Goal: Task Accomplishment & Management: Manage account settings

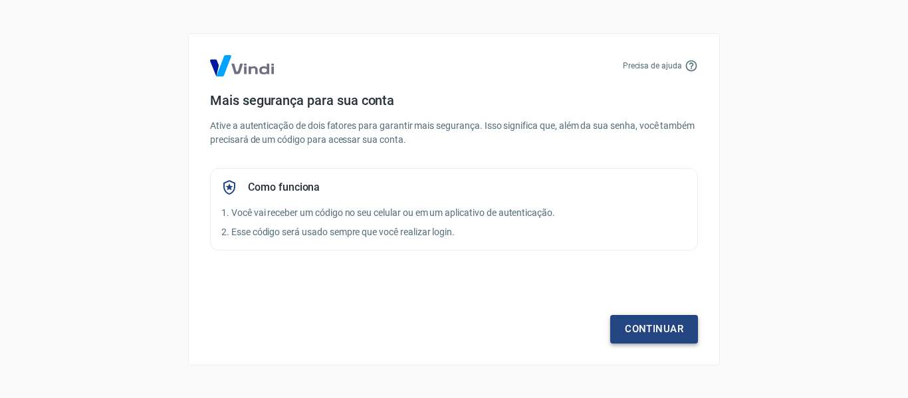
click at [675, 329] on link "Continuar" at bounding box center [654, 329] width 88 height 28
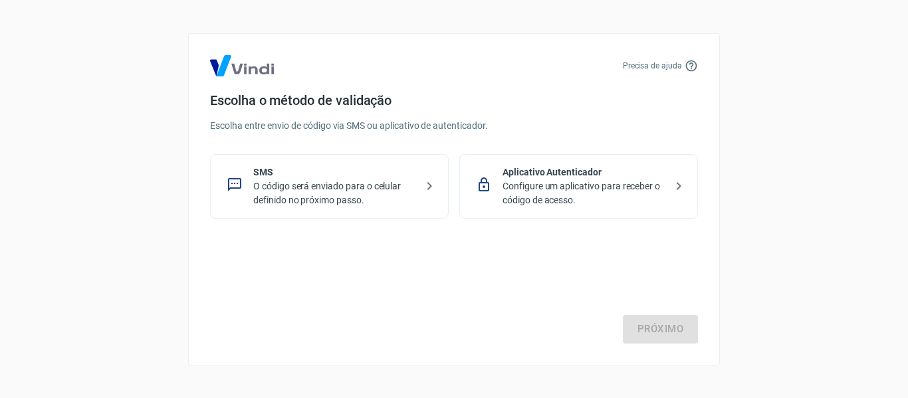
click at [496, 296] on div "Próximo" at bounding box center [454, 289] width 488 height 109
click at [382, 190] on p "O código será enviado para o celular definido no próximo passo." at bounding box center [334, 193] width 163 height 28
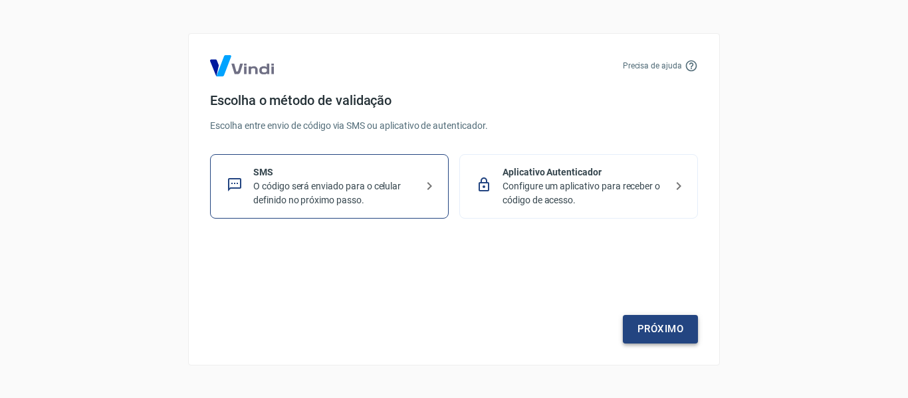
click at [670, 328] on link "Próximo" at bounding box center [660, 329] width 75 height 28
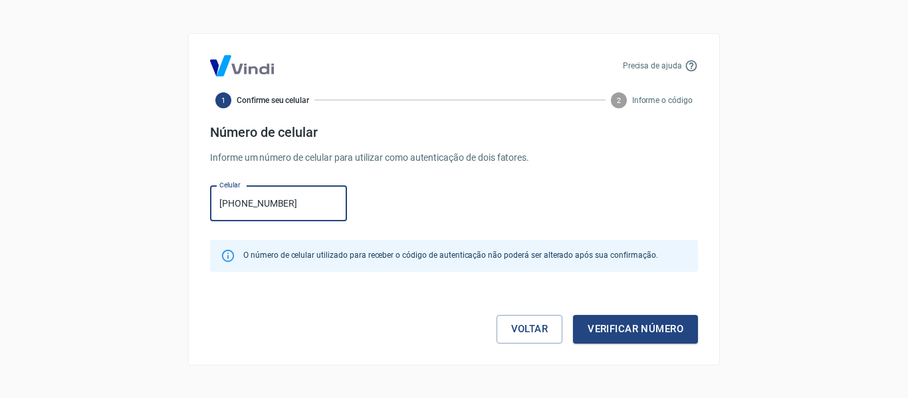
type input "[PHONE_NUMBER]"
click at [623, 314] on div "Voltar Verificar número" at bounding box center [454, 316] width 488 height 56
click at [634, 331] on button "Verificar número" at bounding box center [635, 329] width 125 height 28
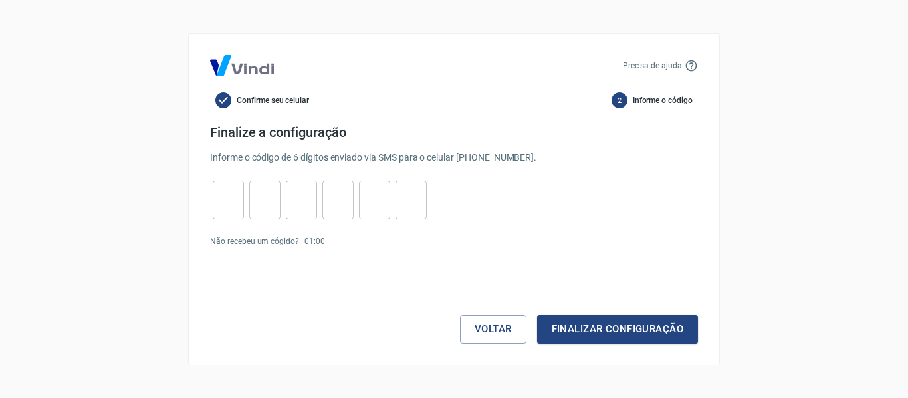
click at [310, 197] on input "tel" at bounding box center [301, 199] width 31 height 29
click at [233, 201] on input "tel" at bounding box center [228, 199] width 31 height 29
click at [606, 320] on button "Finalizar configuração" at bounding box center [617, 329] width 161 height 28
click at [340, 260] on p "Enviar novamente" at bounding box center [362, 266] width 64 height 12
click at [350, 267] on link "Enviar novamente" at bounding box center [362, 265] width 64 height 9
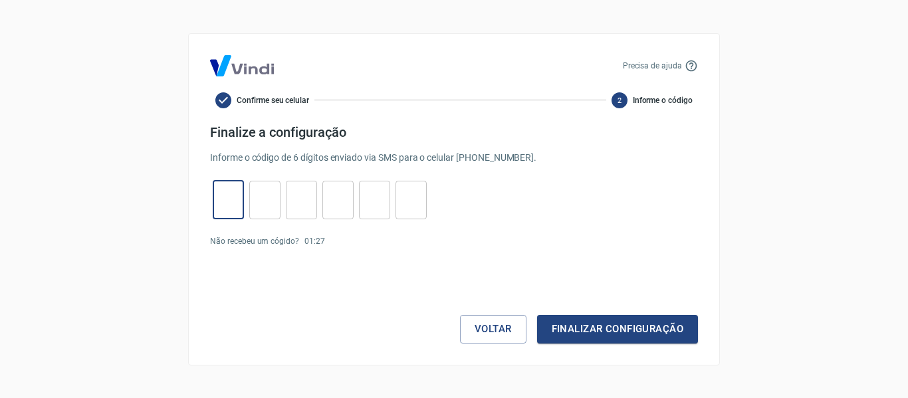
click at [235, 187] on input "tel" at bounding box center [228, 199] width 31 height 29
click at [671, 60] on p "Precisa de ajuda" at bounding box center [652, 66] width 59 height 12
click at [689, 65] on icon at bounding box center [691, 65] width 13 height 13
click at [690, 65] on icon at bounding box center [691, 65] width 13 height 13
click at [668, 66] on p "Precisa de ajuda" at bounding box center [652, 66] width 59 height 12
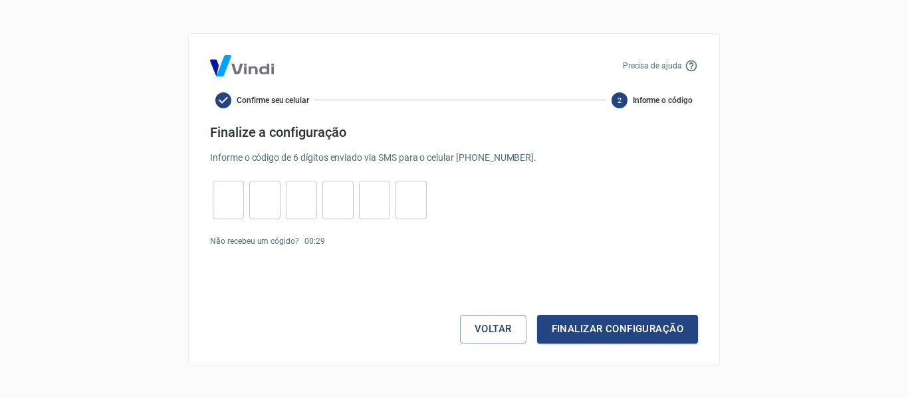
click at [609, 66] on div "Precisa de ajuda" at bounding box center [454, 65] width 488 height 21
click at [481, 335] on button "Voltar" at bounding box center [493, 329] width 66 height 28
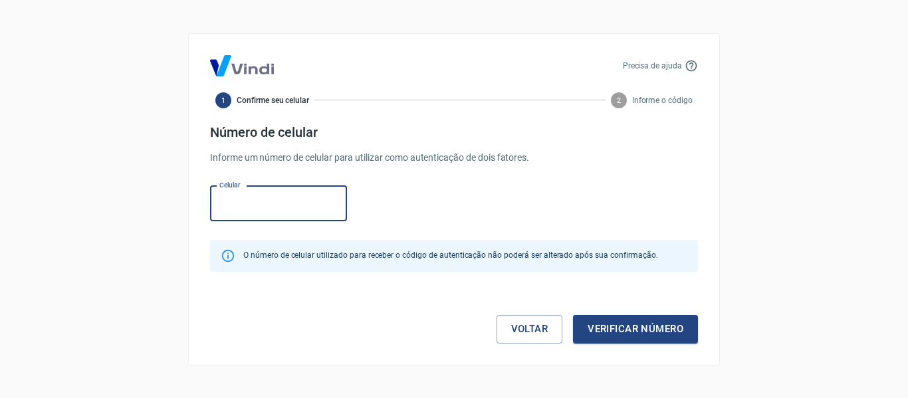
click at [257, 204] on input "Celular" at bounding box center [278, 203] width 137 height 35
click at [649, 331] on button "Verificar número" at bounding box center [635, 329] width 125 height 28
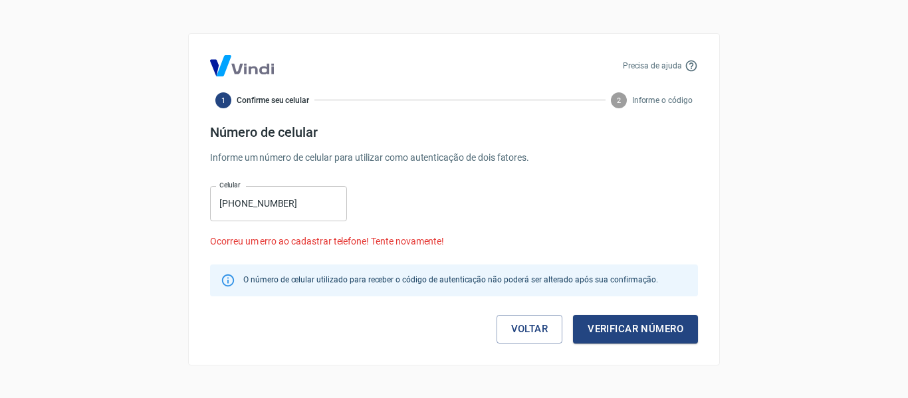
click at [239, 198] on input "(48) 9843-0159" at bounding box center [278, 203] width 137 height 35
type input "(48) 99843-0159"
click at [661, 326] on button "Verificar número" at bounding box center [635, 329] width 125 height 28
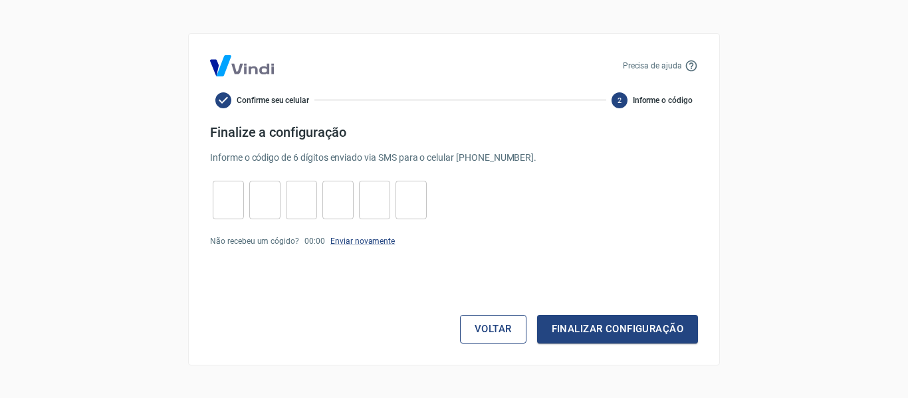
click at [489, 328] on button "Voltar" at bounding box center [493, 329] width 66 height 28
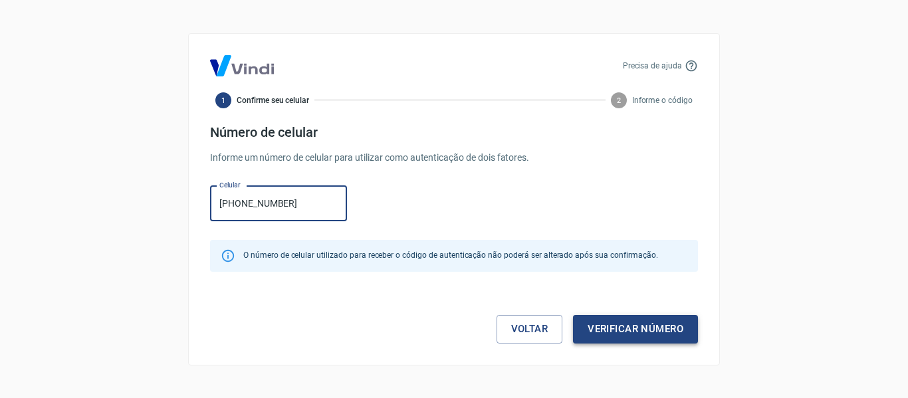
type input "(21) 98000-2390"
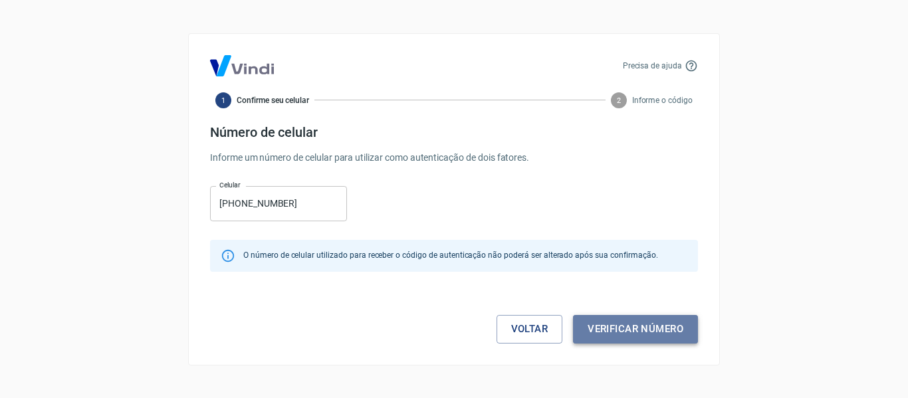
click at [659, 330] on button "Verificar número" at bounding box center [635, 329] width 125 height 28
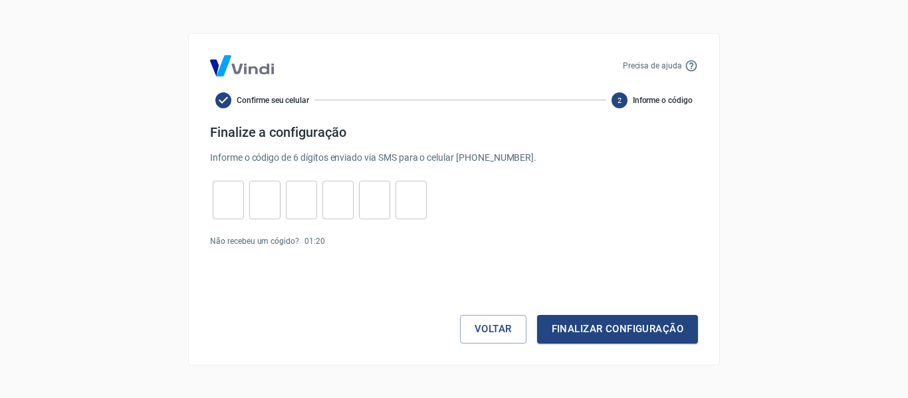
click at [217, 199] on input "tel" at bounding box center [228, 199] width 31 height 29
type input "6"
type input "5"
type input "0"
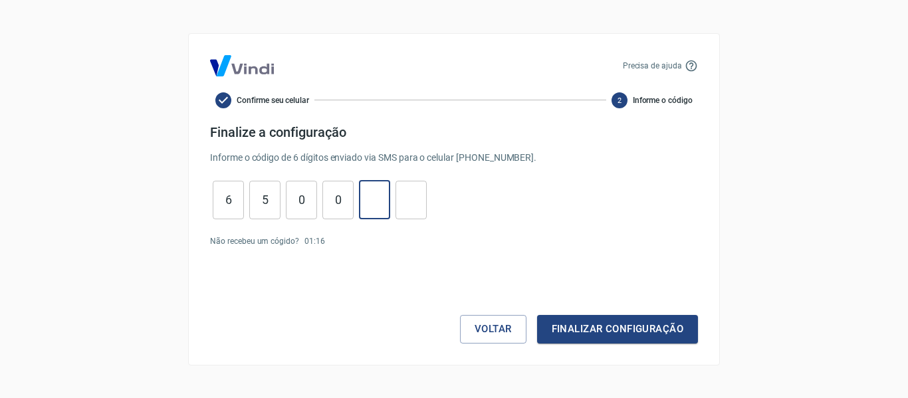
type input "7"
type input "8"
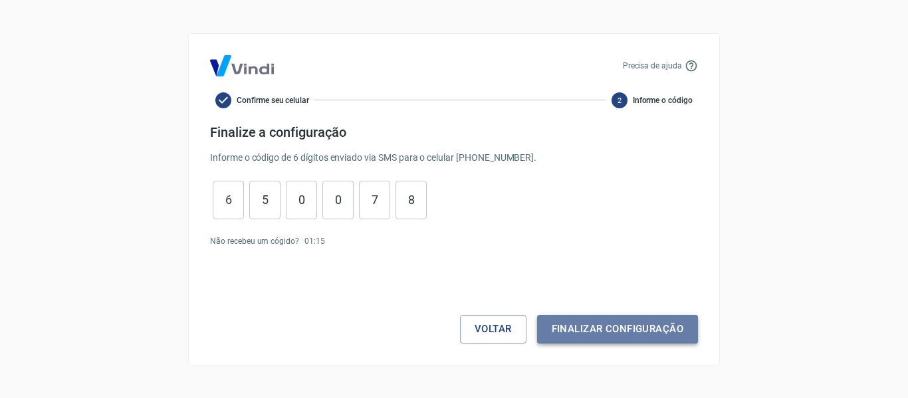
click at [643, 324] on button "Finalizar configuração" at bounding box center [617, 329] width 161 height 28
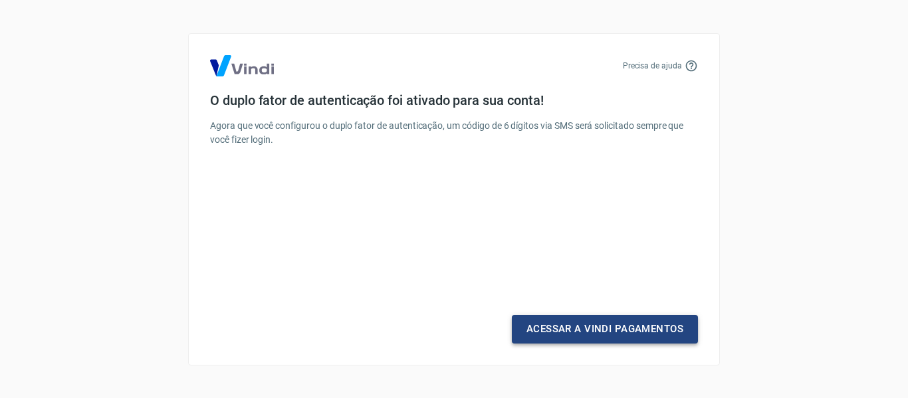
click at [599, 330] on link "Acessar a Vindi Pagamentos" at bounding box center [605, 329] width 186 height 28
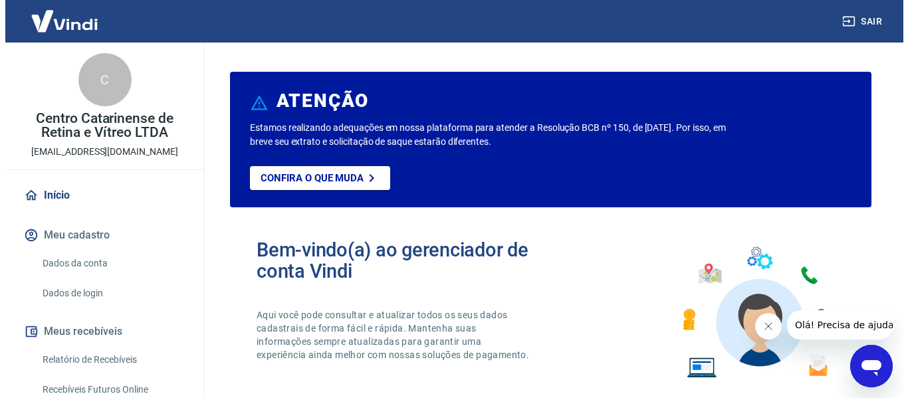
scroll to position [66, 0]
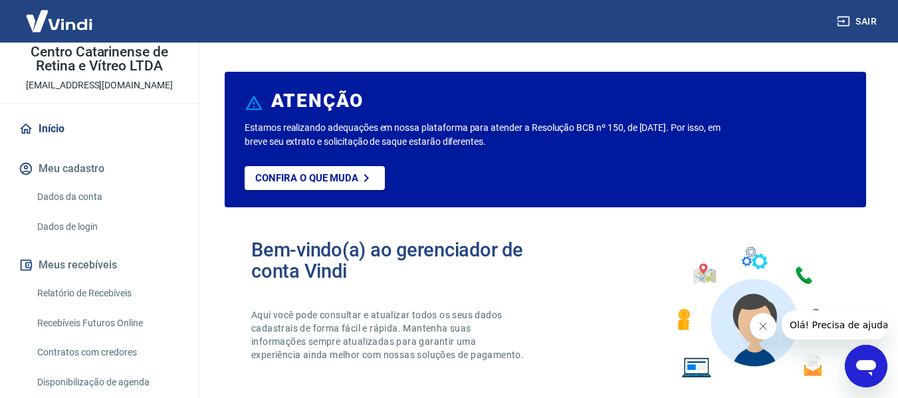
click at [116, 195] on link "Dados da conta" at bounding box center [107, 196] width 151 height 27
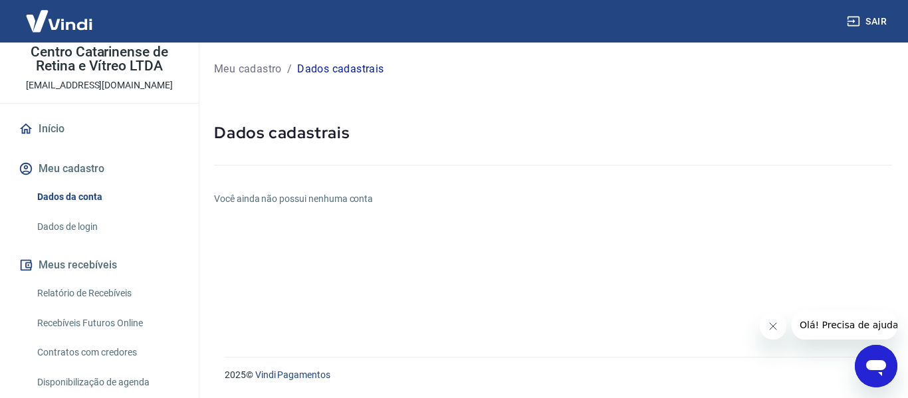
click at [70, 183] on link "Dados da conta" at bounding box center [107, 196] width 151 height 27
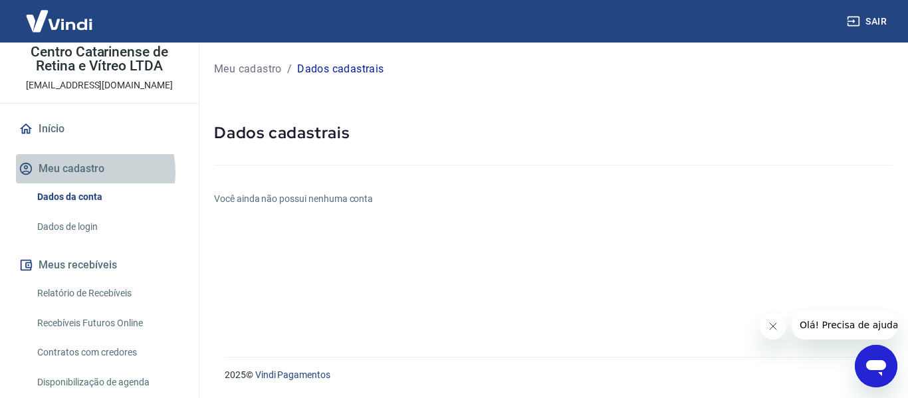
click at [78, 171] on button "Meu cadastro" at bounding box center [99, 168] width 167 height 29
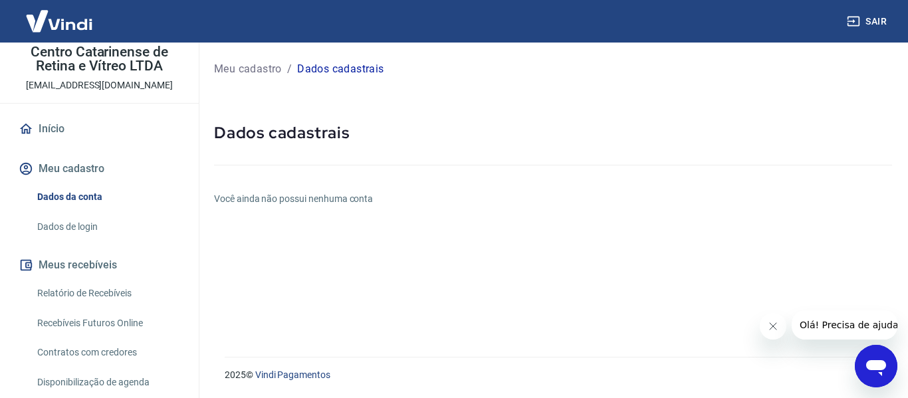
click at [85, 169] on button "Meu cadastro" at bounding box center [99, 168] width 167 height 29
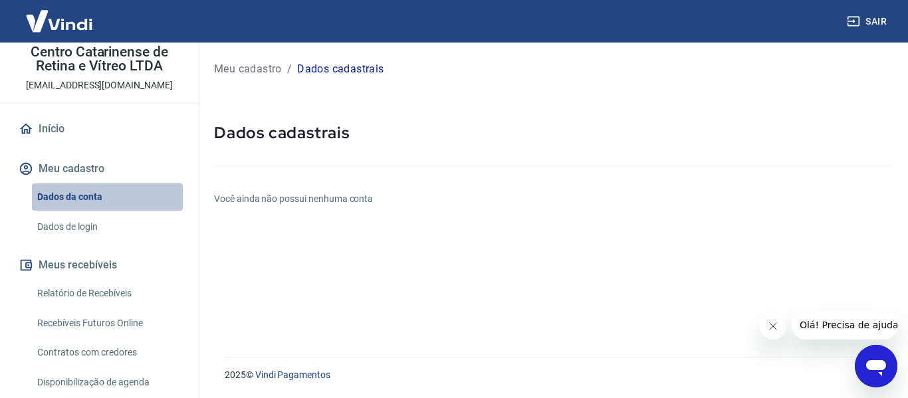
click at [124, 197] on link "Dados da conta" at bounding box center [107, 196] width 151 height 27
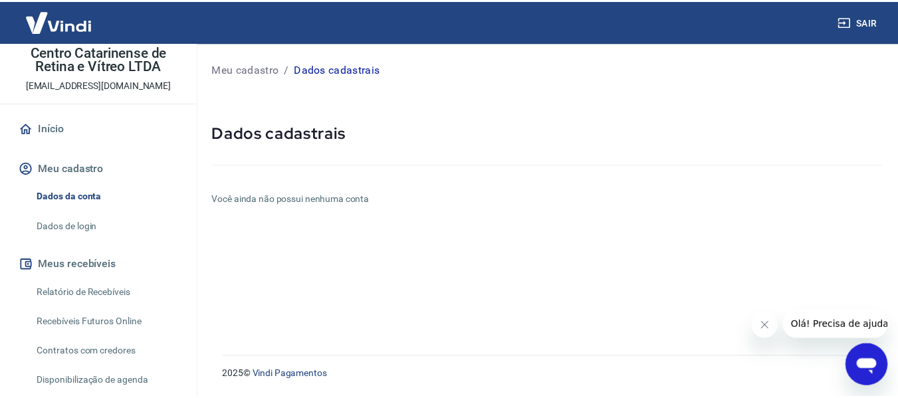
scroll to position [144, 0]
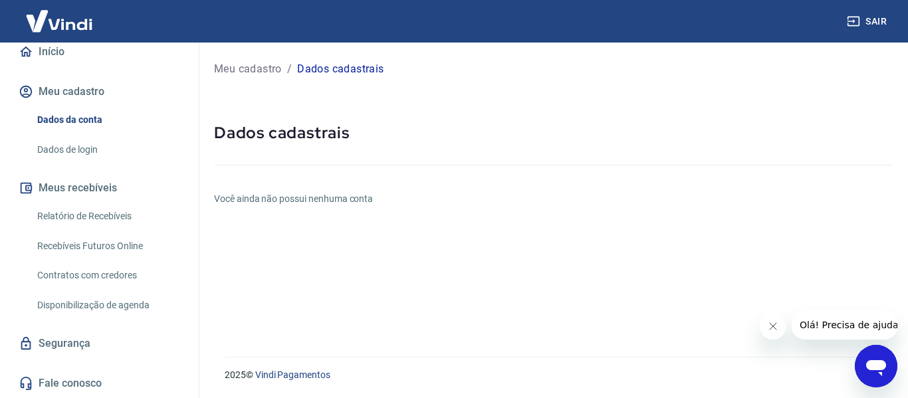
click at [100, 144] on link "Dados de login" at bounding box center [107, 149] width 151 height 27
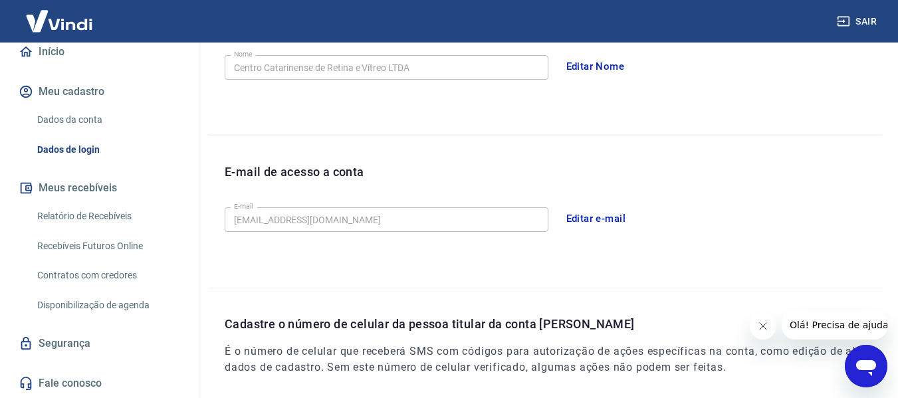
click at [598, 226] on button "Editar e-mail" at bounding box center [596, 219] width 74 height 28
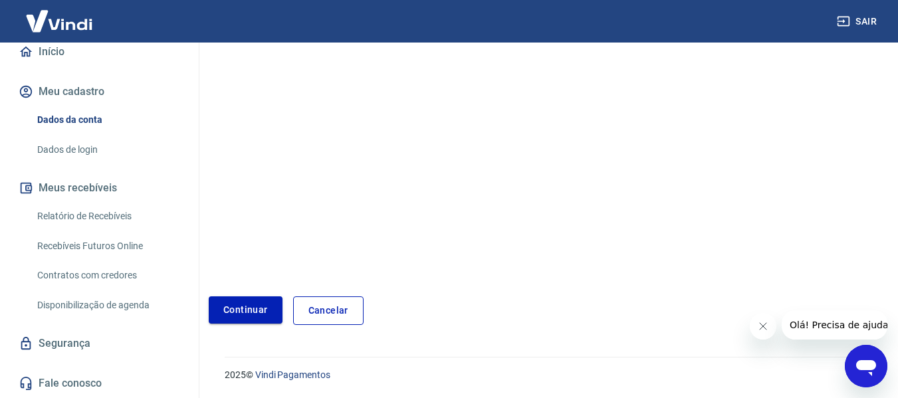
click at [254, 303] on link "Continuar" at bounding box center [246, 309] width 74 height 27
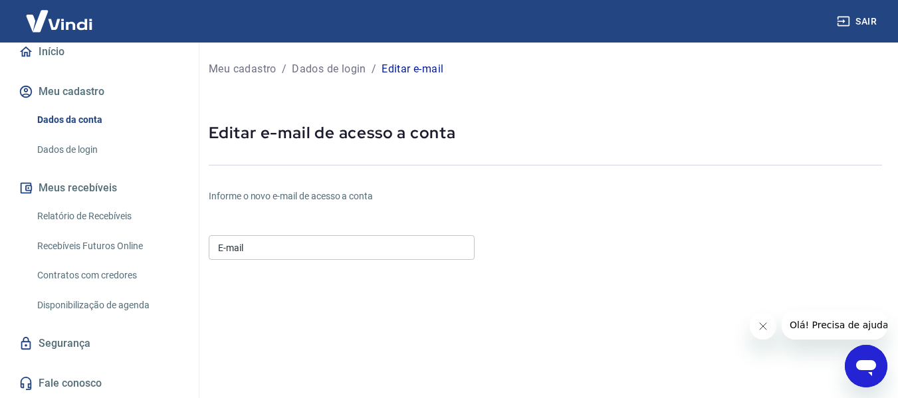
click at [275, 265] on form "E-mail E-mail Continuar Cancelar" at bounding box center [433, 404] width 449 height 348
click at [281, 252] on input "E-mail" at bounding box center [342, 247] width 266 height 25
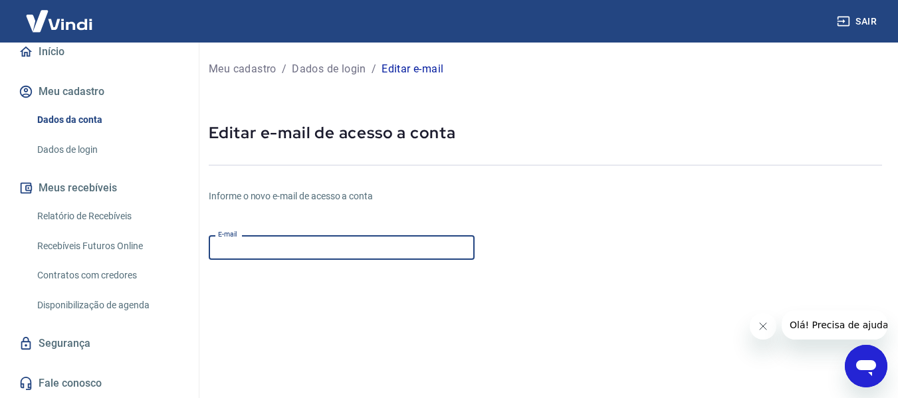
type input "[EMAIL_ADDRESS][DOMAIN_NAME]"
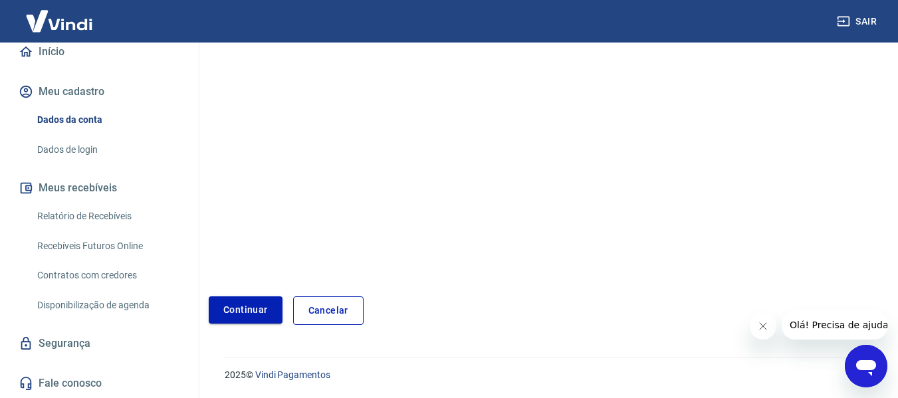
click at [222, 317] on button "Continuar" at bounding box center [246, 309] width 74 height 27
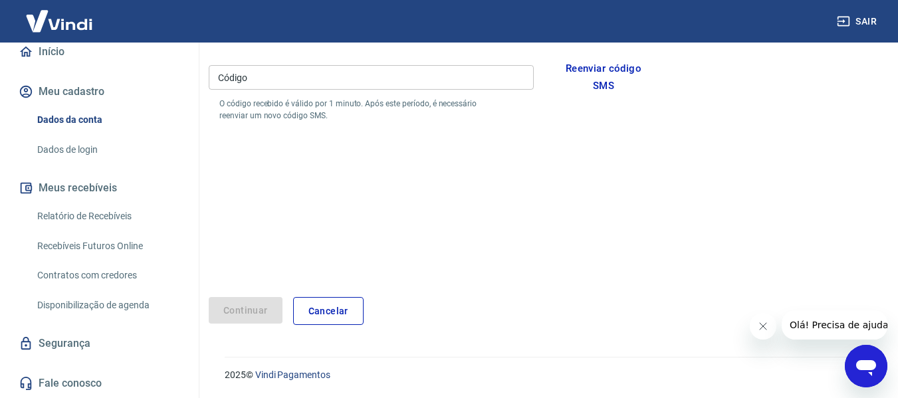
scroll to position [82, 0]
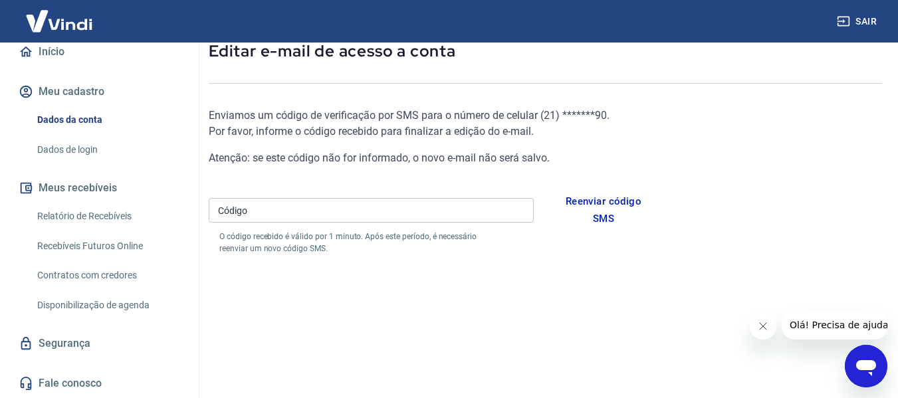
click at [361, 215] on input "Código" at bounding box center [371, 210] width 325 height 25
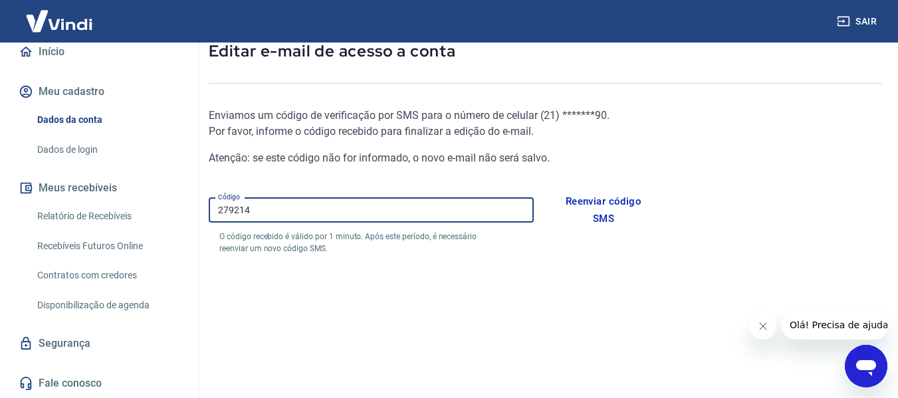
scroll to position [215, 0]
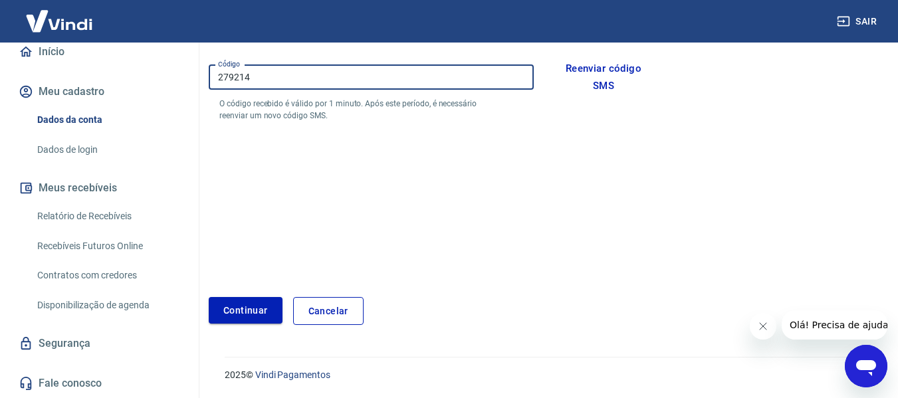
type input "279214"
click at [243, 312] on button "Continuar" at bounding box center [246, 310] width 74 height 27
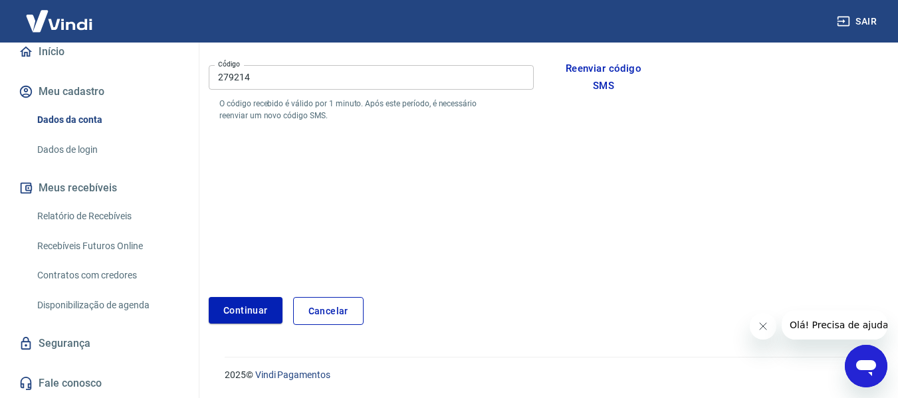
scroll to position [453, 0]
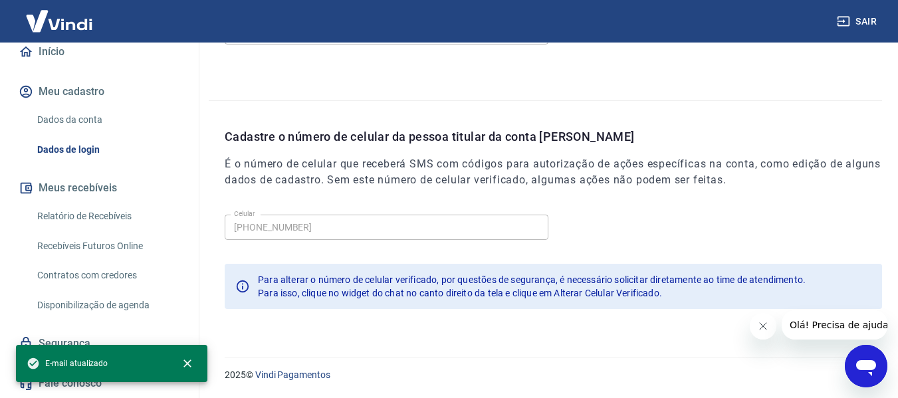
click at [763, 328] on icon "Close message from company" at bounding box center [762, 326] width 11 height 11
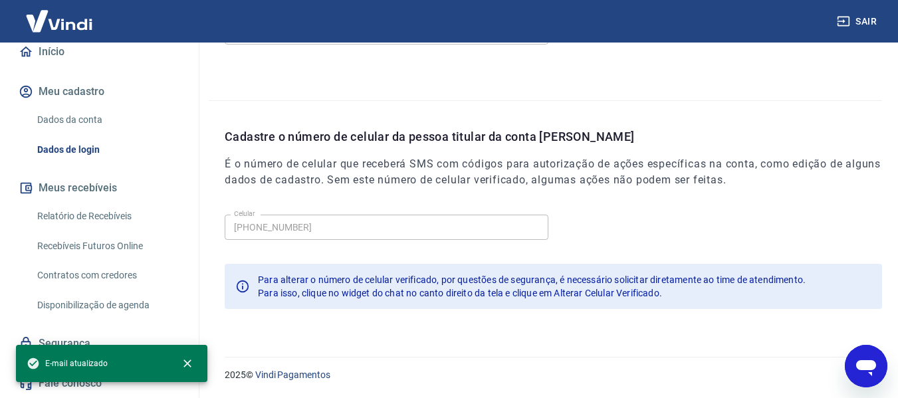
click at [874, 366] on icon "Open messaging window" at bounding box center [866, 368] width 20 height 16
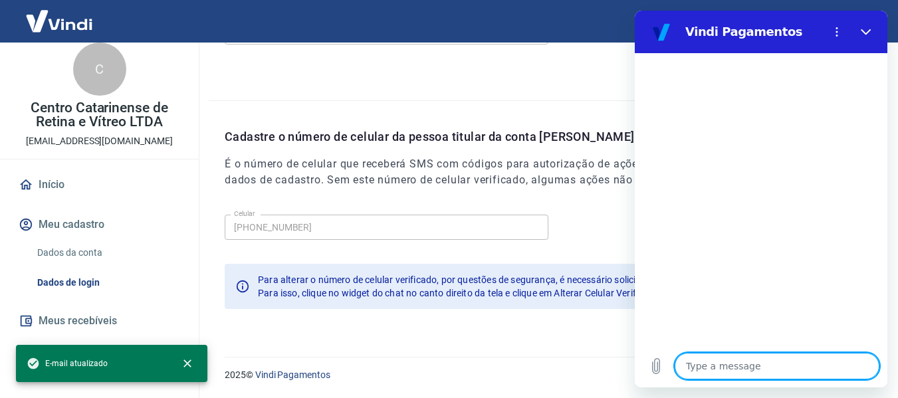
scroll to position [0, 0]
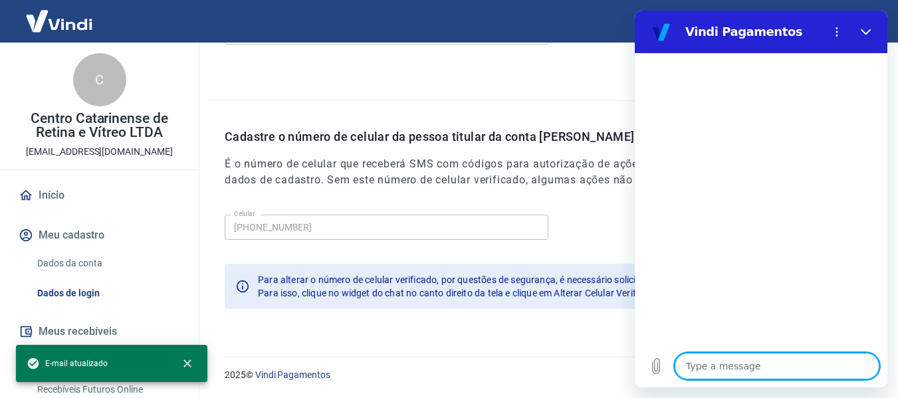
click at [752, 366] on textarea at bounding box center [777, 366] width 205 height 27
type textarea "b"
type textarea "x"
type textarea "bo"
type textarea "x"
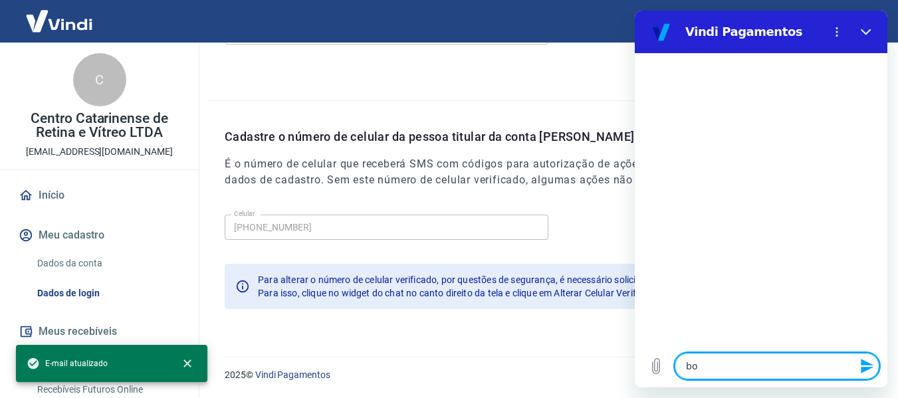
type textarea "bom"
type textarea "x"
type textarea "bom"
type textarea "x"
type textarea "bom di"
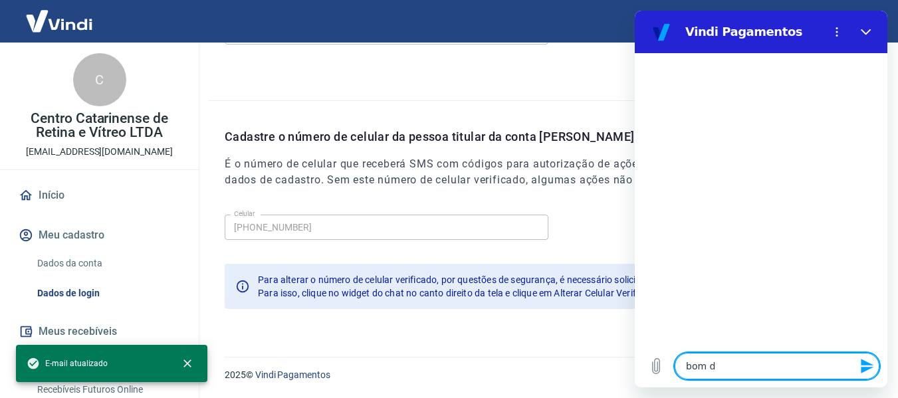
type textarea "x"
type textarea "bom dia"
type textarea "x"
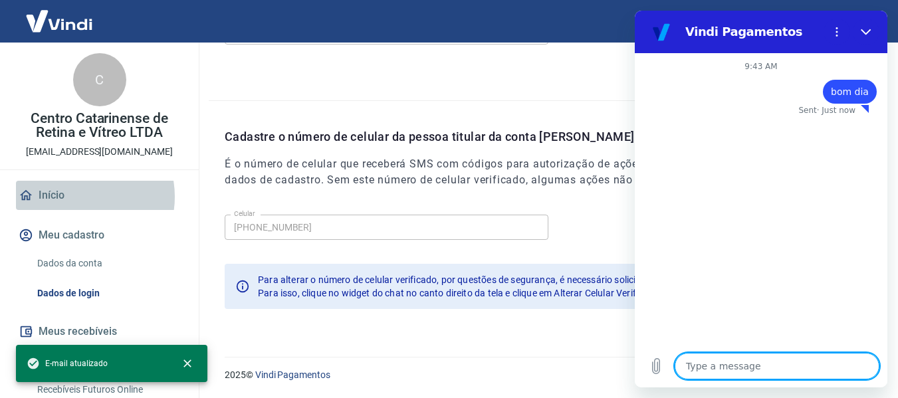
click at [76, 197] on link "Início" at bounding box center [99, 195] width 167 height 29
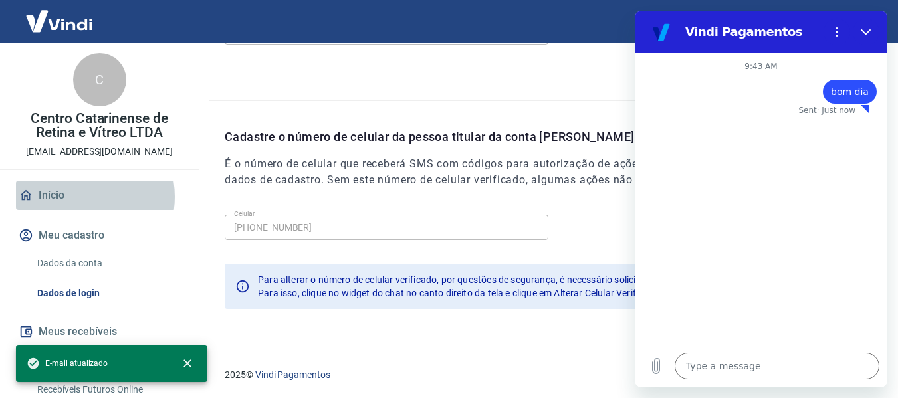
type textarea "x"
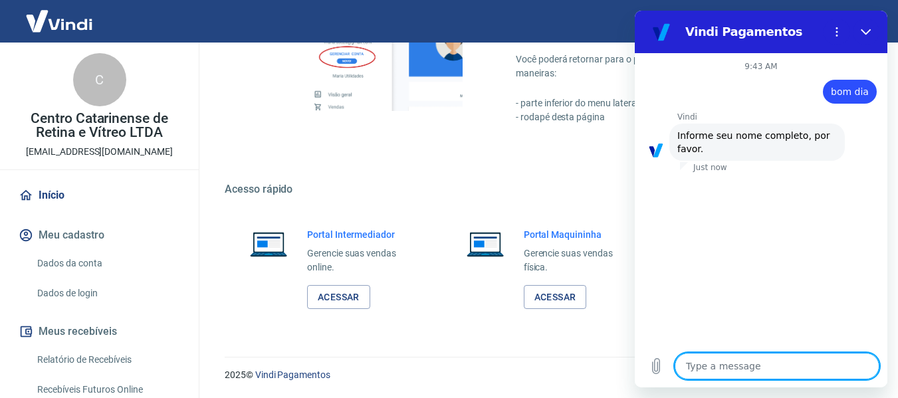
click at [766, 360] on textarea at bounding box center [777, 366] width 205 height 27
type textarea "M"
type textarea "x"
type textarea "Ma"
type textarea "x"
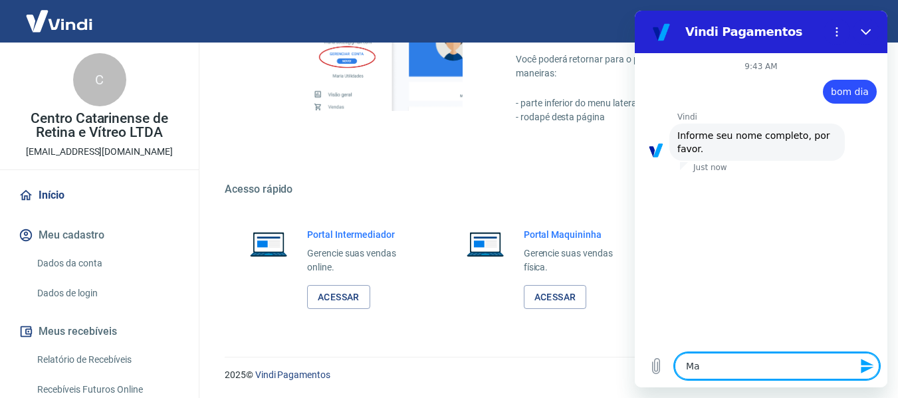
type textarea "Mar"
type textarea "x"
type textarea "Mari"
type textarea "x"
type textarea "Marin"
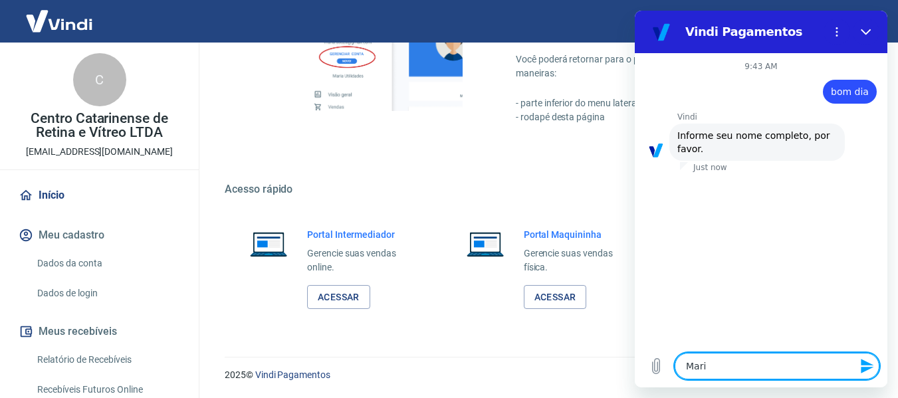
type textarea "x"
type textarea "Marina"
type textarea "x"
type textarea "Marina"
type textarea "x"
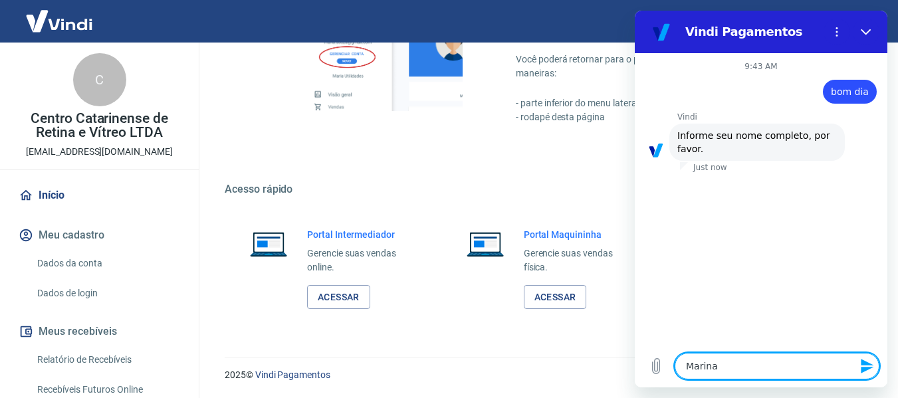
type textarea "Marina G"
type textarea "x"
type textarea "Marina Ga"
type textarea "x"
type textarea "Marina Gar"
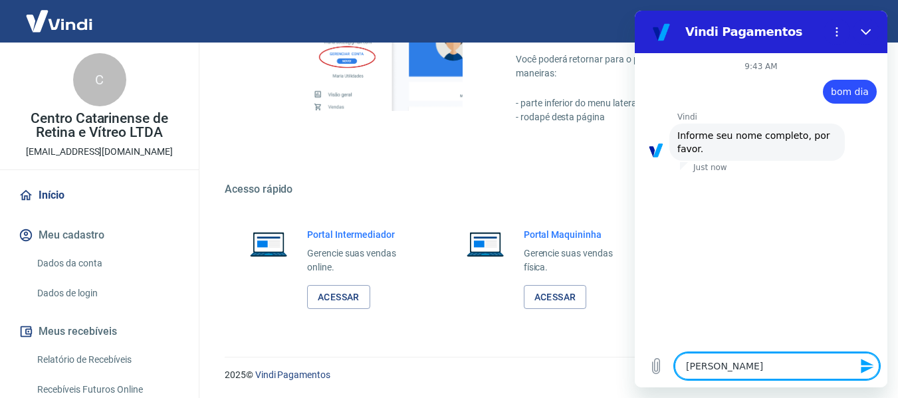
type textarea "x"
type textarea "Marina Garc"
type textarea "x"
type textarea "Marina Garci"
type textarea "x"
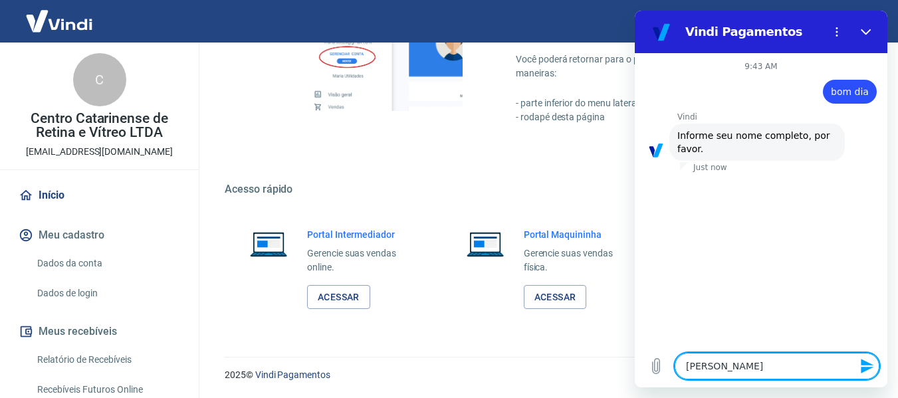
type textarea "Marina Garcia"
type textarea "x"
type textarea "Marina Garcia"
type textarea "x"
type textarea "Marina Garcia C"
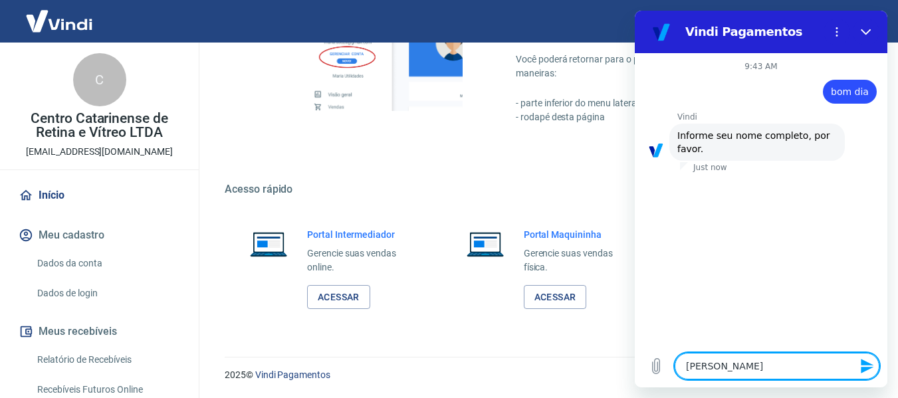
type textarea "x"
type textarea "Marina Garcia Cu"
type textarea "x"
type textarea "Marina Garcia Cun"
type textarea "x"
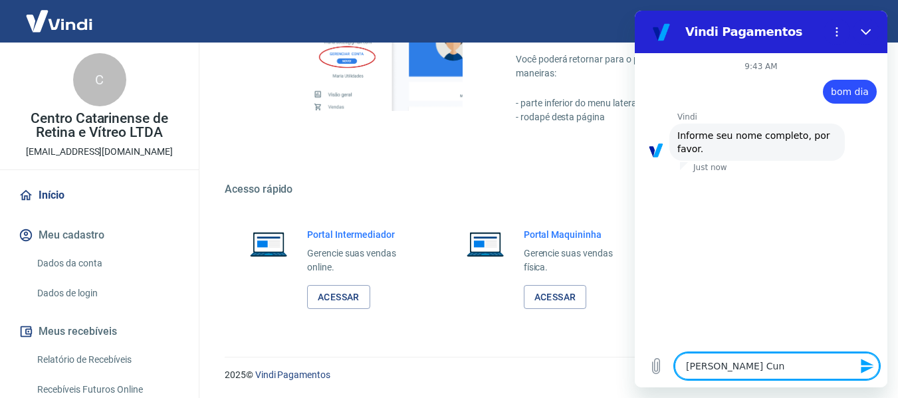
type textarea "Marina Garcia Cunh"
type textarea "x"
type textarea "[PERSON_NAME]"
type textarea "x"
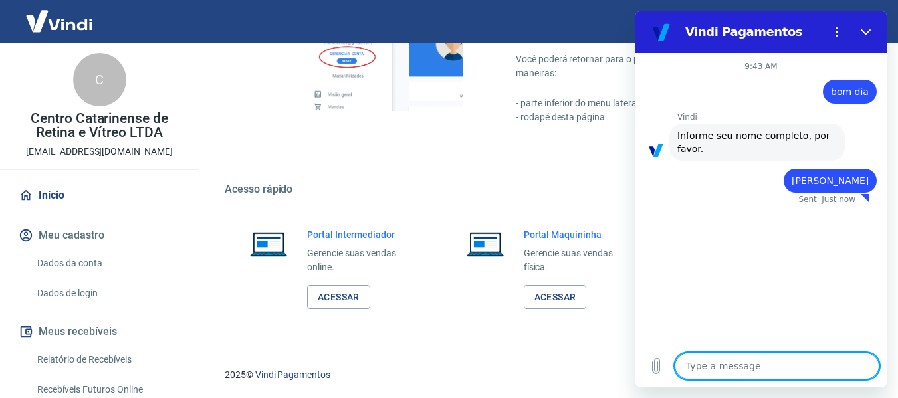
type textarea "x"
click at [794, 373] on textarea at bounding box center [777, 366] width 205 height 27
type textarea "0"
type textarea "x"
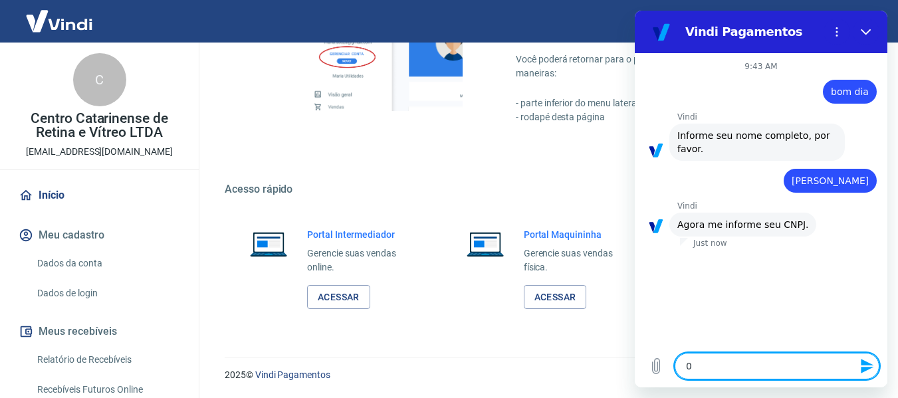
type textarea "02"
type textarea "x"
type textarea "025"
type textarea "x"
type textarea "0254"
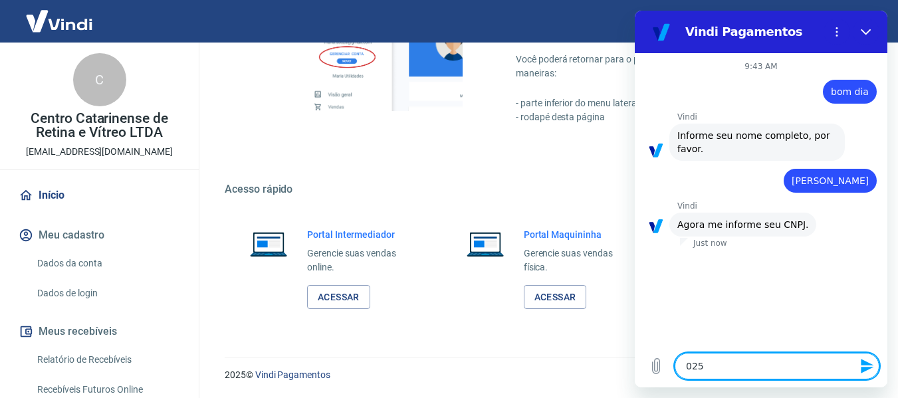
type textarea "x"
type textarea "02549"
type textarea "x"
type textarea "025493"
type textarea "x"
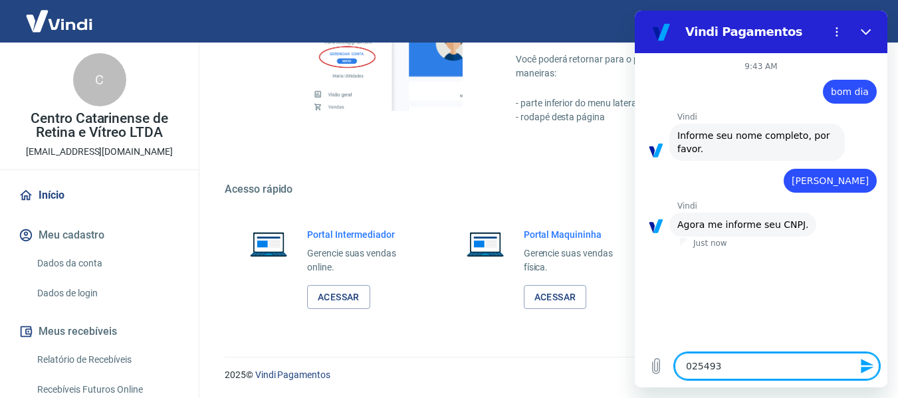
type textarea "0254935"
type textarea "x"
type textarea "02549354"
type textarea "x"
type textarea "025493540"
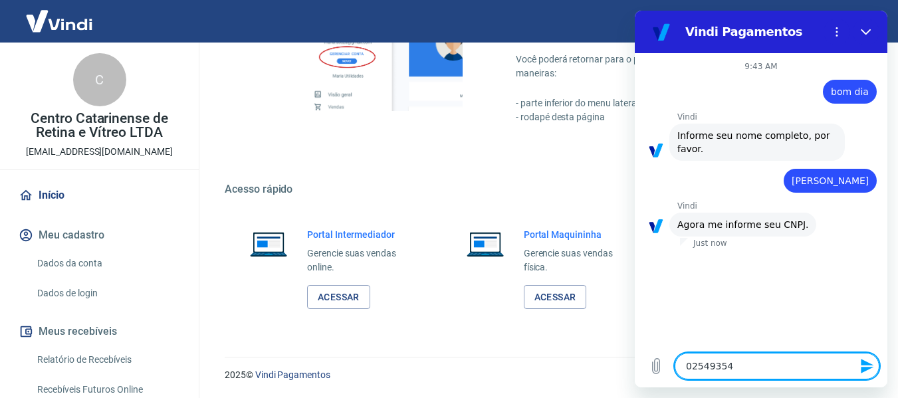
type textarea "x"
type textarea "0254935400"
type textarea "x"
type textarea "02549354000"
type textarea "x"
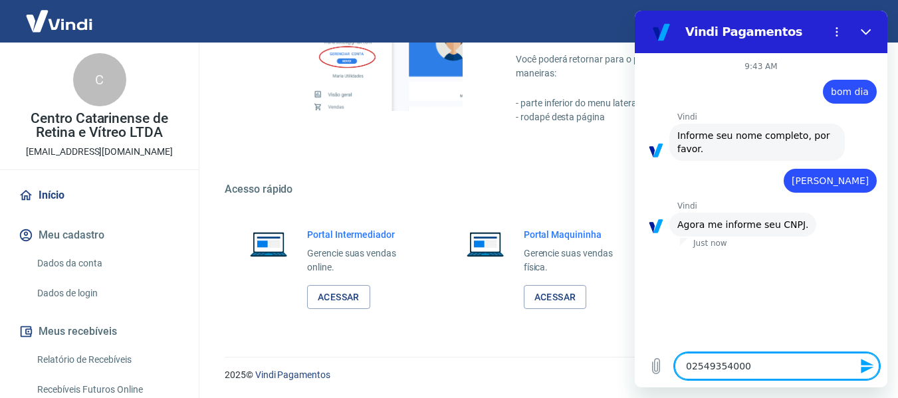
type textarea "025493540001"
type textarea "x"
type textarea "0254935400011"
type textarea "x"
type textarea "02549354000115"
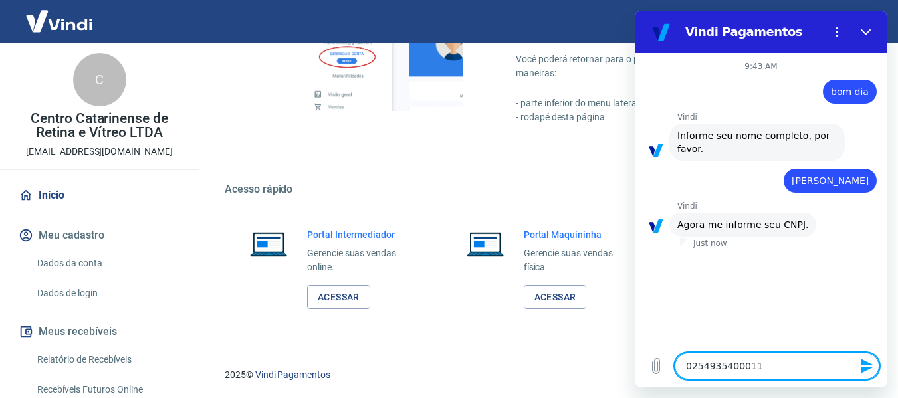
type textarea "x"
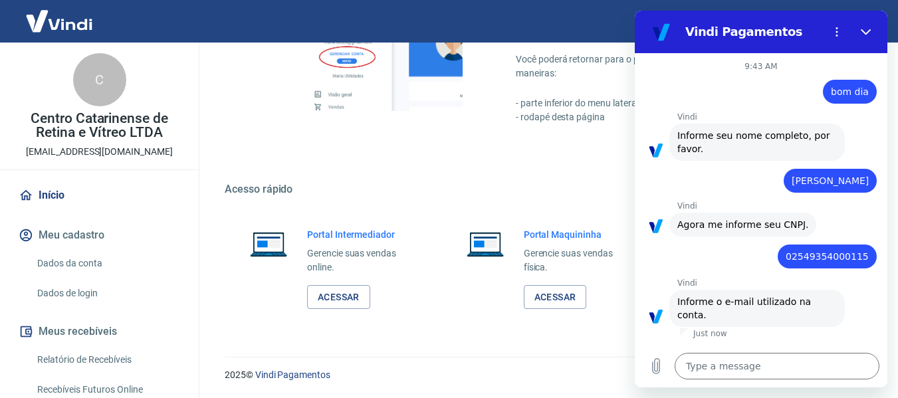
click at [82, 230] on button "Meu cadastro" at bounding box center [99, 235] width 167 height 29
click at [764, 368] on textarea at bounding box center [777, 366] width 205 height 27
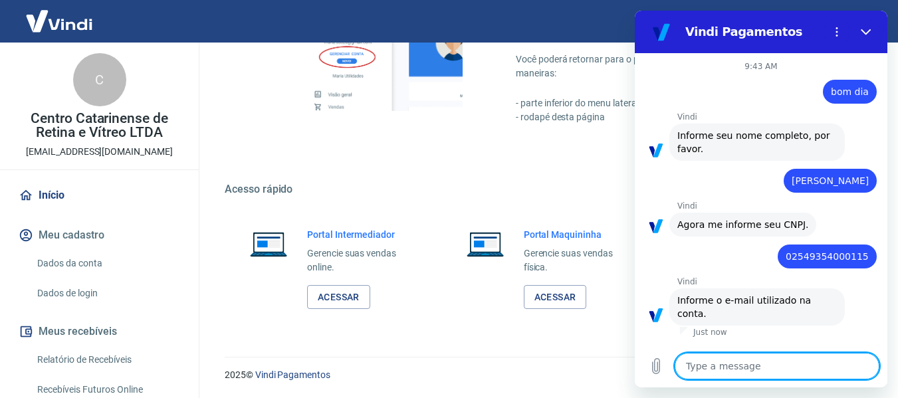
type textarea "a"
type textarea "x"
type textarea "an"
type textarea "x"
type textarea "ana"
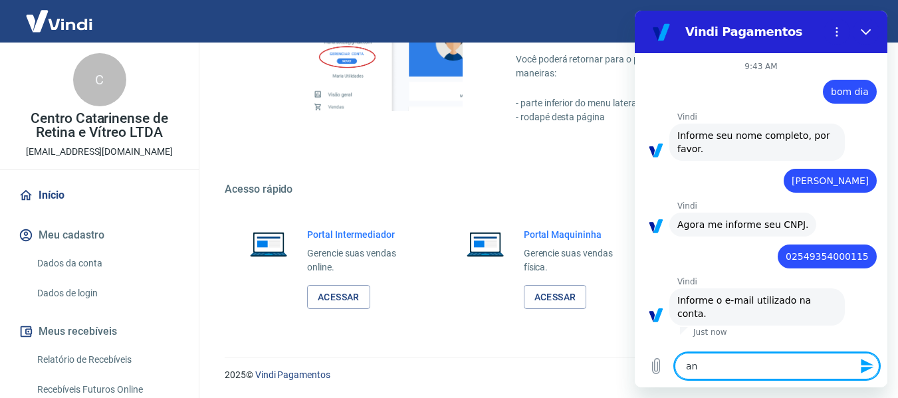
type textarea "x"
type textarea "anao"
type textarea "x"
type textarea "anaos"
type textarea "x"
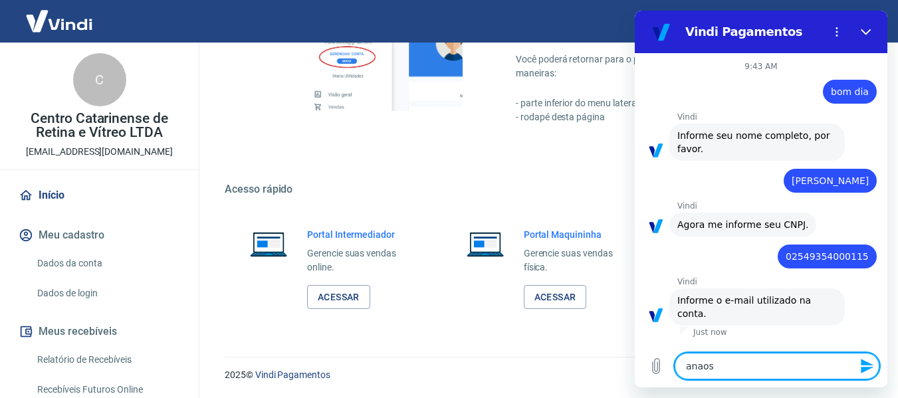
type textarea "anao"
type textarea "x"
type textarea "ana"
type textarea "x"
type textarea "anal"
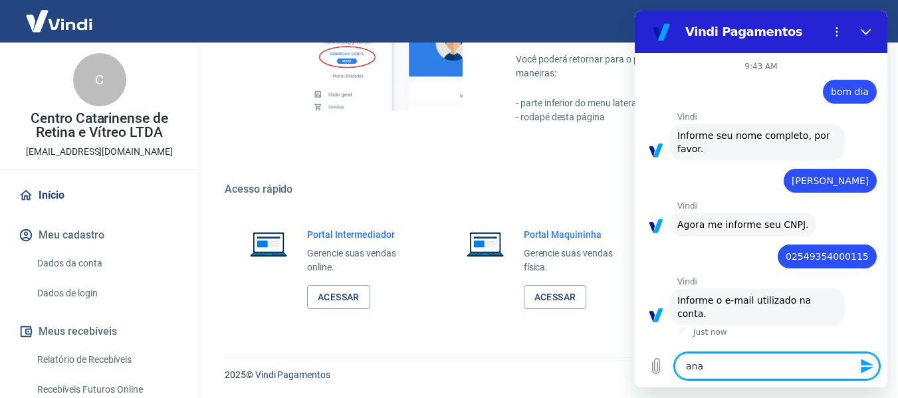
type textarea "x"
type textarea "anali"
type textarea "x"
type textarea "analis"
type textarea "x"
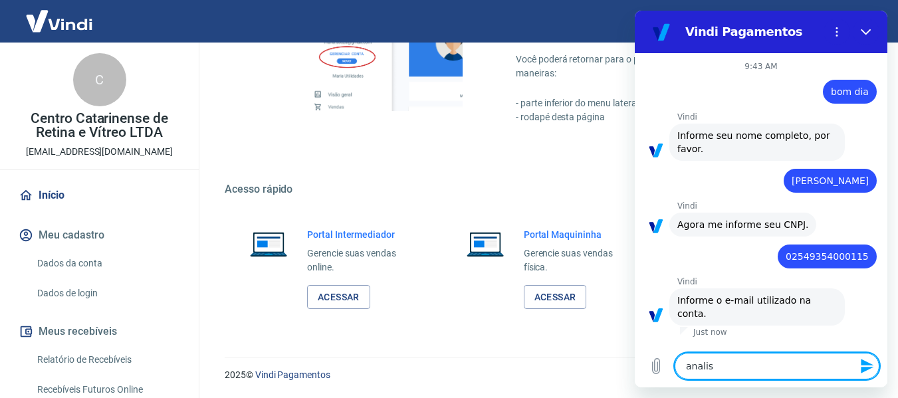
type textarea "analist"
type textarea "x"
type textarea "analista"
type textarea "x"
type textarea "analista,"
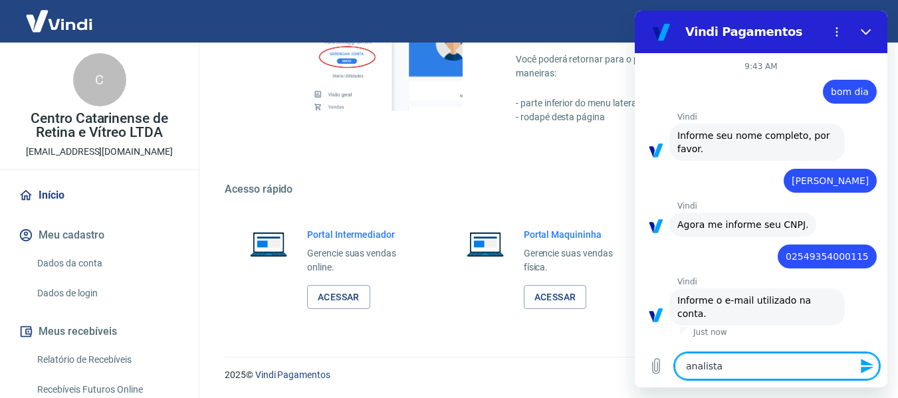
type textarea "x"
type textarea "analista,s"
type textarea "x"
type textarea "analista,si"
type textarea "x"
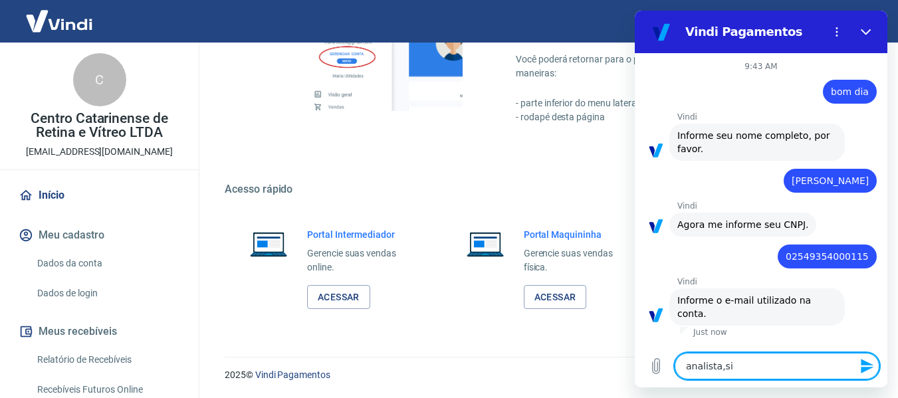
type textarea "analista,sis"
type textarea "x"
type textarea "analista,si"
type textarea "x"
type textarea "analista,s"
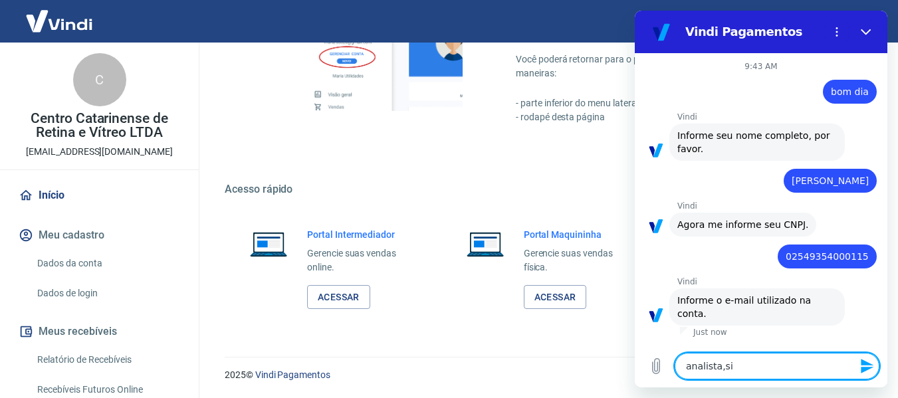
type textarea "x"
type textarea "analista,"
type textarea "x"
type textarea "analista"
type textarea "x"
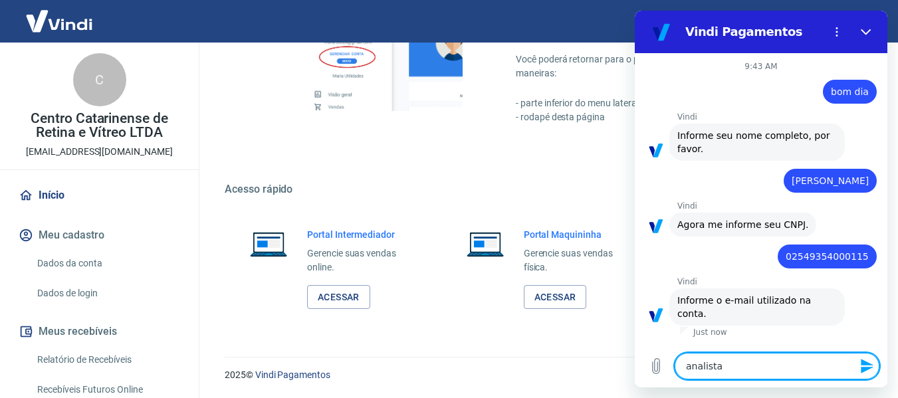
type textarea "analista."
type textarea "x"
type textarea "analista.s"
type textarea "x"
type textarea "analista.si"
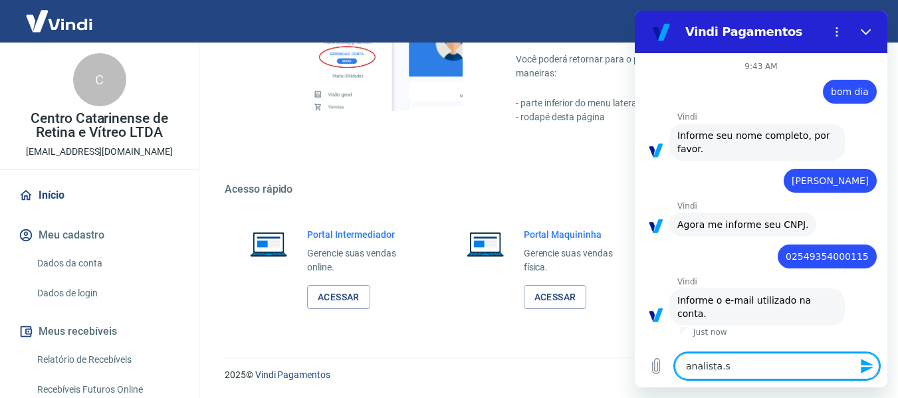
type textarea "x"
type textarea "analista.sis"
type textarea "x"
type textarea "analista.sist"
type textarea "x"
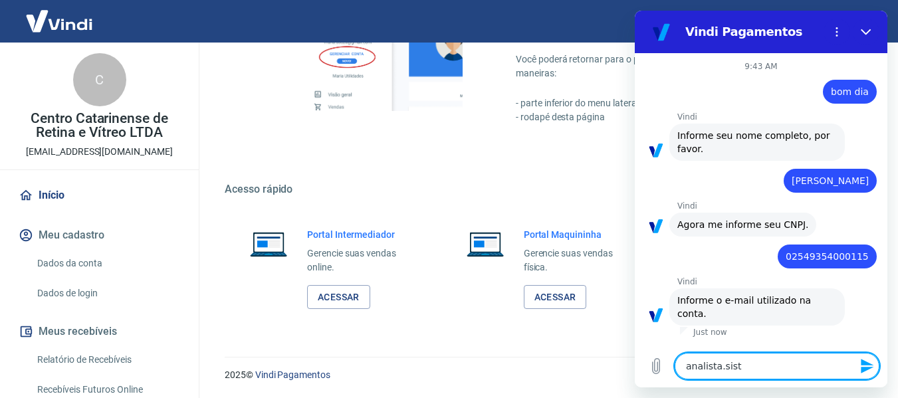
type textarea "analista.siste"
type textarea "x"
type textarea "analista.sistem"
type textarea "x"
type textarea "analista.sistema"
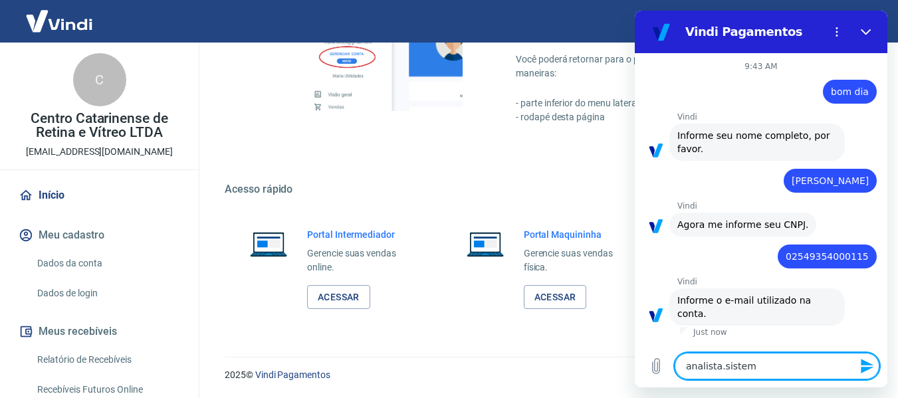
type textarea "x"
type textarea "analista.sistemas"
type textarea "x"
type textarea "analista.sistemas@"
type textarea "x"
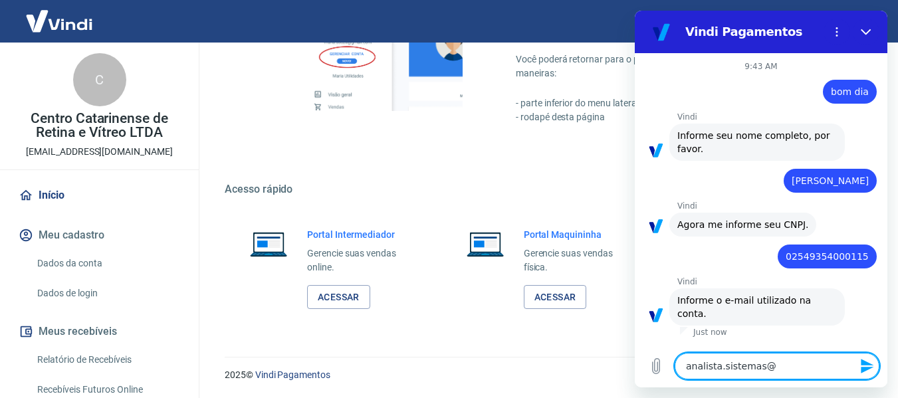
type textarea "analista.sistemas@v"
type textarea "x"
type textarea "analista.sistemas@vi"
type textarea "x"
type textarea "analista.sistemas@vis"
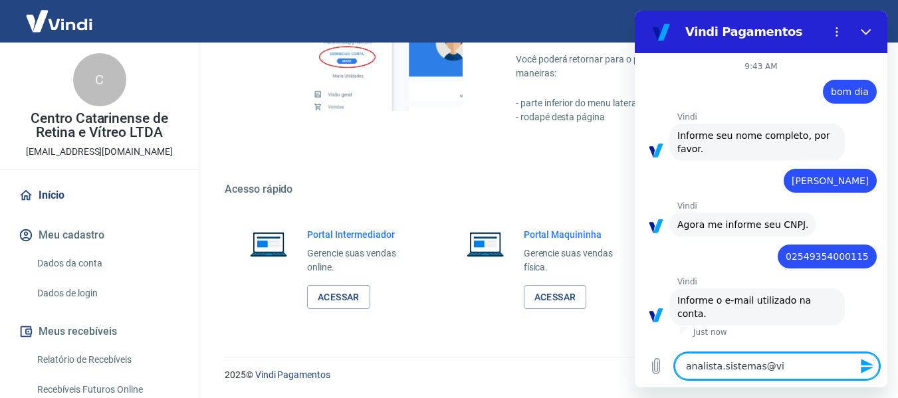
type textarea "x"
type textarea "analista.sistemas@vist"
type textarea "x"
type textarea "analista.sistemas@vista"
type textarea "x"
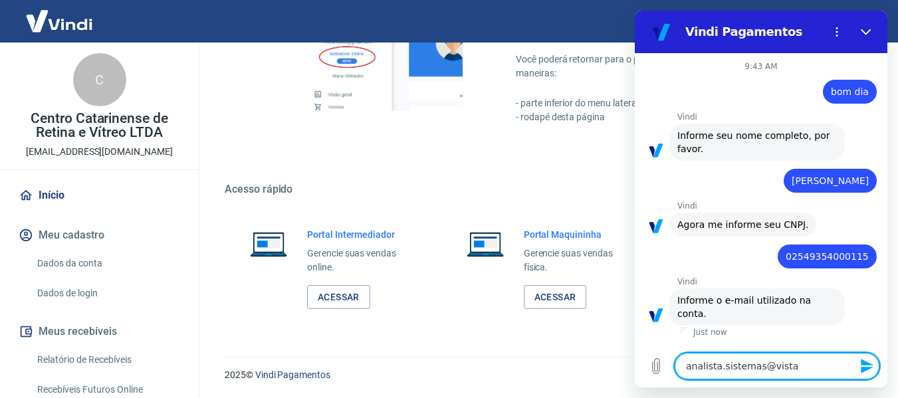
type textarea "analista.sistemas@vista."
type textarea "x"
type textarea "analista.sistemas@vista.m"
type textarea "x"
type textarea "analista.sistemas@vista.me"
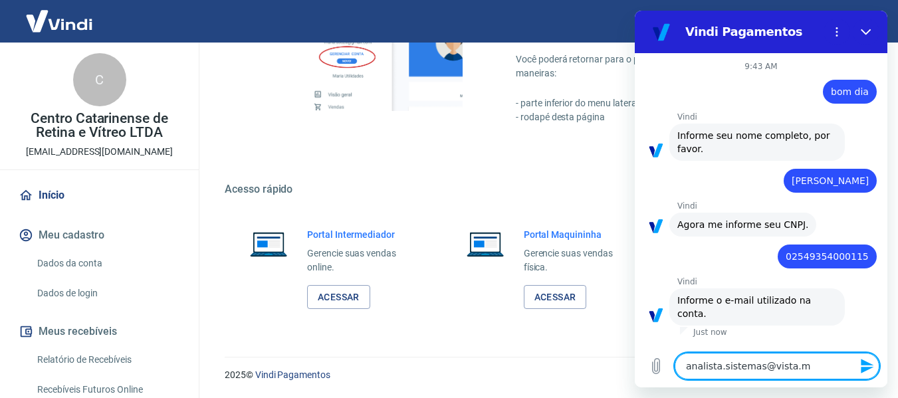
type textarea "x"
type textarea "analista.sistemas@vista.med"
type textarea "x"
type textarea "analista.sistemas@vista.med."
type textarea "x"
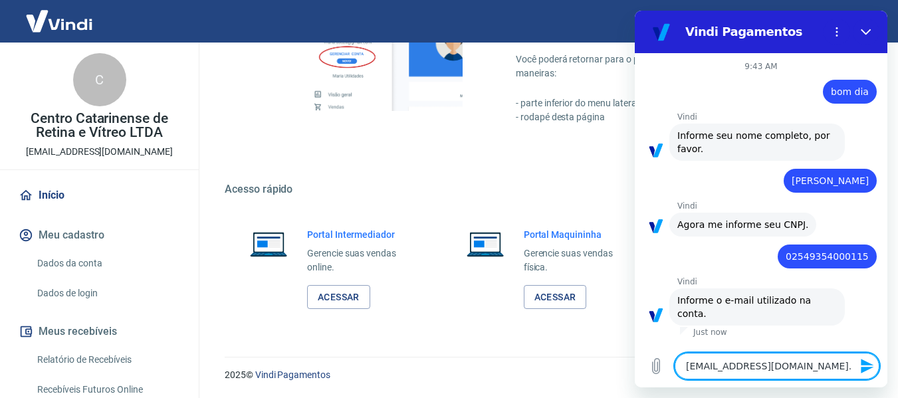
type textarea "analista.sistemas@vista.med.b"
type textarea "x"
type textarea "[EMAIL_ADDRESS][DOMAIN_NAME]"
type textarea "x"
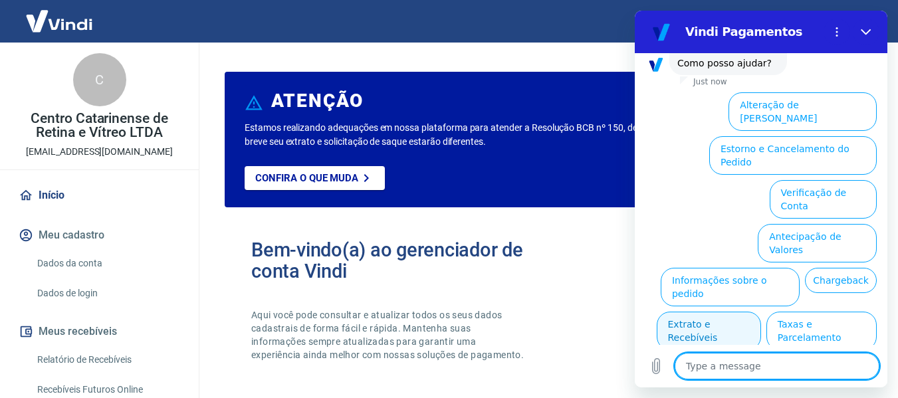
scroll to position [294, 0]
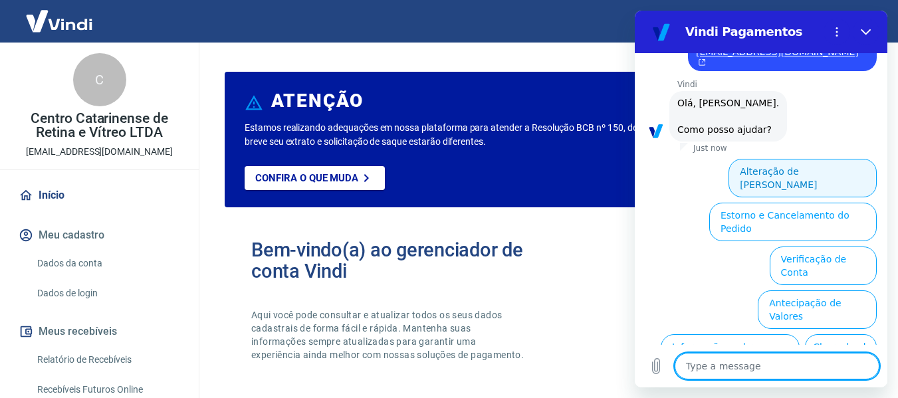
click at [812, 159] on button "Alteração de [PERSON_NAME]" at bounding box center [803, 178] width 148 height 39
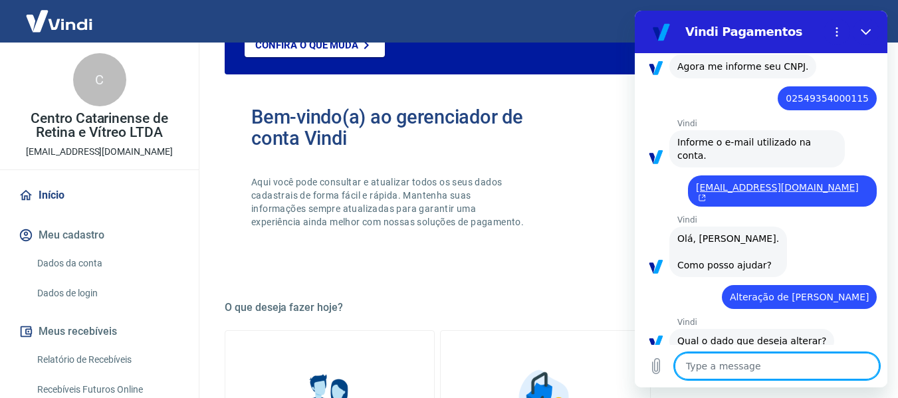
scroll to position [314, 0]
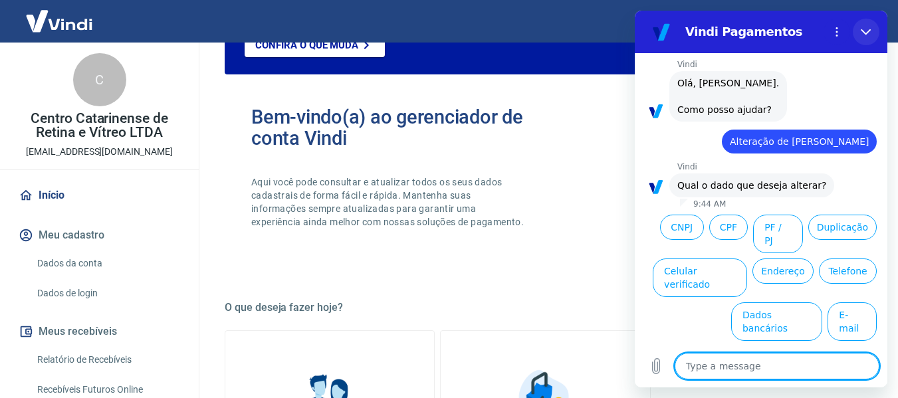
click at [866, 35] on icon "Close" at bounding box center [866, 32] width 11 height 11
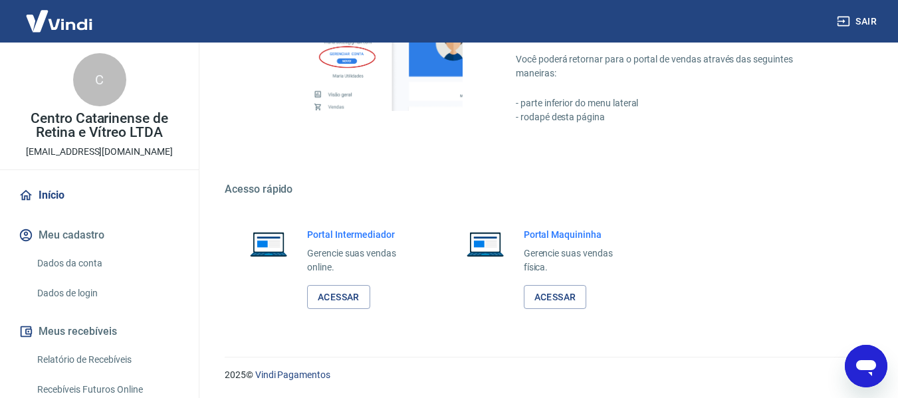
scroll to position [697, 0]
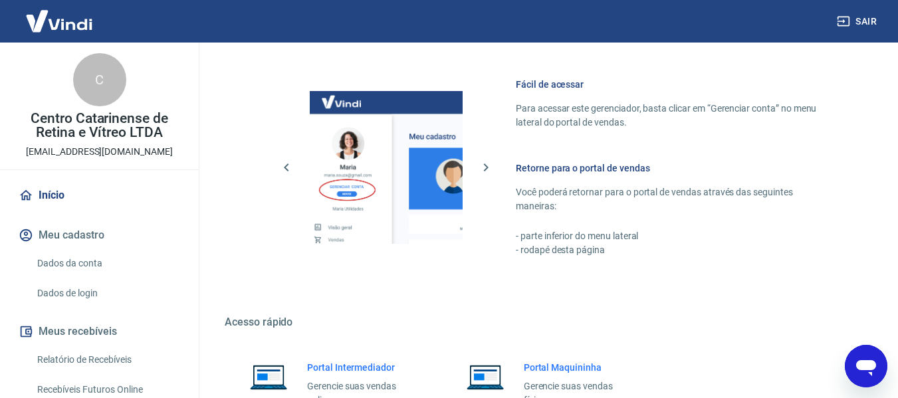
click at [871, 358] on icon "Open messaging window" at bounding box center [866, 366] width 24 height 24
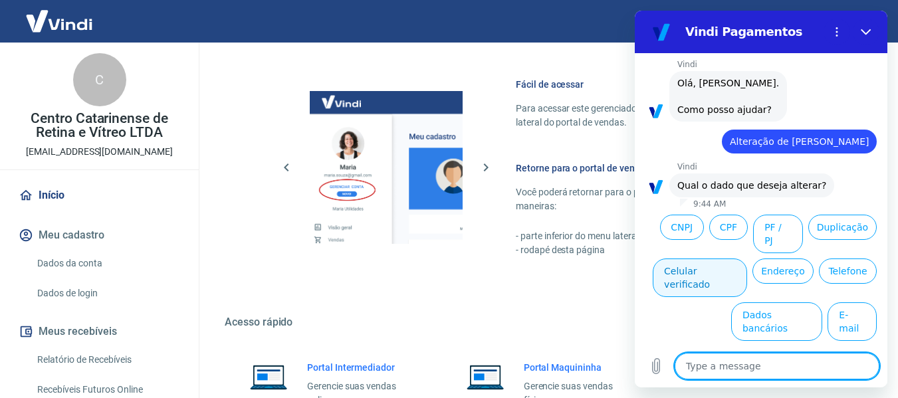
click at [747, 259] on button "Celular verificado" at bounding box center [700, 278] width 94 height 39
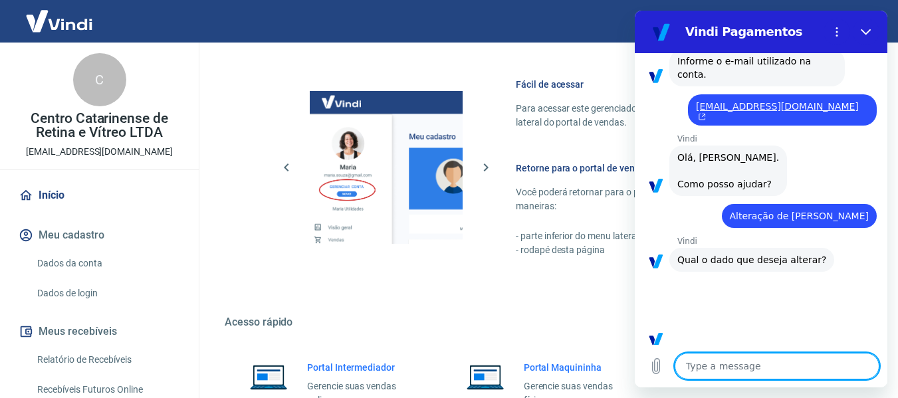
scroll to position [286, 0]
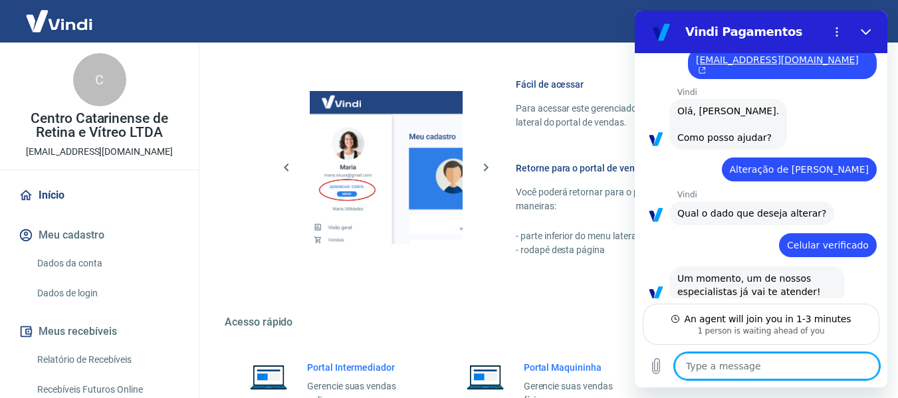
click at [786, 363] on textarea at bounding box center [777, 366] width 205 height 27
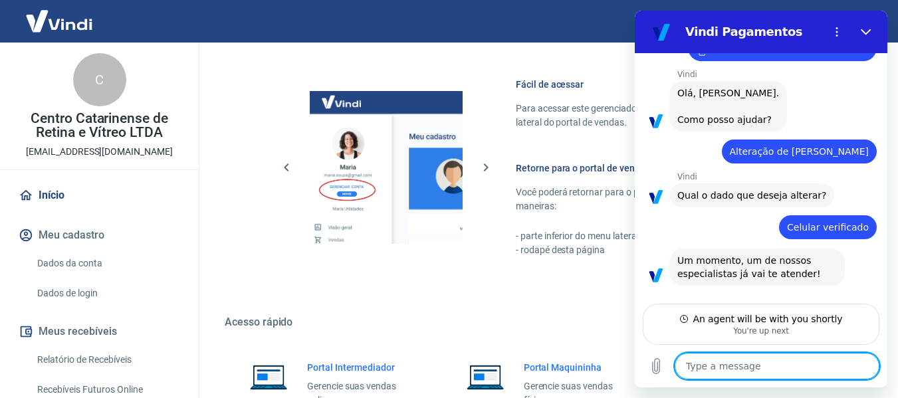
type textarea "x"
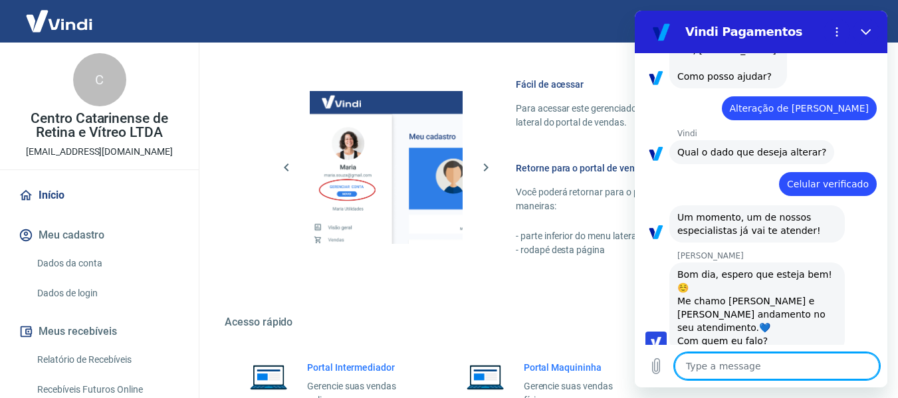
scroll to position [350, 0]
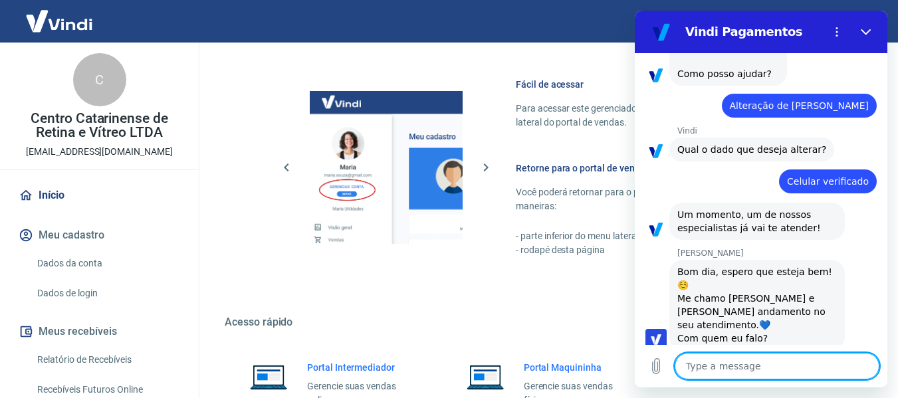
click at [762, 366] on textarea at bounding box center [777, 366] width 205 height 27
type textarea "B"
type textarea "x"
type textarea "Bo"
type textarea "x"
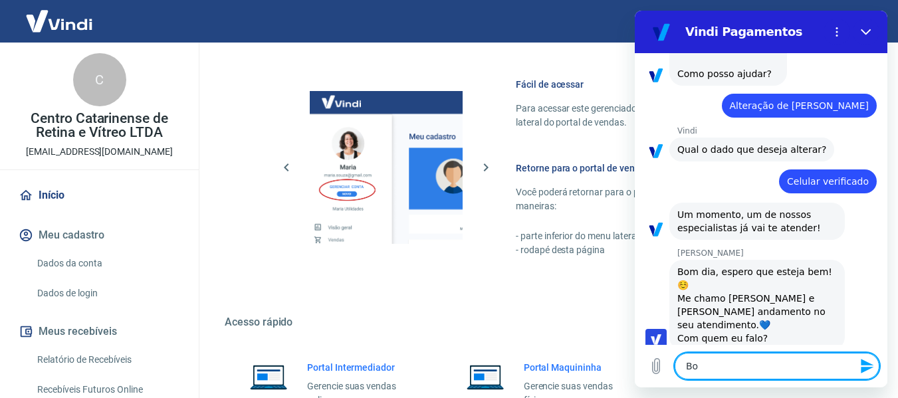
type textarea "Bom"
type textarea "x"
type textarea "Bom"
type textarea "x"
type textarea "Bom d"
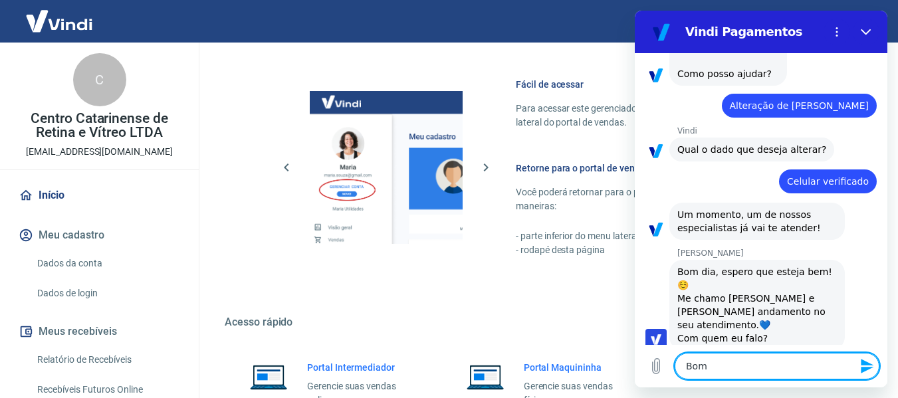
type textarea "x"
type textarea "Bom di"
type textarea "x"
type textarea "Bom dia"
type textarea "x"
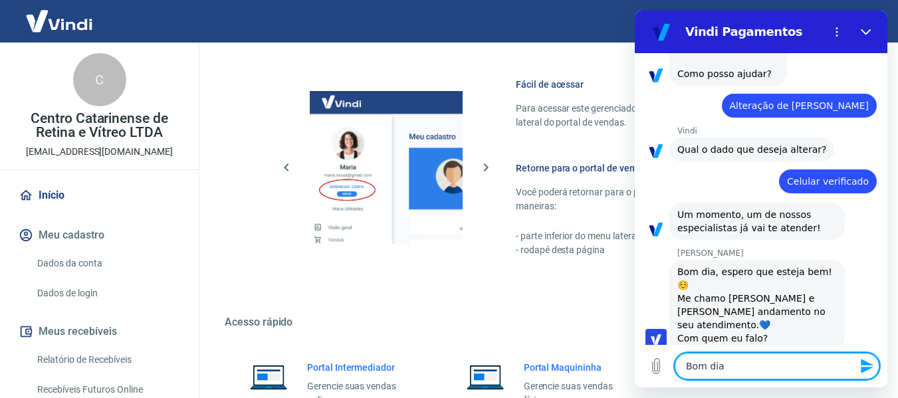
type textarea "Bom dia"
type textarea "x"
type textarea "Bom dia g"
type textarea "x"
type textarea "Bom dia ga"
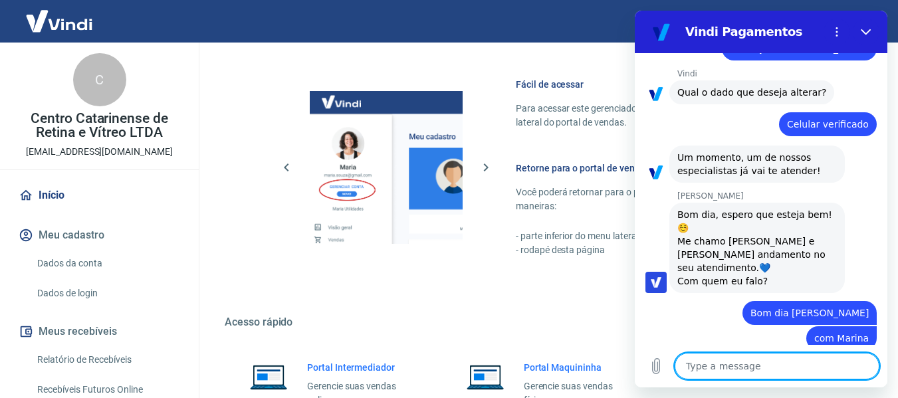
scroll to position [501, 0]
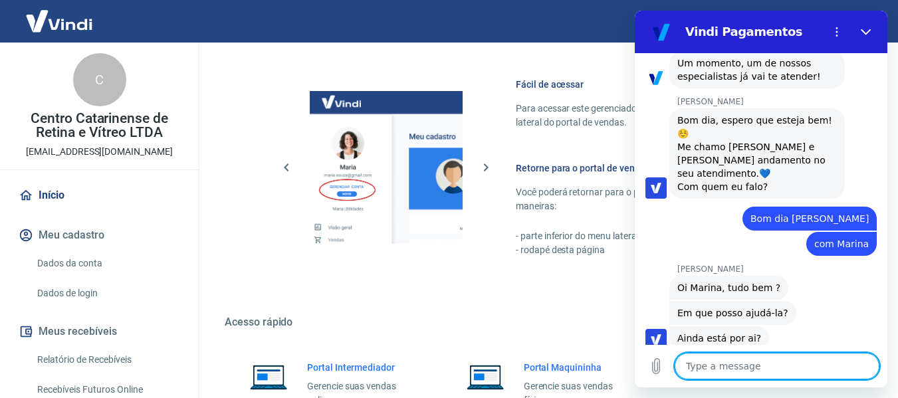
click at [766, 361] on textarea at bounding box center [777, 366] width 205 height 27
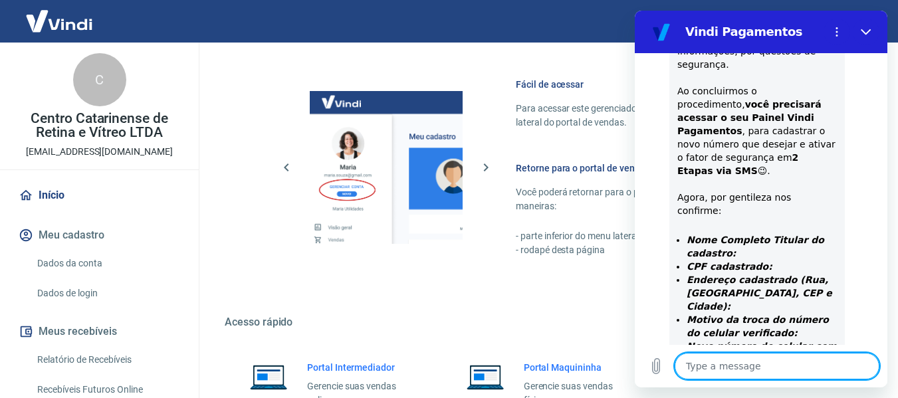
scroll to position [1125, 0]
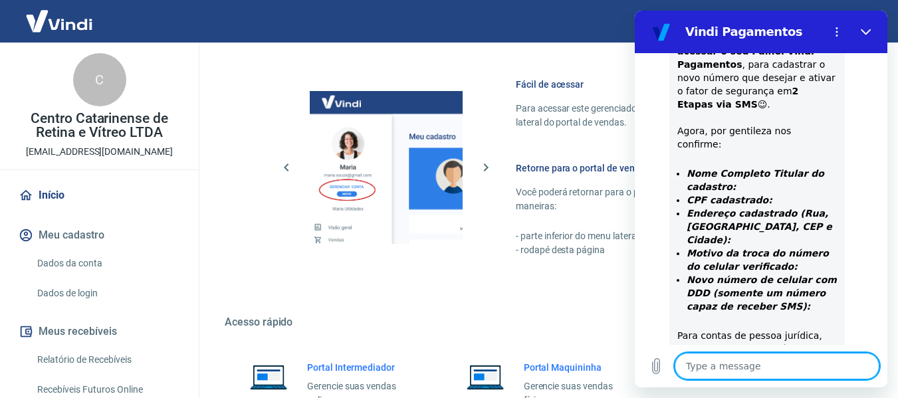
click at [82, 241] on button "Meu cadastro" at bounding box center [99, 235] width 167 height 29
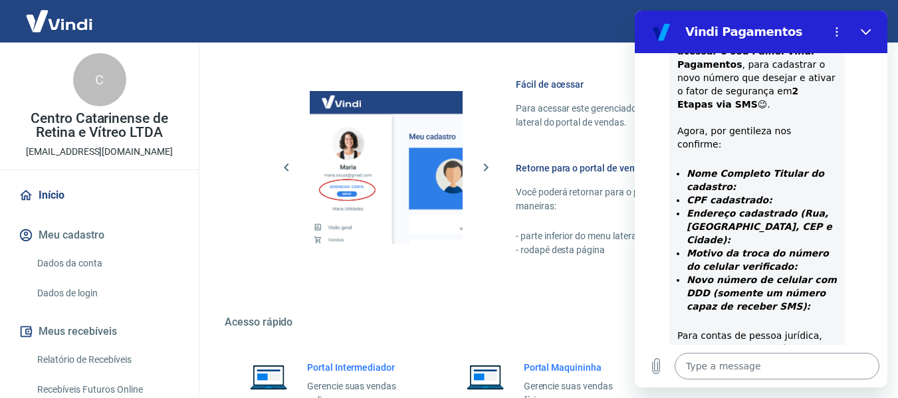
click at [762, 362] on textarea at bounding box center [777, 366] width 205 height 27
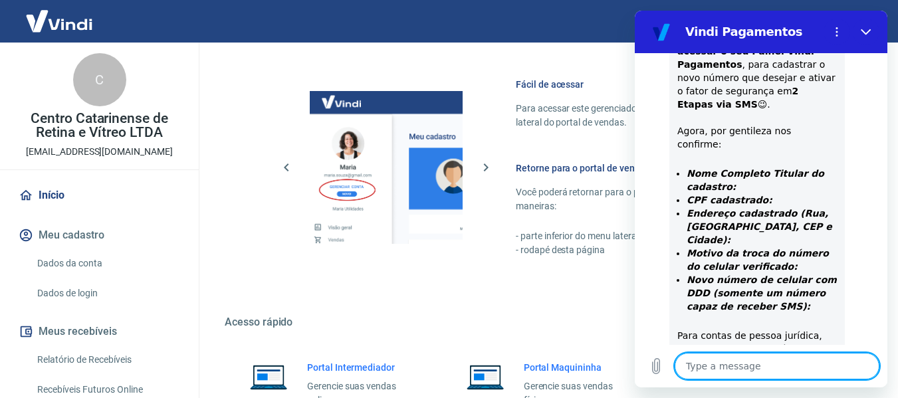
click at [55, 244] on button "Meu cadastro" at bounding box center [99, 235] width 167 height 29
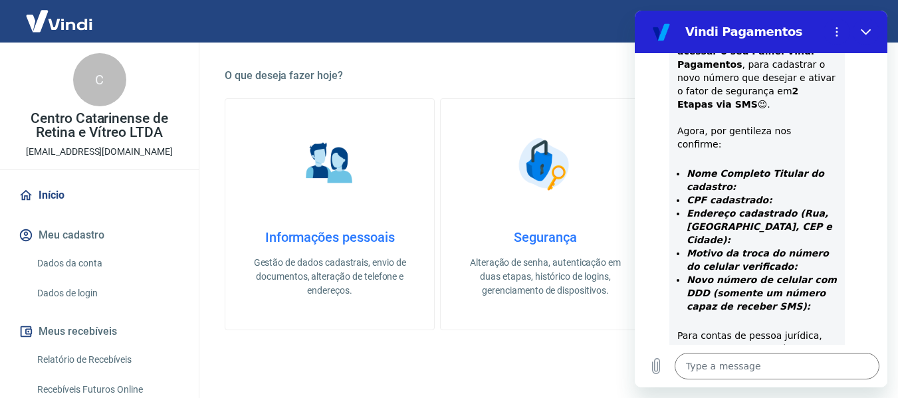
scroll to position [298, 0]
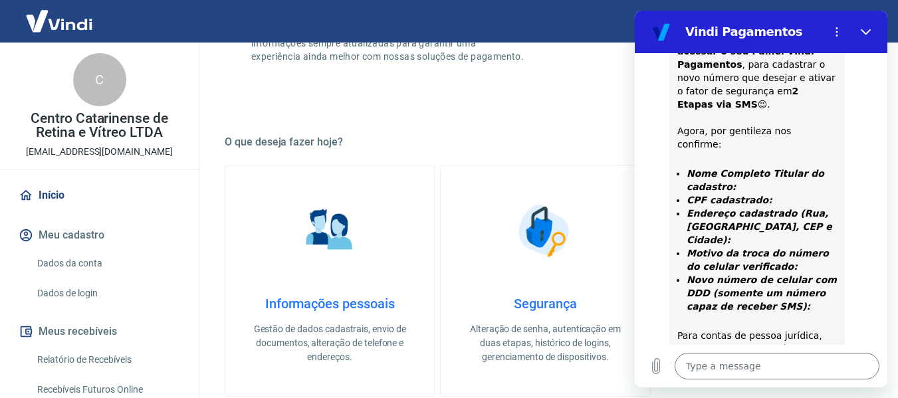
click at [388, 235] on link "Informações pessoais Gestão de dados cadastrais, envio de documentos, alteração…" at bounding box center [330, 281] width 210 height 232
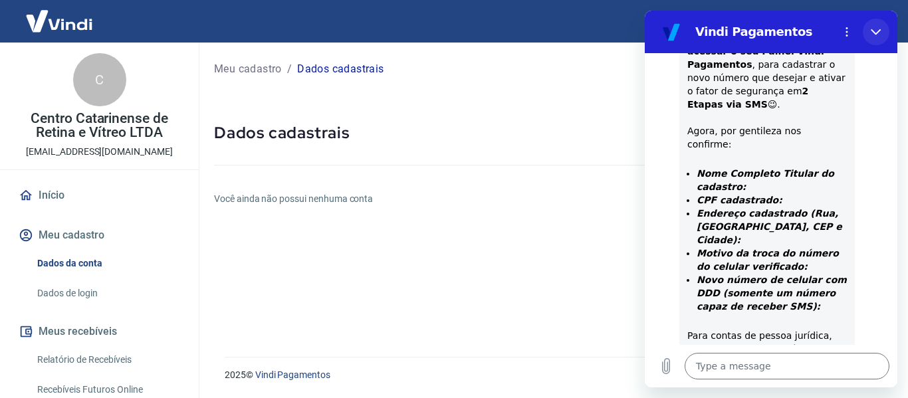
click at [877, 31] on icon "Close" at bounding box center [876, 32] width 11 height 11
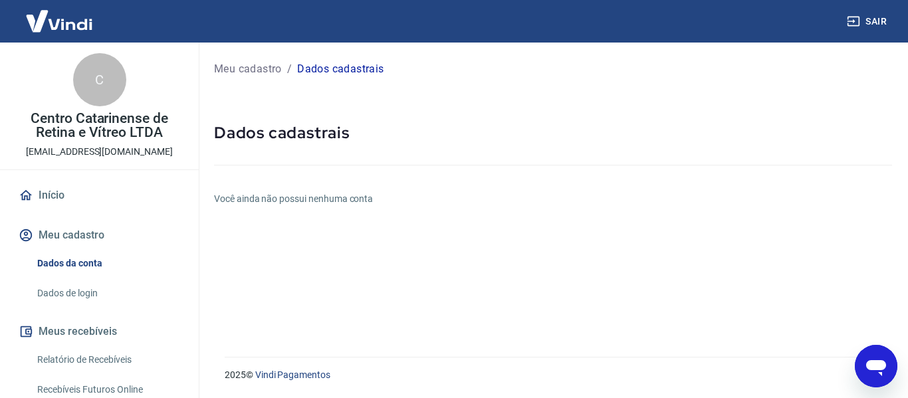
drag, startPoint x: 345, startPoint y: 187, endPoint x: 300, endPoint y: 189, distance: 44.6
click at [344, 187] on div "Meu cadastro / Dados cadastrais Dados cadastrais Você ainda não possui nenhuma …" at bounding box center [553, 192] width 710 height 298
click at [873, 362] on icon "Open messaging window" at bounding box center [876, 368] width 20 height 16
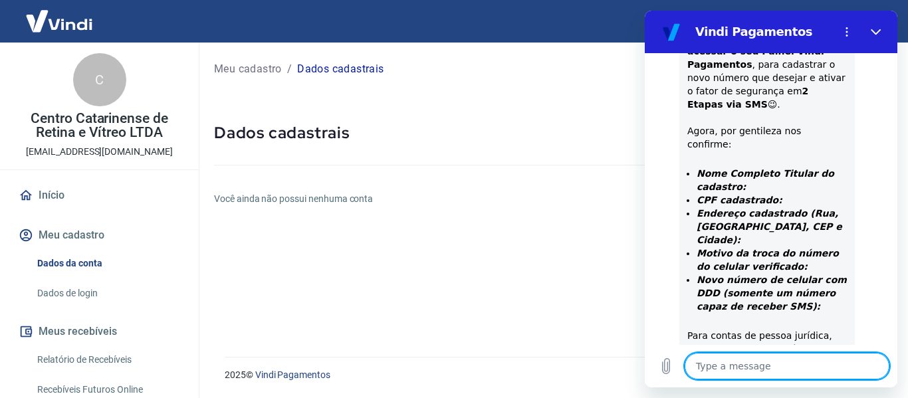
click at [732, 356] on textarea at bounding box center [787, 366] width 205 height 27
click at [736, 360] on textarea at bounding box center [787, 366] width 205 height 27
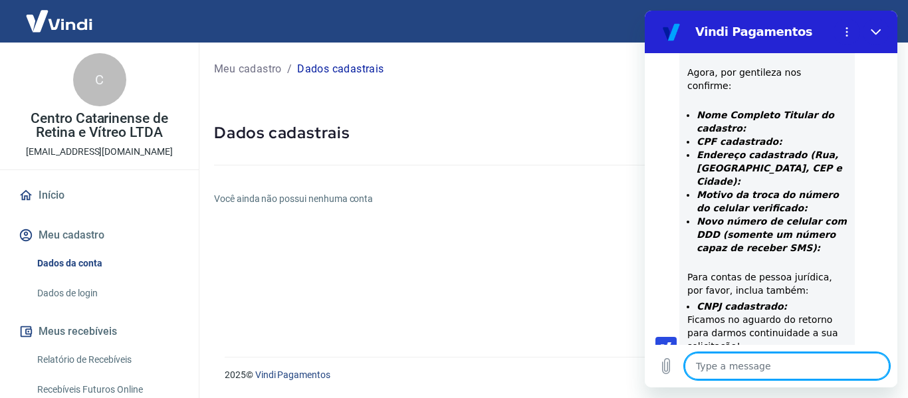
scroll to position [1182, 0]
click at [669, 367] on icon "Upload file" at bounding box center [666, 366] width 16 height 16
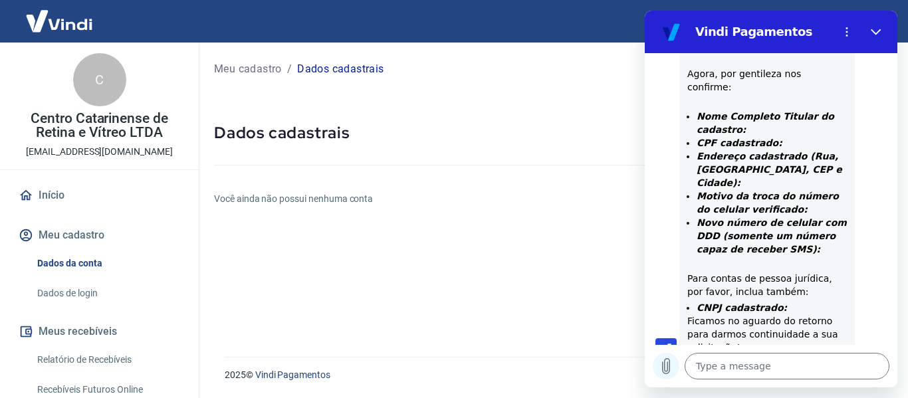
click at [665, 374] on button "Upload file" at bounding box center [666, 366] width 27 height 27
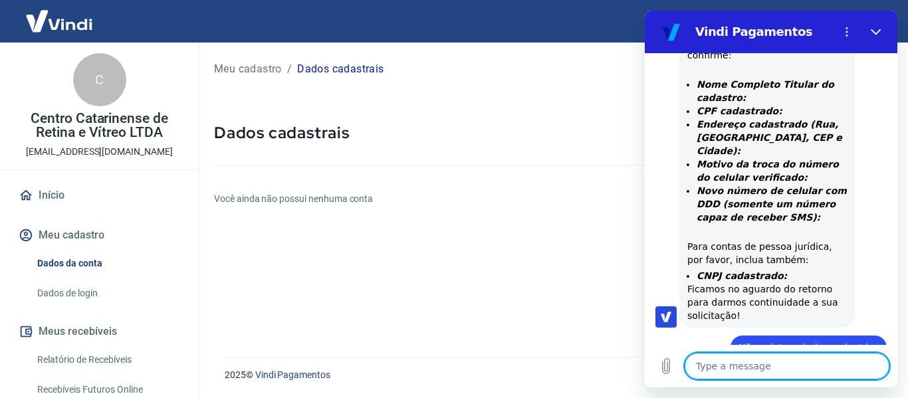
scroll to position [1337, 0]
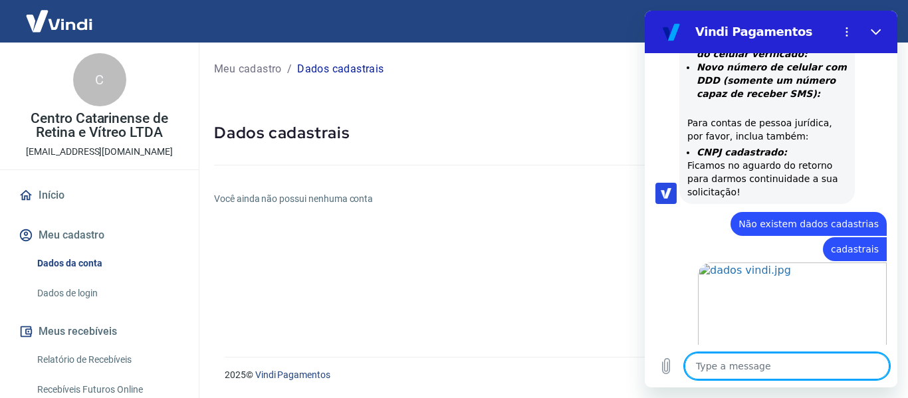
click at [755, 356] on textarea at bounding box center [787, 366] width 205 height 27
click at [760, 369] on textarea at bounding box center [787, 366] width 205 height 27
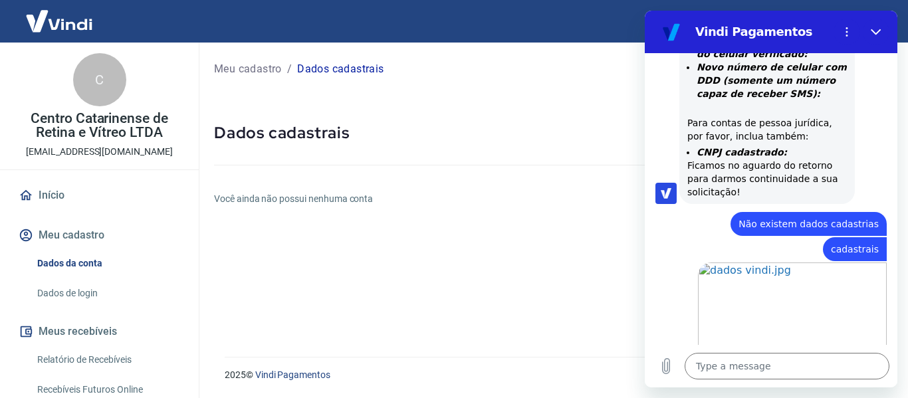
drag, startPoint x: 27, startPoint y: 156, endPoint x: 157, endPoint y: 149, distance: 130.5
click at [157, 149] on div "C Centro Catarinense de Retina e Vítreo LTDA analista.sistemas@vista.med.br" at bounding box center [99, 106] width 199 height 127
click at [171, 147] on div "C Centro Catarinense de Retina e Vítreo LTDA analista.sistemas@vista.med.br" at bounding box center [99, 106] width 199 height 127
drag, startPoint x: 162, startPoint y: 152, endPoint x: 45, endPoint y: 128, distance: 119.9
click at [23, 124] on div "C Centro Catarinense de Retina e Vítreo LTDA analista.sistemas@vista.med.br" at bounding box center [99, 106] width 199 height 127
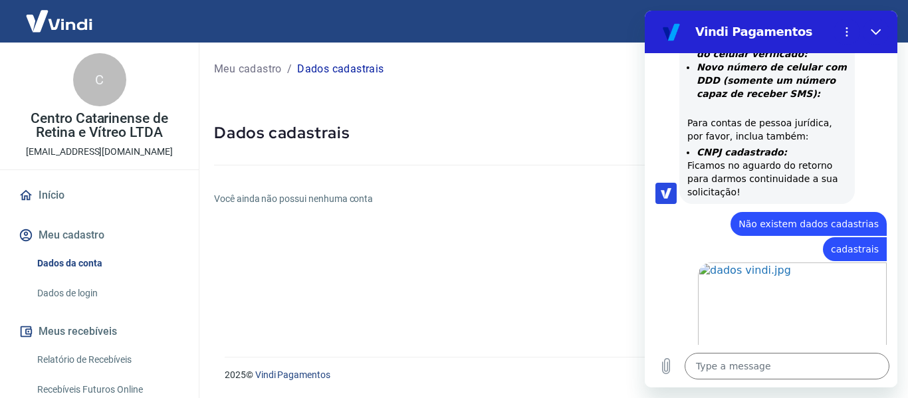
copy div "Centro Catarinense de Retina e Vítreo LTDA analista.sistemas@vista.med.br"
click at [789, 392] on div "2025 © Vindi Pagamentos" at bounding box center [550, 369] width 683 height 57
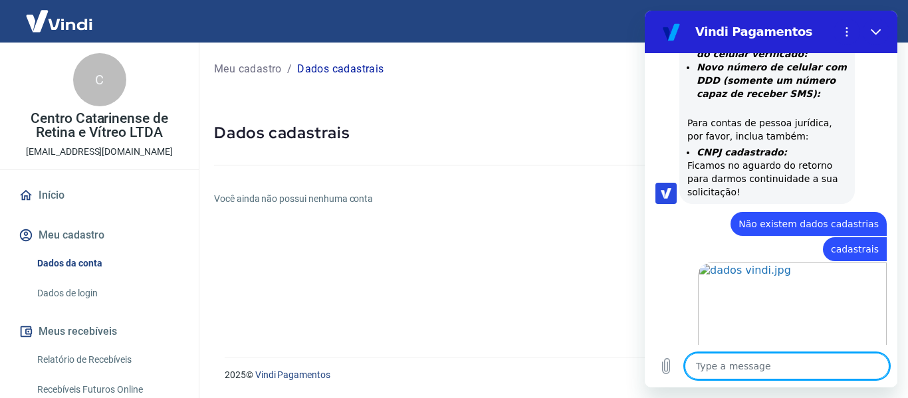
click at [790, 370] on textarea at bounding box center [787, 366] width 205 height 27
paste textarea "Centro Catarinense de Retina e Vítreo LTDA analista.sistemas@vista.med.br"
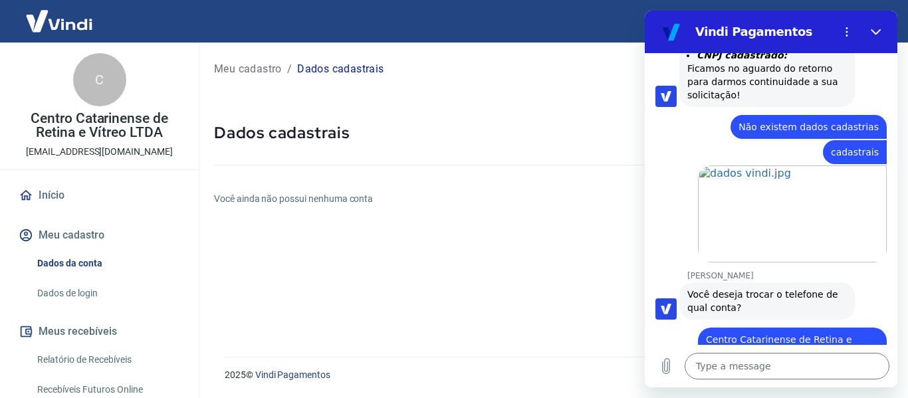
scroll to position [1409, 0]
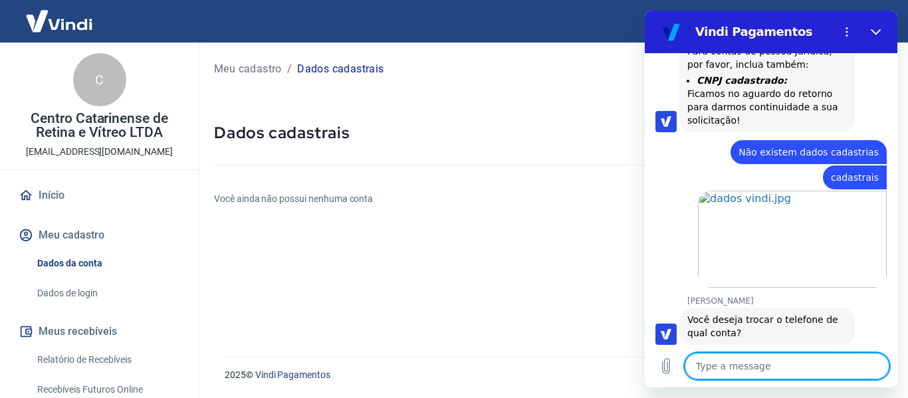
click at [734, 370] on textarea at bounding box center [787, 366] width 205 height 27
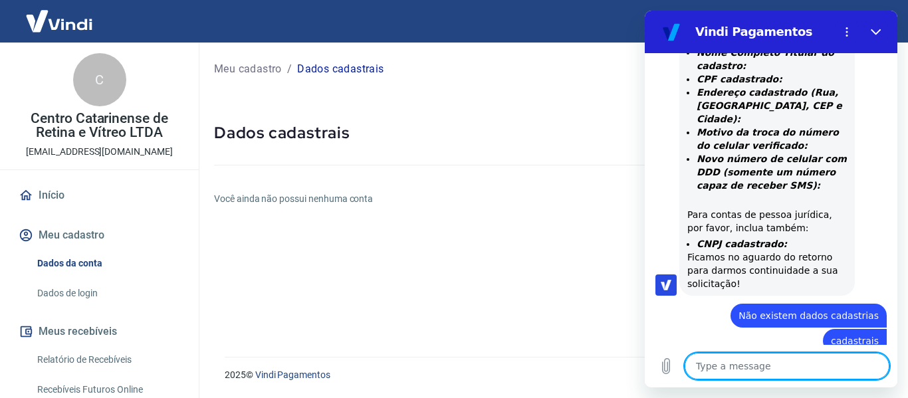
scroll to position [1512, 0]
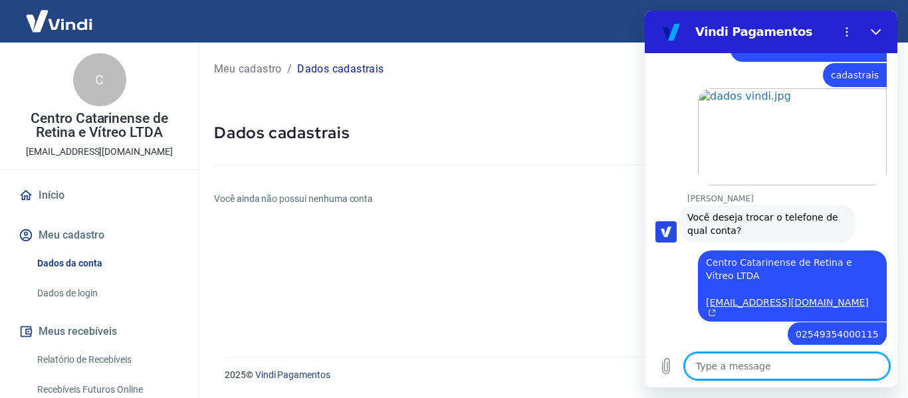
click at [762, 372] on textarea at bounding box center [787, 366] width 205 height 27
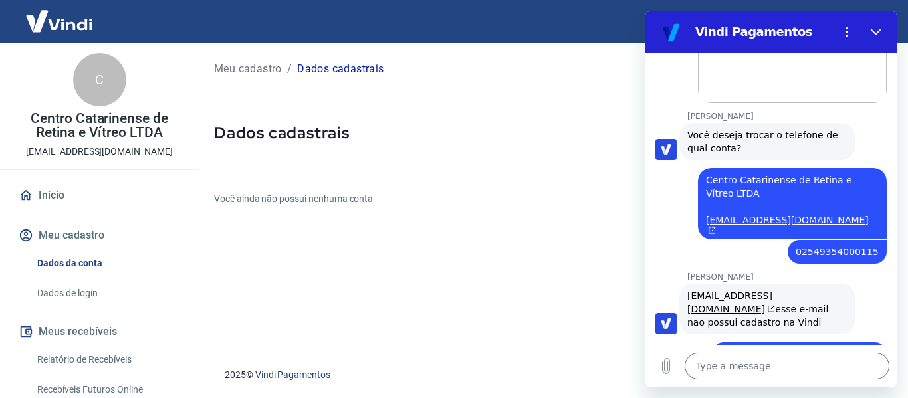
scroll to position [1619, 0]
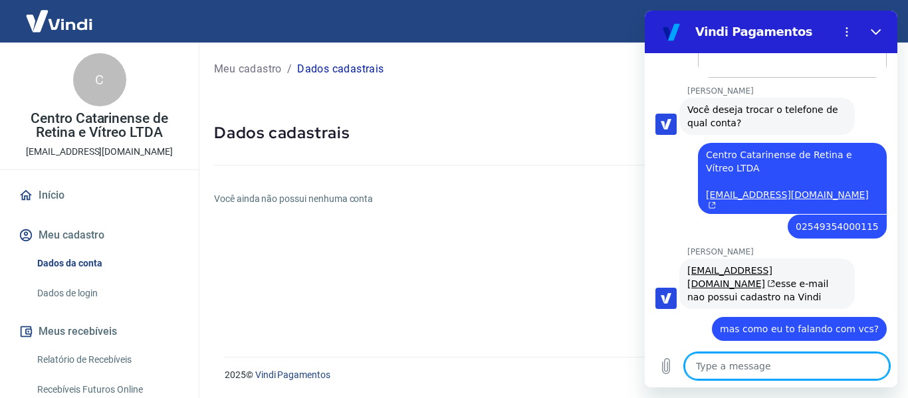
click at [775, 364] on textarea at bounding box center [787, 366] width 205 height 27
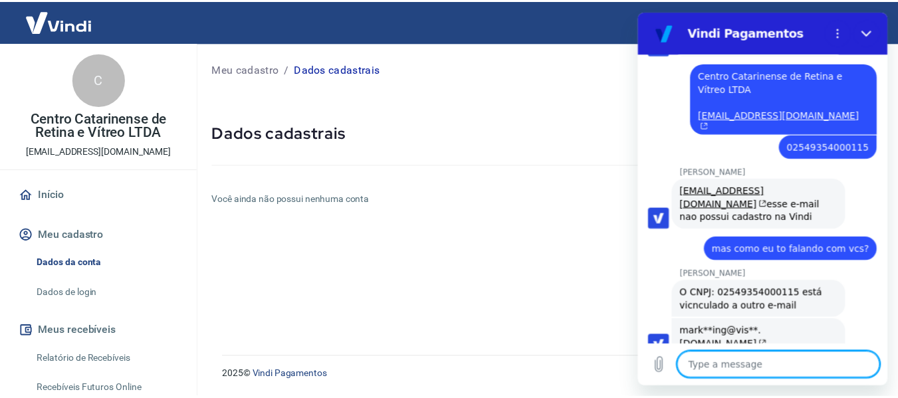
scroll to position [1702, 0]
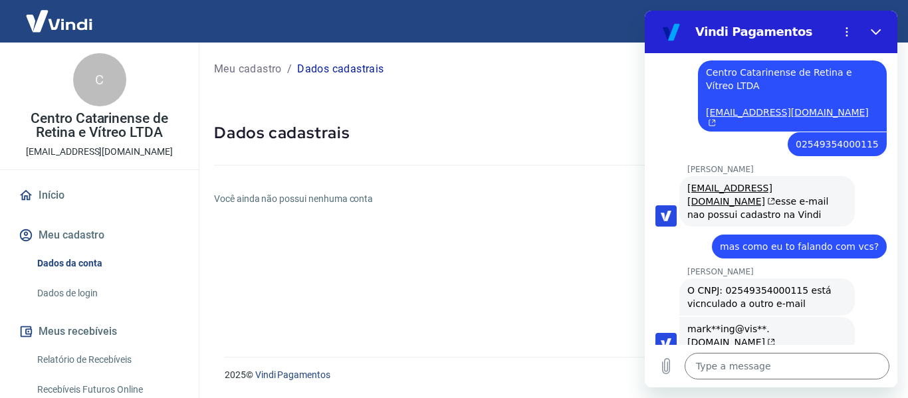
click at [70, 294] on link "Dados de login" at bounding box center [107, 293] width 151 height 27
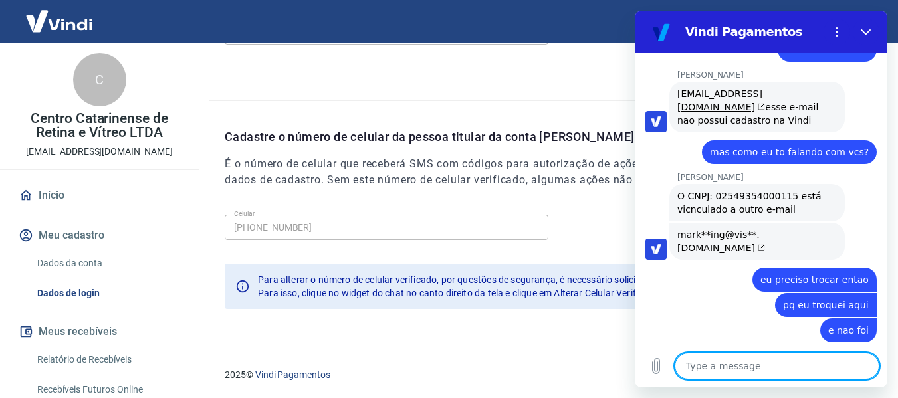
scroll to position [1799, 0]
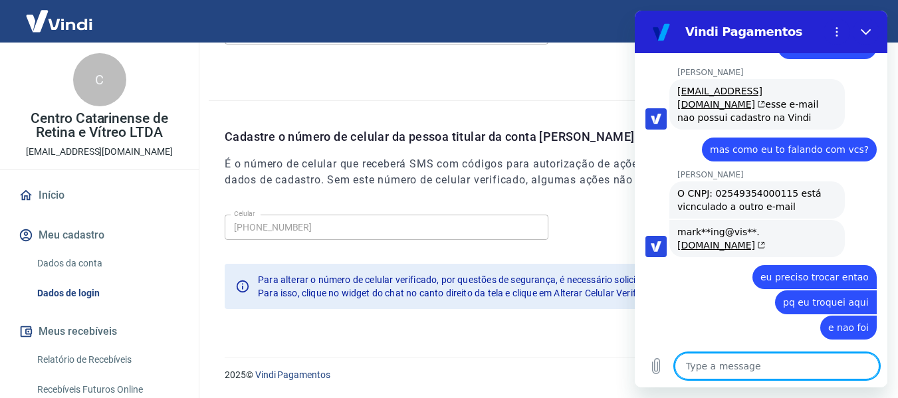
click at [768, 372] on textarea at bounding box center [777, 366] width 205 height 27
click at [752, 361] on textarea at bounding box center [777, 366] width 205 height 27
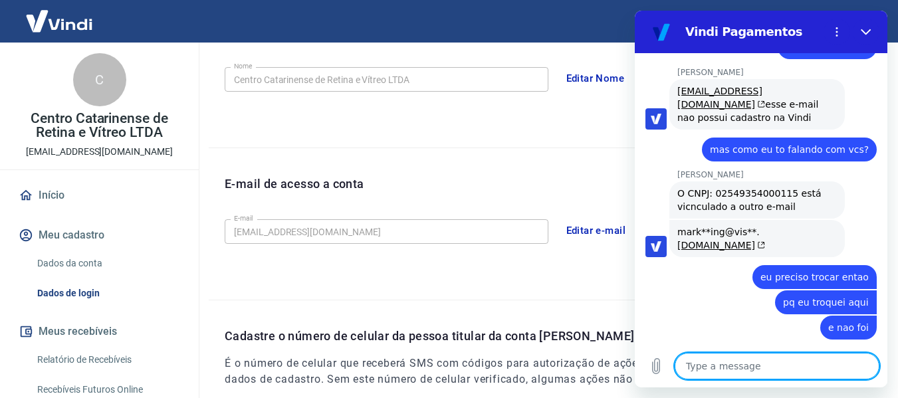
click at [588, 241] on button "Editar e-mail" at bounding box center [596, 231] width 74 height 28
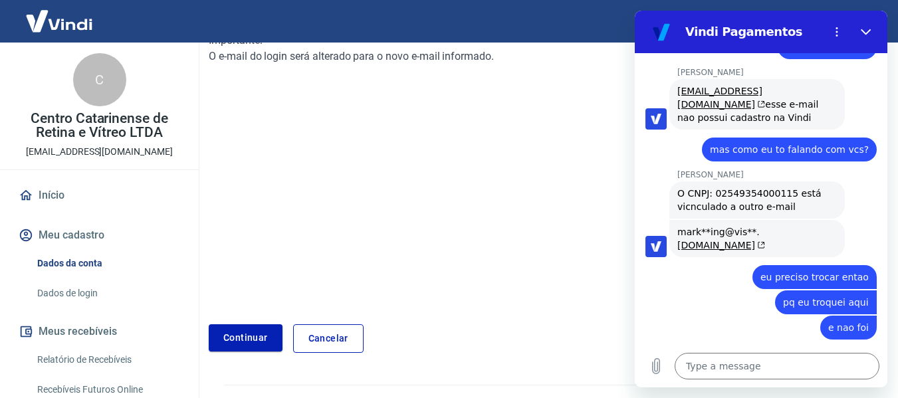
click at [261, 310] on div "Para editar o e-mail, é necessário fazer uma validação de código que será envia…" at bounding box center [545, 161] width 673 height 384
click at [255, 329] on link "Continuar" at bounding box center [246, 337] width 74 height 27
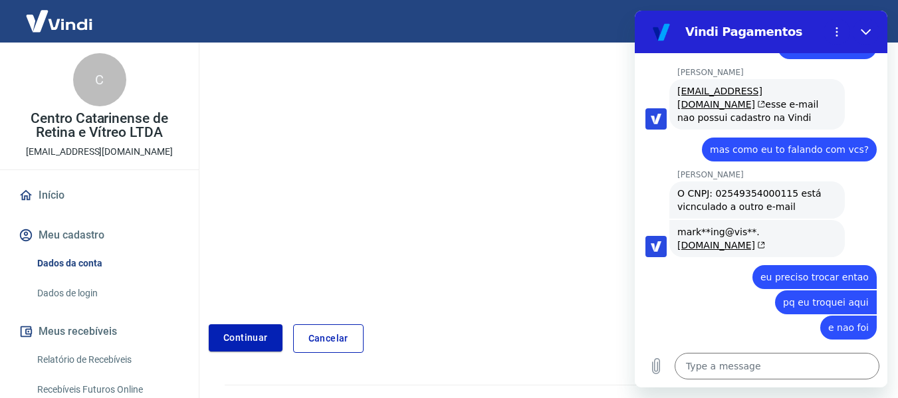
scroll to position [92, 0]
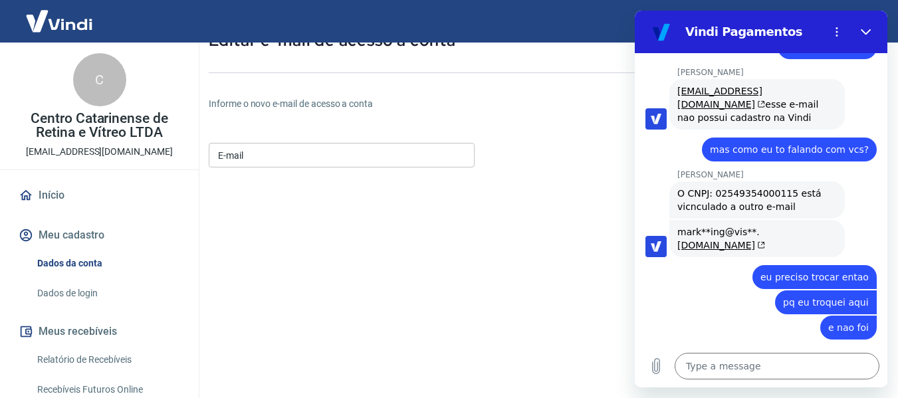
click at [298, 156] on input "E-mail" at bounding box center [342, 155] width 266 height 25
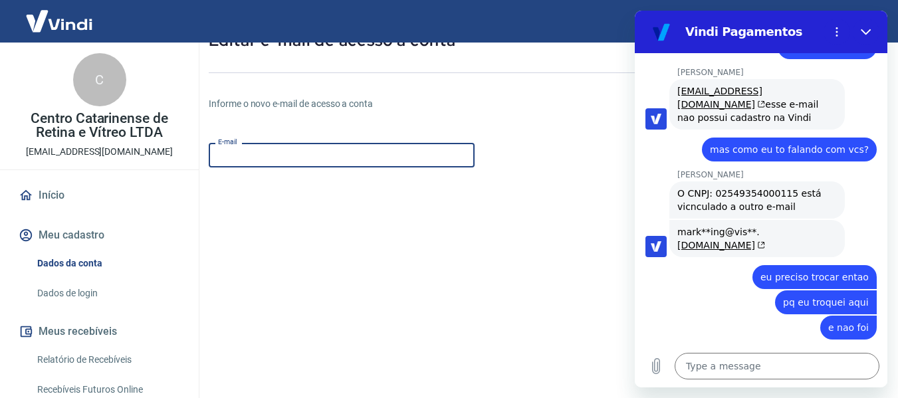
click at [338, 158] on input "E-mail" at bounding box center [342, 155] width 266 height 25
click at [397, 144] on input "[EMAIL_ADDRESS][DOMAIN_NAME]" at bounding box center [342, 155] width 266 height 25
click at [451, 138] on div "E-mail marketing@vista.med.br E-mail" at bounding box center [342, 154] width 266 height 33
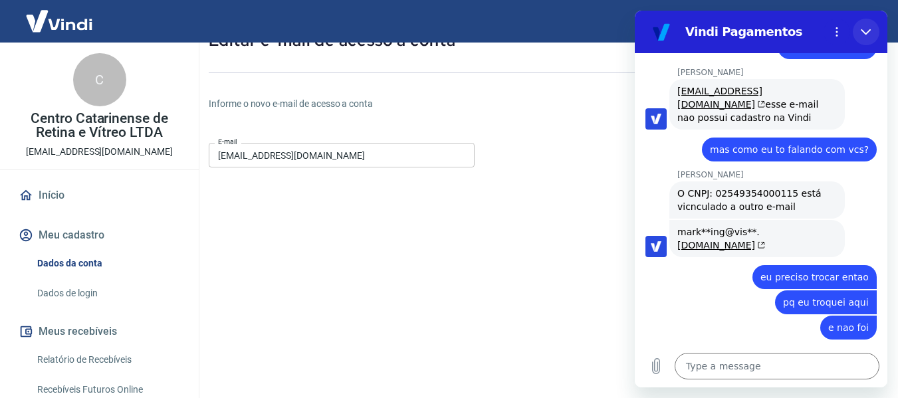
click at [868, 30] on icon "Close" at bounding box center [866, 32] width 11 height 11
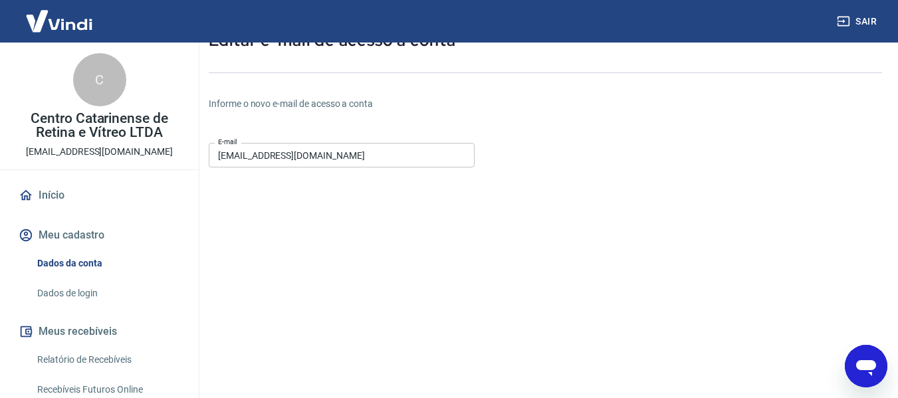
scroll to position [253, 0]
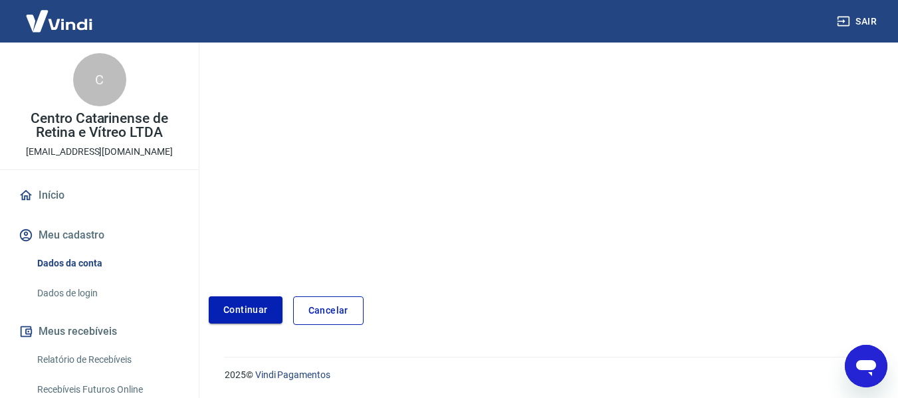
click at [252, 314] on button "Continuar" at bounding box center [246, 309] width 74 height 27
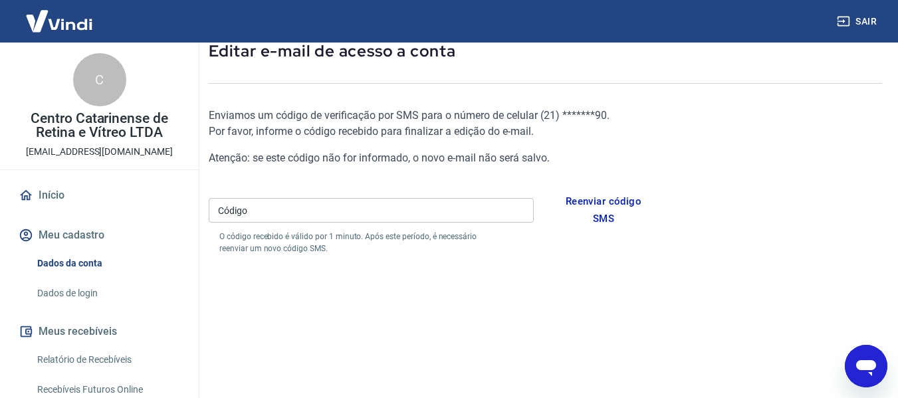
scroll to position [15, 0]
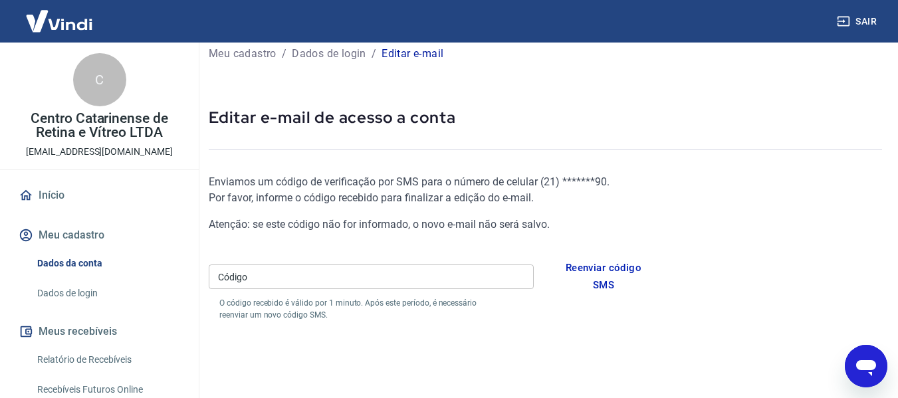
click at [377, 271] on input "Código" at bounding box center [371, 277] width 325 height 25
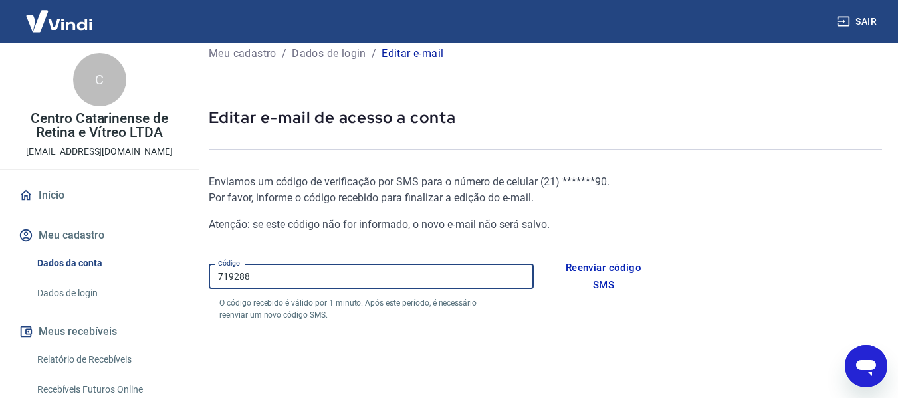
scroll to position [148, 0]
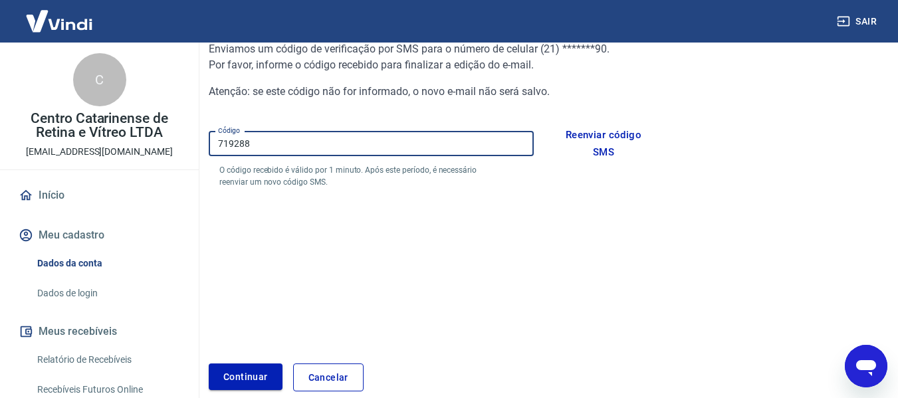
click at [258, 372] on button "Continuar" at bounding box center [246, 377] width 74 height 27
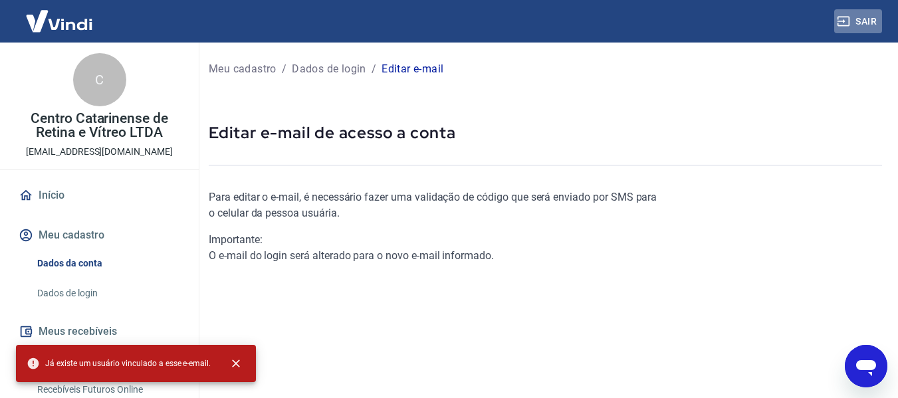
click at [862, 19] on button "Sair" at bounding box center [858, 21] width 48 height 25
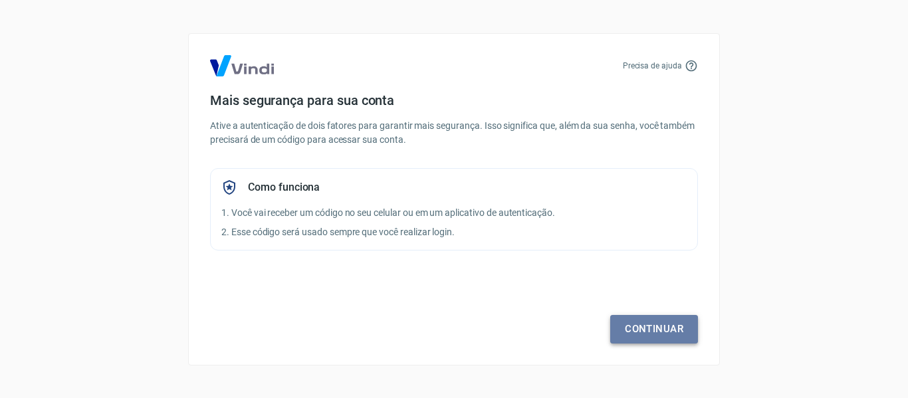
click at [639, 336] on link "Continuar" at bounding box center [654, 329] width 88 height 28
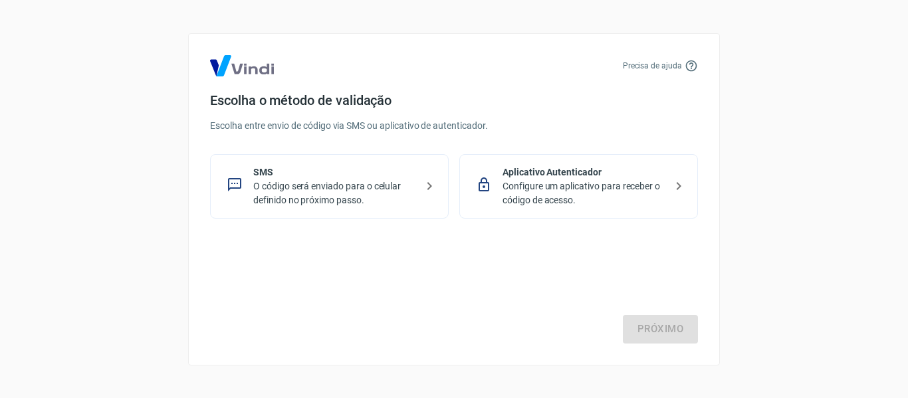
click at [369, 189] on p "O código será enviado para o celular definido no próximo passo." at bounding box center [334, 193] width 163 height 28
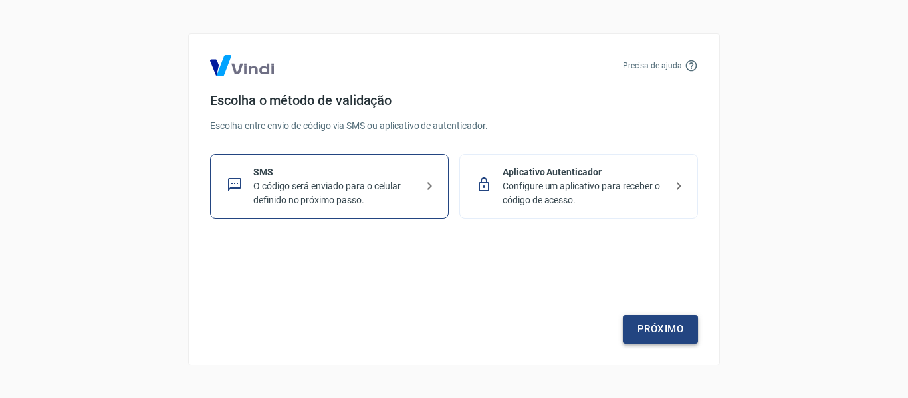
click at [649, 331] on link "Próximo" at bounding box center [660, 329] width 75 height 28
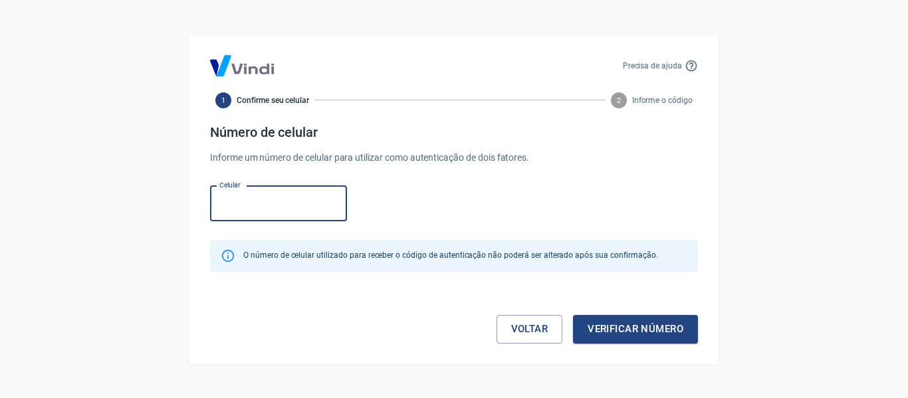
drag, startPoint x: 282, startPoint y: 197, endPoint x: 277, endPoint y: 177, distance: 20.8
click at [282, 197] on input "Celular" at bounding box center [278, 203] width 137 height 35
type input "(48) 99843-0159"
click at [621, 324] on button "Verificar número" at bounding box center [635, 329] width 125 height 28
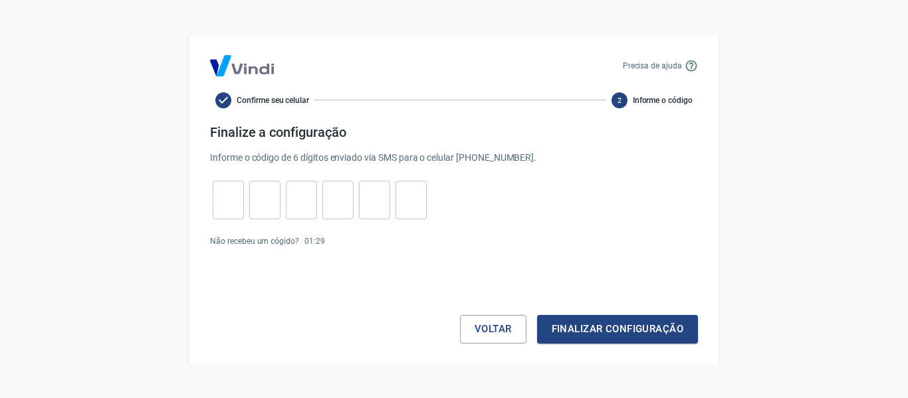
click at [226, 197] on input "tel" at bounding box center [228, 199] width 31 height 29
click at [235, 187] on input "tel" at bounding box center [228, 199] width 31 height 29
click at [492, 338] on button "Voltar" at bounding box center [493, 329] width 66 height 28
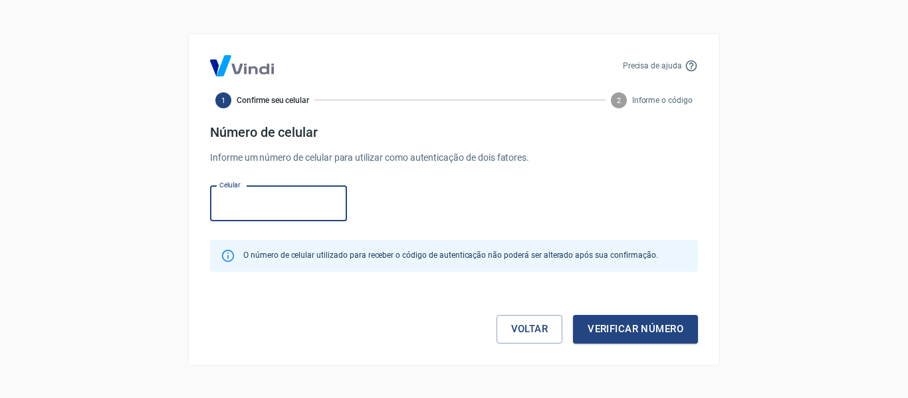
click at [294, 200] on input "Celular" at bounding box center [278, 203] width 137 height 35
type input "(21) 98000-2390"
click at [647, 322] on button "Verificar número" at bounding box center [635, 329] width 125 height 28
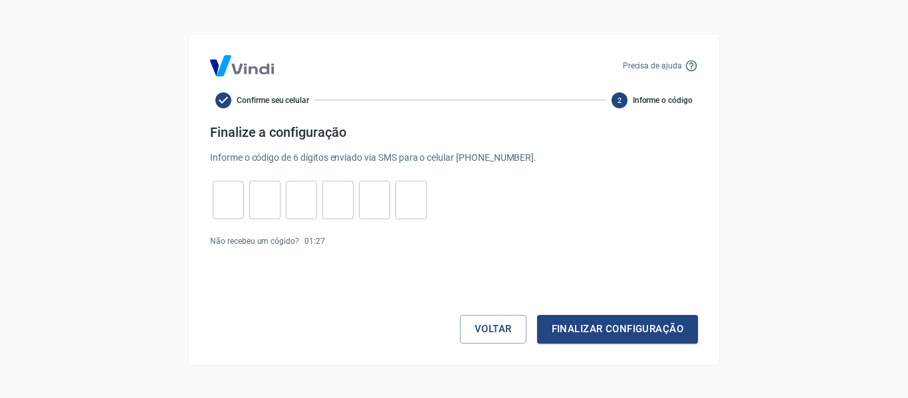
click at [214, 194] on input "tel" at bounding box center [228, 199] width 31 height 29
type input "3"
type input "6"
type input "1"
type input "7"
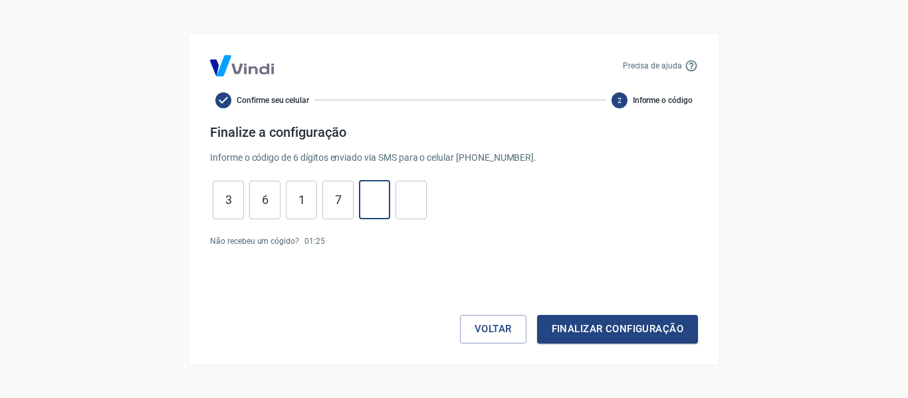
type input "4"
click at [675, 340] on button "Finalizar configuração" at bounding box center [617, 329] width 161 height 28
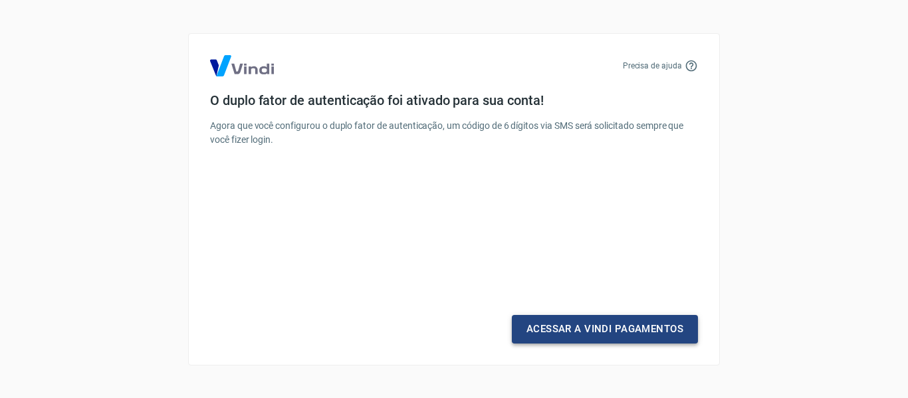
click at [566, 327] on link "Acessar a Vindi Pagamentos" at bounding box center [605, 329] width 186 height 28
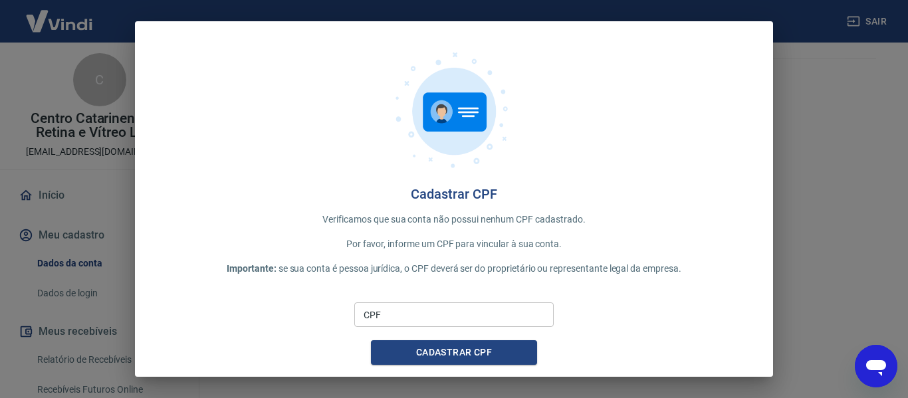
scroll to position [9, 0]
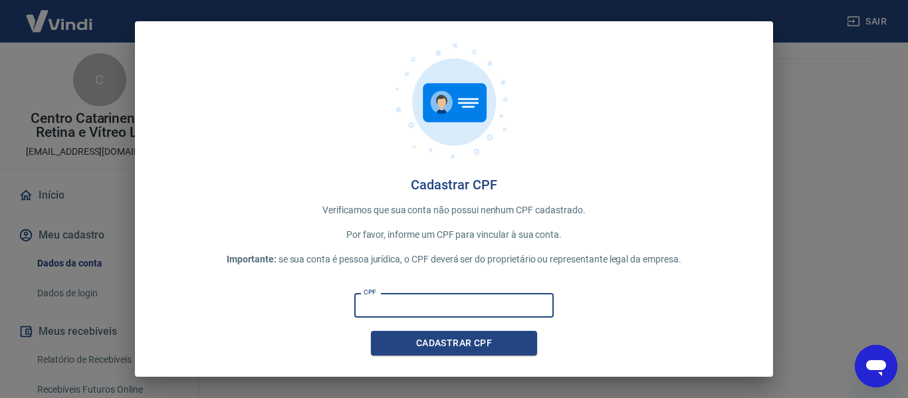
click at [407, 308] on input "CPF" at bounding box center [453, 305] width 199 height 25
paste input "573.047.509-87"
click at [413, 338] on button "Cadastrar CPF" at bounding box center [454, 343] width 166 height 25
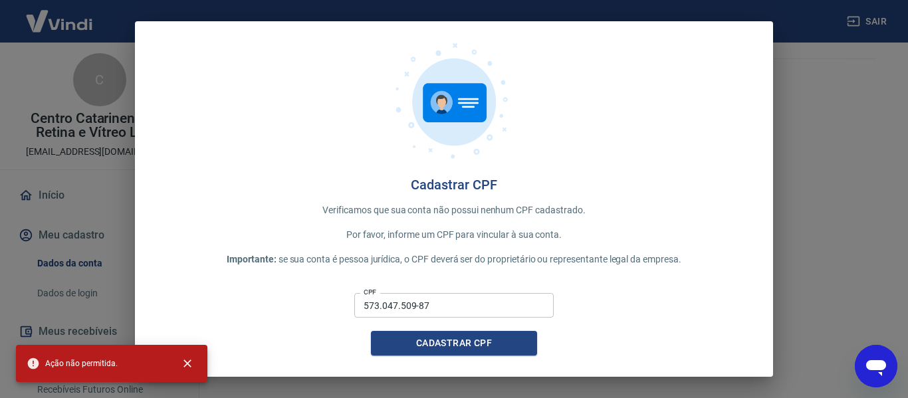
click at [468, 313] on input "573.047.509-87" at bounding box center [453, 305] width 199 height 25
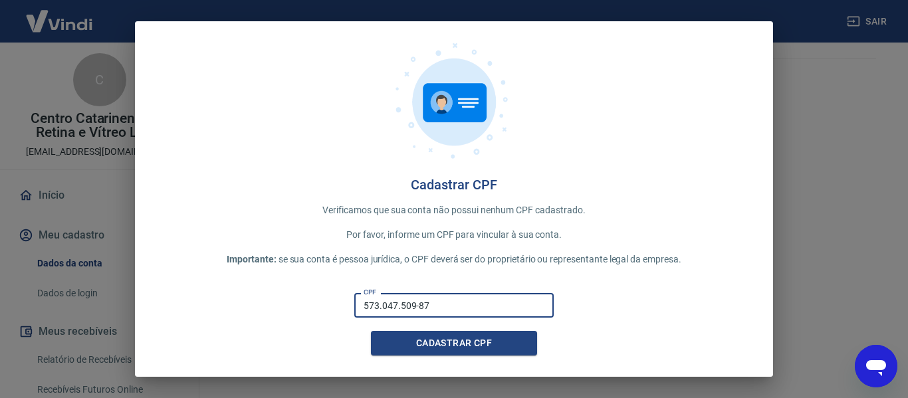
drag, startPoint x: 512, startPoint y: 303, endPoint x: 47, endPoint y: 301, distance: 464.6
click at [60, 299] on div "Cadastrar CPF Verificamos que sua conta não possui nenhum CPF cadastrado. Por f…" at bounding box center [454, 199] width 908 height 398
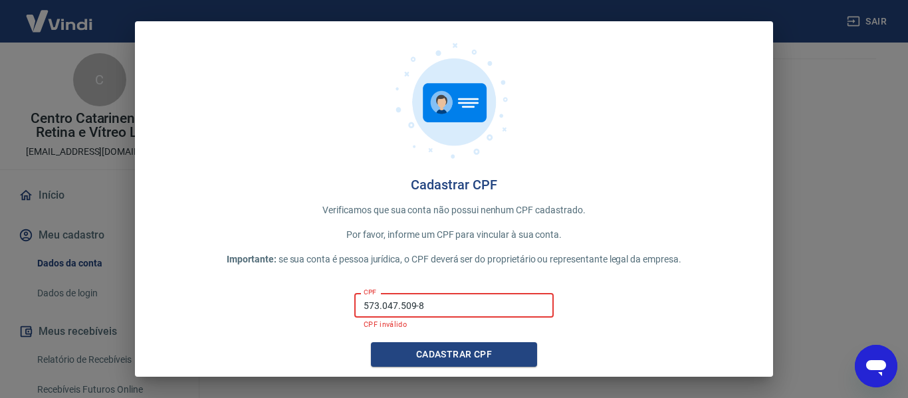
type input "573.047.509-87"
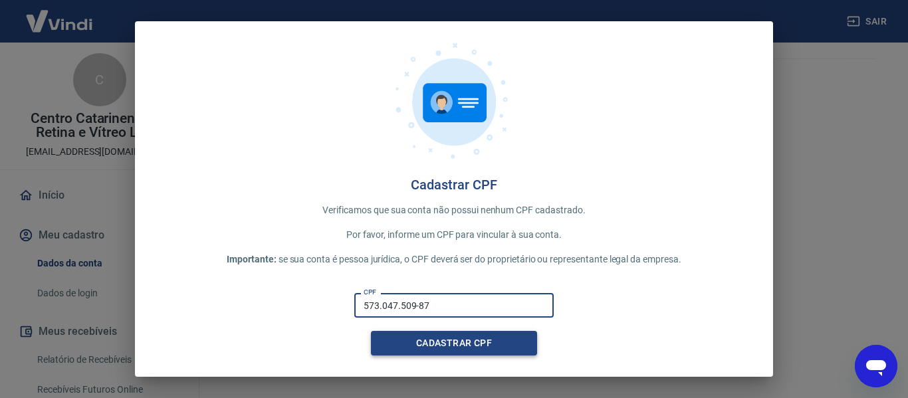
click at [427, 348] on button "Cadastrar CPF" at bounding box center [454, 343] width 166 height 25
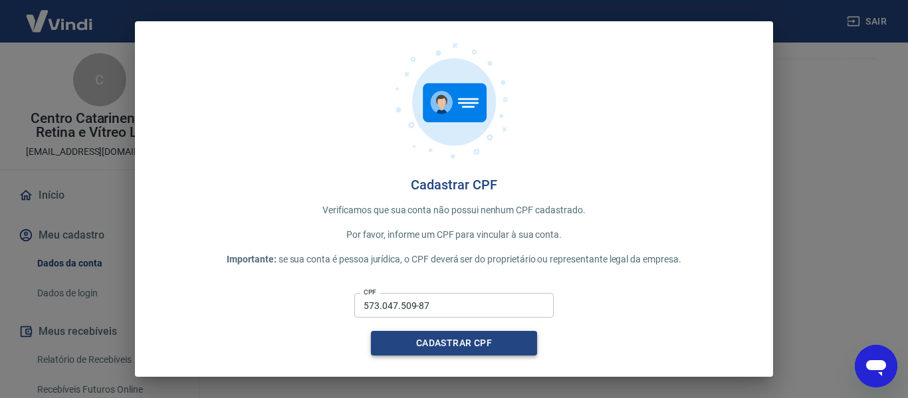
click at [397, 338] on button "Cadastrar CPF" at bounding box center [454, 343] width 166 height 25
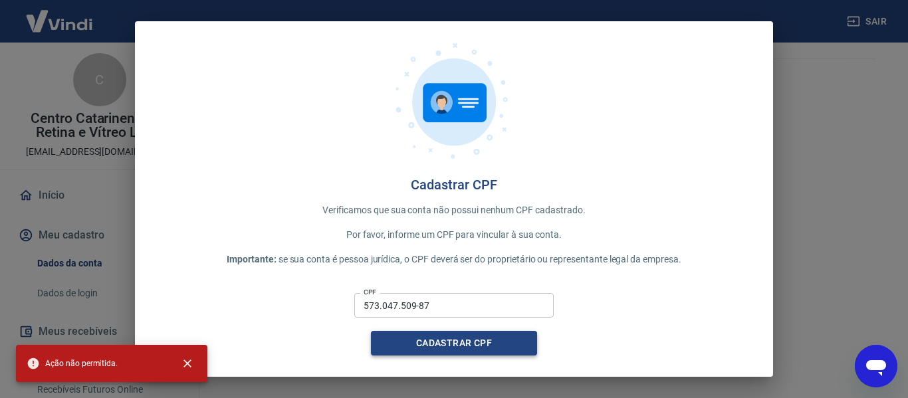
click at [405, 339] on button "Cadastrar CPF" at bounding box center [454, 343] width 166 height 25
click at [872, 370] on icon "Open messaging window" at bounding box center [876, 368] width 20 height 16
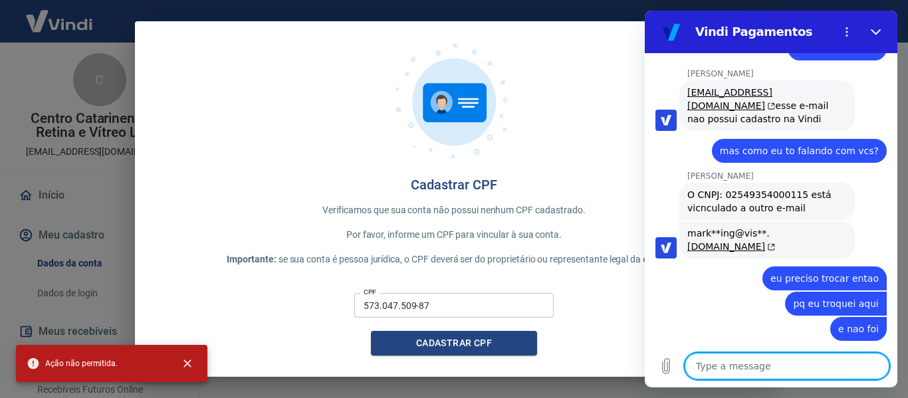
scroll to position [1799, 0]
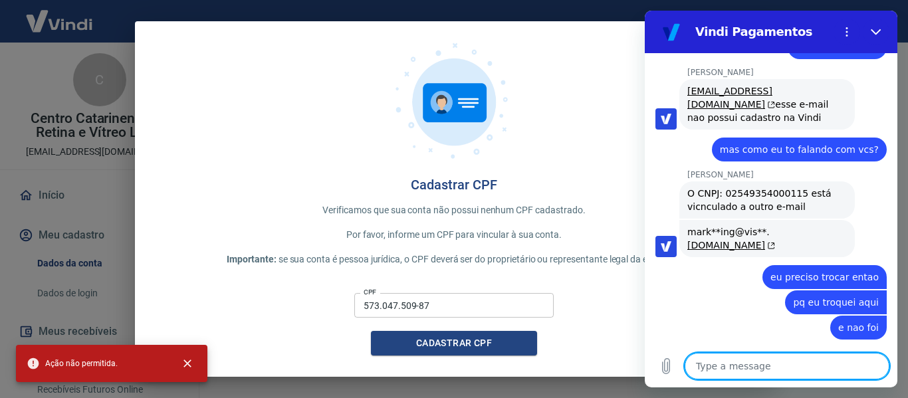
click at [752, 374] on textarea at bounding box center [787, 366] width 205 height 27
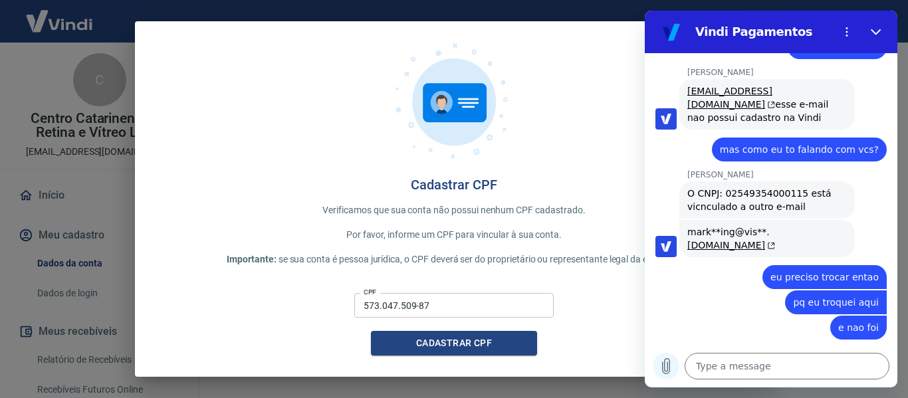
click at [671, 370] on icon "Upload file" at bounding box center [666, 366] width 16 height 16
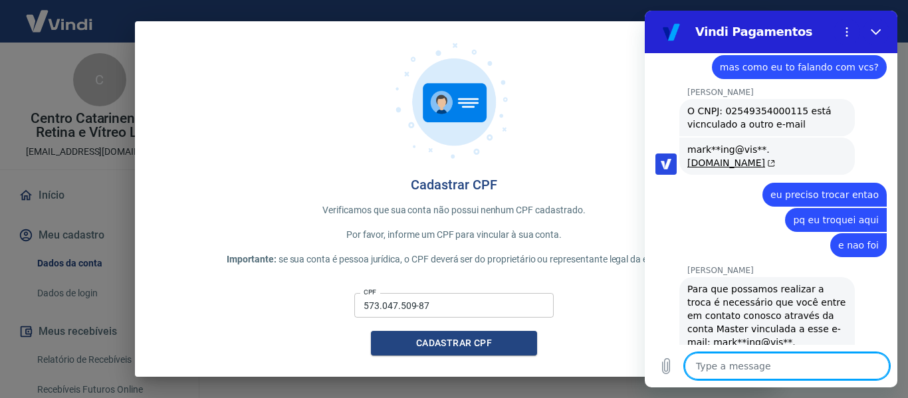
click at [795, 367] on textarea at bounding box center [787, 366] width 205 height 27
type textarea "x"
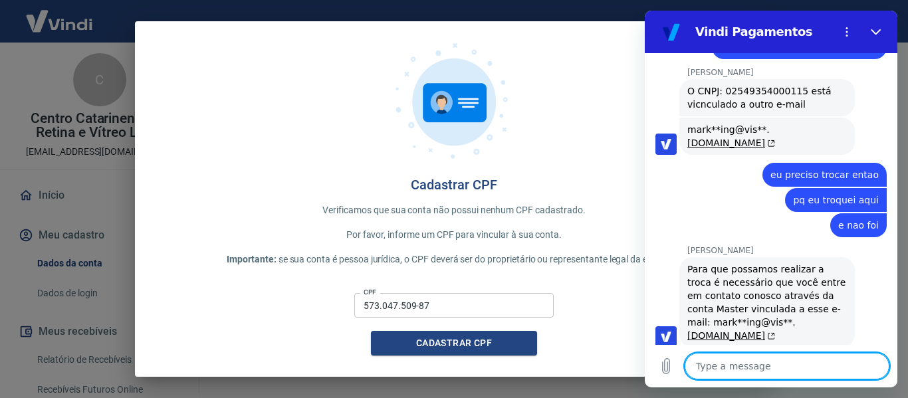
scroll to position [1904, 0]
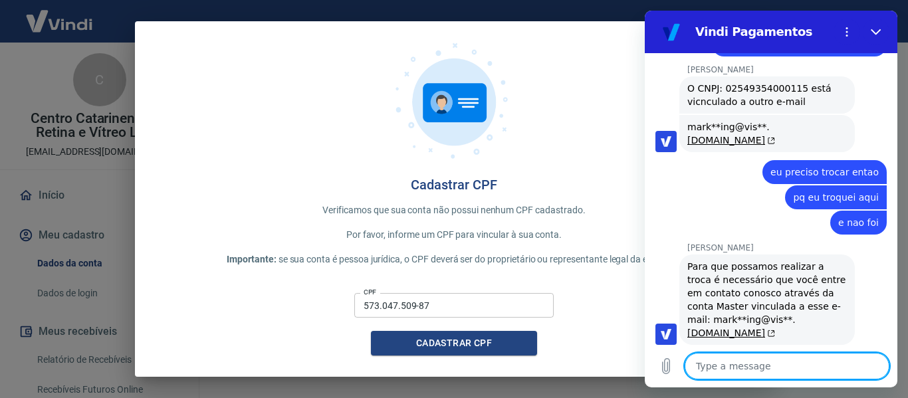
type textarea "e"
type textarea "x"
type textarea "o"
type textarea "x"
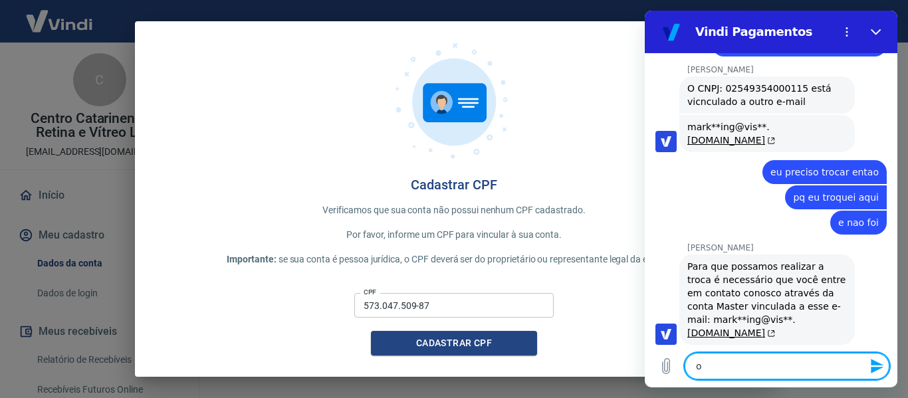
type textarea "x"
type textarea "e"
type textarea "x"
type textarea "es"
type textarea "x"
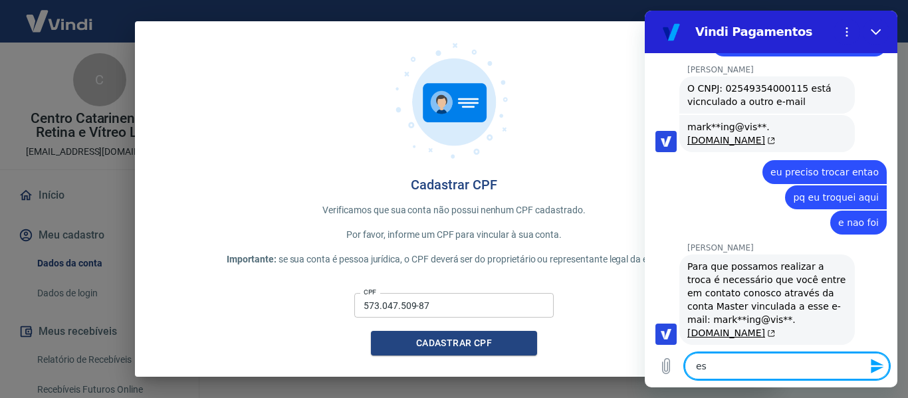
type textarea "ess"
type textarea "x"
type textarea "esse"
type textarea "x"
type textarea "esse"
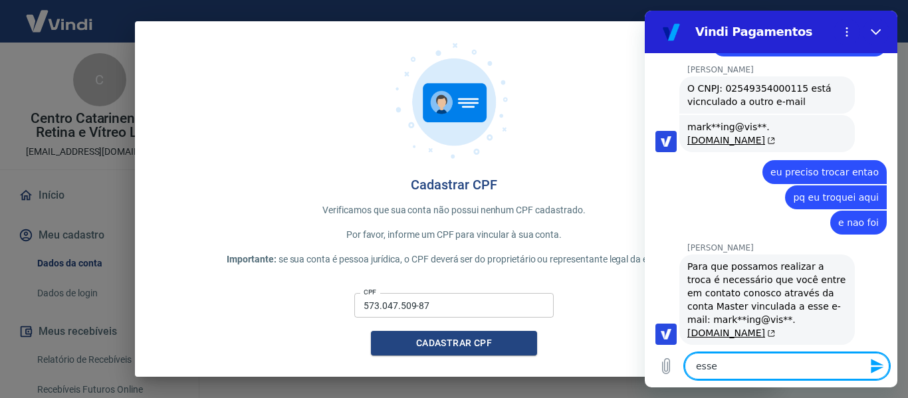
type textarea "x"
type textarea "esse s"
type textarea "x"
type textarea "esse si"
type textarea "x"
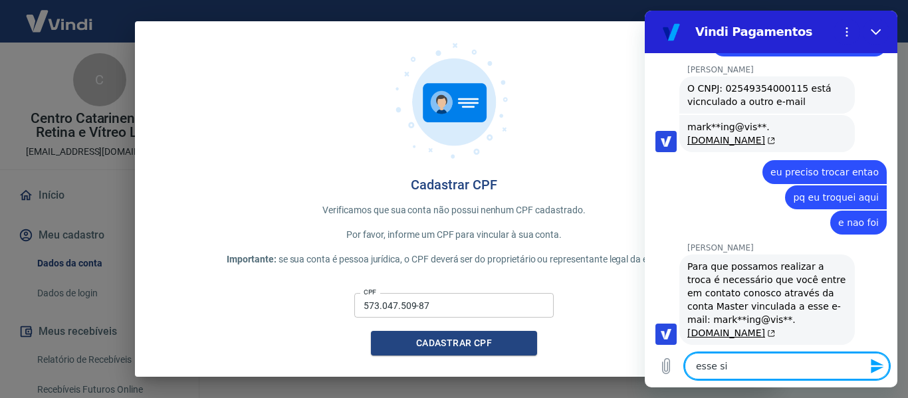
type textarea "esse sit"
type textarea "x"
type textarea "esse site"
type textarea "x"
type textarea "esse site"
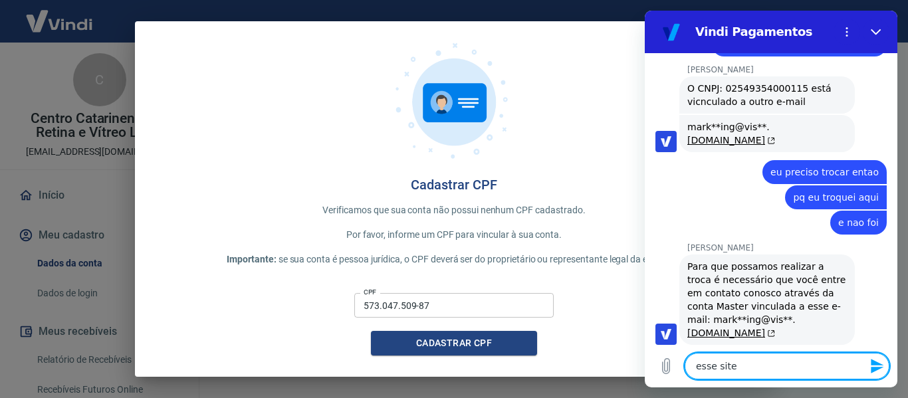
type textarea "x"
type textarea "esse site d"
type textarea "x"
type textarea "esse site de"
type textarea "x"
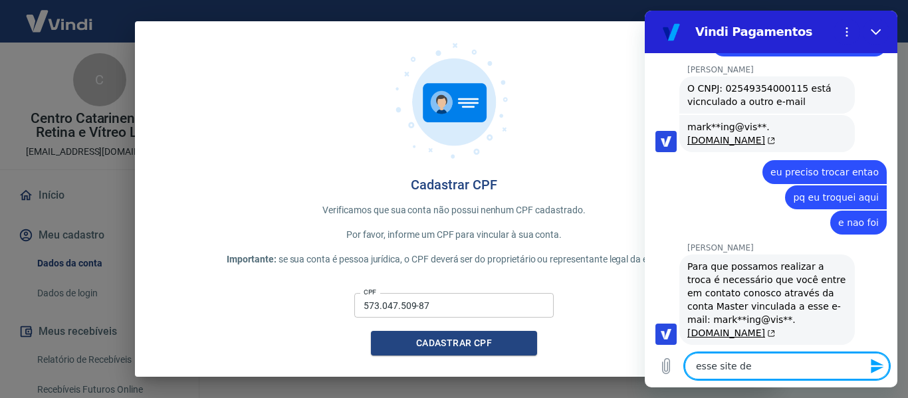
type textarea "esse site de"
type textarea "x"
type textarea "esse site de v"
type textarea "x"
type textarea "esse site de vo"
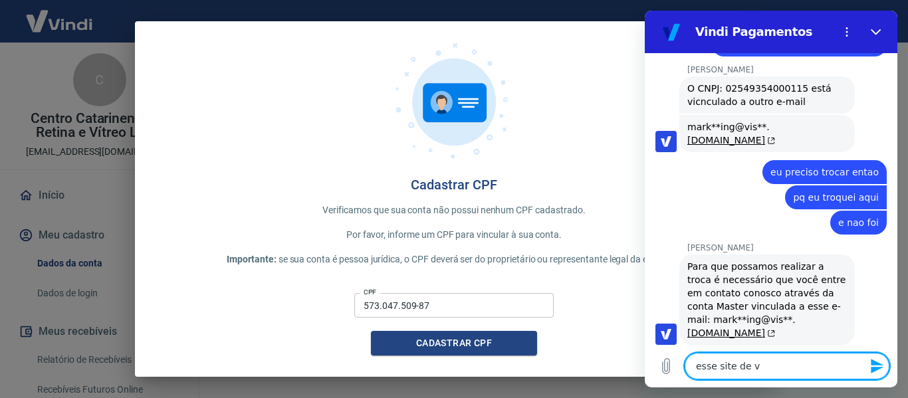
type textarea "x"
type textarea "esse site de voc"
type textarea "x"
type textarea "esse site de voce"
type textarea "x"
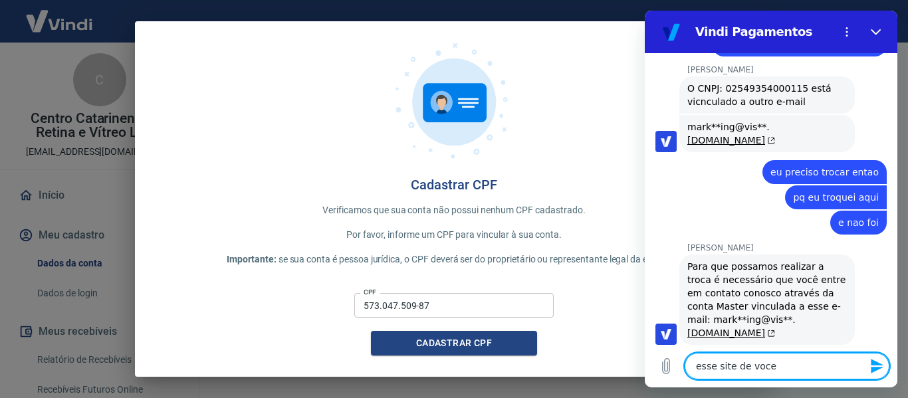
type textarea "esse site de voces"
type textarea "x"
type textarea "esse site de voces"
type textarea "x"
type textarea "esse site de voces é"
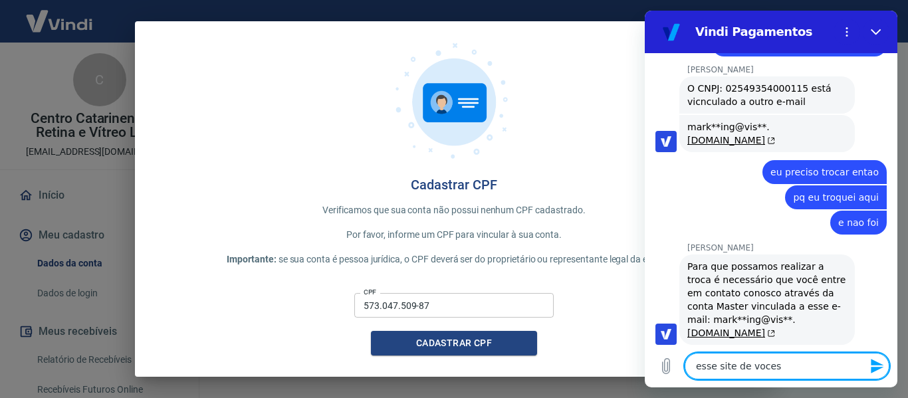
type textarea "x"
type textarea "esse site de voces é"
type textarea "x"
type textarea "esse site de voces é h"
type textarea "x"
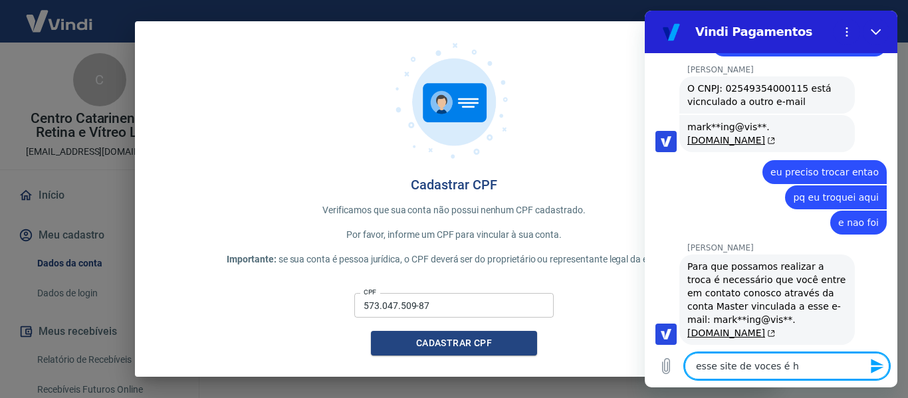
type textarea "esse site de voces é ho"
type textarea "x"
type textarea "esse site de voces é hor"
type textarea "x"
type textarea "esse site de voces é horr"
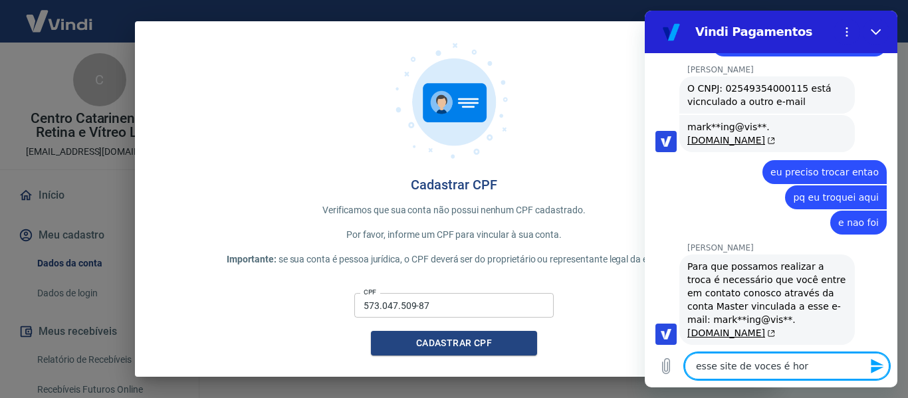
type textarea "x"
type textarea "esse site de voces é horri"
type textarea "x"
type textarea "esse site de voces é horriv"
type textarea "x"
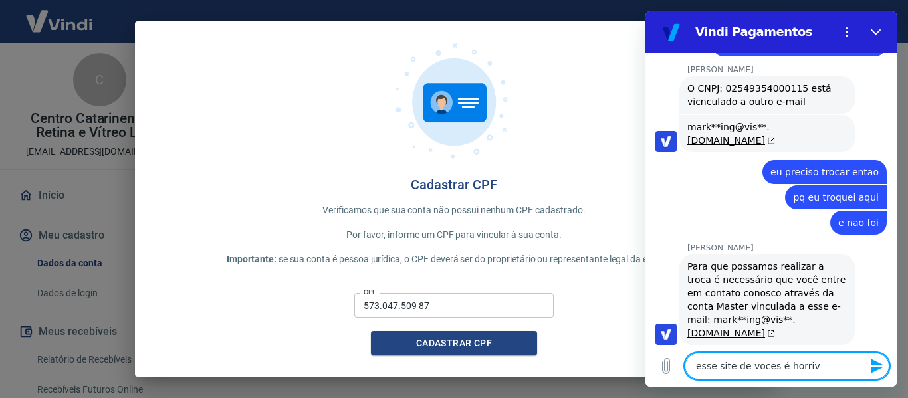
type textarea "esse site de voces é horrive"
type textarea "x"
type textarea "esse site de voces é horrivel"
type textarea "x"
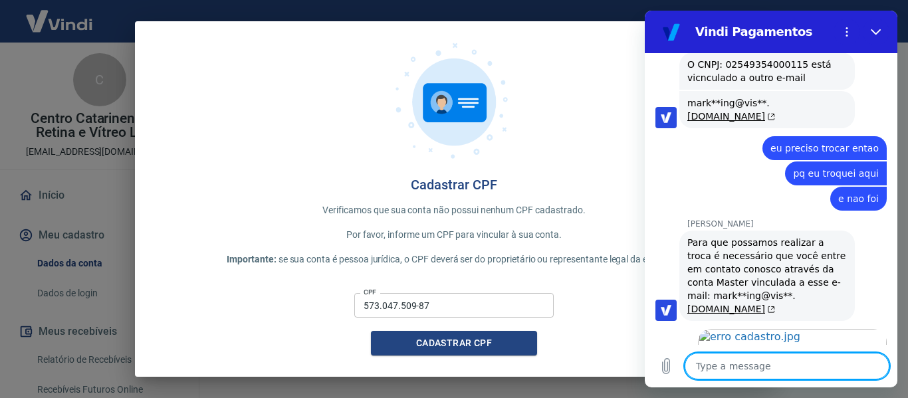
type textarea "x"
type textarea "p"
type textarea "x"
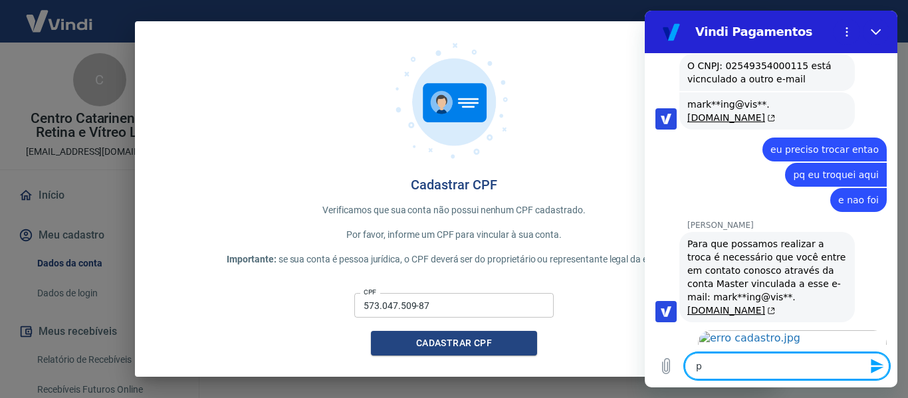
type textarea "pe"
type textarea "x"
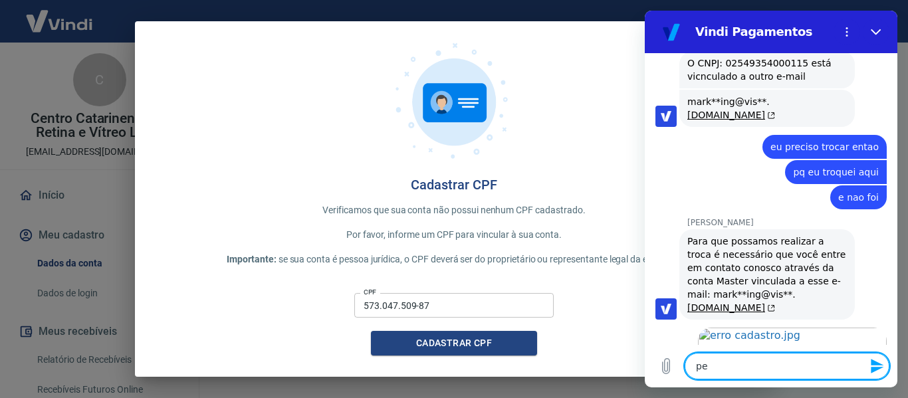
type textarea "pes"
type textarea "x"
type textarea "pess"
type textarea "x"
type textarea "pessi"
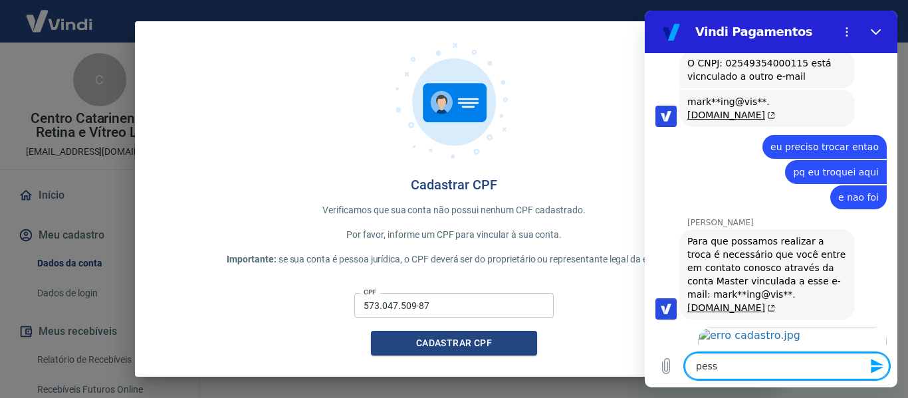
type textarea "x"
type textarea "pessim"
type textarea "x"
type textarea "pessima"
type textarea "x"
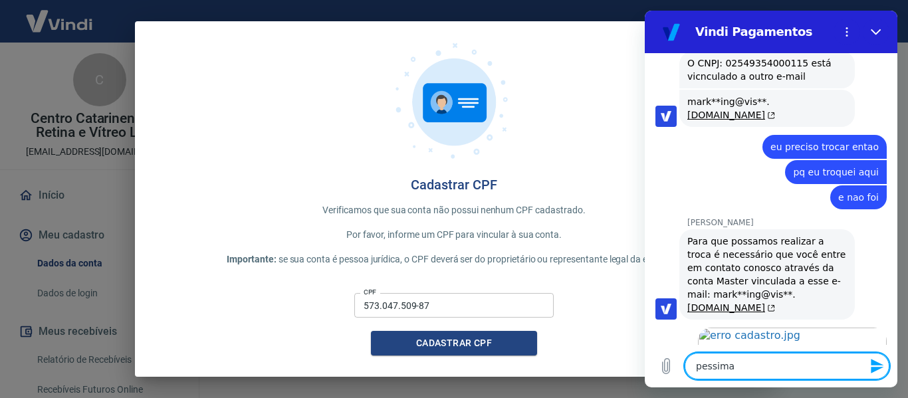
type textarea "pessima"
type textarea "x"
type textarea "pessima e"
type textarea "x"
type textarea "pessima ex"
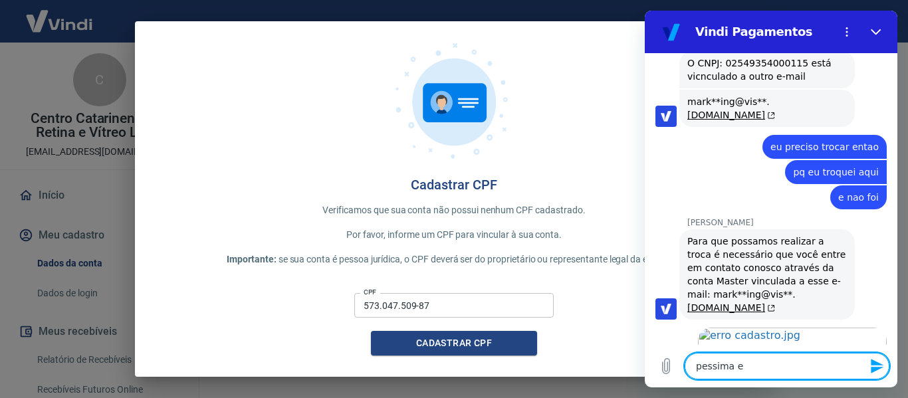
type textarea "x"
type textarea "pessima exp"
type textarea "x"
type textarea "pessima expe"
type textarea "x"
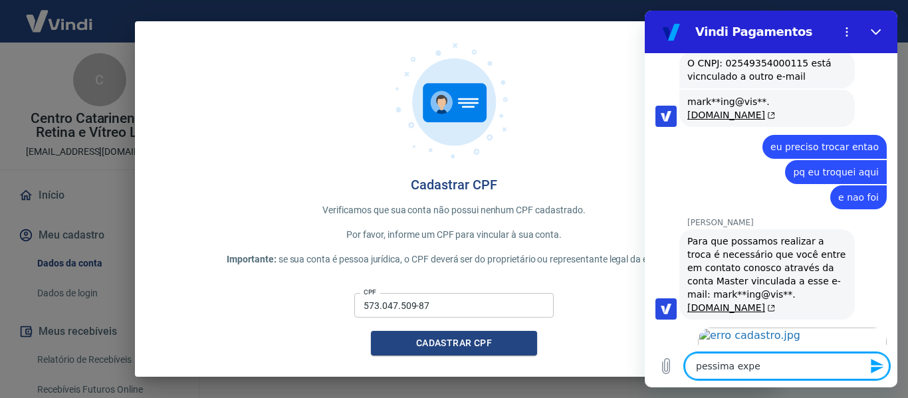
type textarea "pessima exper"
type textarea "x"
type textarea "pessima experi"
type textarea "x"
type textarea "pessima experie"
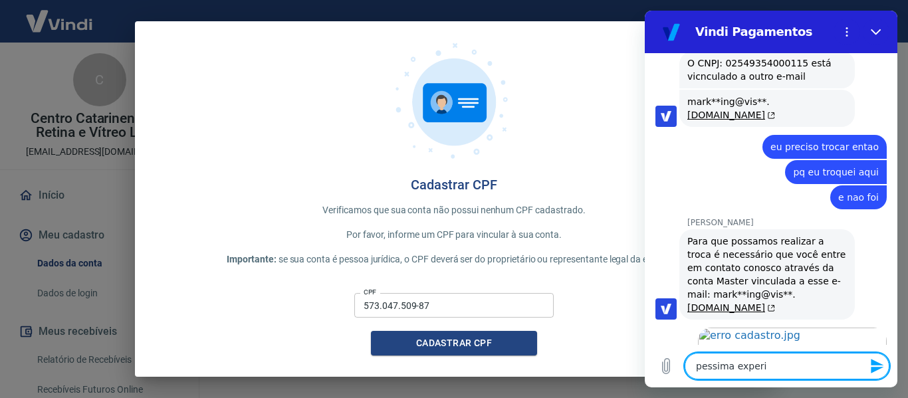
type textarea "x"
type textarea "pessima experiec"
type textarea "x"
type textarea "pessima experie"
type textarea "x"
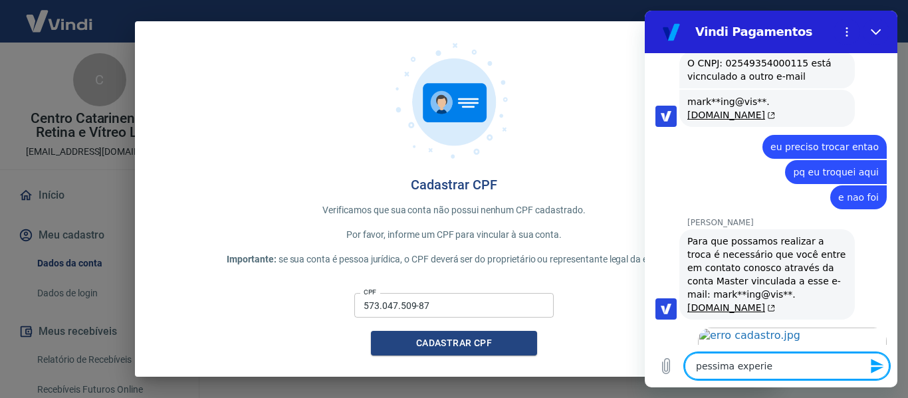
type textarea "pessima experien"
type textarea "x"
type textarea "pessima experienc"
type textarea "x"
type textarea "pessima experienci"
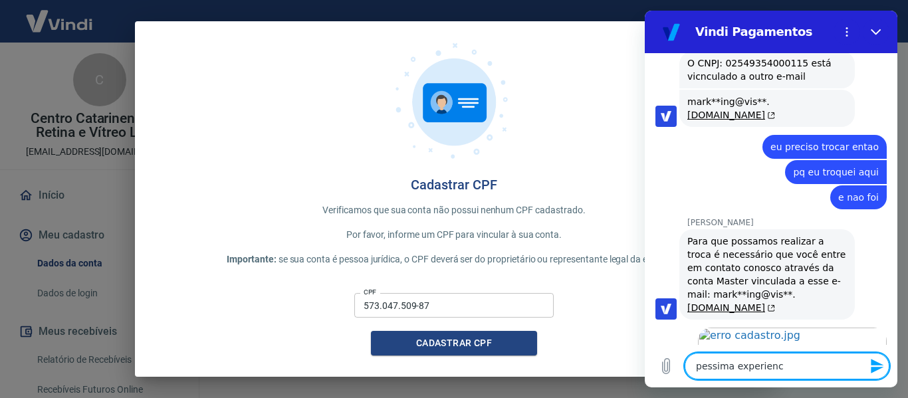
type textarea "x"
type textarea "pessima experiencia"
type textarea "x"
type textarea "pessima experiencia"
type textarea "x"
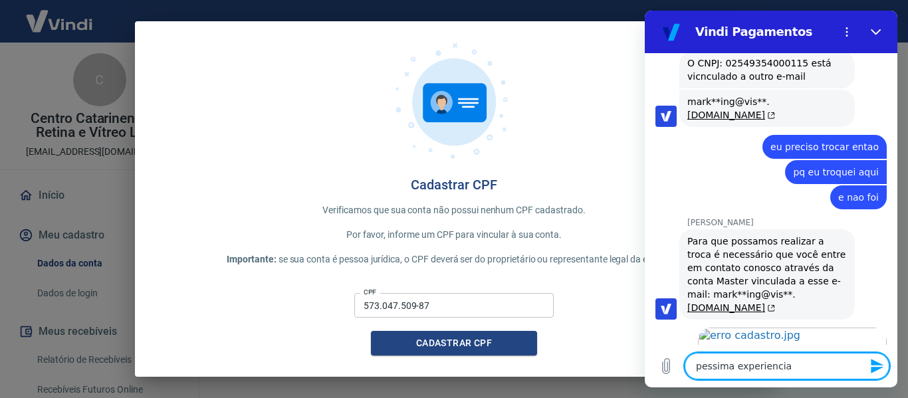
type textarea "pessima experiencia d"
type textarea "x"
type textarea "pessima experiencia do"
type textarea "x"
type textarea "pessima experiencia do"
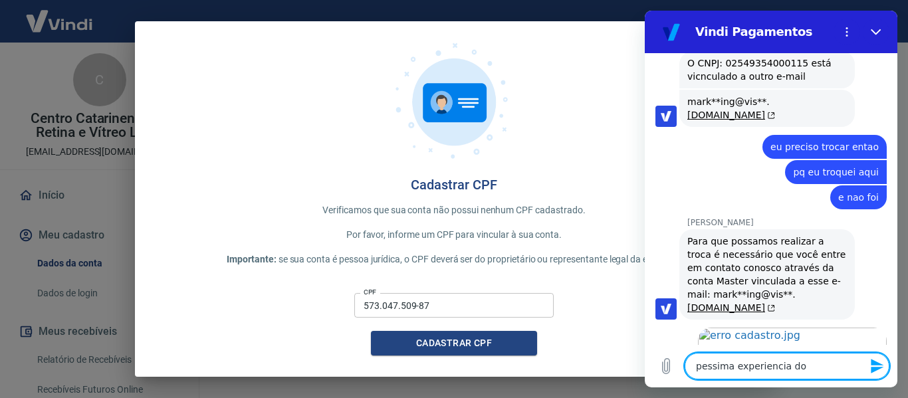
type textarea "x"
type textarea "pessima experiencia do c"
type textarea "x"
type textarea "pessima experiencia do cl"
type textarea "x"
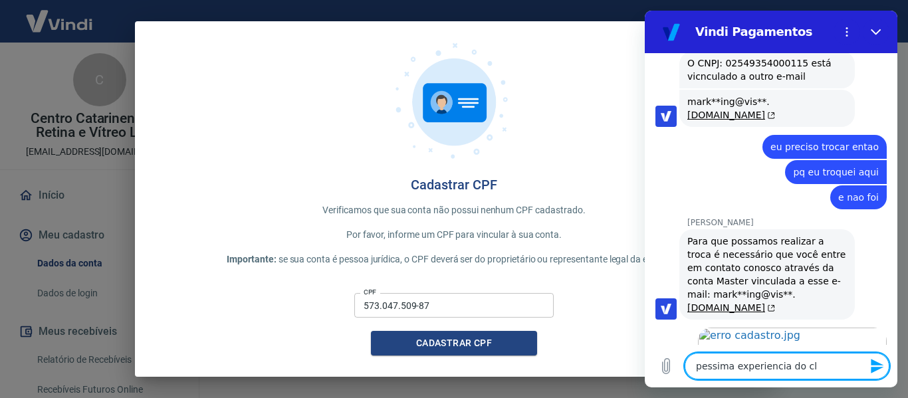
type textarea "pessima experiencia do cli"
type textarea "x"
type textarea "pessima experiencia do clie"
type textarea "x"
type textarea "pessima experiencia do clien"
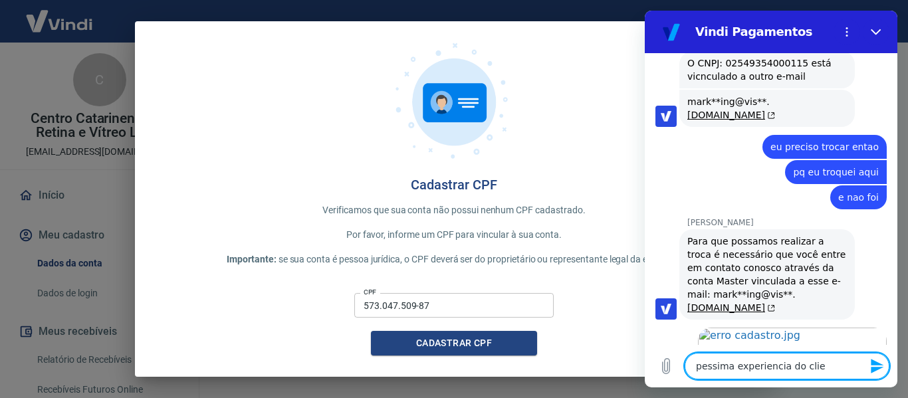
type textarea "x"
type textarea "pessima experiencia do client"
type textarea "x"
type textarea "pessima experiencia do cliente"
type textarea "x"
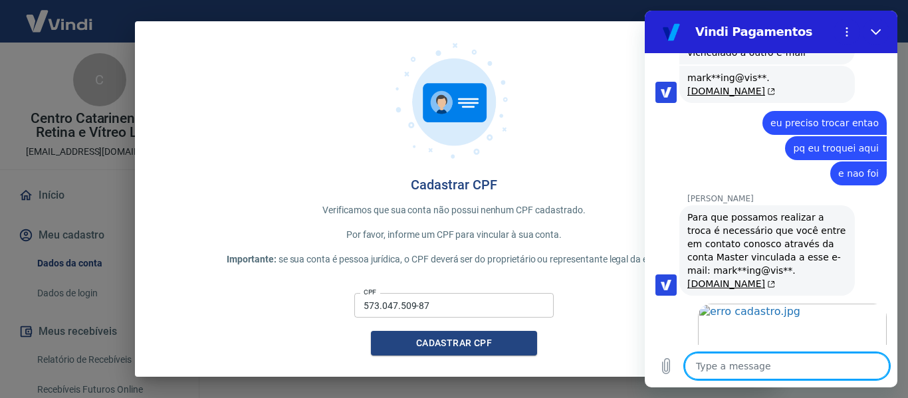
type textarea "x"
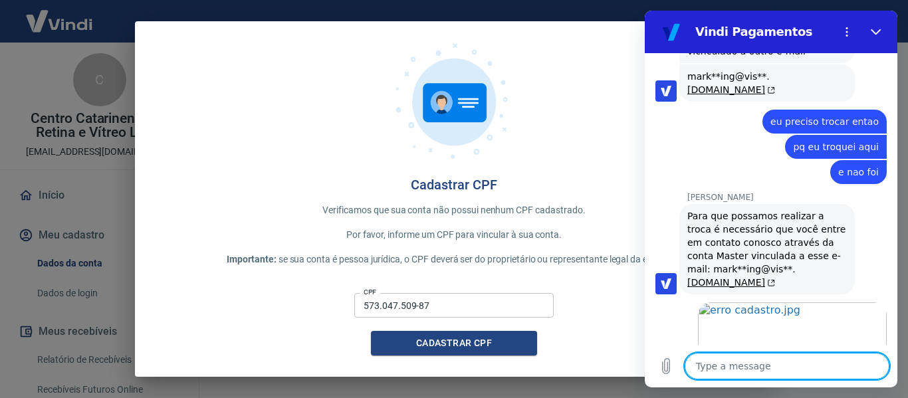
click at [753, 376] on textarea at bounding box center [787, 366] width 205 height 27
type textarea "e"
type textarea "x"
type textarea "es"
type textarea "x"
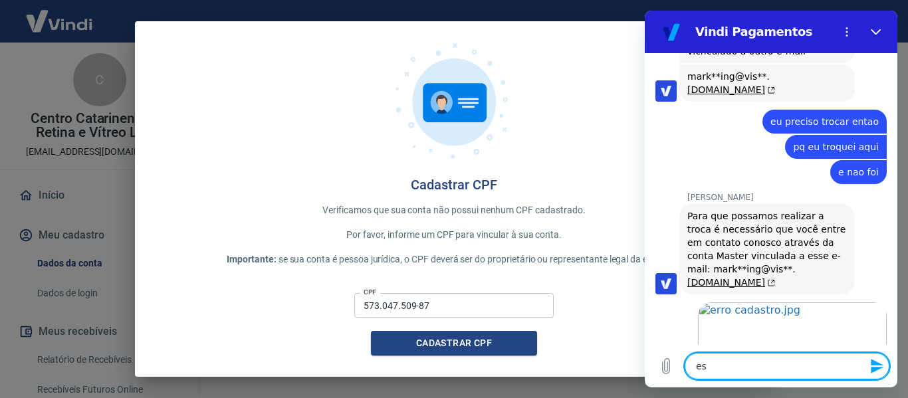
type textarea "est"
type textarea "x"
type textarea "esto"
type textarea "x"
type textarea "estou"
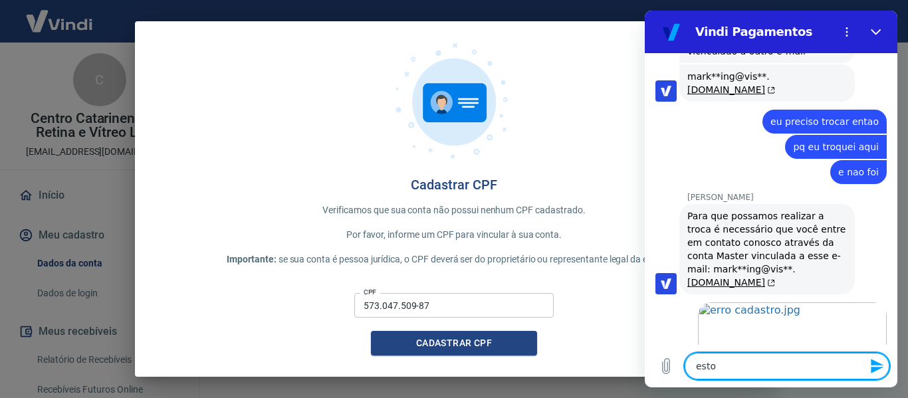
type textarea "x"
type textarea "estou"
type textarea "x"
type textarea "estou l"
type textarea "x"
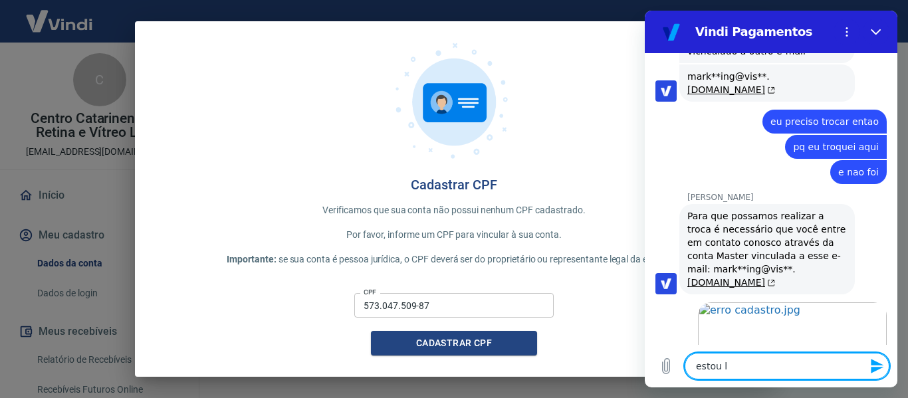
type textarea "estou lo"
type textarea "x"
type textarea "estou log"
type textarea "x"
type textarea "estou loga"
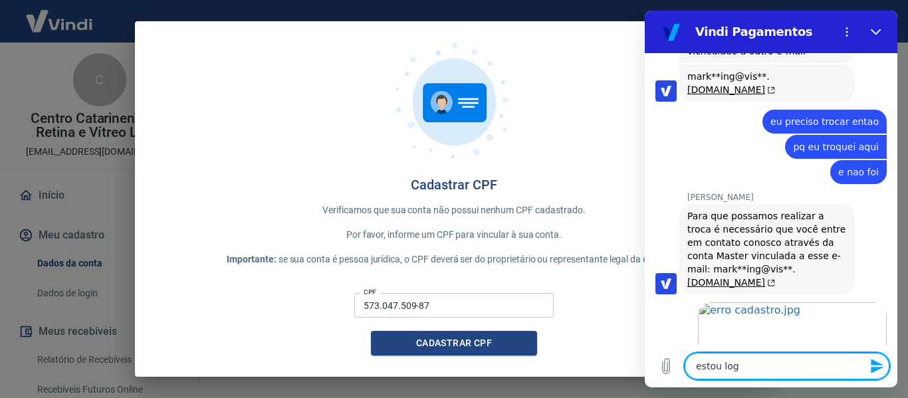
type textarea "x"
type textarea "estou logad"
type textarea "x"
type textarea "estou logada"
type textarea "x"
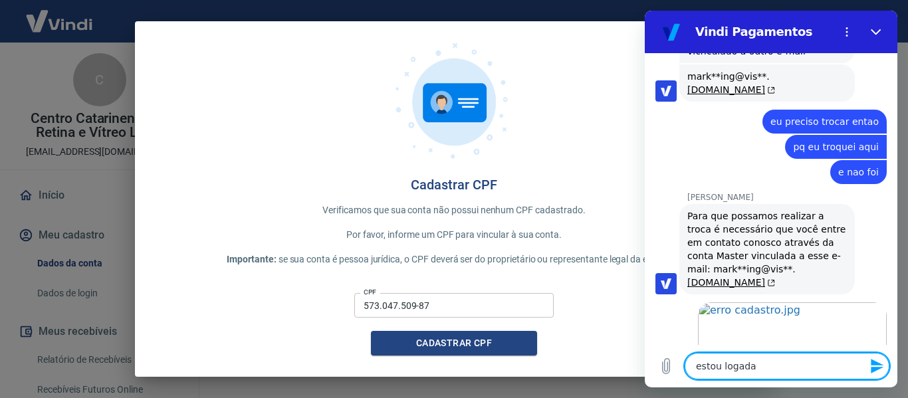
type textarea "estou logada"
type textarea "x"
type textarea "estou logada c"
type textarea "x"
type textarea "estou logada co"
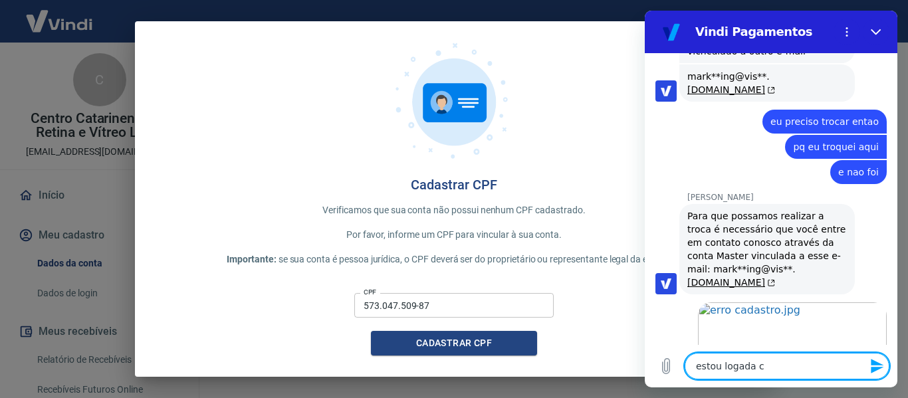
type textarea "x"
type textarea "estou logada com"
type textarea "x"
type textarea "estou logada com"
type textarea "x"
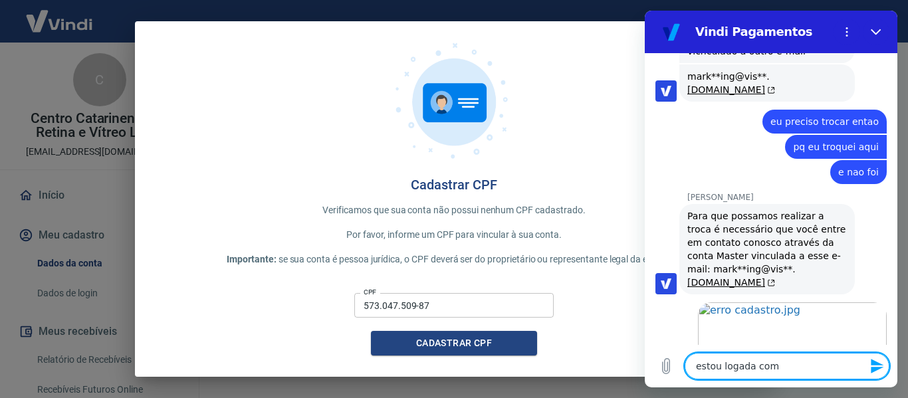
type textarea "estou logada com"
type textarea "x"
type textarea "estou logada com"
type textarea "x"
type textarea "estou logada com o"
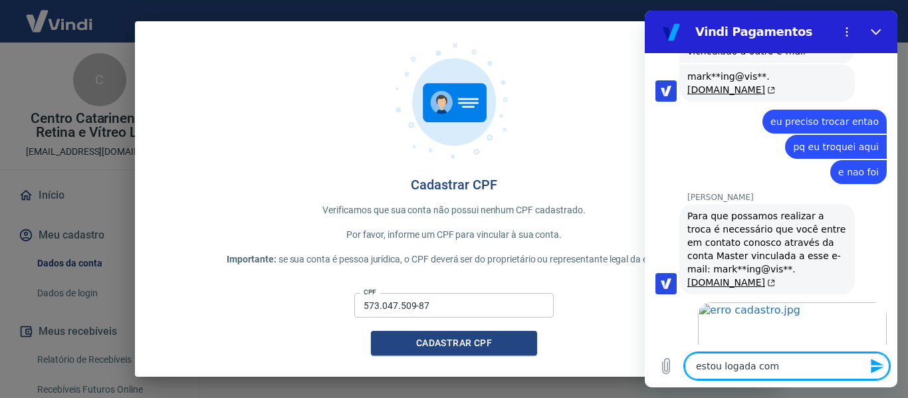
type textarea "x"
type textarea "estou logada com o"
type textarea "x"
type textarea "estou logada com o m"
type textarea "x"
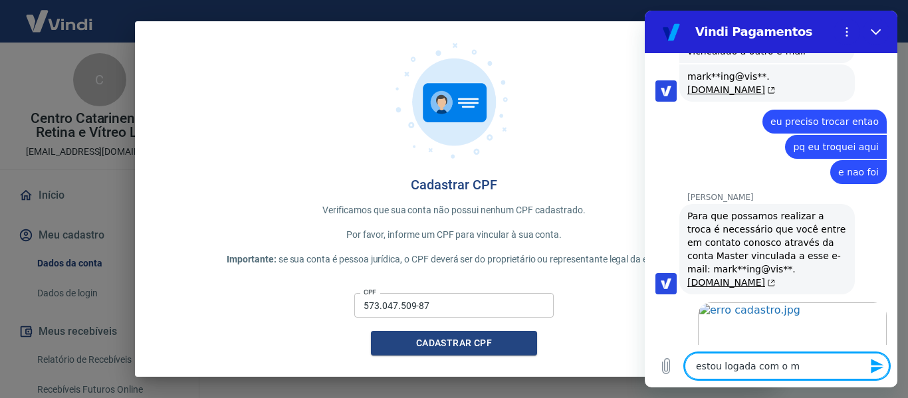
type textarea "estou logada com o ma"
type textarea "x"
type textarea "estou logada com o mar"
type textarea "x"
type textarea "estou logada com o mark"
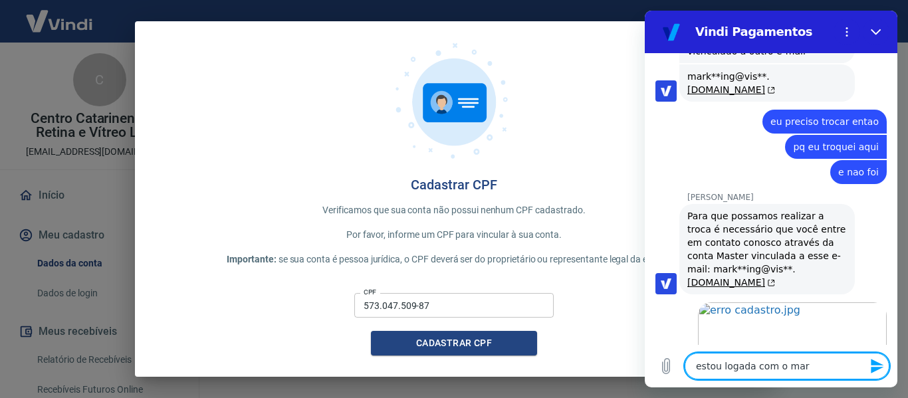
type textarea "x"
type textarea "estou logada com o marke"
type textarea "x"
type textarea "estou logada com o market"
type textarea "x"
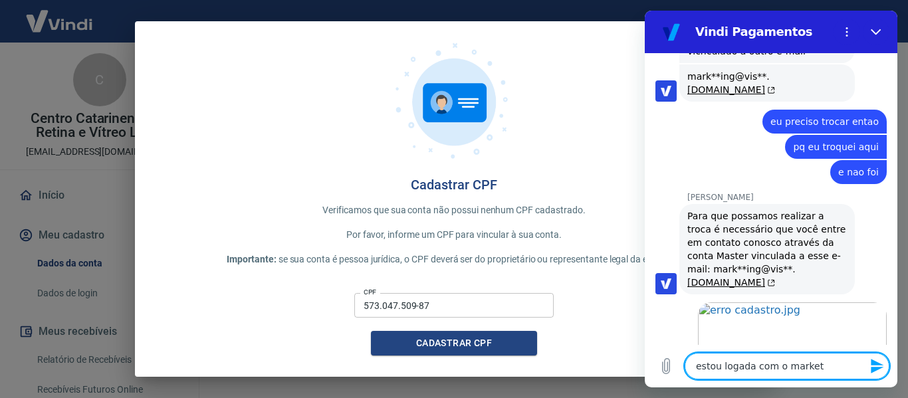
type textarea "estou logada com o marketi"
type textarea "x"
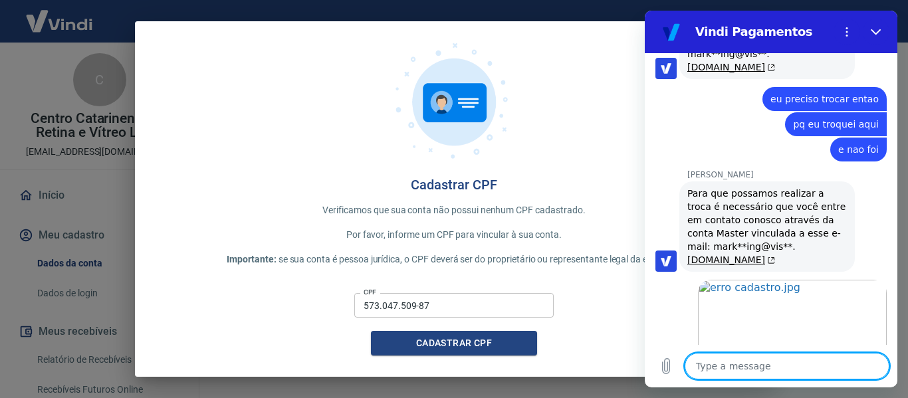
scroll to position [1979, 0]
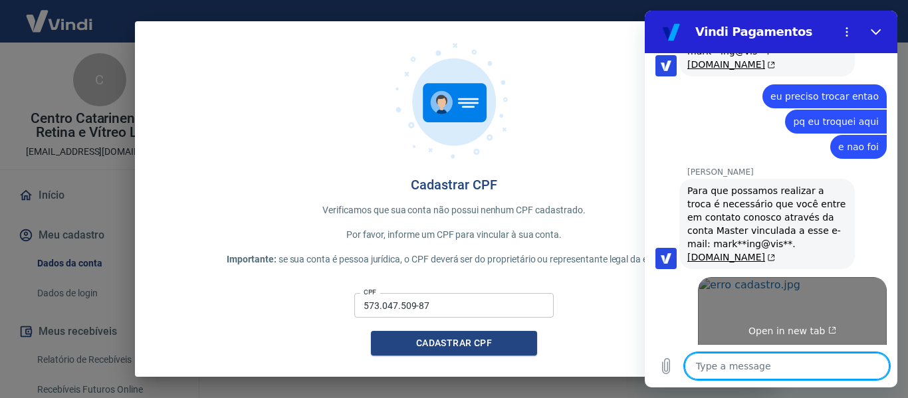
click at [786, 326] on span "Open in new tab" at bounding box center [792, 331] width 88 height 11
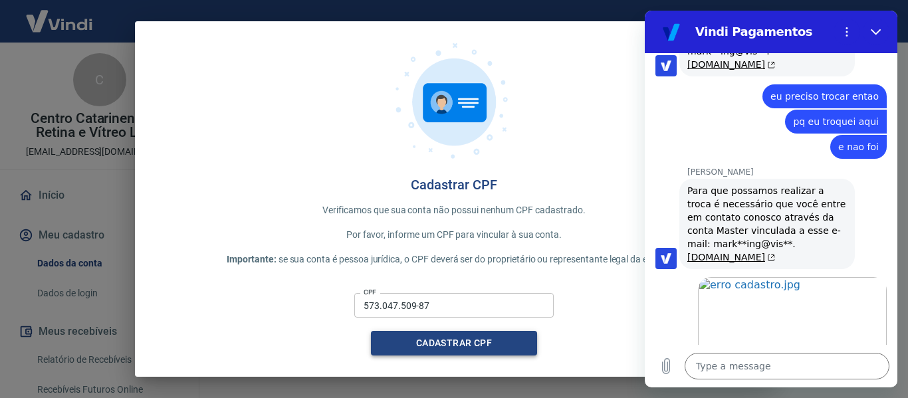
click at [425, 354] on button "Cadastrar CPF" at bounding box center [454, 343] width 166 height 25
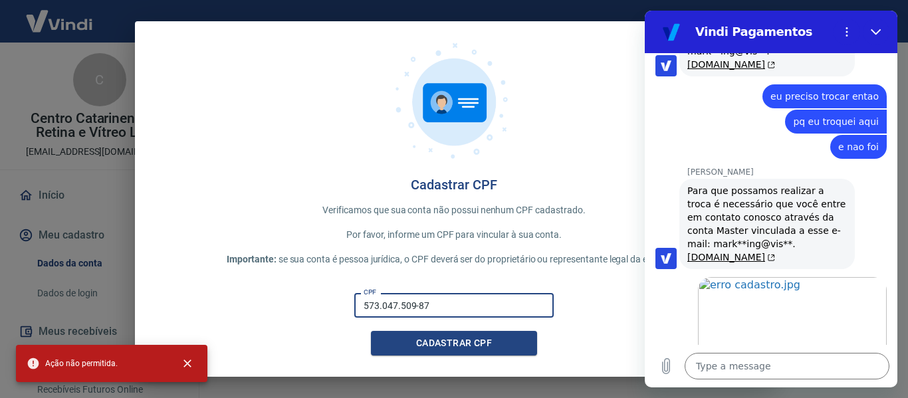
click at [432, 300] on input "573.047.509-87" at bounding box center [453, 305] width 199 height 25
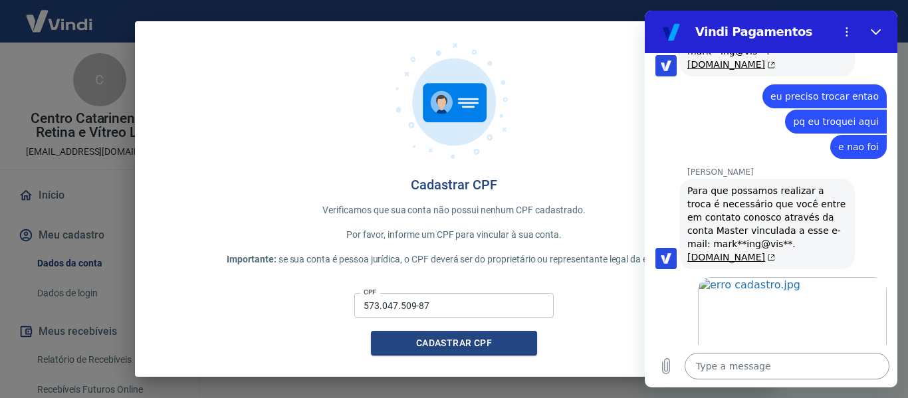
click at [768, 360] on textarea at bounding box center [787, 366] width 205 height 27
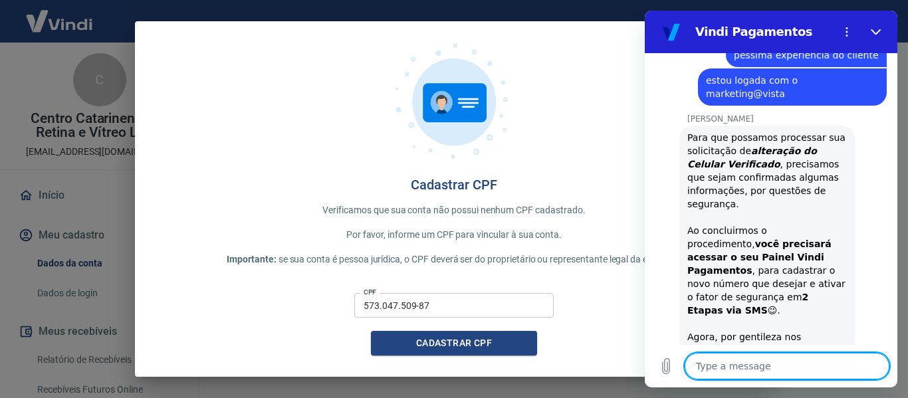
scroll to position [2404, 0]
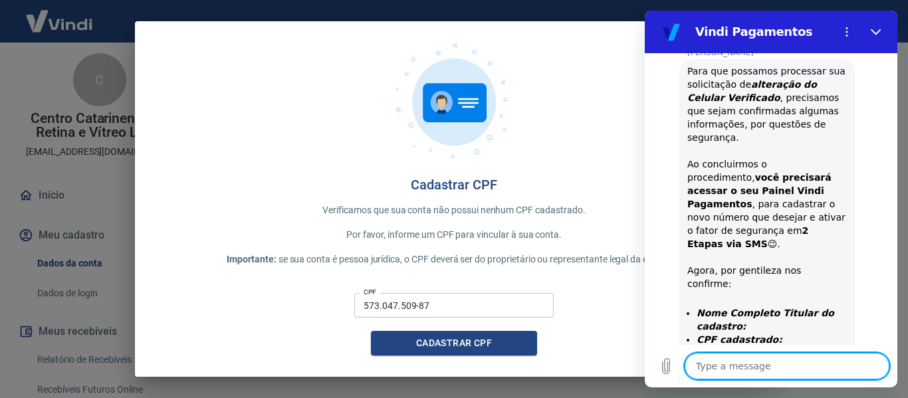
click at [753, 370] on textarea at bounding box center [787, 366] width 205 height 27
drag, startPoint x: 656, startPoint y: 367, endPoint x: 647, endPoint y: 367, distance: 8.6
click at [647, 367] on div "Type a message Eu nao sei o x" at bounding box center [771, 366] width 253 height 43
click at [815, 362] on textarea "Eu nao sei o" at bounding box center [787, 366] width 205 height 27
drag, startPoint x: 813, startPoint y: 366, endPoint x: 435, endPoint y: 344, distance: 378.2
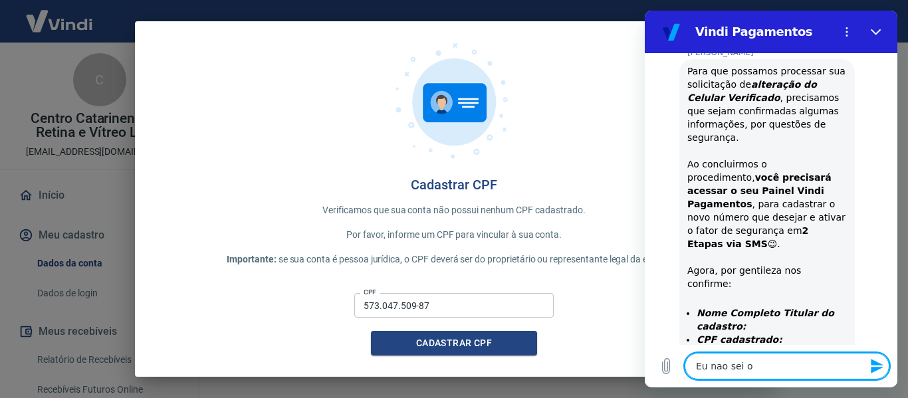
click at [645, 344] on html "Vindi Pagamentos 9:43 AM Web User 68cbfe6b7aa14a4086f4d6dc says: bom dia Vindi …" at bounding box center [771, 199] width 253 height 377
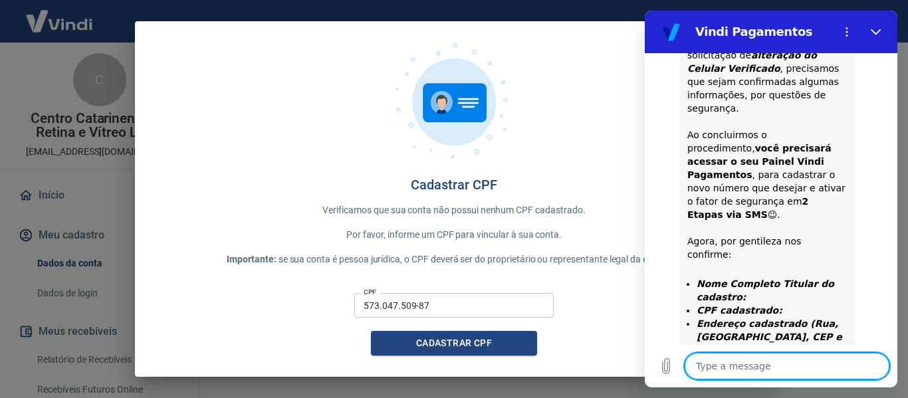
scroll to position [2435, 0]
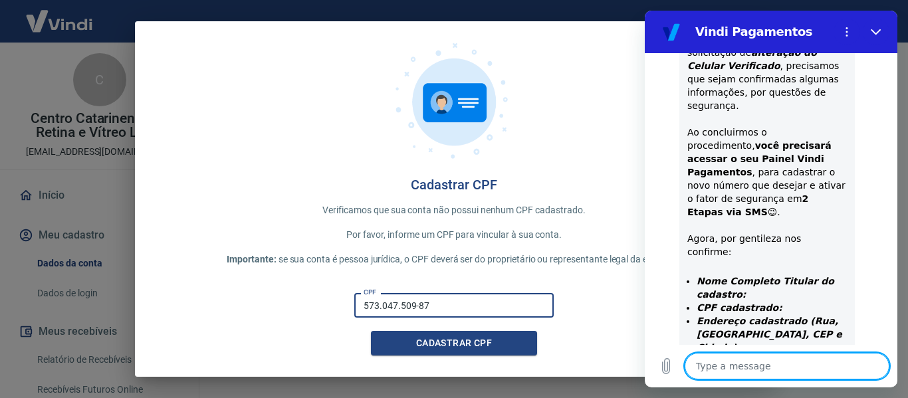
click at [452, 303] on input "573.047.509-87" at bounding box center [453, 305] width 199 height 25
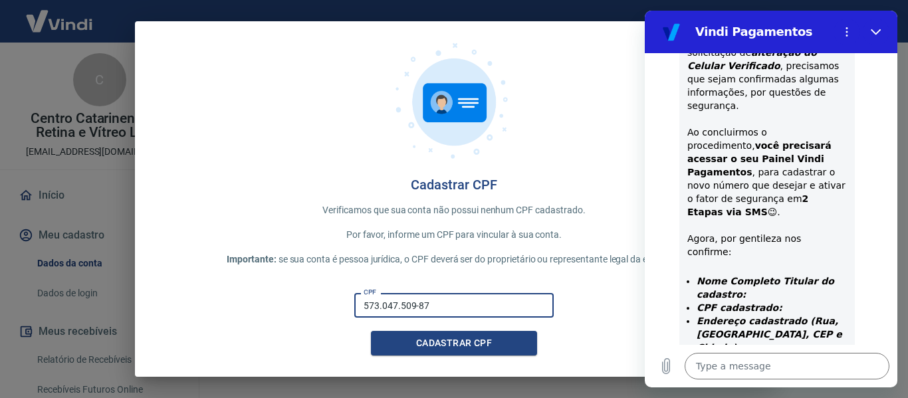
drag, startPoint x: 481, startPoint y: 304, endPoint x: 19, endPoint y: 287, distance: 461.6
click at [68, 288] on div "Cadastrar CPF Verificamos que sua conta não possui nenhum CPF cadastrado. Por f…" at bounding box center [454, 199] width 908 height 398
click at [502, 340] on button "Cadastrar CPF" at bounding box center [454, 343] width 166 height 25
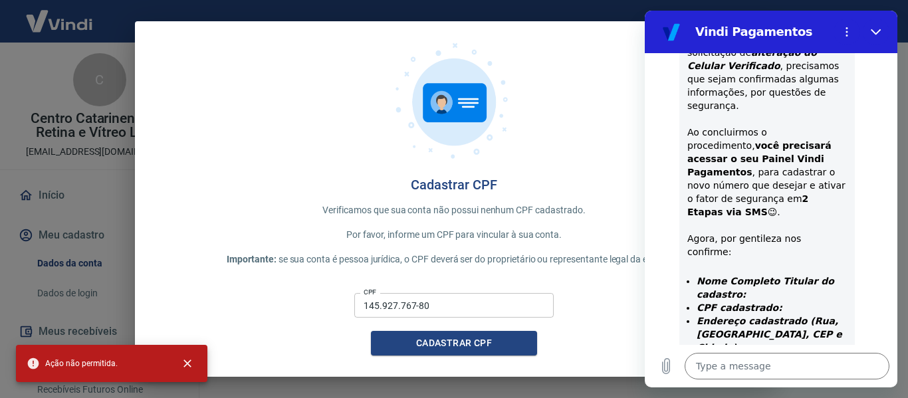
click at [429, 308] on input "145.927.767-80" at bounding box center [453, 305] width 199 height 25
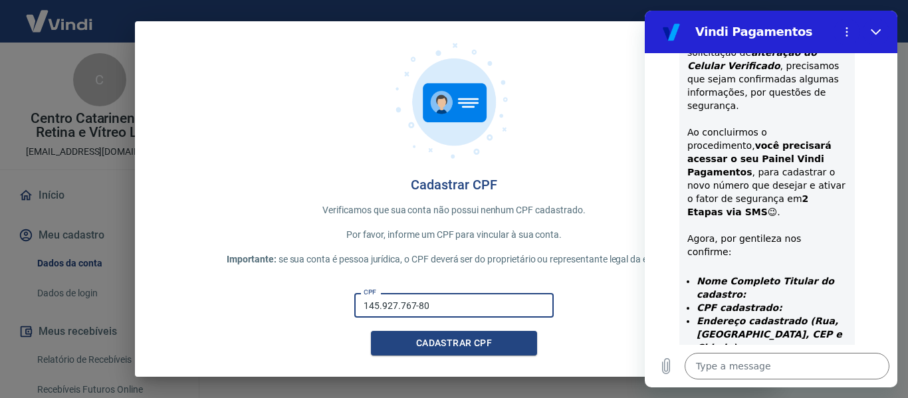
drag, startPoint x: 459, startPoint y: 304, endPoint x: 7, endPoint y: 293, distance: 452.8
click at [117, 295] on div "Cadastrar CPF Verificamos que sua conta não possui nenhum CPF cadastrado. Por f…" at bounding box center [454, 199] width 908 height 398
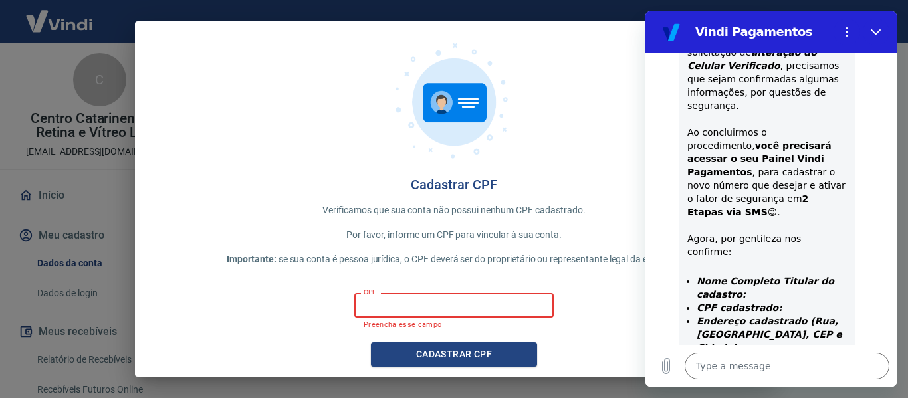
click at [460, 303] on input "CPF" at bounding box center [453, 305] width 199 height 25
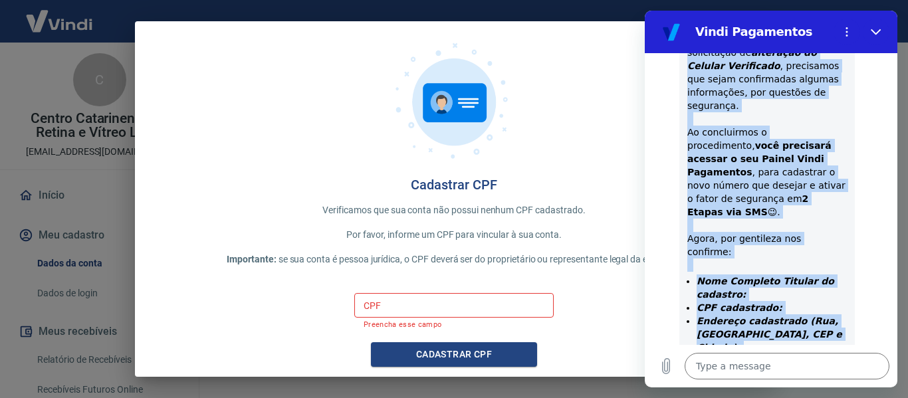
drag, startPoint x: 687, startPoint y: 104, endPoint x: 790, endPoint y: 281, distance: 204.3
click at [790, 281] on div "Para que possamos processar sua solicitação de alteração do Celular Verificado …" at bounding box center [767, 256] width 160 height 447
copy div "Para que possamos processar sua solicitação de alteração do Celular Verificado …"
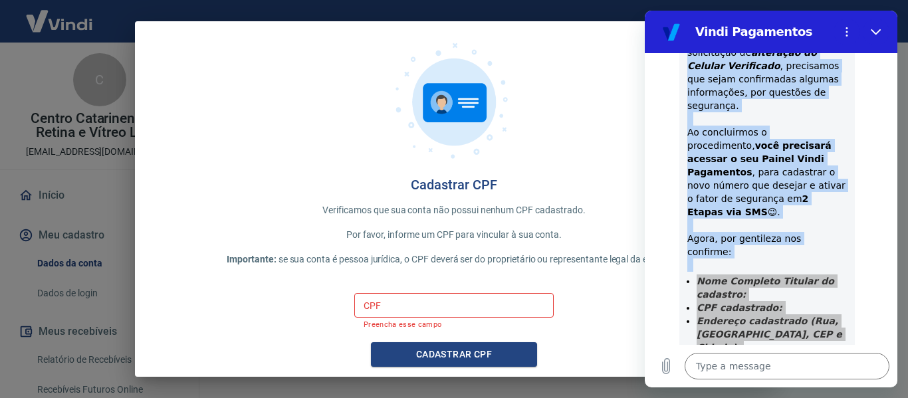
click at [439, 308] on input "CPF" at bounding box center [453, 305] width 199 height 25
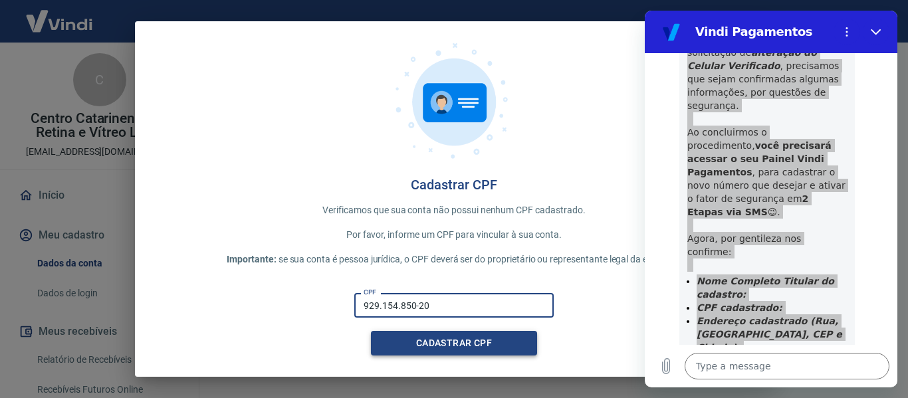
click at [418, 345] on button "Cadastrar CPF" at bounding box center [454, 343] width 166 height 25
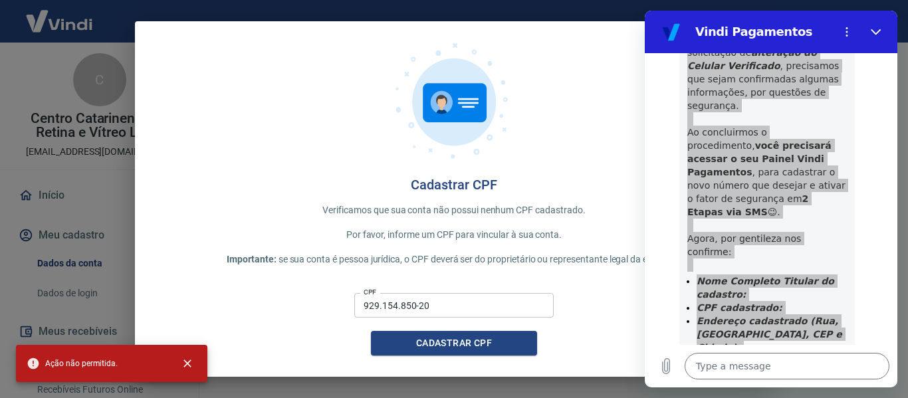
click at [491, 310] on input "929.154.850-20" at bounding box center [453, 305] width 199 height 25
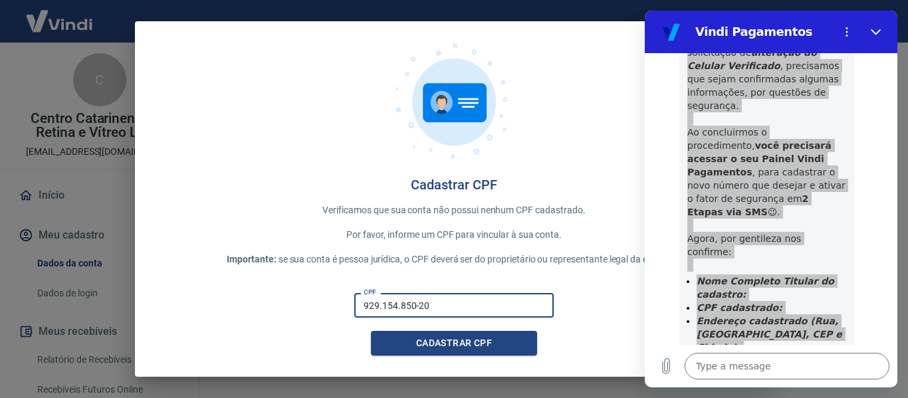
click at [480, 183] on h4 "Cadastrar CPF" at bounding box center [454, 185] width 596 height 16
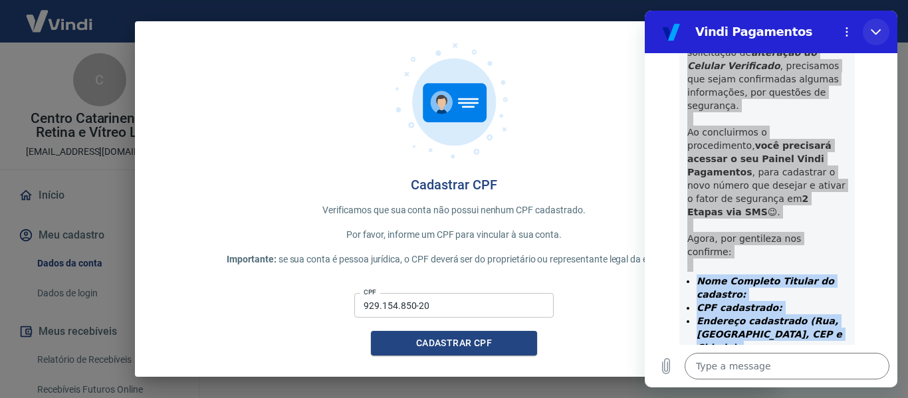
click at [878, 36] on icon "Close" at bounding box center [876, 32] width 11 height 11
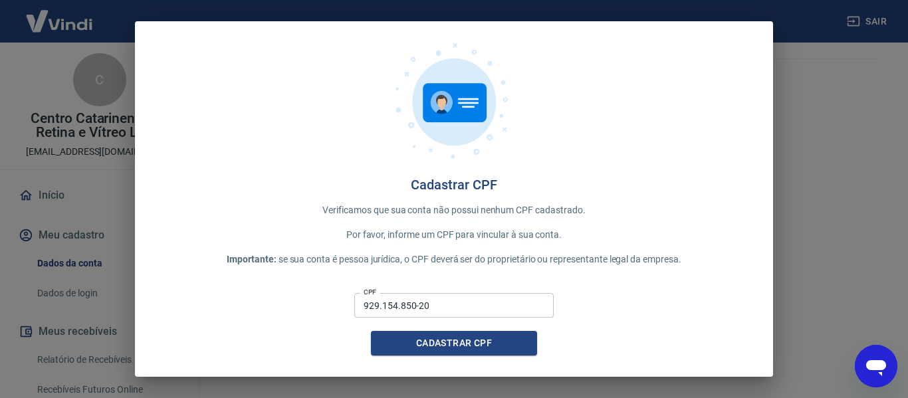
click at [820, 38] on div "Cadastrar CPF Verificamos que sua conta não possui nenhum CPF cadastrado. Por f…" at bounding box center [454, 199] width 908 height 398
click at [832, 125] on div "Cadastrar CPF Verificamos que sua conta não possui nenhum CPF cadastrado. Por f…" at bounding box center [454, 199] width 908 height 398
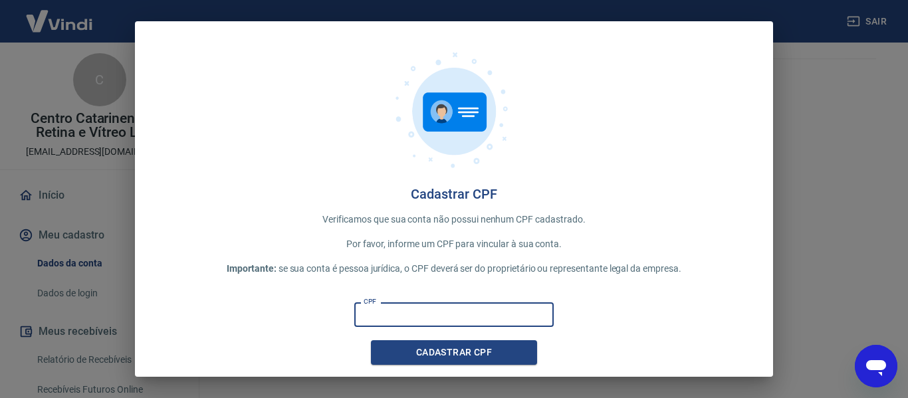
click at [411, 312] on input "CPF" at bounding box center [453, 314] width 199 height 25
type input "573.047.509-87"
click at [422, 358] on button "Cadastrar CPF" at bounding box center [454, 352] width 166 height 25
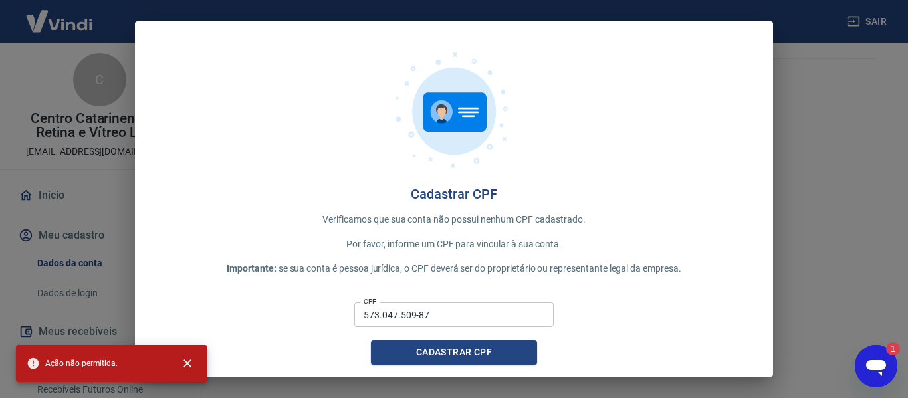
click at [870, 368] on icon "Open messaging window, 1 unread message" at bounding box center [876, 368] width 20 height 16
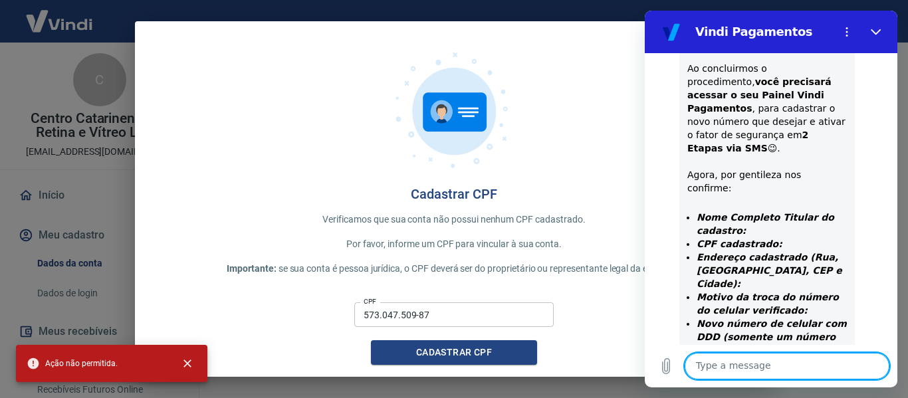
scroll to position [2501, 0]
click at [777, 358] on textarea at bounding box center [787, 366] width 205 height 27
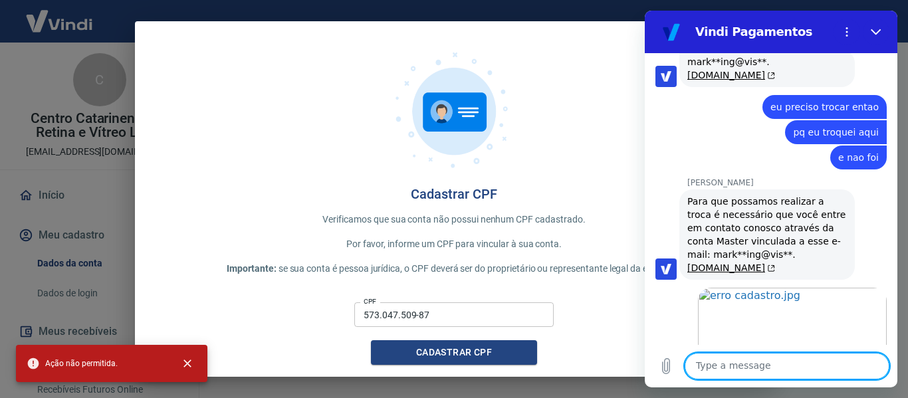
scroll to position [2235, 0]
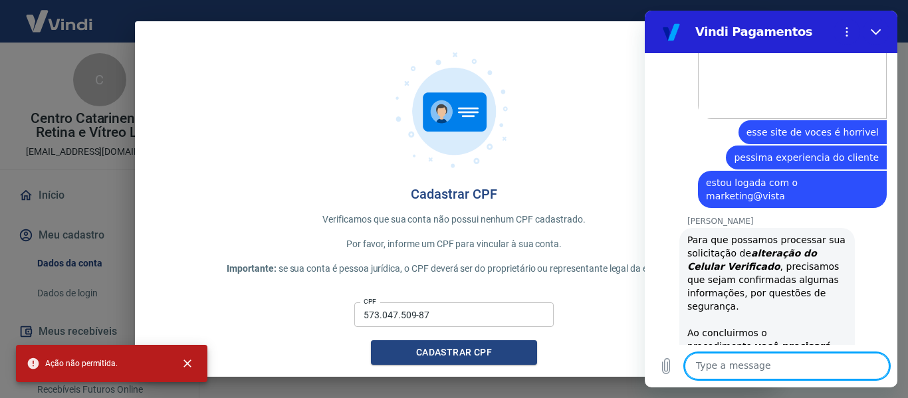
click at [729, 364] on textarea at bounding box center [787, 366] width 205 height 27
type textarea "eu mandei a imagem"
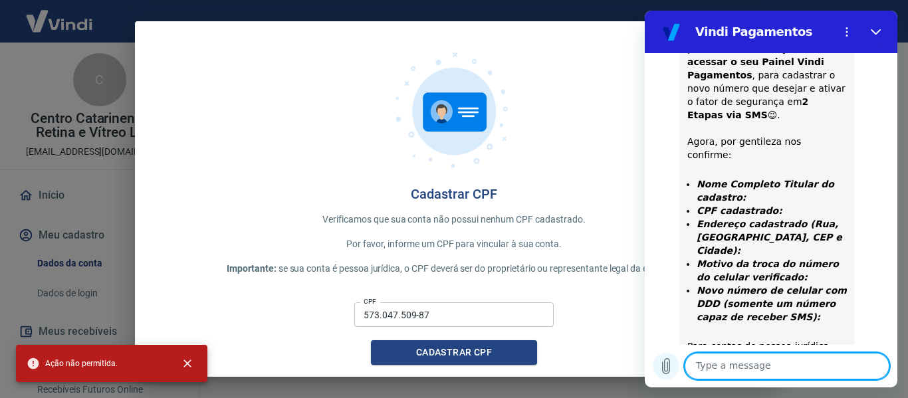
click at [670, 366] on icon "Upload file" at bounding box center [666, 366] width 7 height 15
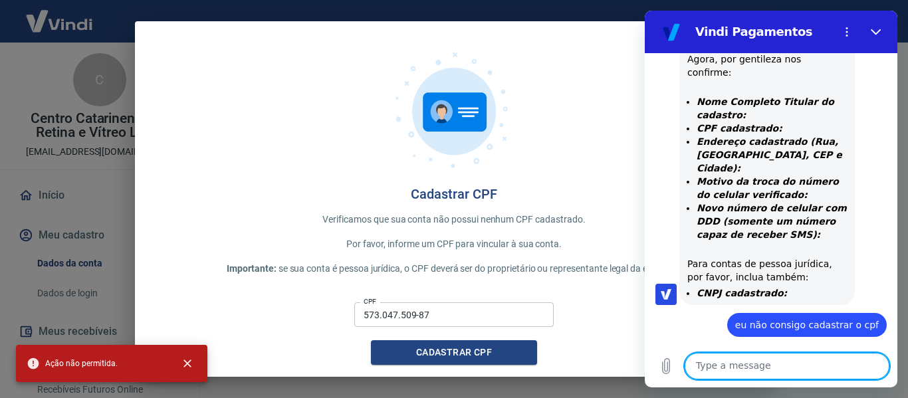
scroll to position [2631, 0]
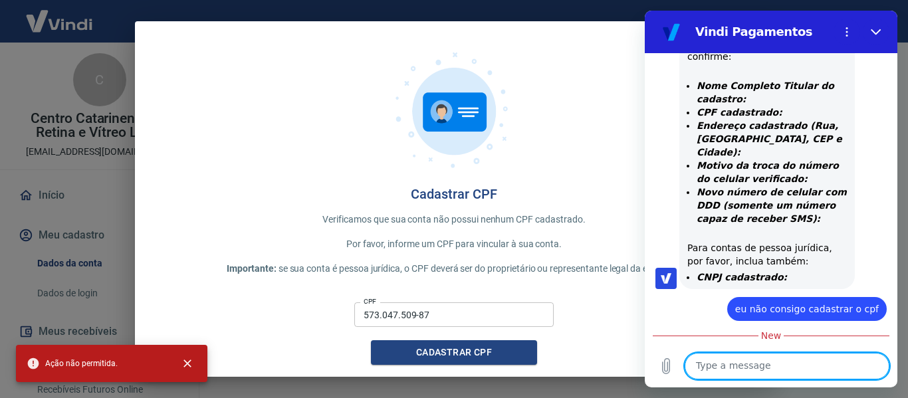
click at [798, 366] on textarea at bounding box center [787, 366] width 205 height 27
type textarea "ação não permitida"
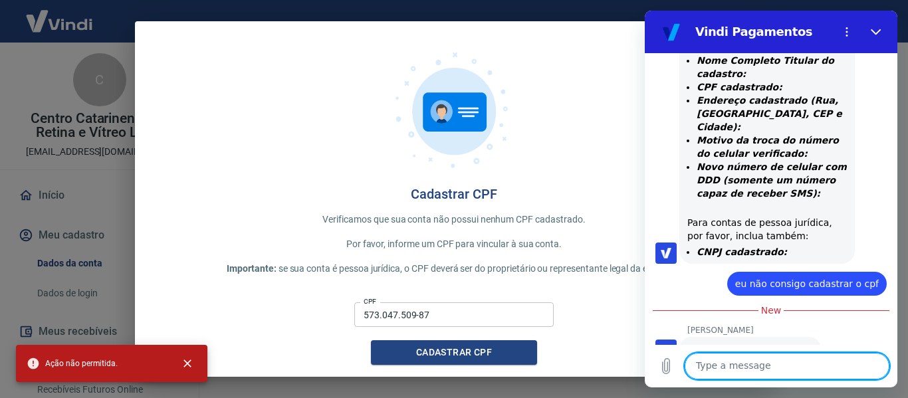
scroll to position [2700, 0]
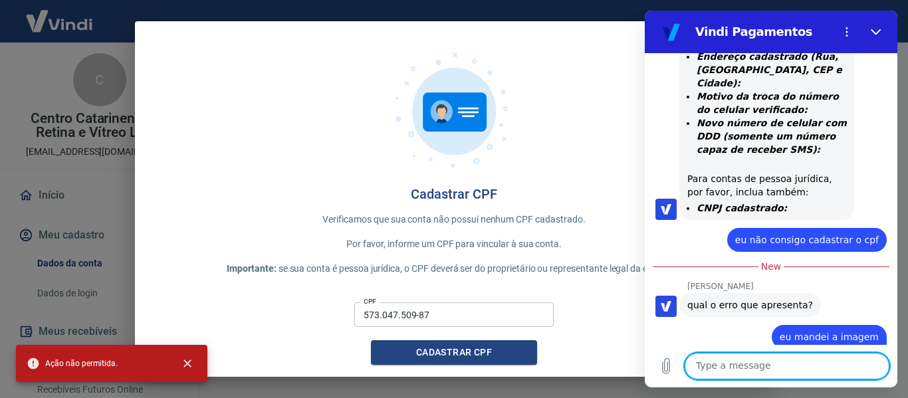
click at [766, 356] on textarea at bounding box center [787, 366] width 205 height 27
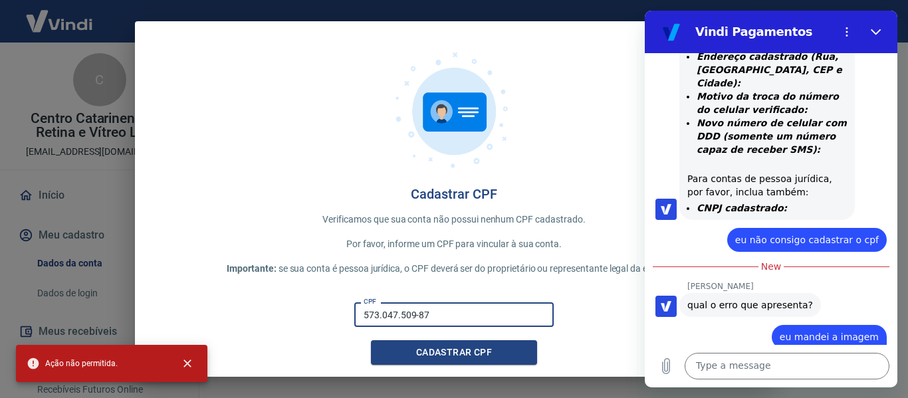
drag, startPoint x: 425, startPoint y: 318, endPoint x: 260, endPoint y: 314, distance: 164.9
click at [260, 314] on div "CPF 573.047.509-87 CPF Cadastrar CPF" at bounding box center [454, 331] width 596 height 68
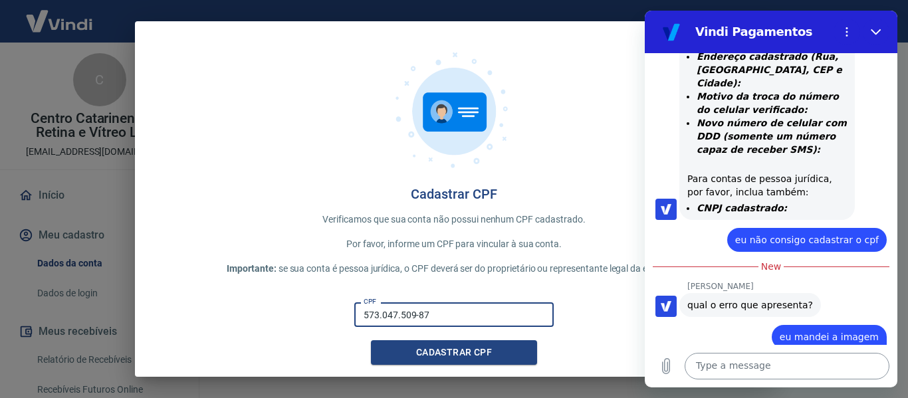
click at [854, 363] on textarea at bounding box center [787, 366] width 205 height 27
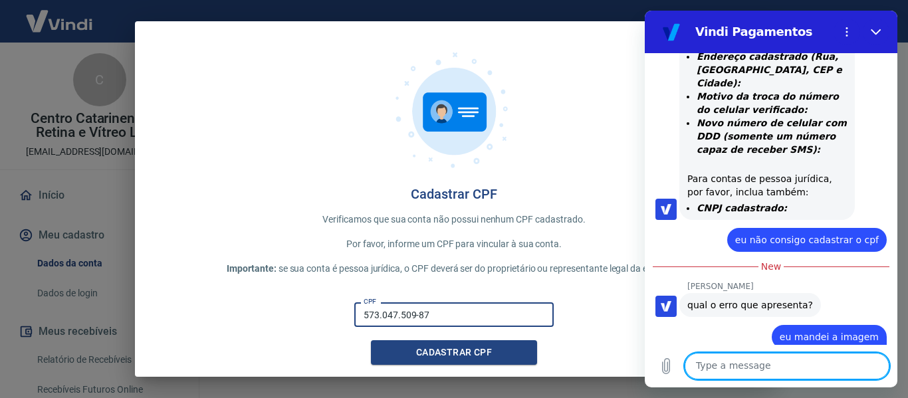
type textarea "573.047.509-87"
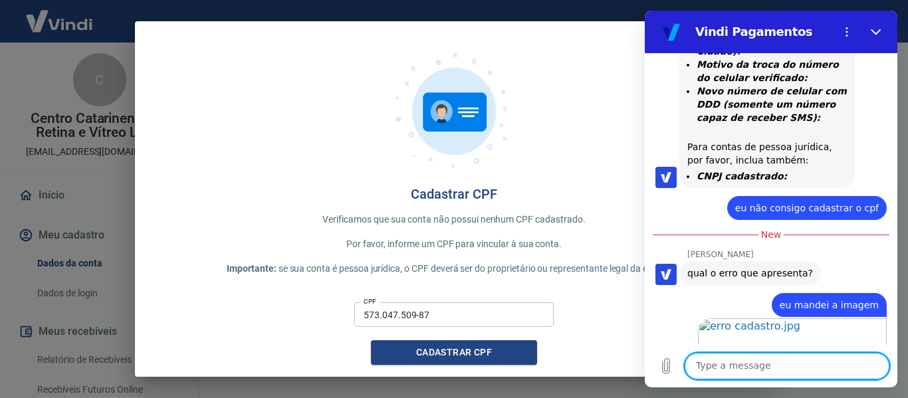
scroll to position [2757, 0]
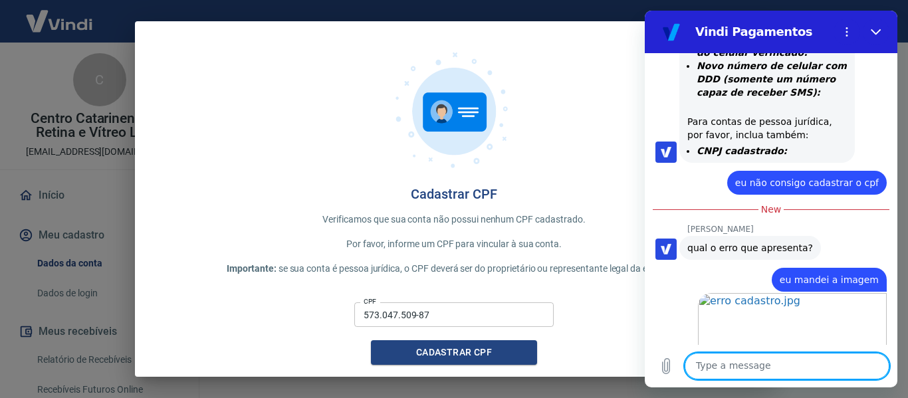
click at [802, 380] on div "Type a message x" at bounding box center [771, 366] width 253 height 43
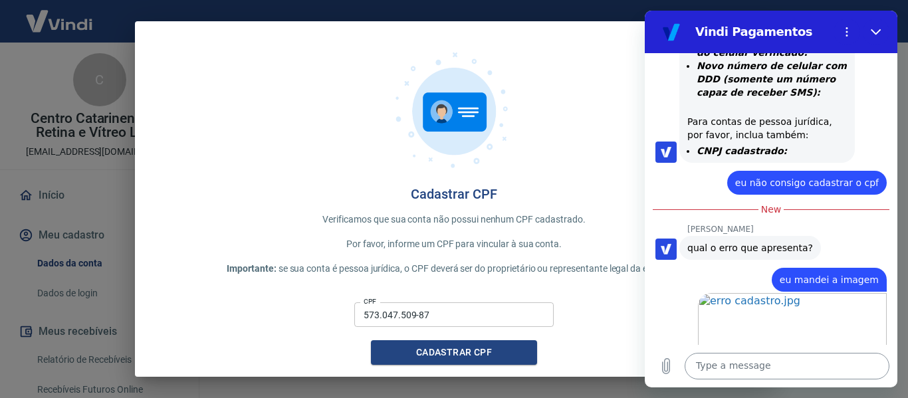
click at [793, 363] on textarea at bounding box center [787, 366] width 205 height 27
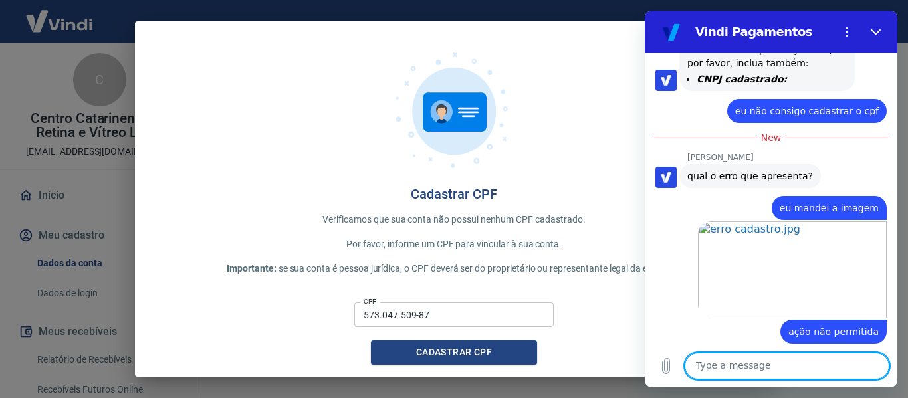
click at [766, 360] on textarea at bounding box center [787, 366] width 205 height 27
type textarea "a"
type textarea "mas gente"
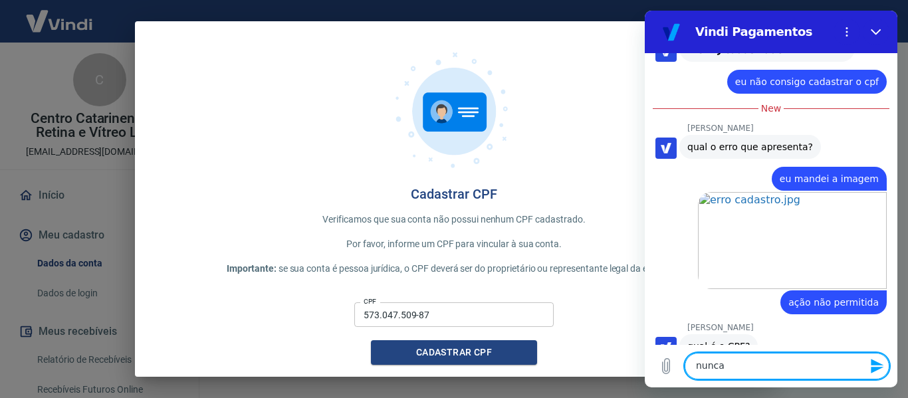
scroll to position [2861, 0]
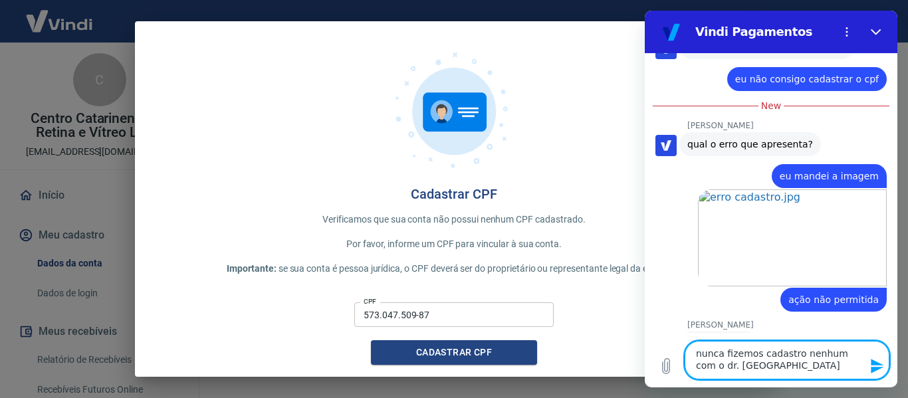
type textarea "nunca fizemos cadastro nenhum com o dr. [GEOGRAPHIC_DATA]"
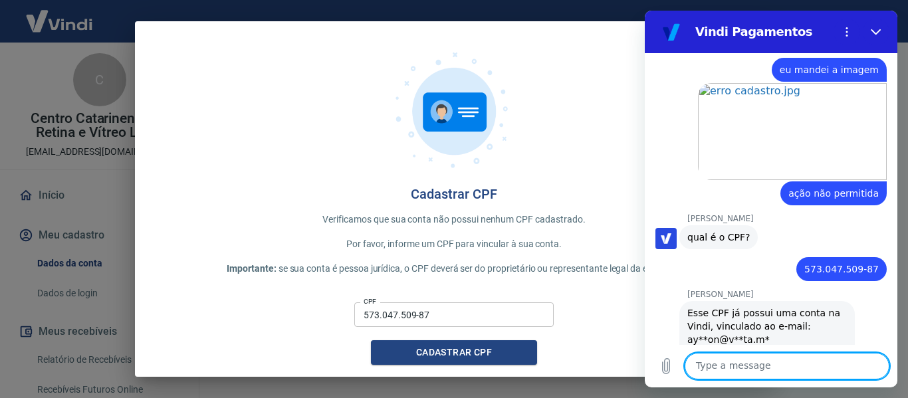
scroll to position [2970, 0]
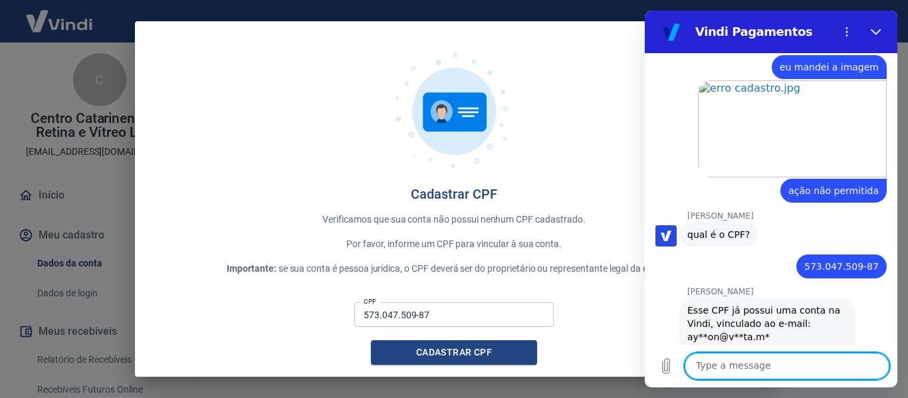
click at [796, 366] on textarea at bounding box center [787, 366] width 205 height 27
type textarea "gente"
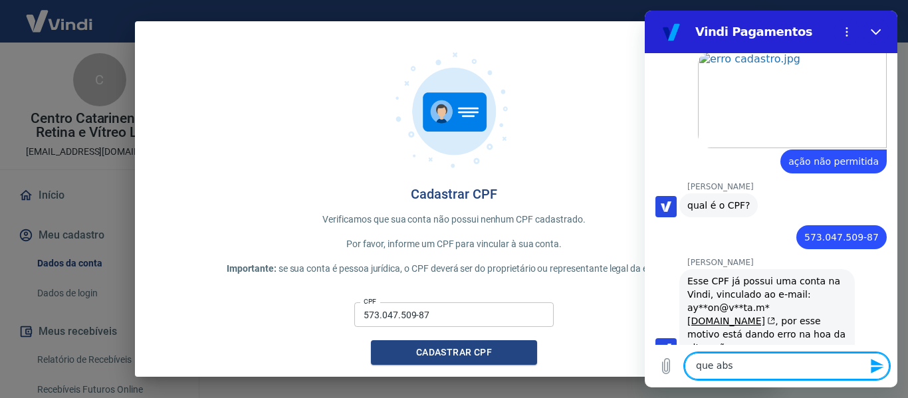
scroll to position [3002, 0]
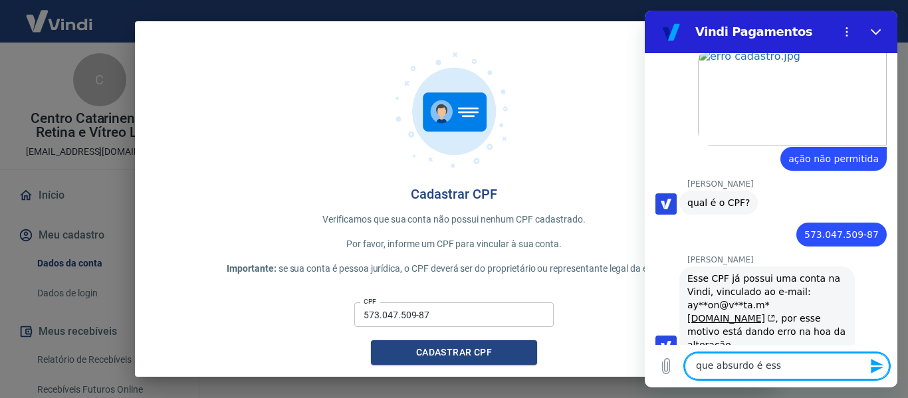
type textarea "que absurdo é esse"
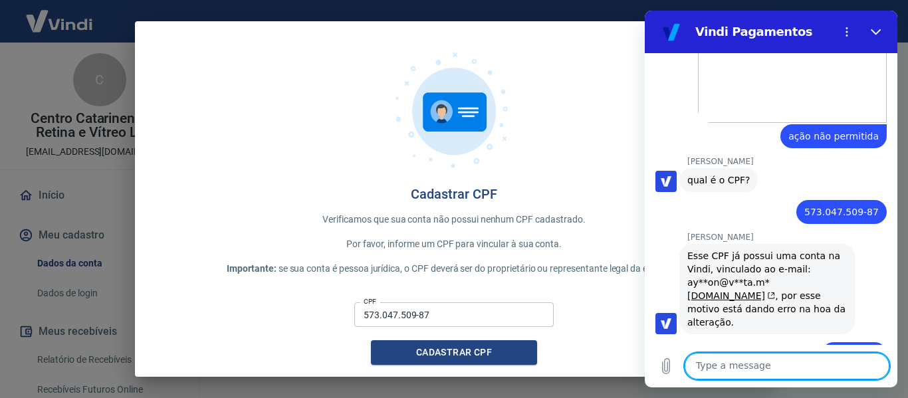
scroll to position [3027, 0]
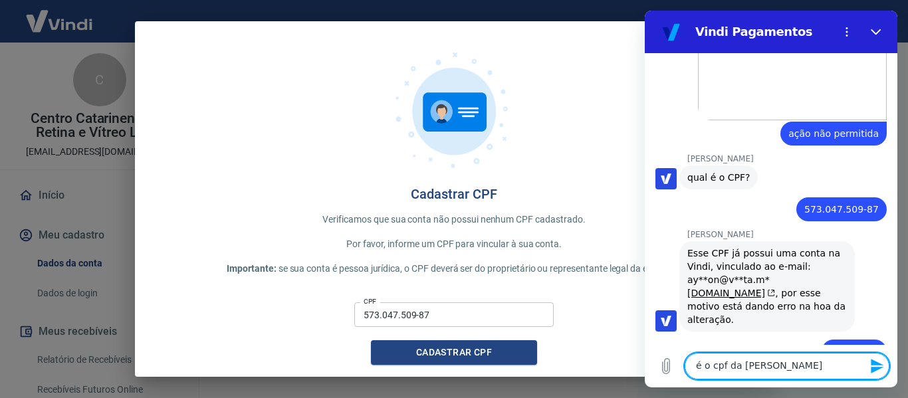
type textarea "é o cpf da [PERSON_NAME]?"
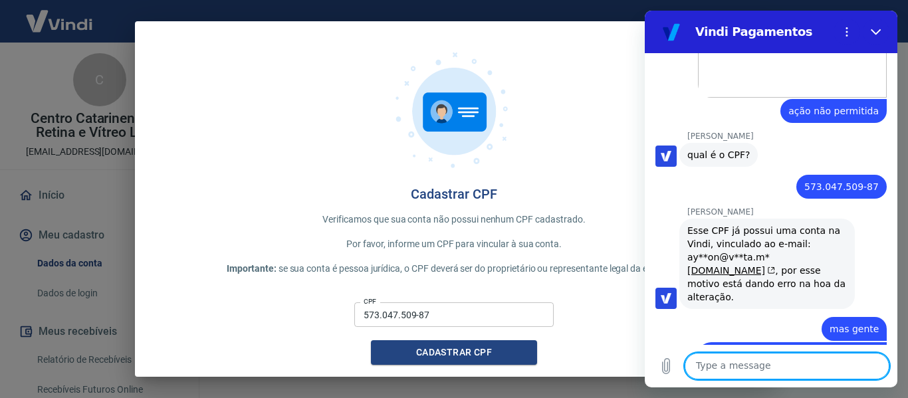
scroll to position [3052, 0]
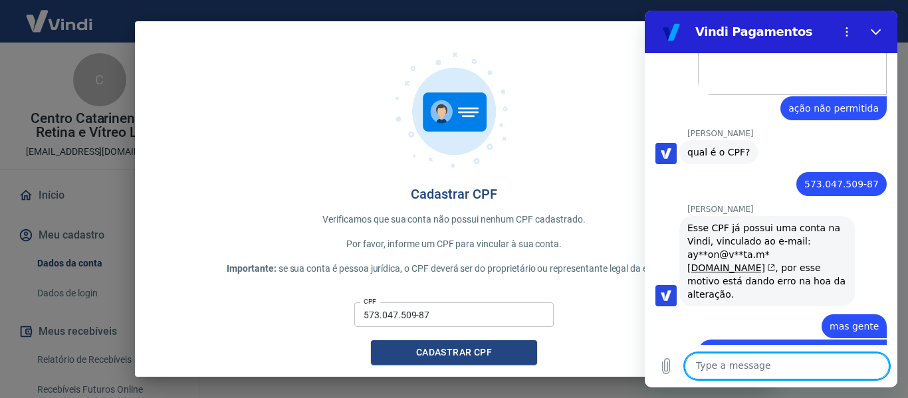
click at [765, 365] on textarea at bounding box center [787, 366] width 205 height 27
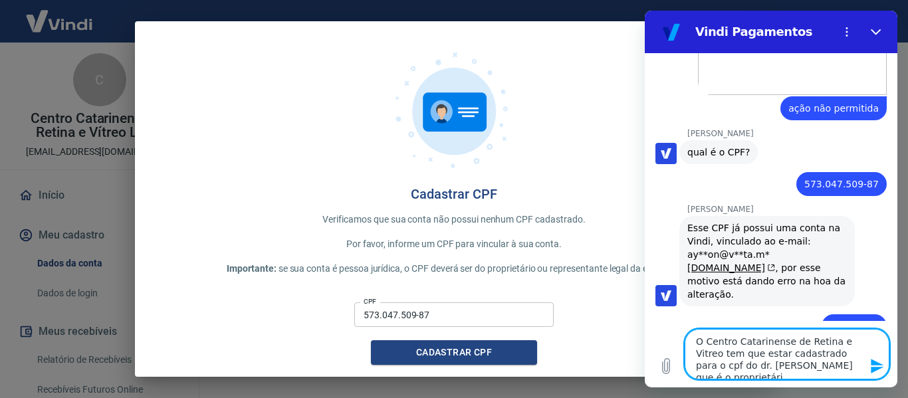
type textarea "O Centro Catarinense de Retina e Vitreo tem que estar cadastrado para o cpf do …"
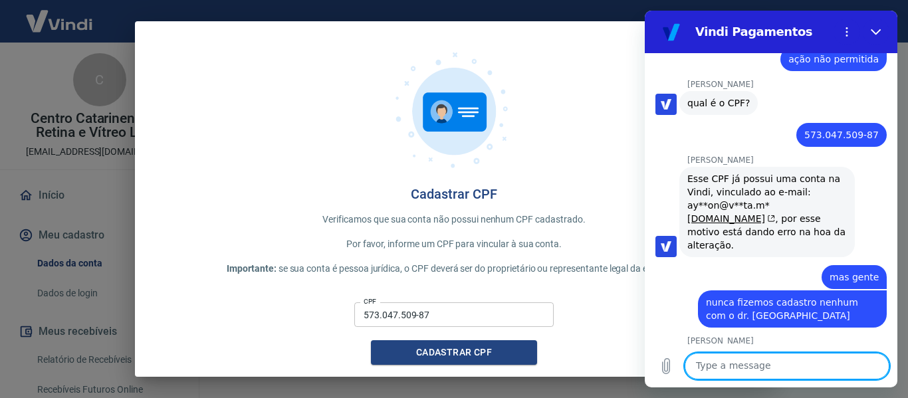
scroll to position [3104, 0]
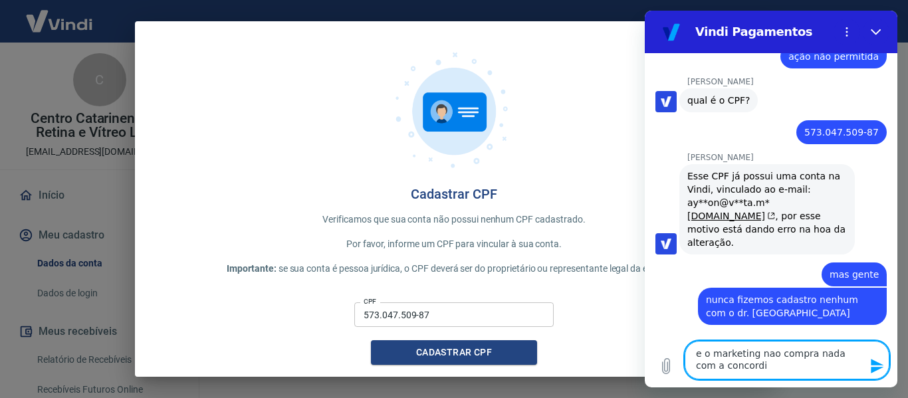
type textarea "e o marketing nao compra nada com a concordia"
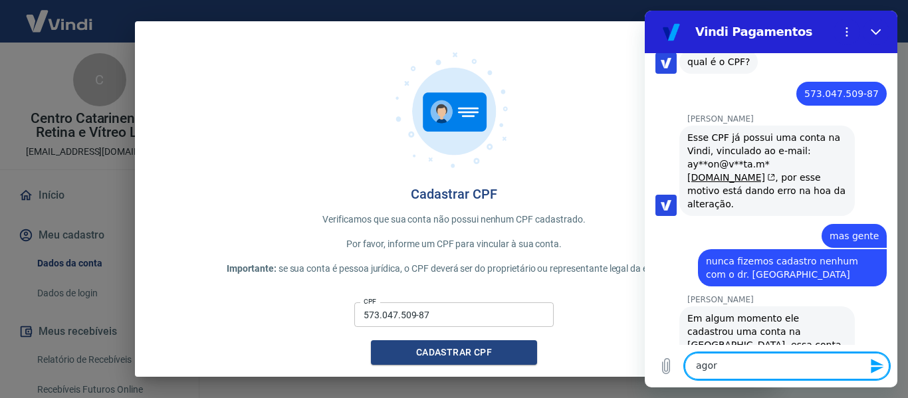
type textarea "agora"
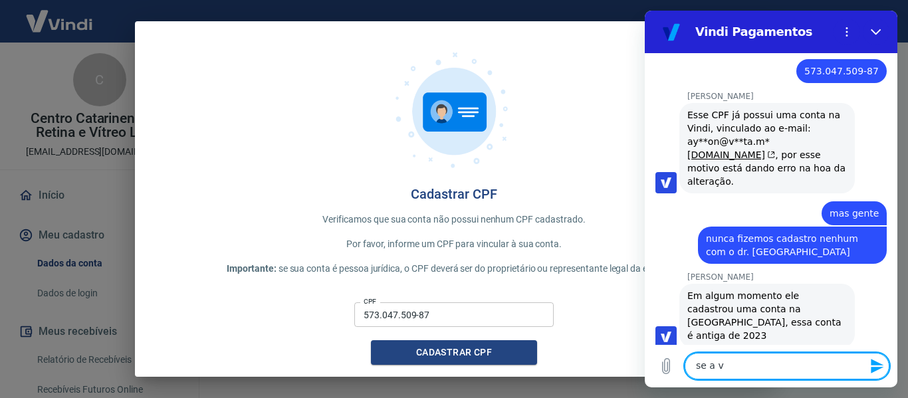
scroll to position [3168, 0]
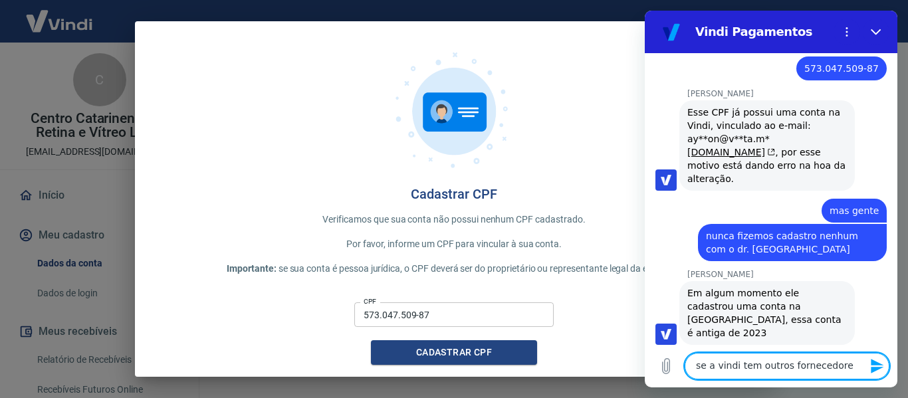
type textarea "se a vindi tem outros fornecedores"
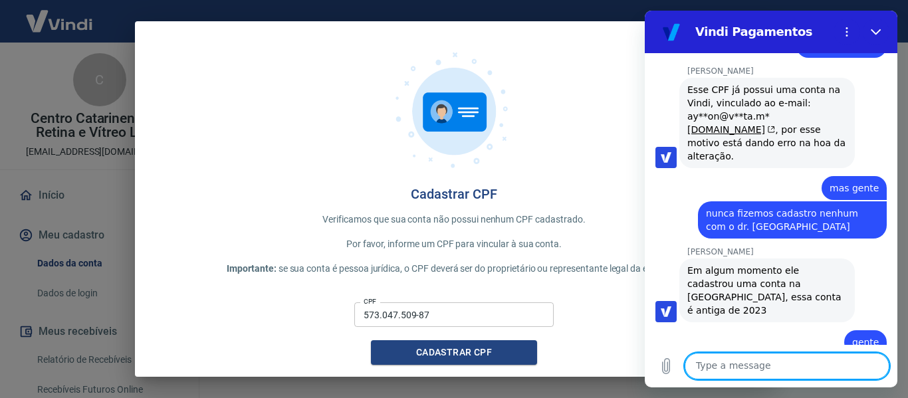
scroll to position [3193, 0]
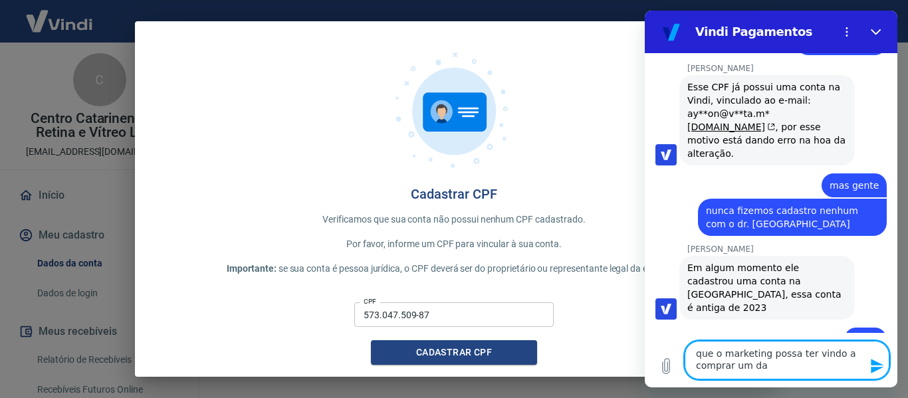
type textarea "que o marketing possa ter vindo a comprar um dai"
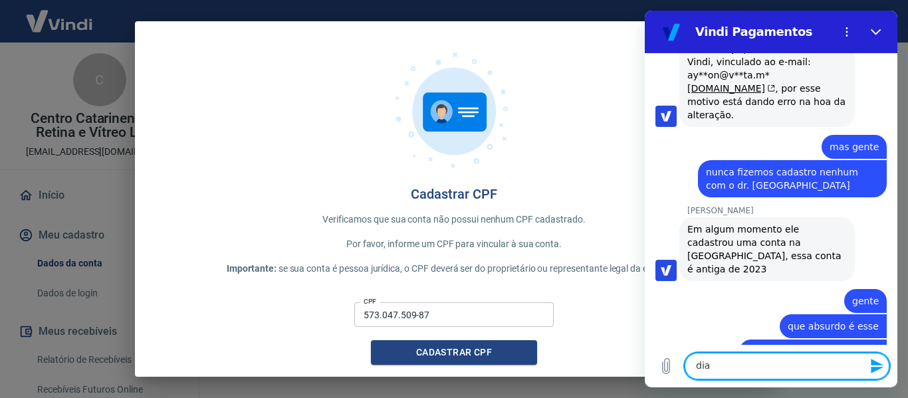
type textarea "dia*"
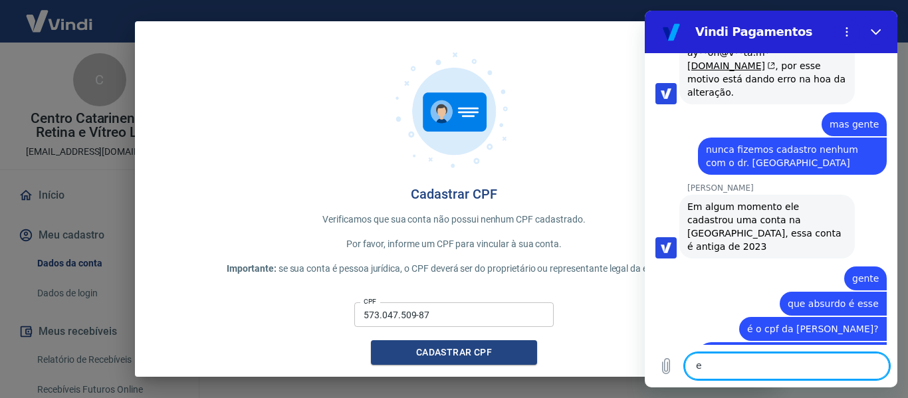
scroll to position [3257, 0]
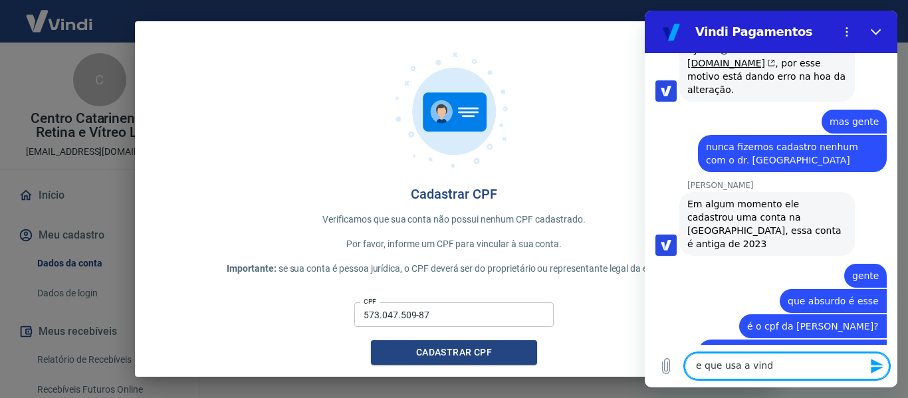
type textarea "e que usa a vindi"
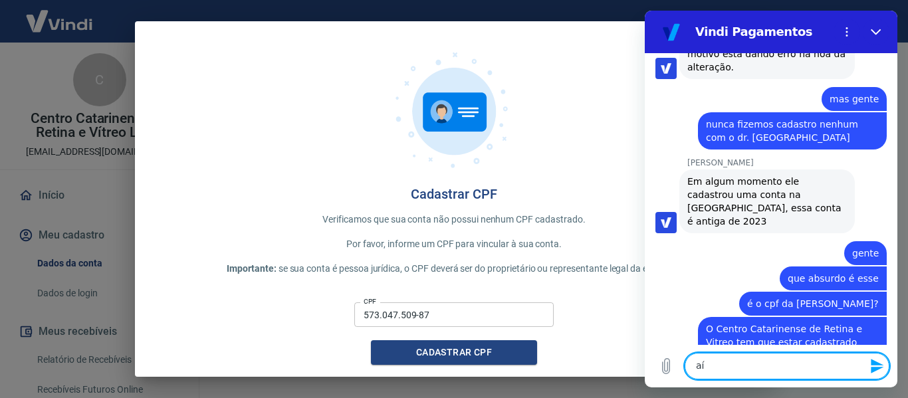
scroll to position [3282, 0]
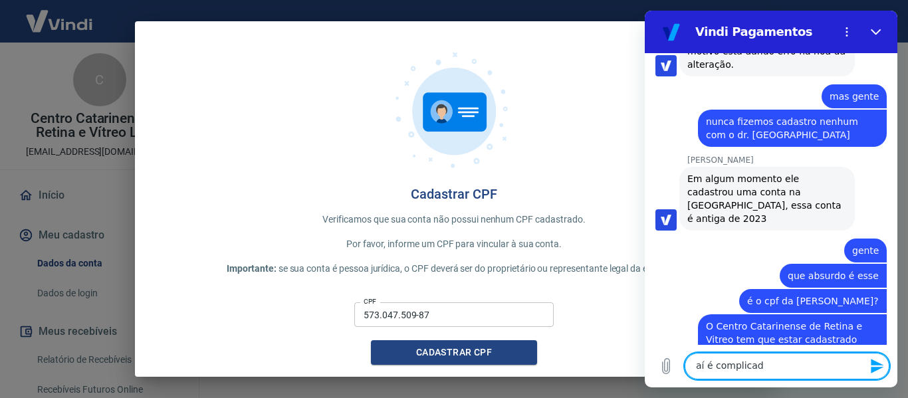
type textarea "aí é complicado"
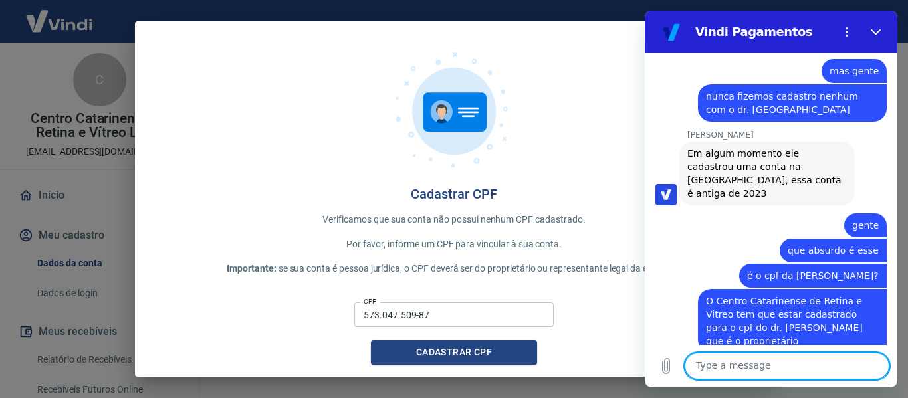
scroll to position [3308, 0]
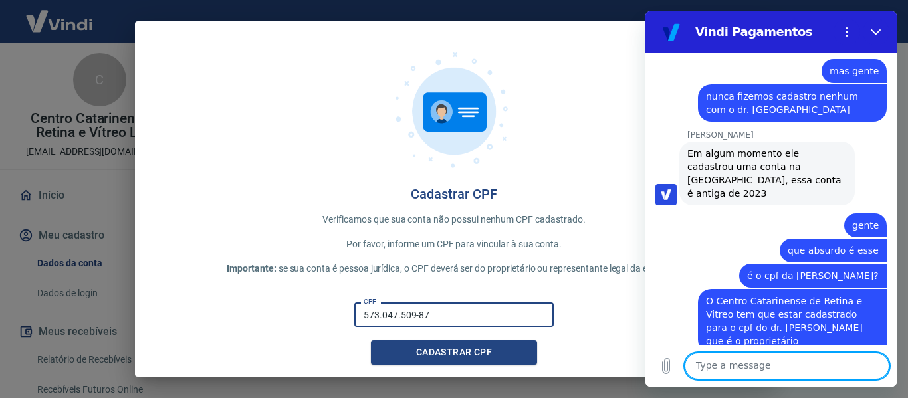
click at [461, 308] on input "573.047.509-87" at bounding box center [453, 314] width 199 height 25
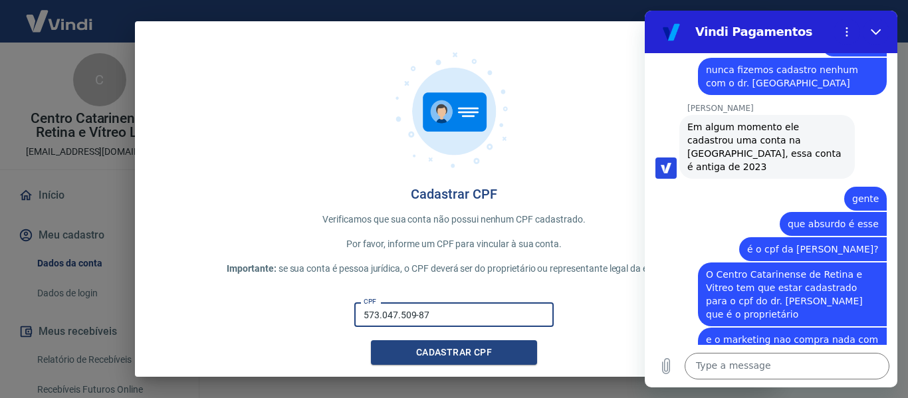
scroll to position [3333, 0]
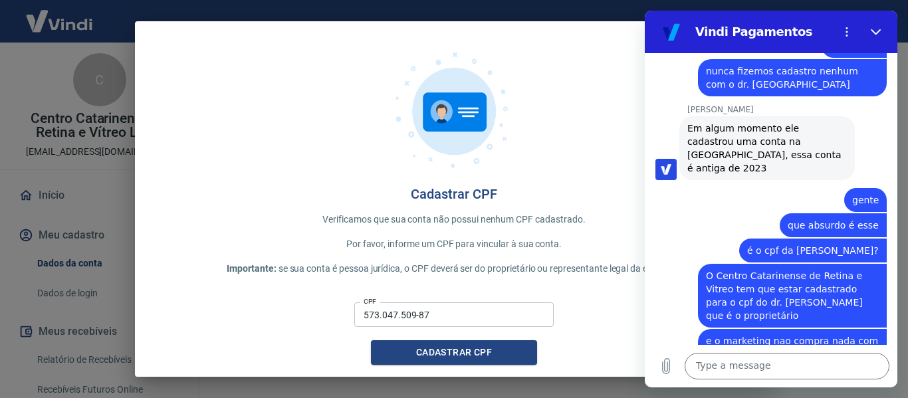
drag, startPoint x: 516, startPoint y: 309, endPoint x: 49, endPoint y: 310, distance: 467.9
click at [58, 312] on div "Cadastrar CPF Verificamos que sua conta não possui nenhum CPF cadastrado. Por f…" at bounding box center [454, 199] width 908 height 398
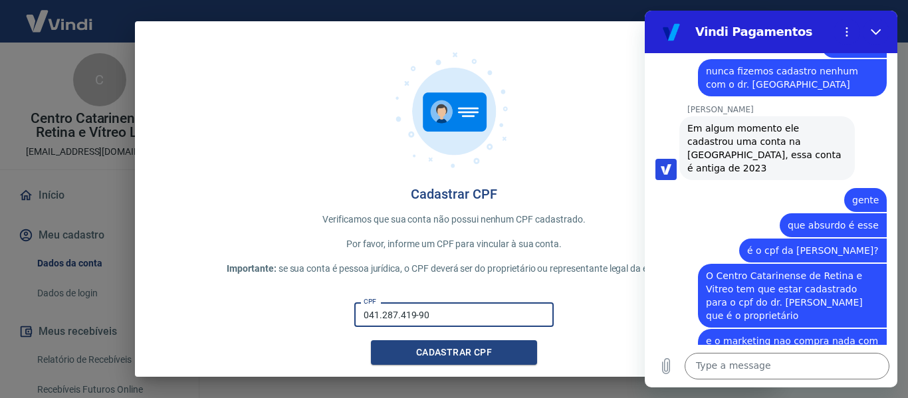
type input "041.287.419-90"
click at [446, 338] on div "CPF 041.287.419-90 CPF Cadastrar CPF" at bounding box center [454, 331] width 596 height 68
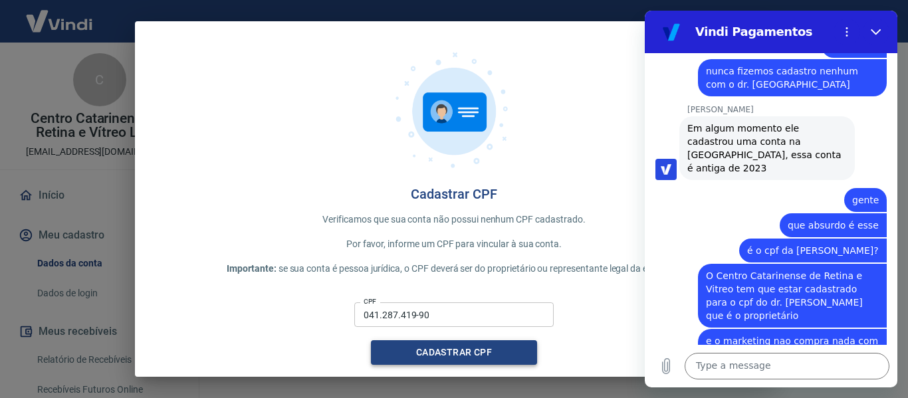
click at [445, 347] on button "Cadastrar CPF" at bounding box center [454, 352] width 166 height 25
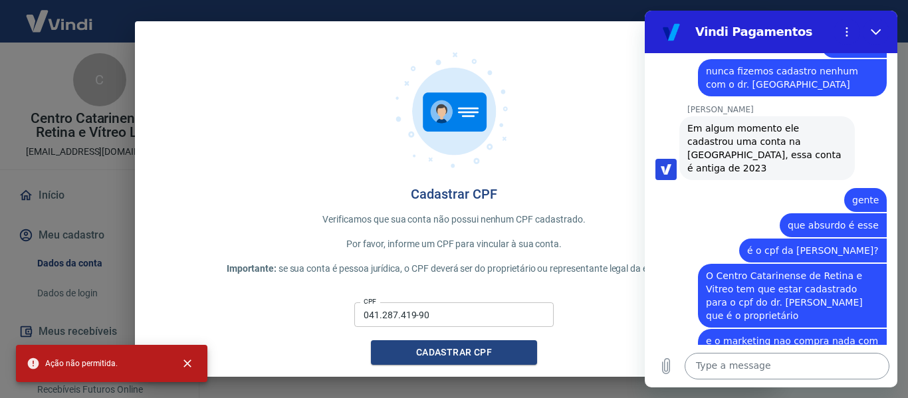
click at [781, 365] on textarea at bounding box center [787, 366] width 205 height 27
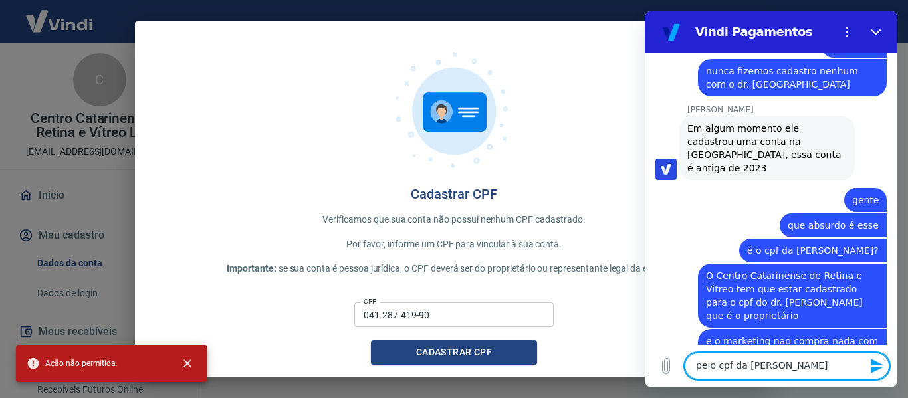
type textarea "pelo cpf da [PERSON_NAME]"
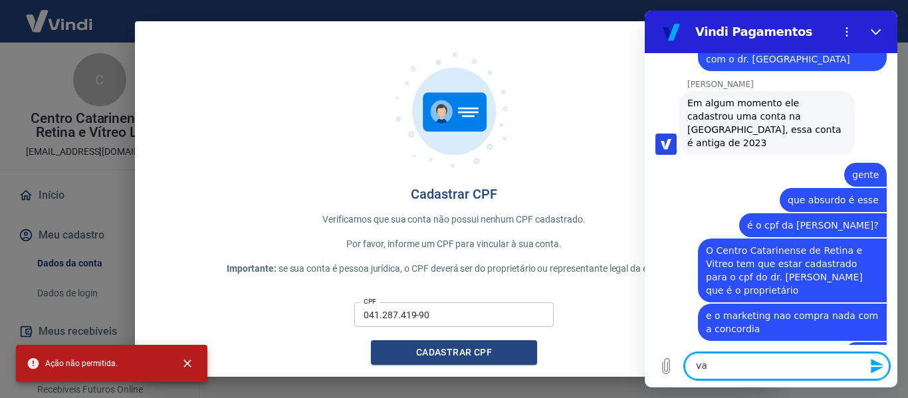
type textarea "vai"
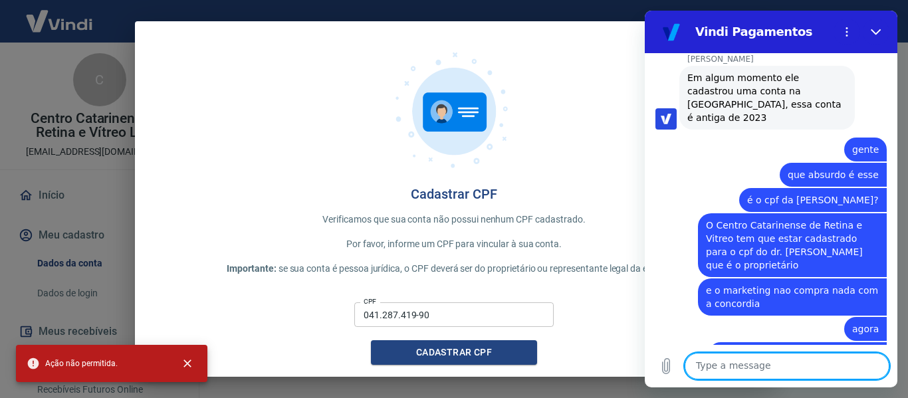
type textarea "V"
click at [828, 374] on textarea at bounding box center [787, 366] width 205 height 27
click at [774, 369] on textarea at bounding box center [787, 366] width 205 height 27
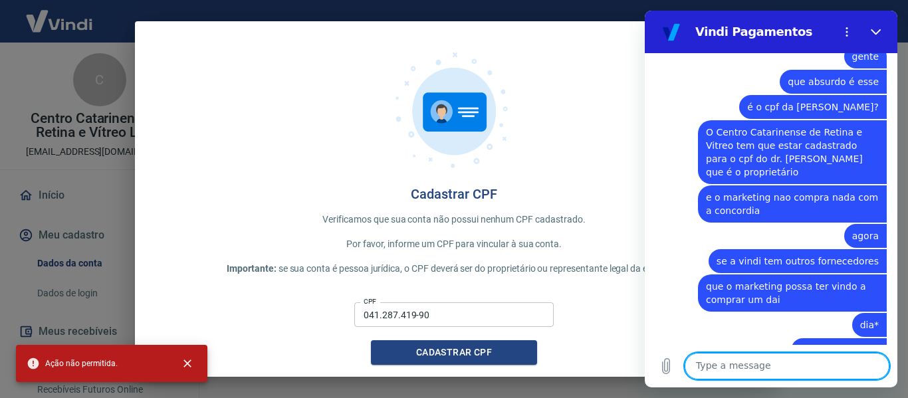
scroll to position [3475, 0]
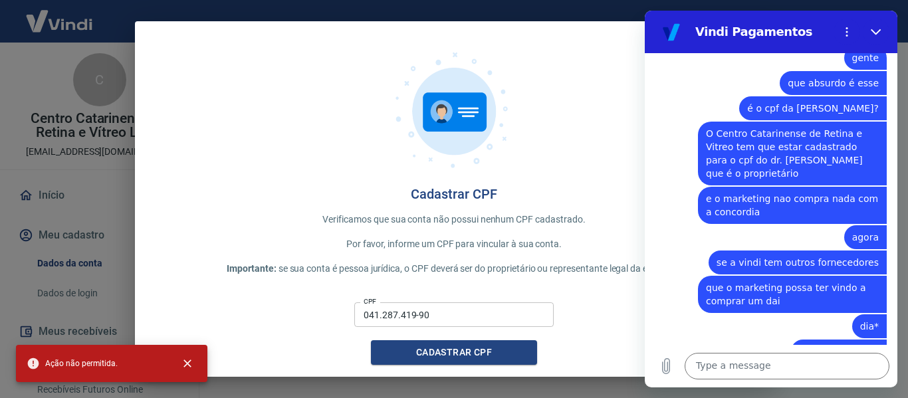
drag, startPoint x: 685, startPoint y: 245, endPoint x: 735, endPoint y: 310, distance: 82.6
copy span "Quando foi realizado o cadastro desse CNPJ foi colocado esse e-mail, é os própr…"
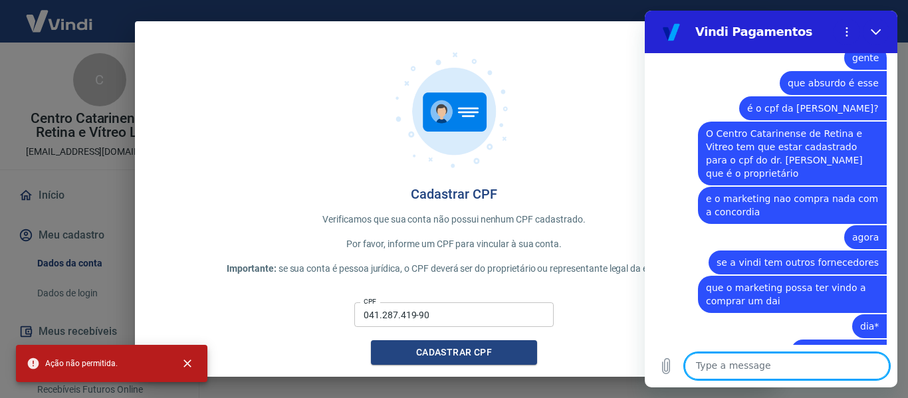
scroll to position [3507, 0]
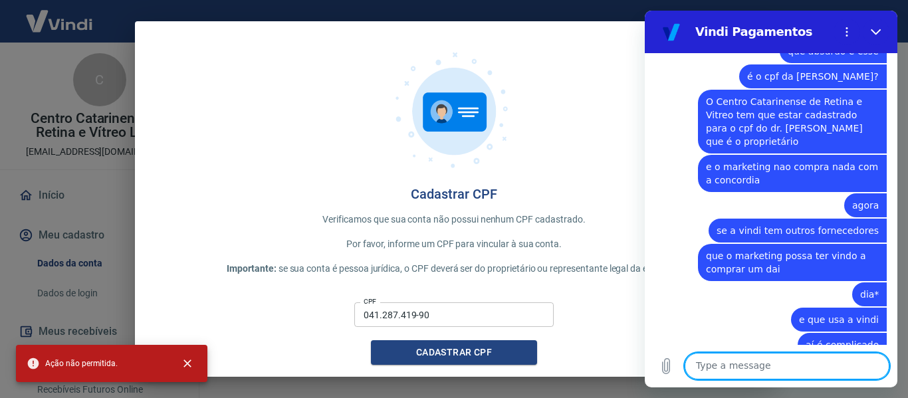
click at [806, 366] on textarea at bounding box center [787, 366] width 205 height 27
type textarea "o problema nao é o email"
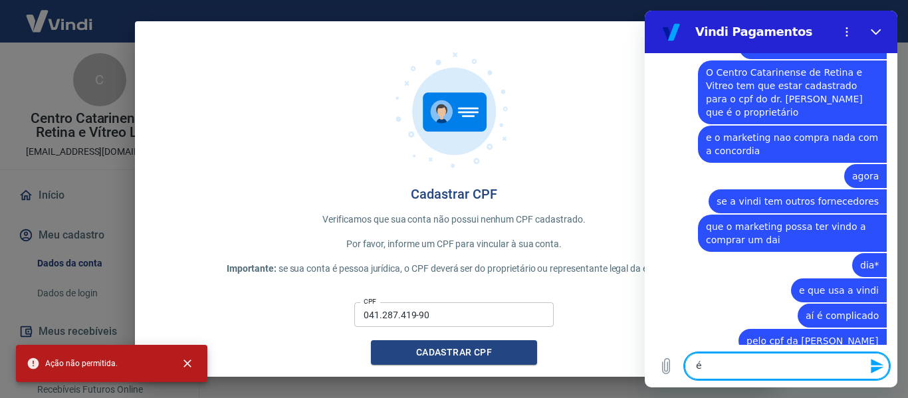
scroll to position [3539, 0]
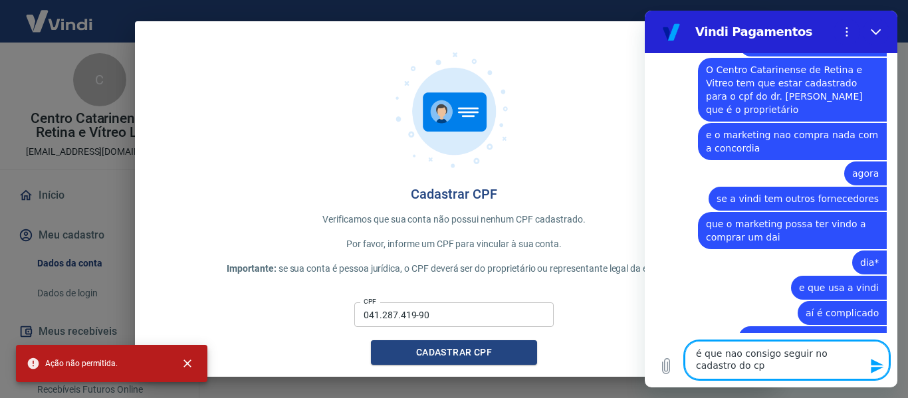
type textarea "é que nao consigo seguir no cadastro do cpf"
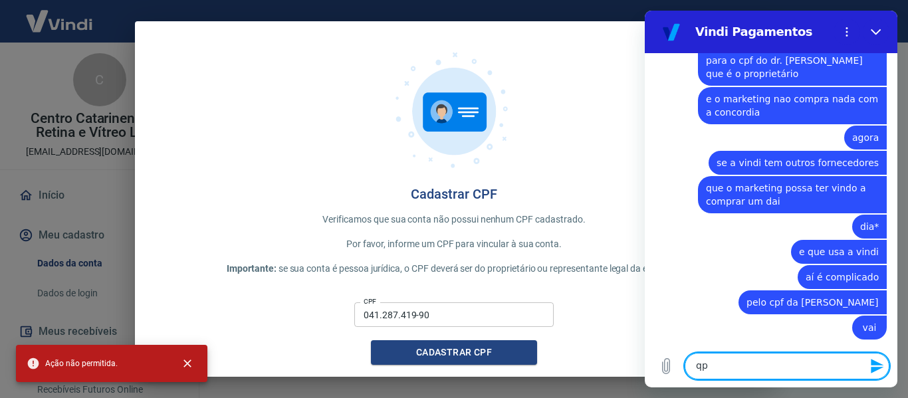
type textarea "q"
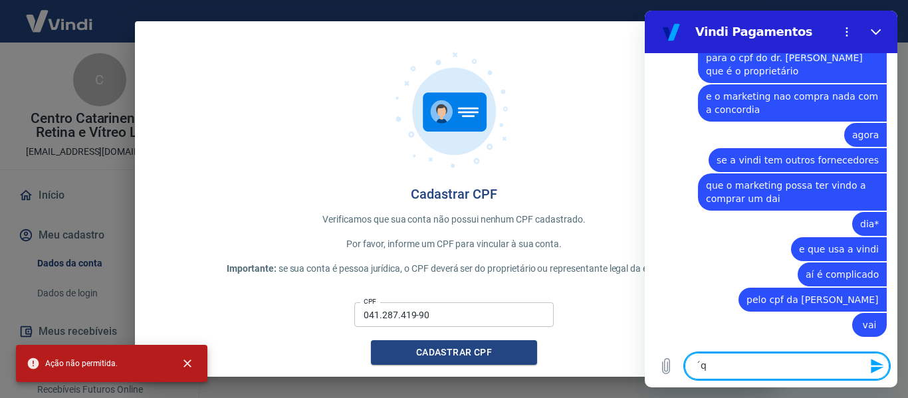
type textarea "´"
type textarea "pq eu simplesmente nao sei qual é o cpf"
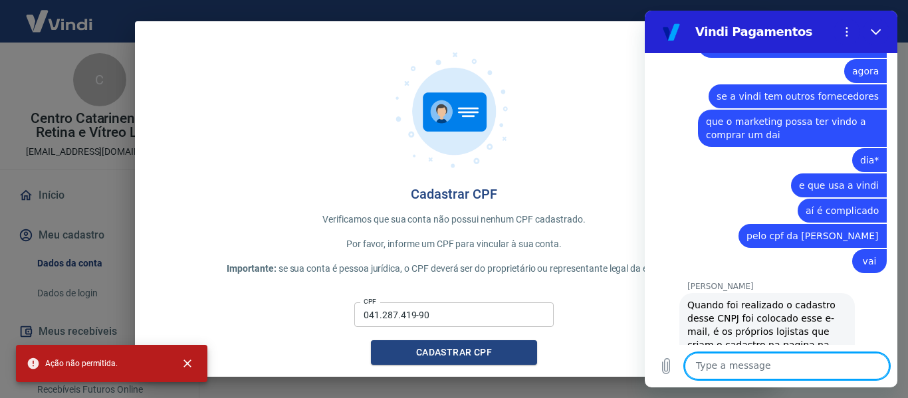
scroll to position [3686, 0]
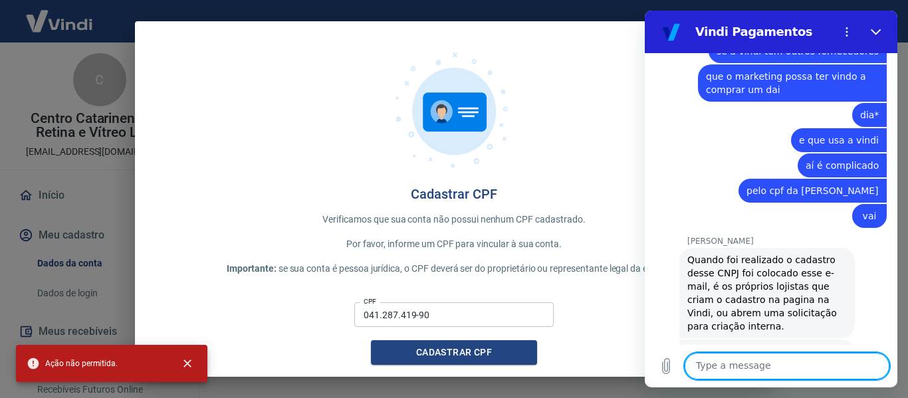
click at [794, 365] on textarea at bounding box center [787, 366] width 205 height 27
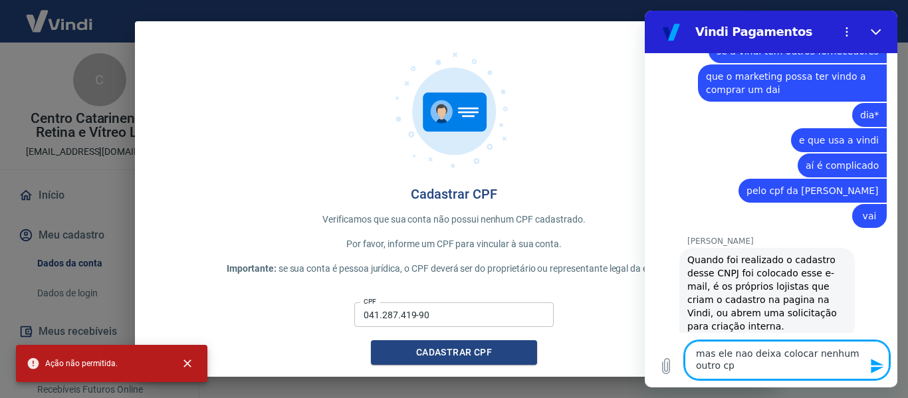
type textarea "mas ele nao deixa colocar nenhum outro cpf"
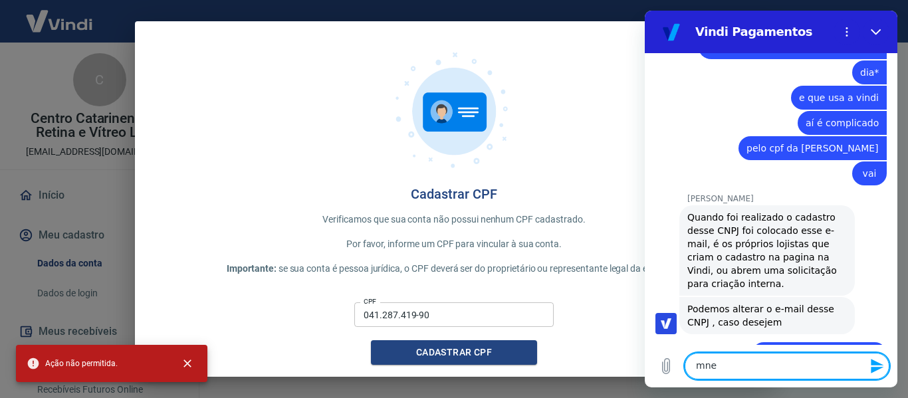
scroll to position [3732, 0]
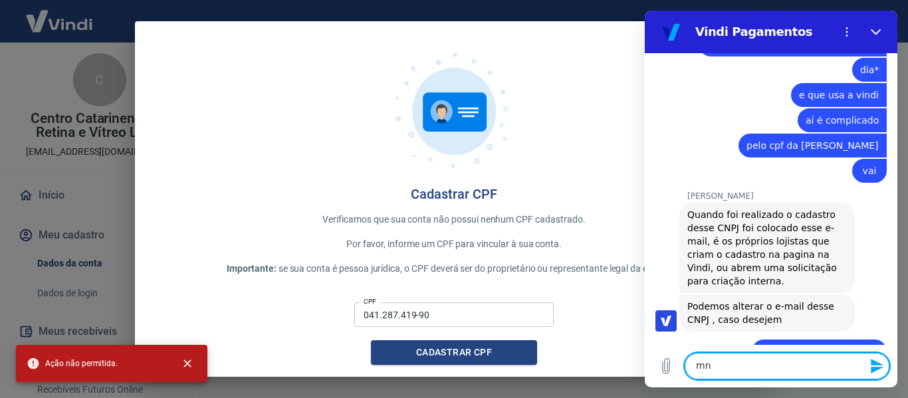
type textarea "m"
type textarea "nem o meu"
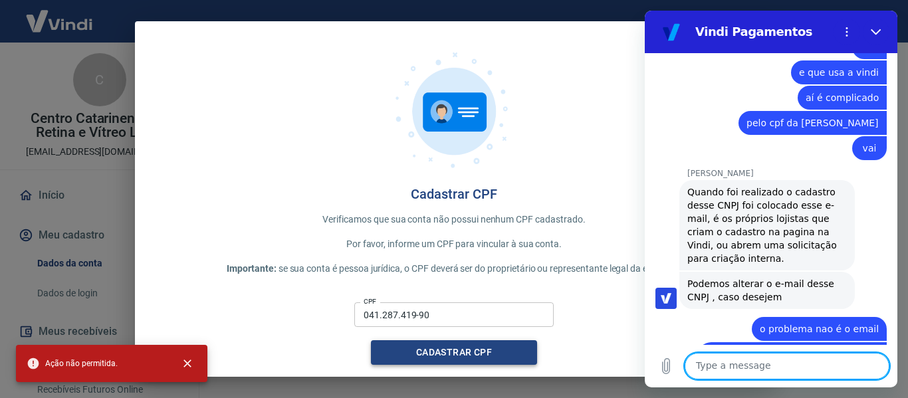
scroll to position [3757, 0]
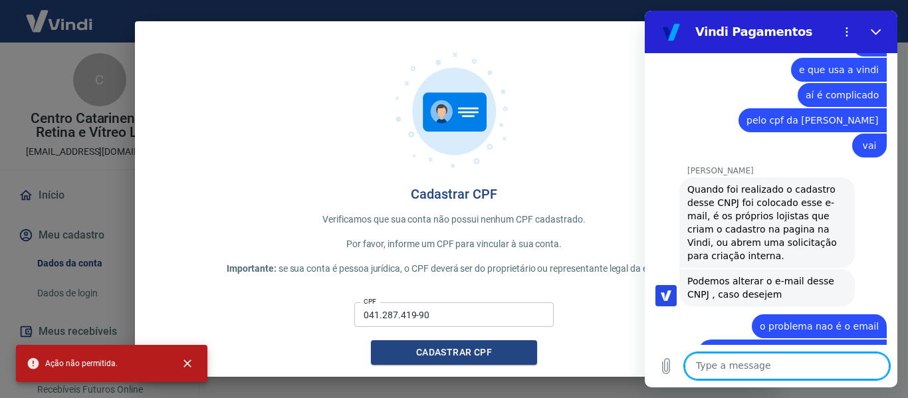
drag, startPoint x: 475, startPoint y: 316, endPoint x: 180, endPoint y: 299, distance: 295.6
click at [190, 302] on div "CPF 041.287.419-90 CPF Cadastrar CPF" at bounding box center [454, 331] width 596 height 68
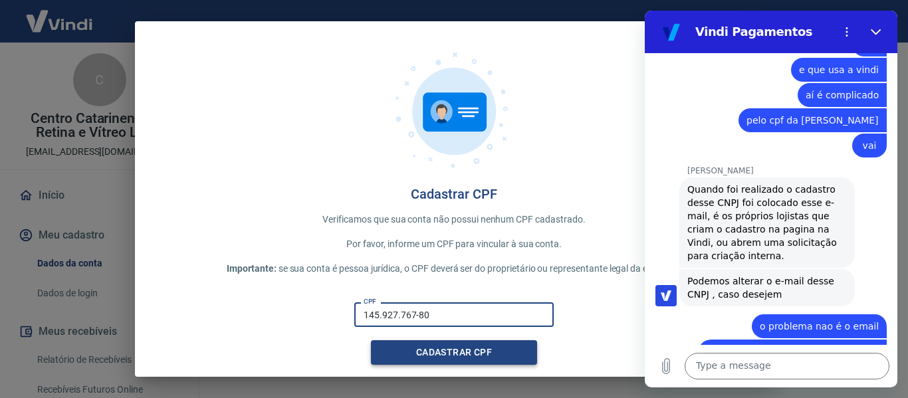
type input "145.927.767-80"
click at [409, 348] on button "Cadastrar CPF" at bounding box center [454, 352] width 166 height 25
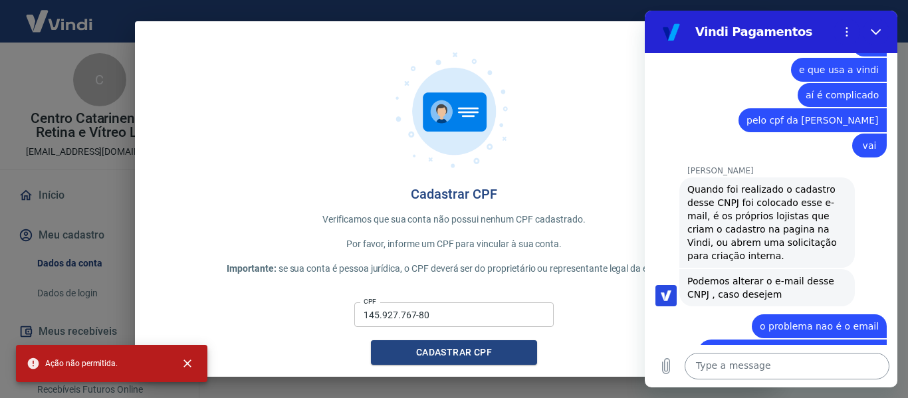
click at [740, 368] on textarea at bounding box center [787, 366] width 205 height 27
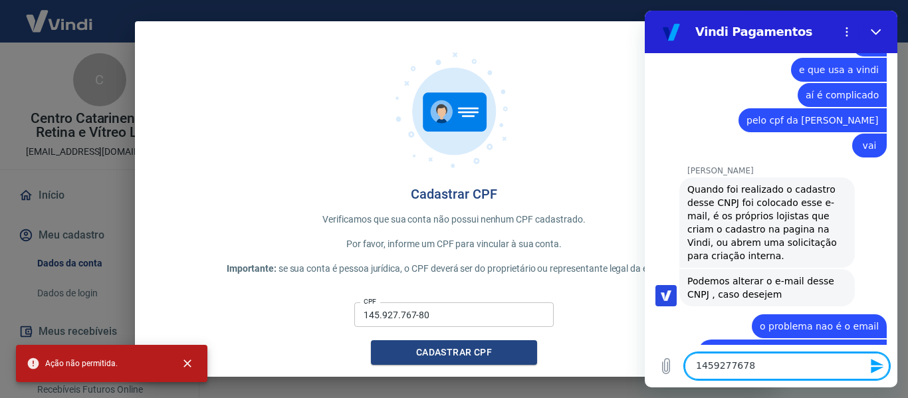
type textarea "14592776780"
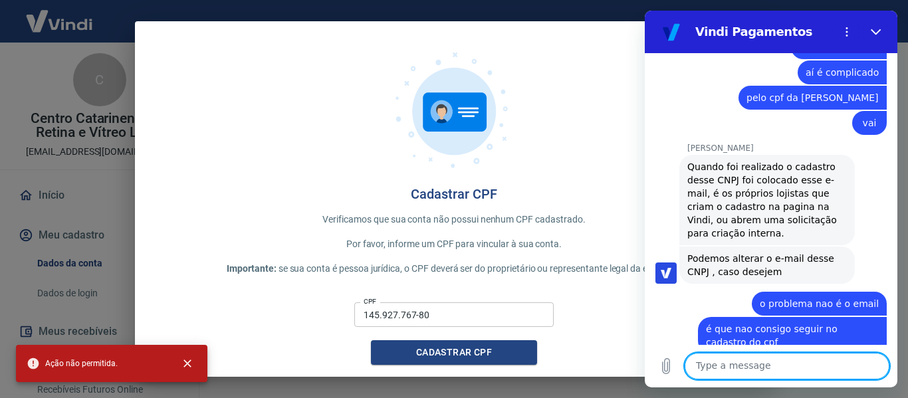
scroll to position [3782, 0]
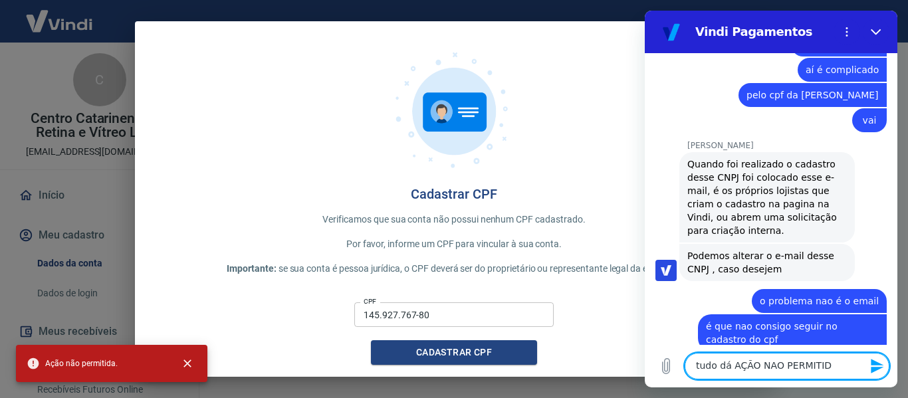
type textarea "tudo dá AÇÃO NAO PERMITIDA"
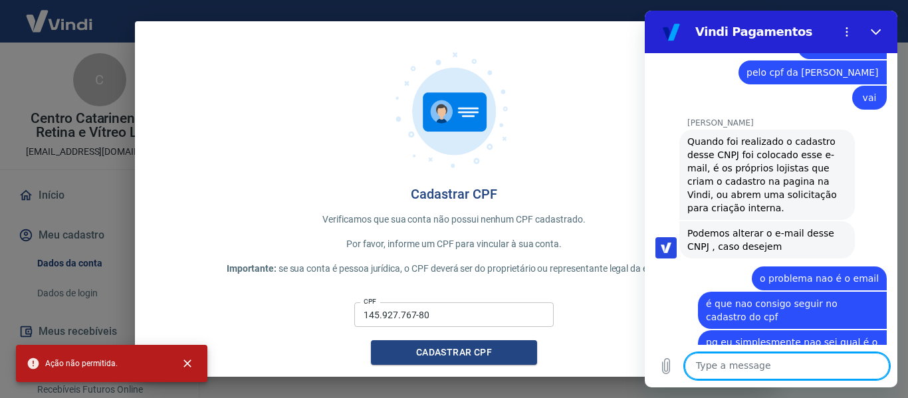
scroll to position [3807, 0]
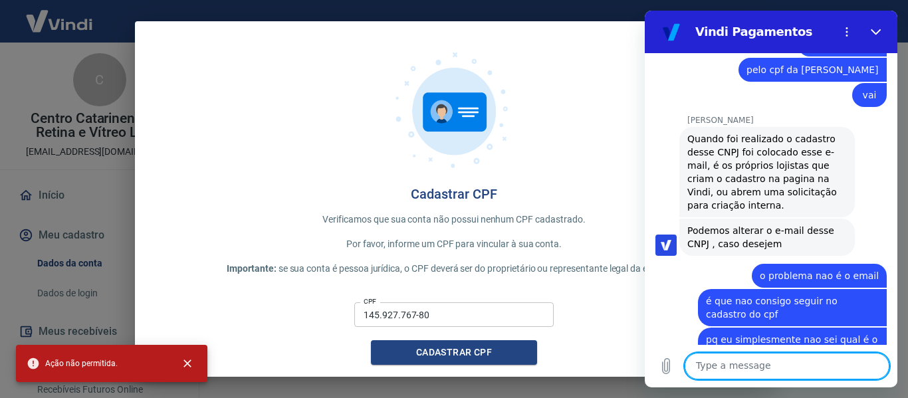
click at [455, 317] on input "145.927.767-80" at bounding box center [453, 314] width 199 height 25
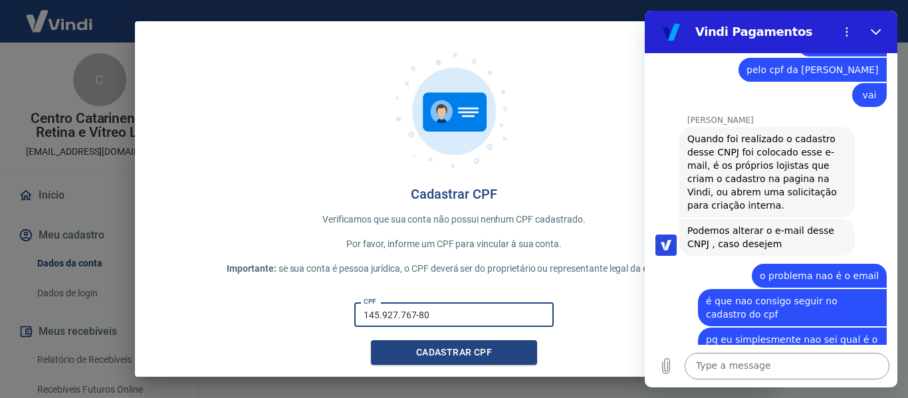
click at [770, 363] on textarea at bounding box center [787, 366] width 205 height 27
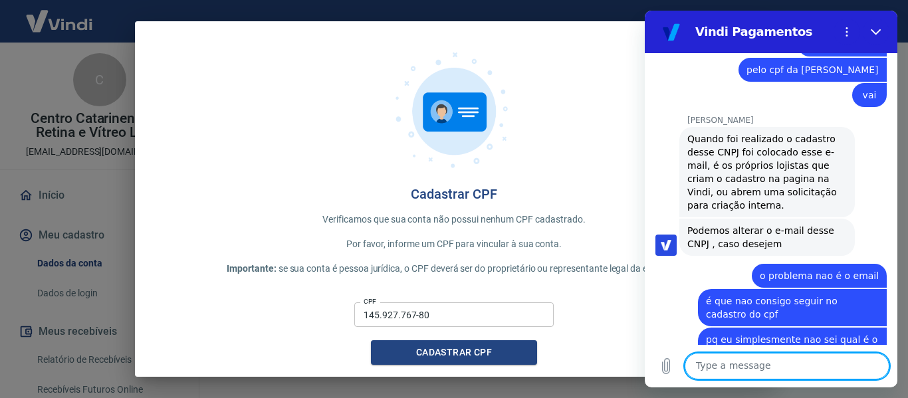
click at [750, 371] on textarea at bounding box center [787, 366] width 205 height 27
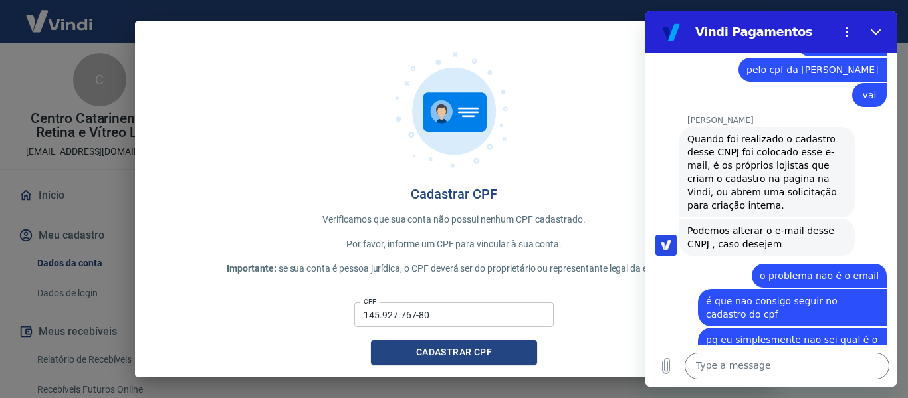
scroll to position [3865, 0]
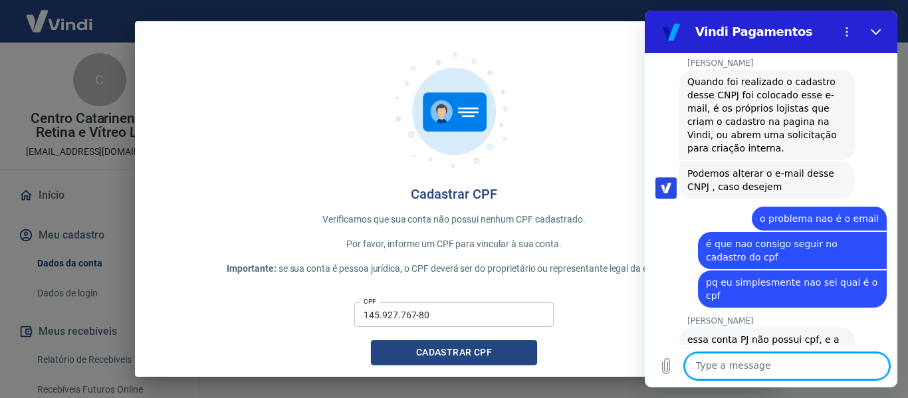
click at [760, 366] on textarea at bounding box center [787, 366] width 205 height 27
type textarea "ok"
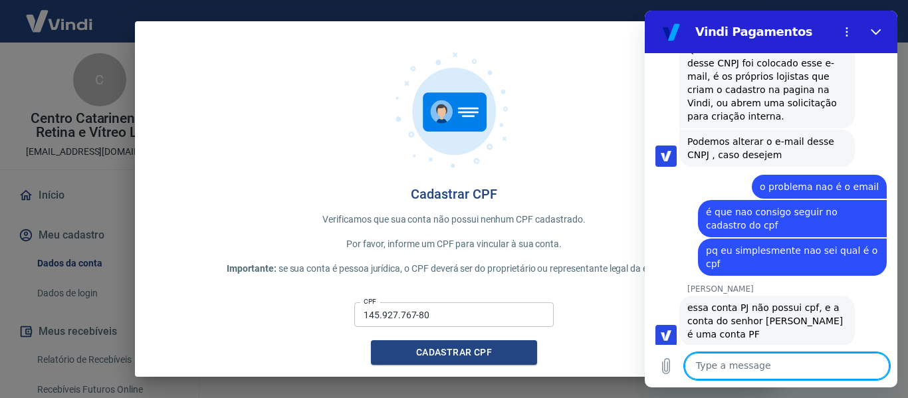
scroll to position [3979, 0]
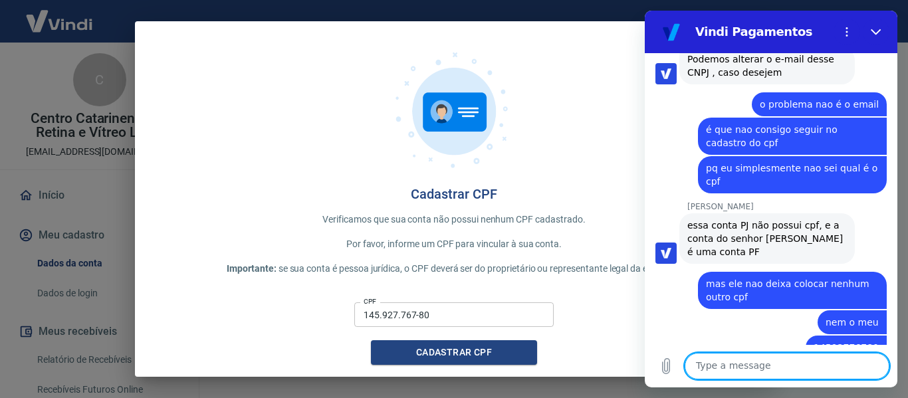
click at [758, 375] on textarea at bounding box center [787, 366] width 205 height 27
click at [762, 368] on textarea at bounding box center [787, 366] width 205 height 27
type textarea "sim"
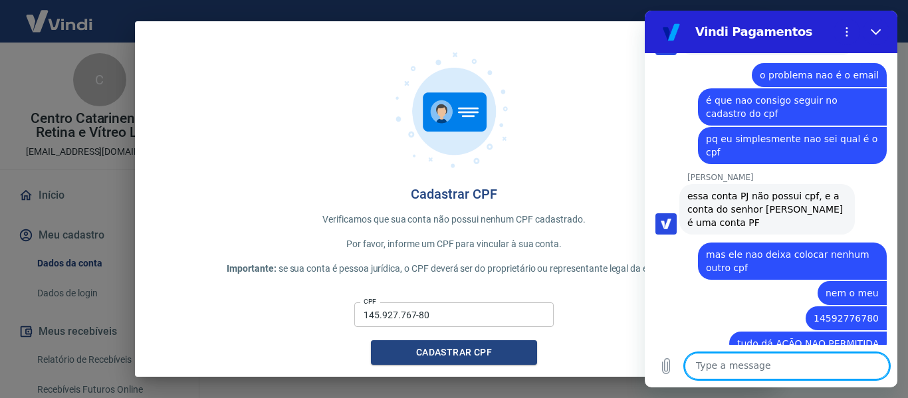
scroll to position [4011, 0]
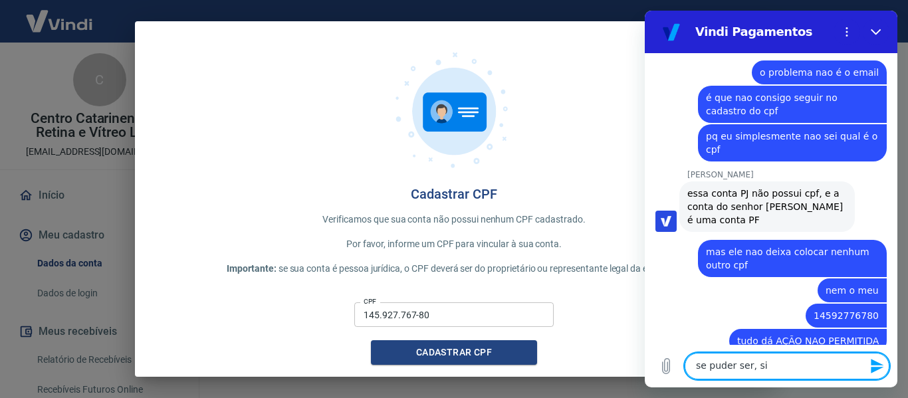
type textarea "se puder ser, sim"
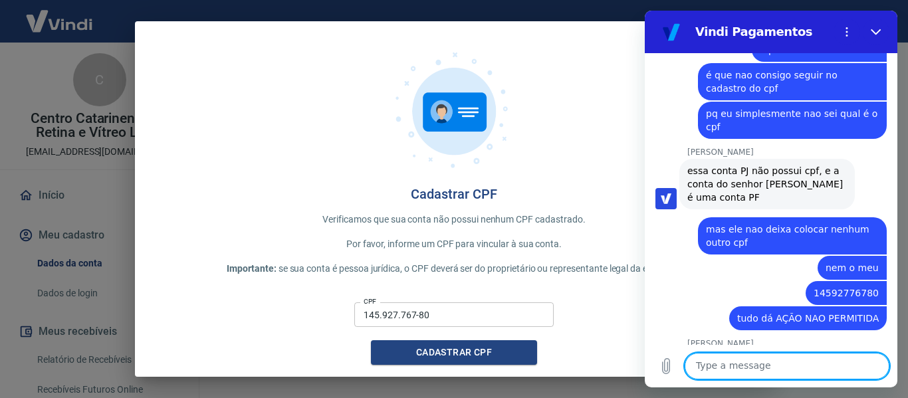
scroll to position [4036, 0]
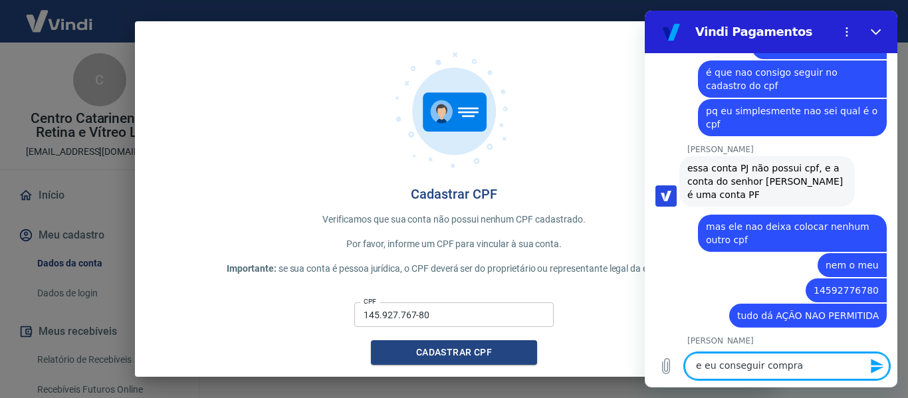
type textarea "e eu conseguir comprar"
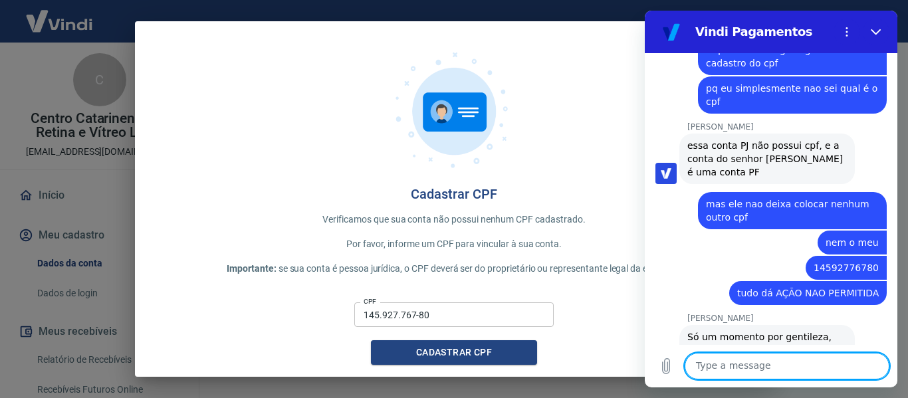
scroll to position [4061, 0]
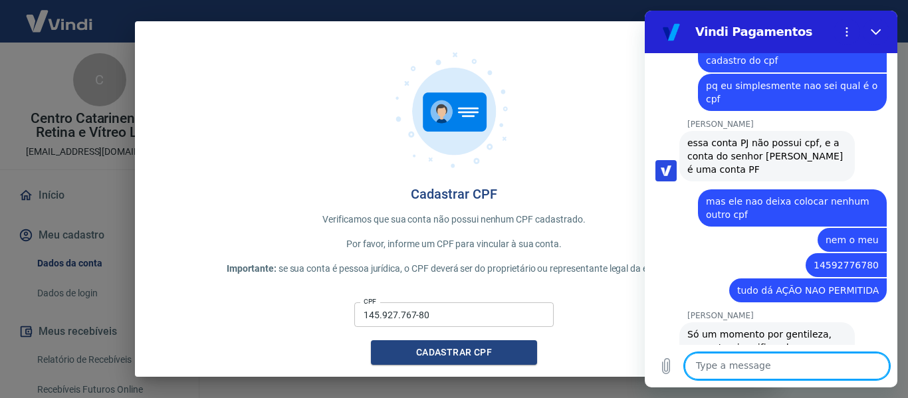
click at [768, 366] on textarea at bounding box center [787, 366] width 205 height 27
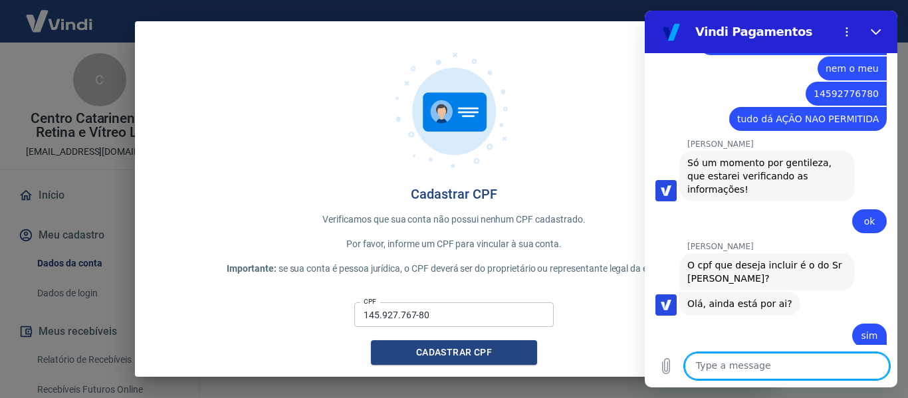
click at [737, 368] on textarea at bounding box center [787, 366] width 205 height 27
type textarea "e"
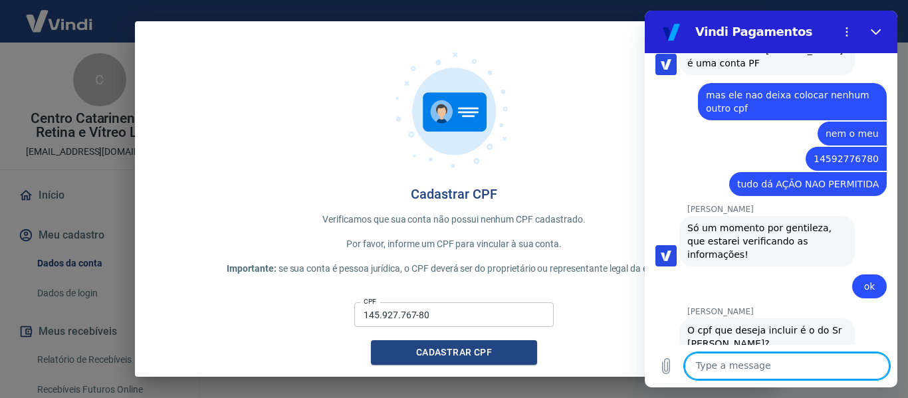
scroll to position [4234, 0]
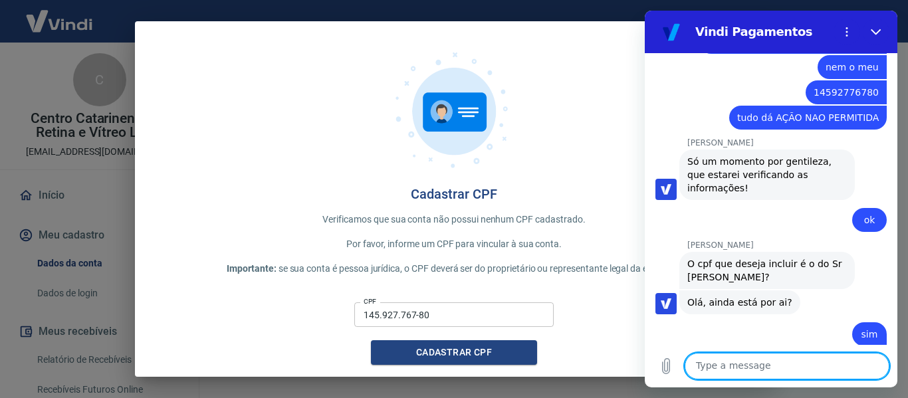
click at [788, 366] on textarea at bounding box center [787, 366] width 205 height 27
type textarea "eu preciso que alguem resolva"
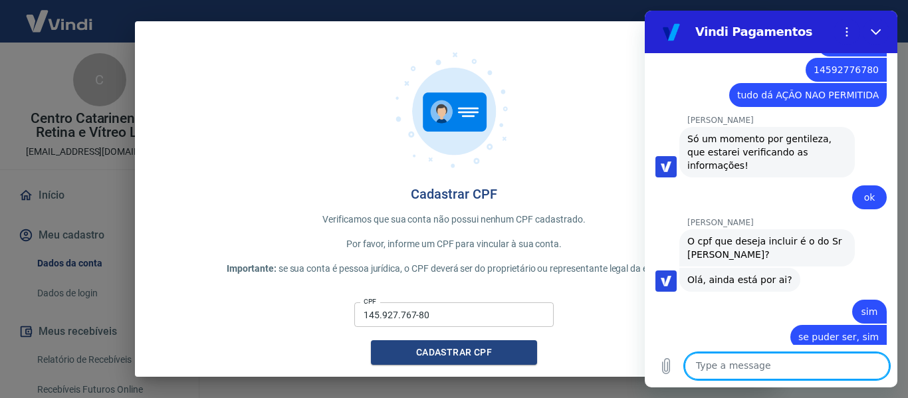
scroll to position [4259, 0]
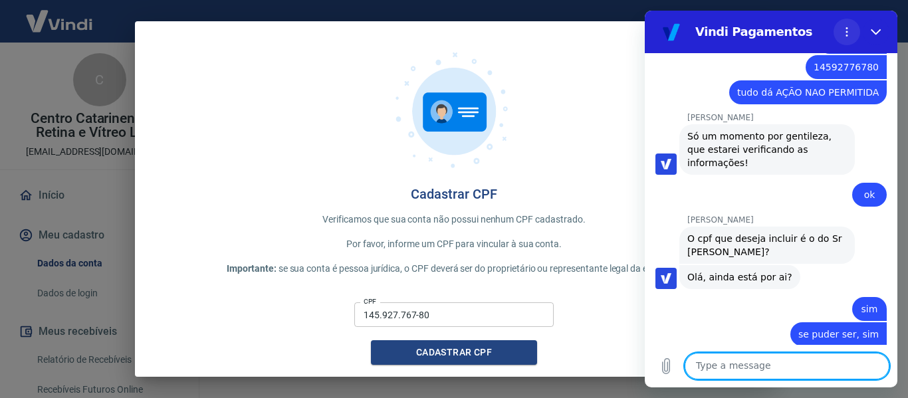
click at [840, 28] on button "Options menu" at bounding box center [847, 32] width 27 height 27
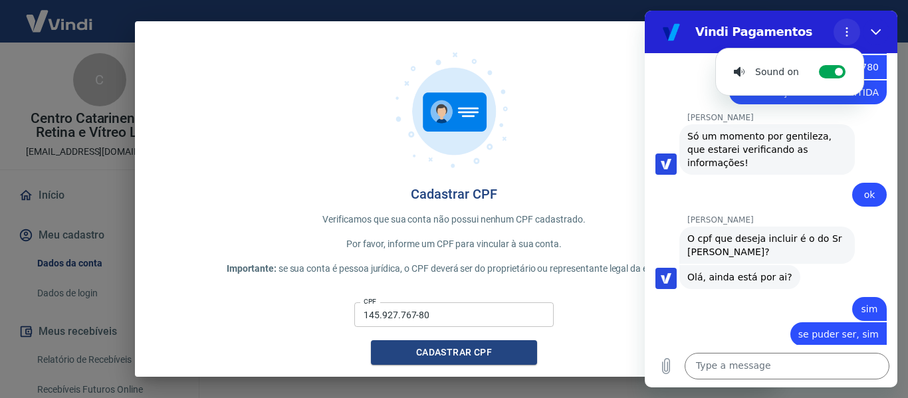
click at [840, 28] on button "Options menu" at bounding box center [847, 32] width 27 height 27
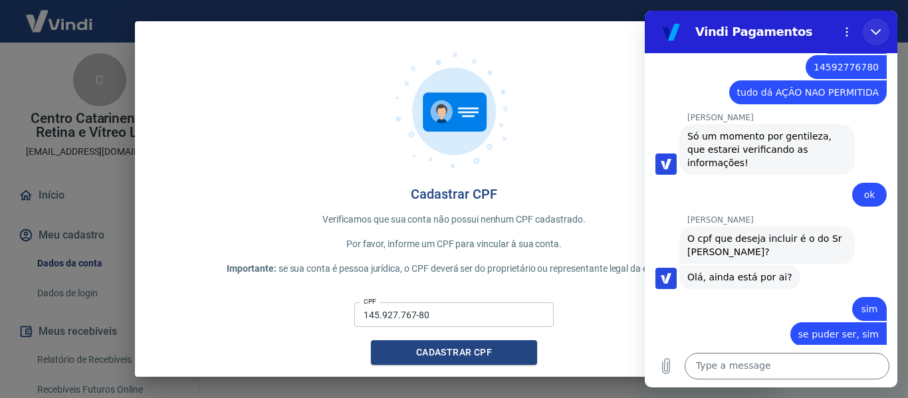
click at [875, 29] on icon "Close" at bounding box center [876, 32] width 11 height 11
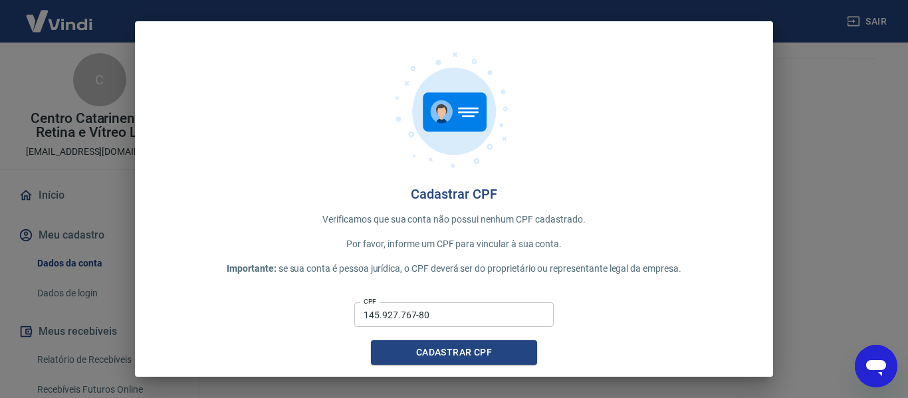
click at [802, 72] on div "Cadastrar CPF Verificamos que sua conta não possui nenhum CPF cadastrado. Por f…" at bounding box center [454, 199] width 908 height 398
drag, startPoint x: 824, startPoint y: 76, endPoint x: 824, endPoint y: 150, distance: 73.1
click at [824, 77] on div "Cadastrar CPF Verificamos que sua conta não possui nenhum CPF cadastrado. Por f…" at bounding box center [454, 199] width 908 height 398
click at [890, 366] on div "Open messaging window" at bounding box center [876, 366] width 40 height 40
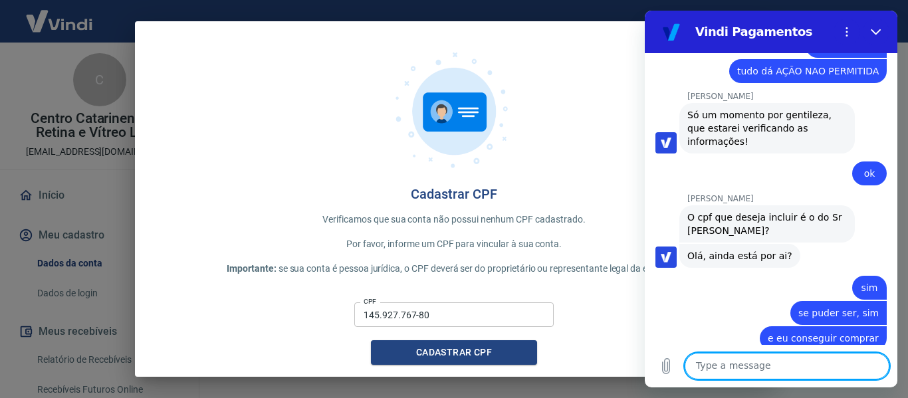
scroll to position [4238, 0]
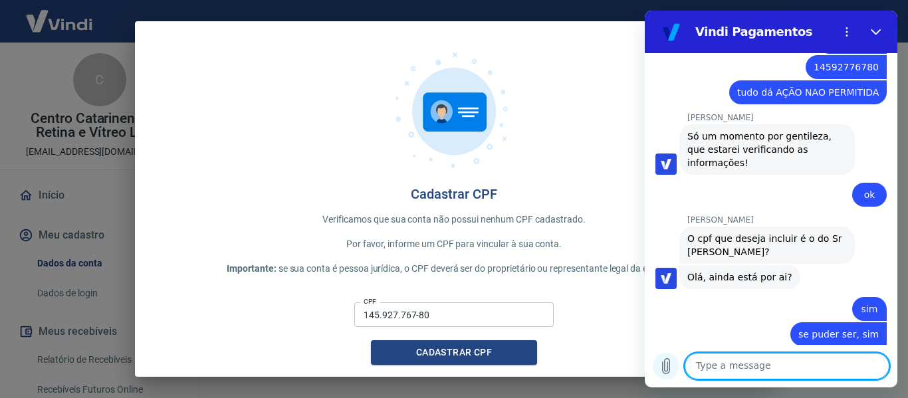
click at [672, 367] on icon "Upload file" at bounding box center [666, 366] width 16 height 16
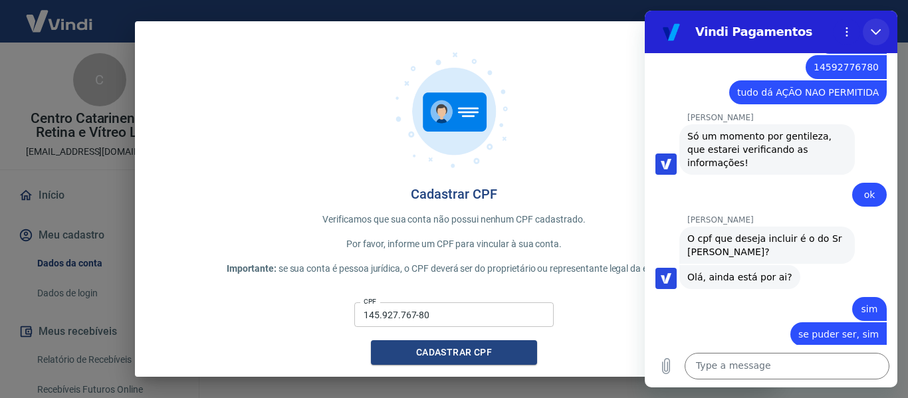
click at [865, 31] on button "Close" at bounding box center [876, 32] width 27 height 27
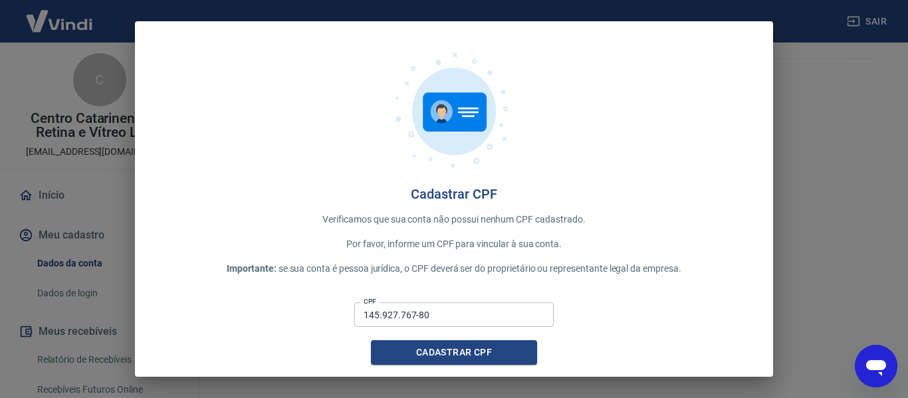
drag, startPoint x: 881, startPoint y: 371, endPoint x: 889, endPoint y: 506, distance: 135.2
click at [881, 371] on icon "Open messaging window" at bounding box center [876, 366] width 24 height 24
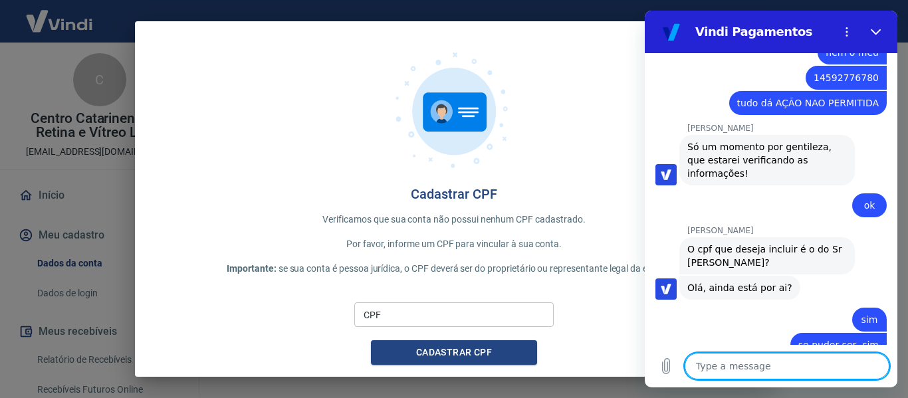
scroll to position [4238, 0]
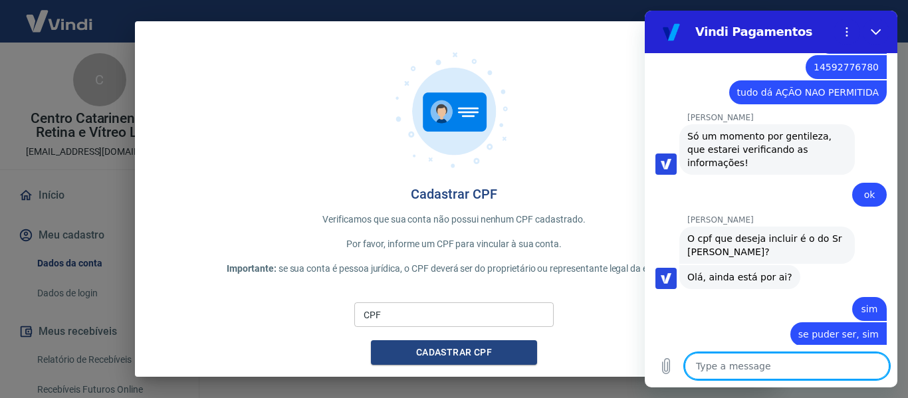
click at [473, 309] on input "CPF" at bounding box center [453, 314] width 199 height 25
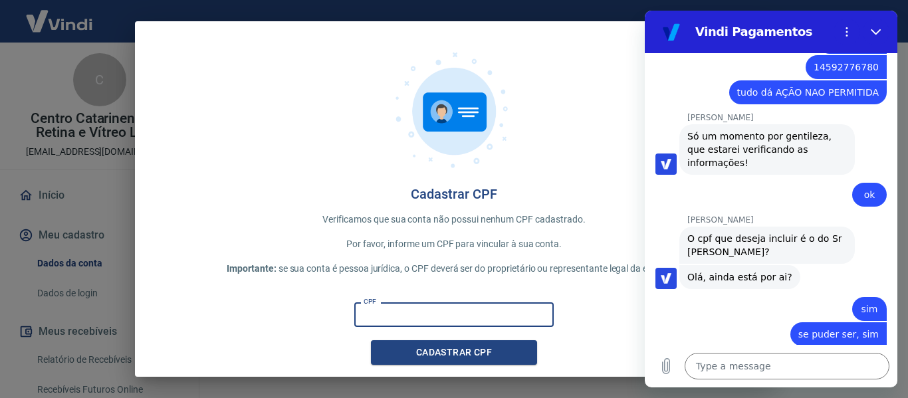
type input "573.047.509-87"
click at [429, 342] on button "Cadastrar CPF" at bounding box center [454, 352] width 166 height 25
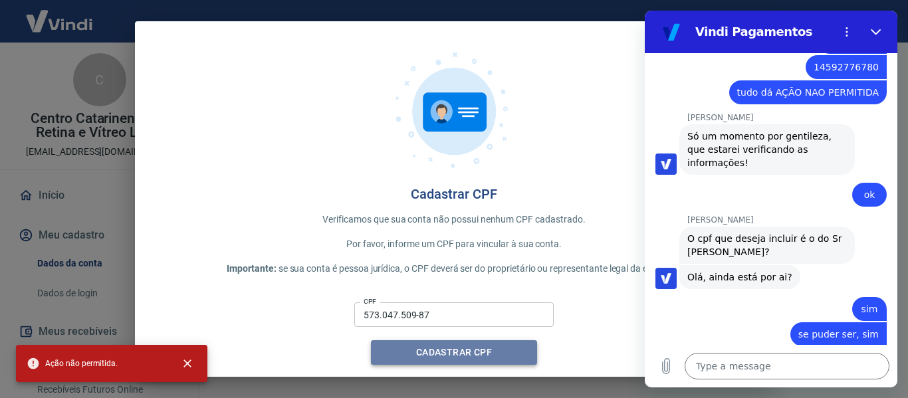
click at [431, 357] on button "Cadastrar CPF" at bounding box center [454, 352] width 166 height 25
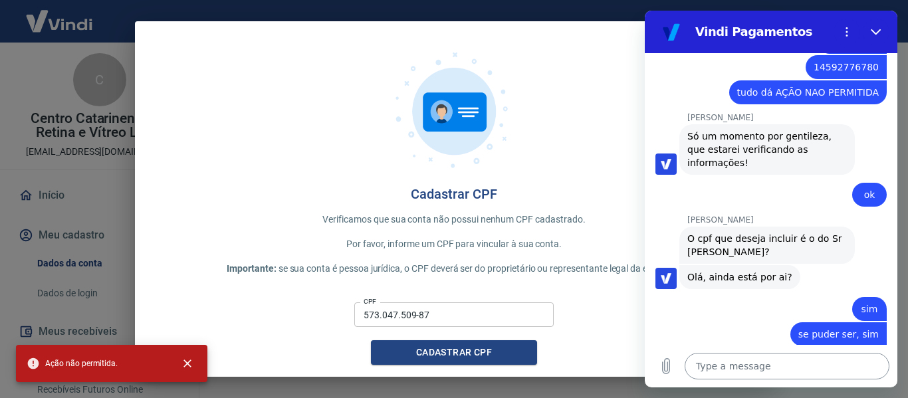
click at [814, 367] on textarea at bounding box center [787, 366] width 205 height 27
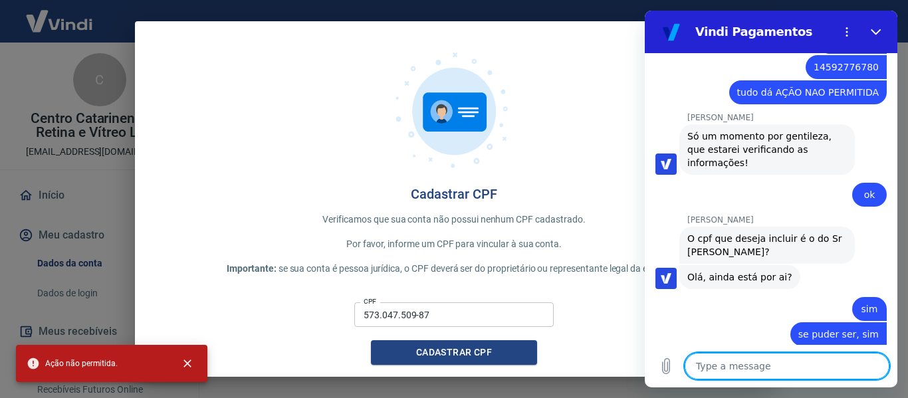
type textarea "?"
type textarea "x"
type textarea "??"
type textarea "x"
type textarea "???"
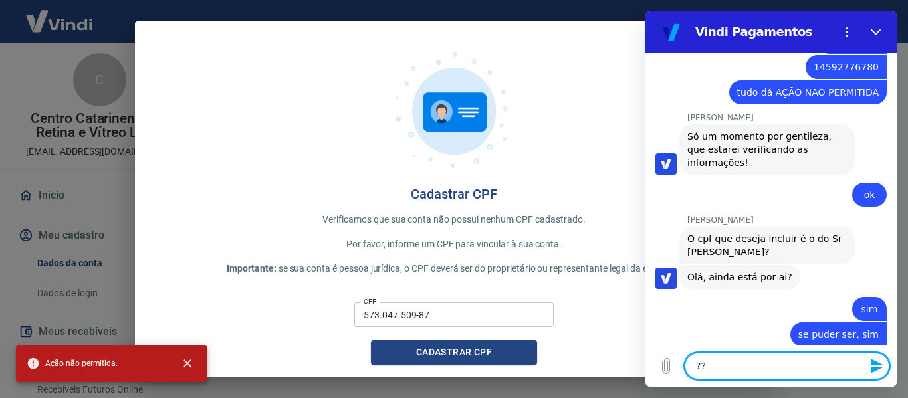
type textarea "x"
type textarea "????"
type textarea "x"
type textarea "?????"
type textarea "x"
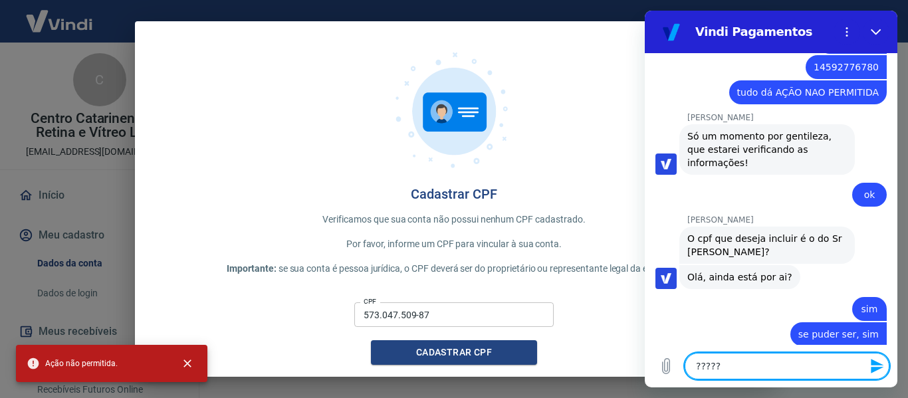
type textarea "??????"
type textarea "x"
type textarea "???????"
type textarea "x"
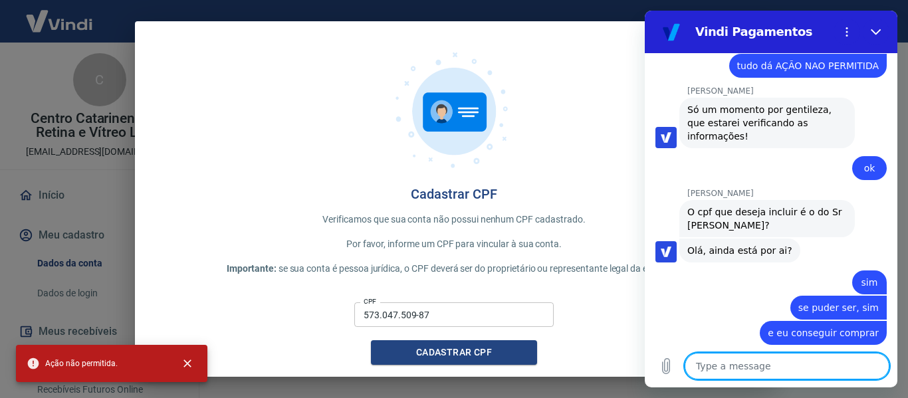
scroll to position [4263, 0]
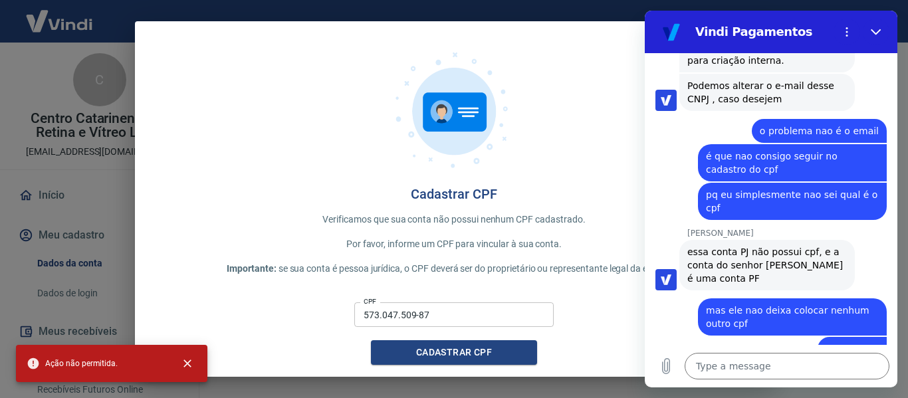
click at [684, 29] on figure at bounding box center [671, 32] width 27 height 27
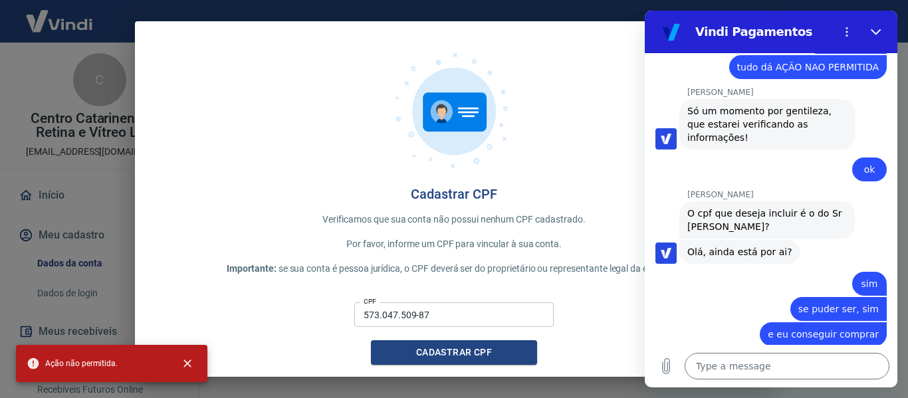
type textarea "x"
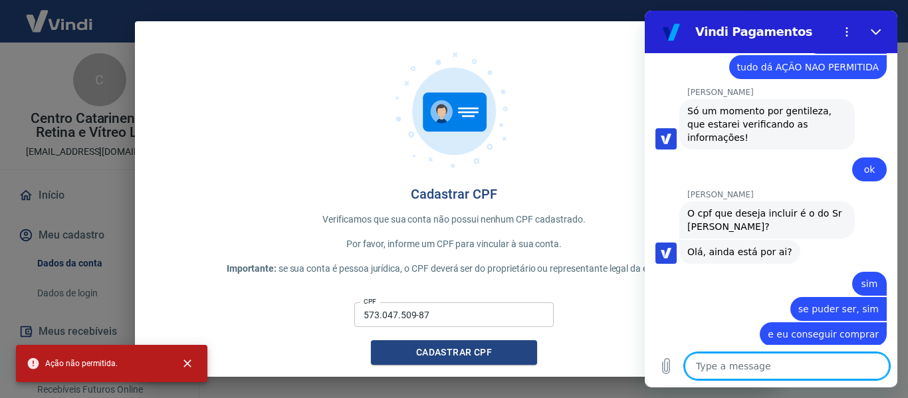
scroll to position [4307, 0]
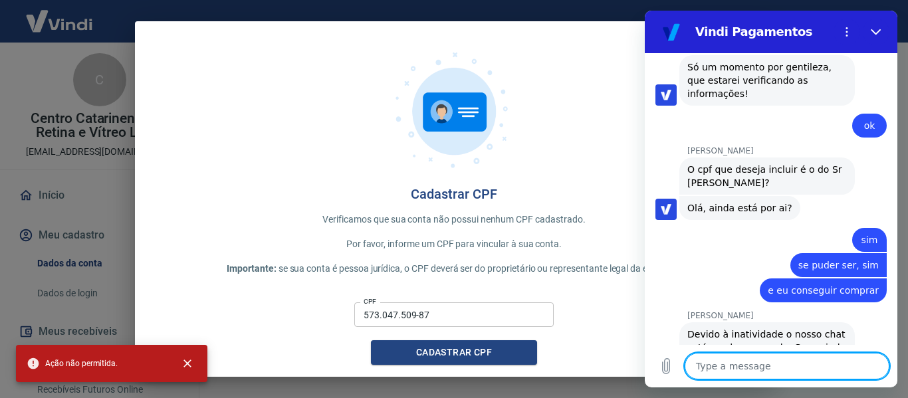
click at [732, 352] on div "Type a message x" at bounding box center [771, 366] width 253 height 43
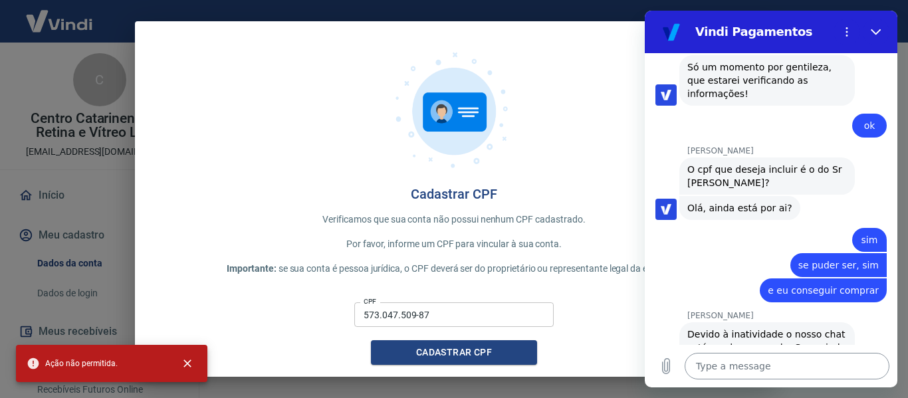
click at [736, 360] on textarea at bounding box center [787, 366] width 205 height 27
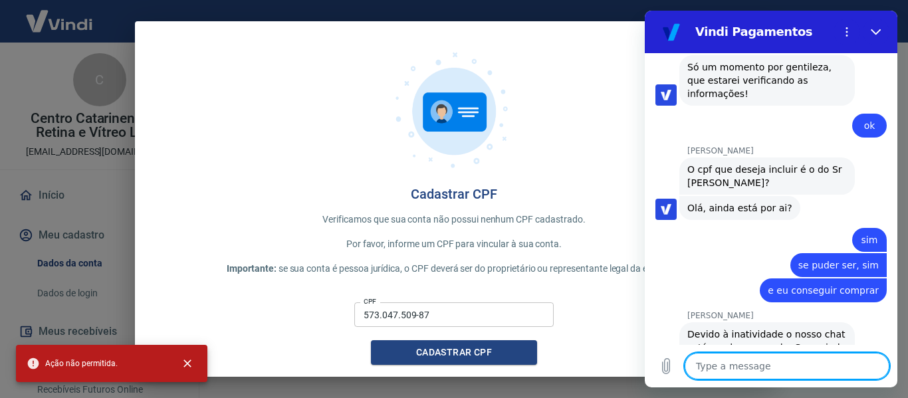
type textarea "C"
type textarea "x"
type textarea "Co"
type textarea "x"
type textarea "Col"
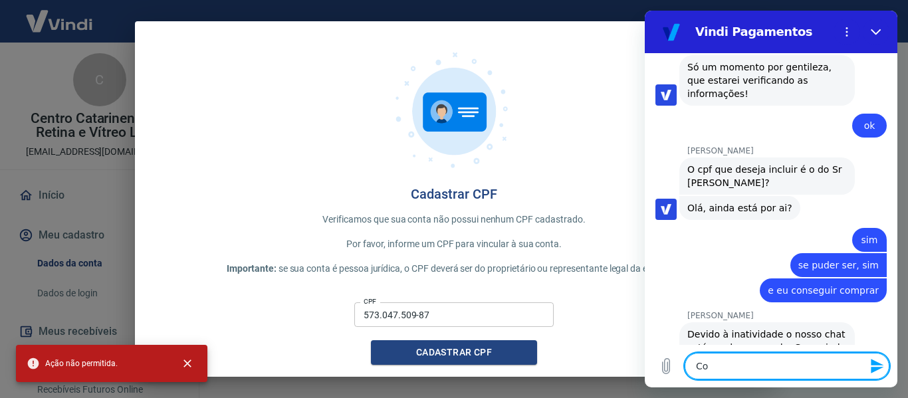
type textarea "x"
type textarea "Colo"
type textarea "x"
type textarea "Coloc"
type textarea "x"
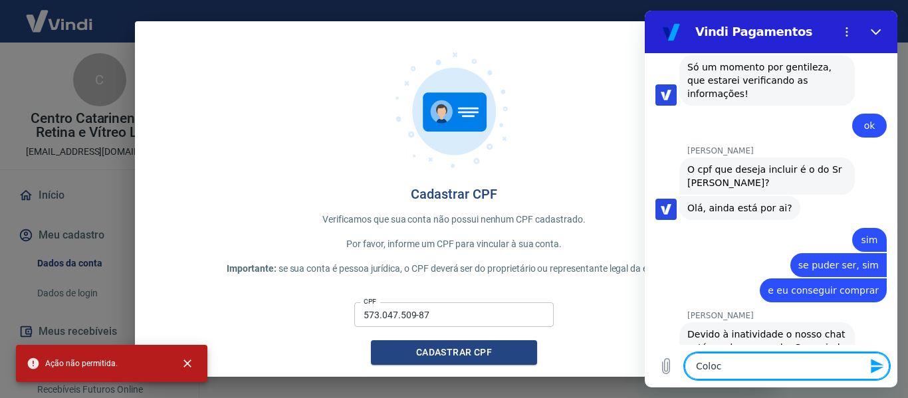
type textarea "Coloca"
type textarea "x"
type textarea "Coloca"
type textarea "x"
type textarea "Coloca o"
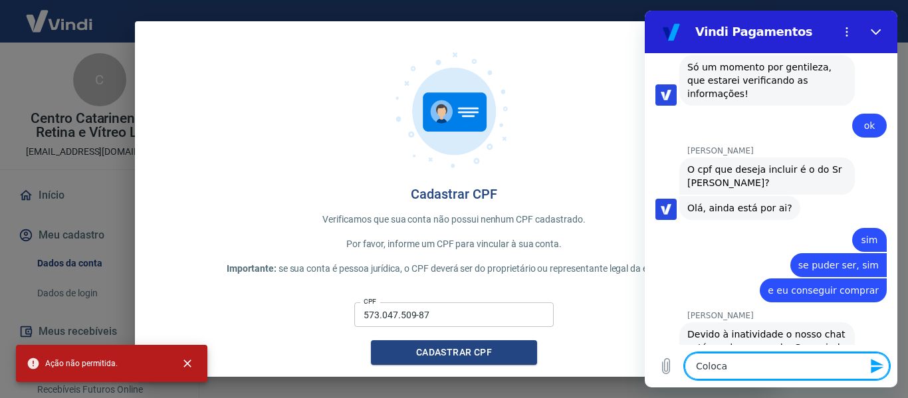
type textarea "x"
type textarea "Coloca o"
type textarea "x"
type textarea "Coloca o c"
type textarea "x"
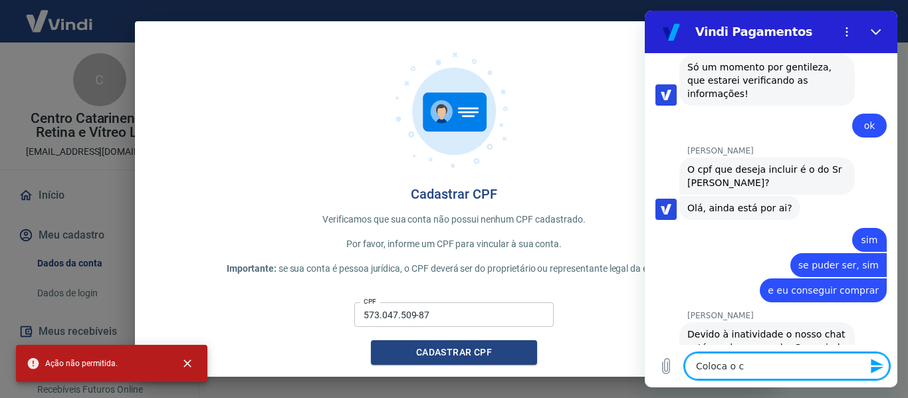
type textarea "Coloca o cp"
type textarea "x"
type textarea "Coloca o cpf"
type textarea "x"
type textarea "Coloca o cpf"
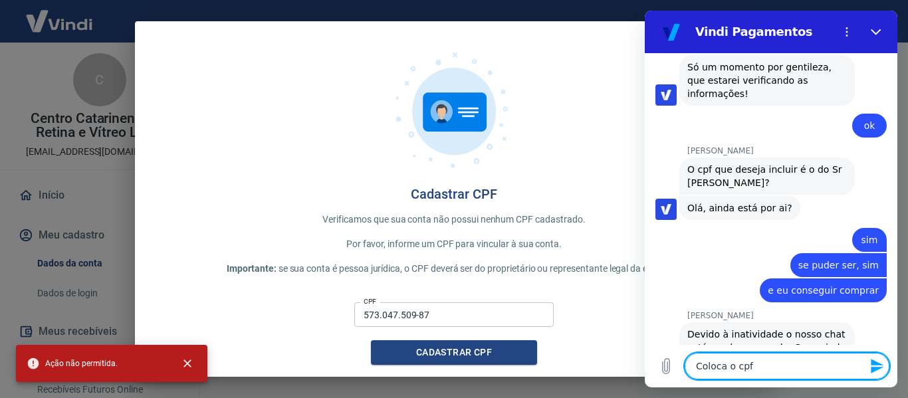
type textarea "x"
type textarea "Coloca o cpf d"
type textarea "x"
type textarea "Coloca o cpf do"
type textarea "x"
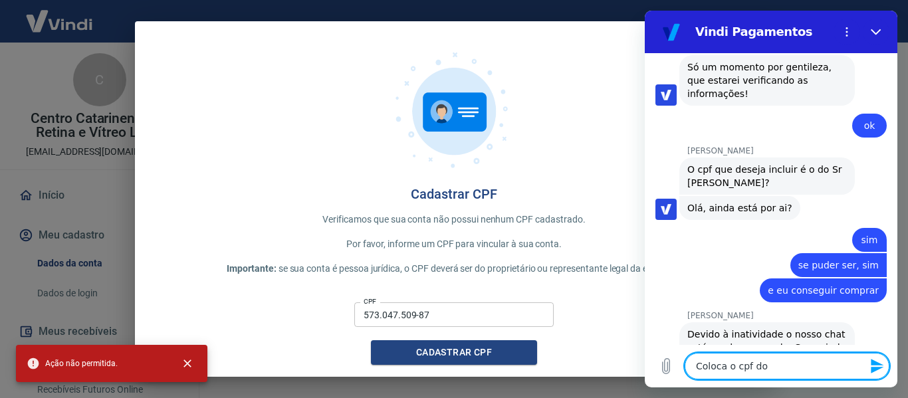
type textarea "Coloca o cpf do"
type textarea "x"
type textarea "Coloca o cpf do d"
type textarea "x"
type textarea "Coloca o cpf do dr"
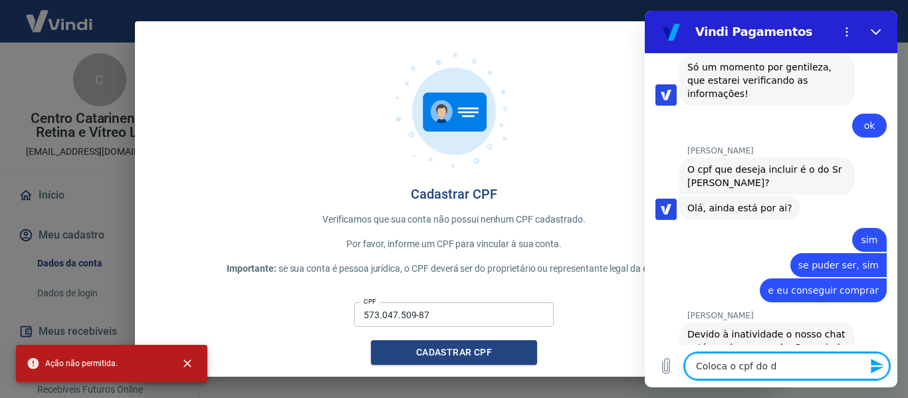
type textarea "x"
type textarea "Coloca o cpf do dr."
type textarea "x"
type textarea "Coloca o cpf do dr."
type textarea "x"
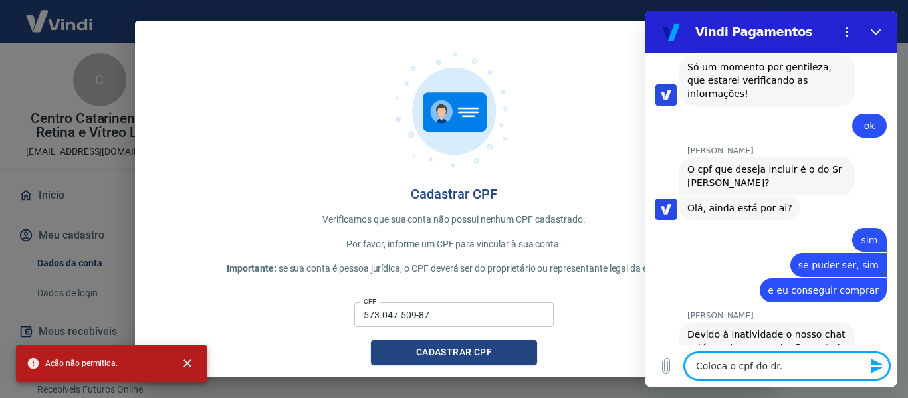
type textarea "Coloca o cpf do dr. A"
type textarea "x"
type textarea "Coloca o cpf do dr. Ay"
type textarea "x"
type textarea "Coloca o cpf do dr. Ayr"
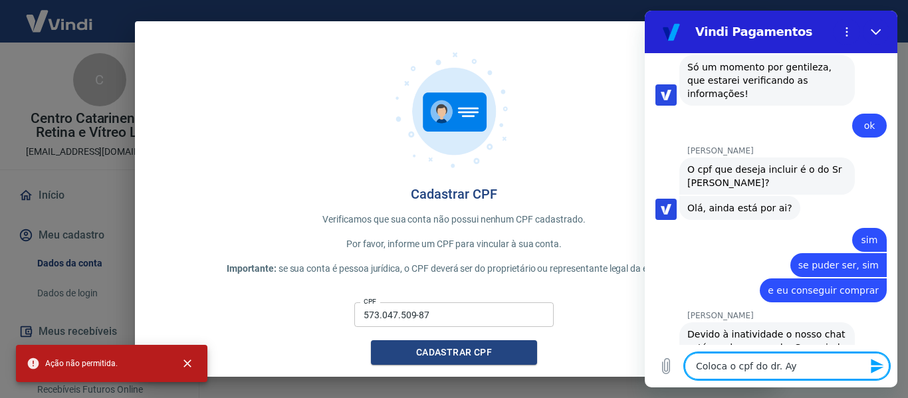
type textarea "x"
type textarea "Coloca o cpf do dr. Ayrt"
type textarea "x"
type textarea "Coloca o cpf do dr. Ayrti"
type textarea "x"
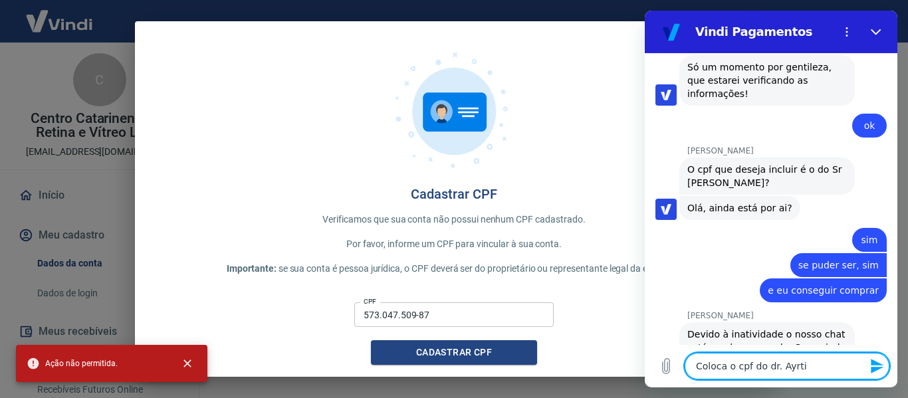
type textarea "Coloca o cpf do dr. Ayrt"
type textarea "x"
type textarea "Coloca o cpf do dr. Ayrto"
type textarea "x"
type textarea "Coloca o cpf do dr. Ayrton"
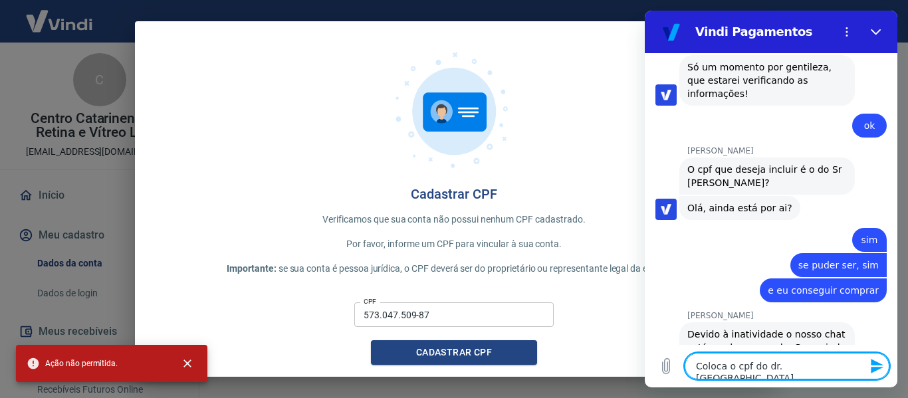
type textarea "x"
type textarea "Coloca o cpf do dr. Ayrton"
type textarea "x"
type textarea "Coloca o cpf do dr. Ayrton p"
type textarea "x"
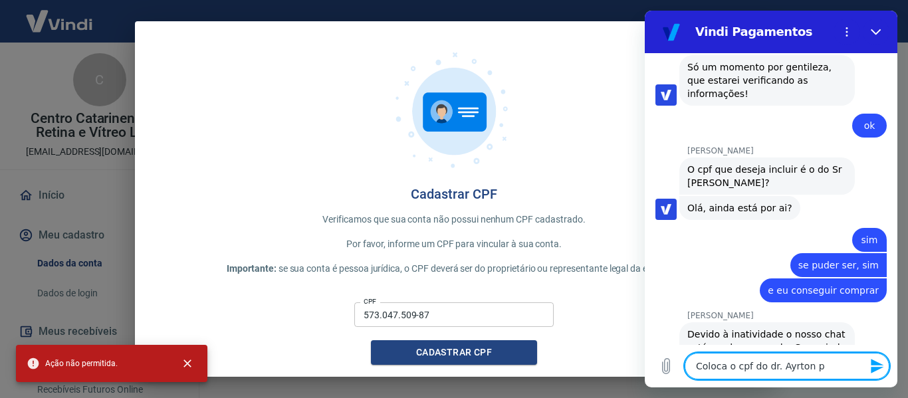
type textarea "Coloca o cpf do dr. Ayrton po"
type textarea "x"
type textarea "Coloca o cpf do dr. Ayrton por"
type textarea "x"
type textarea "Coloca o cpf do dr. Ayrton por"
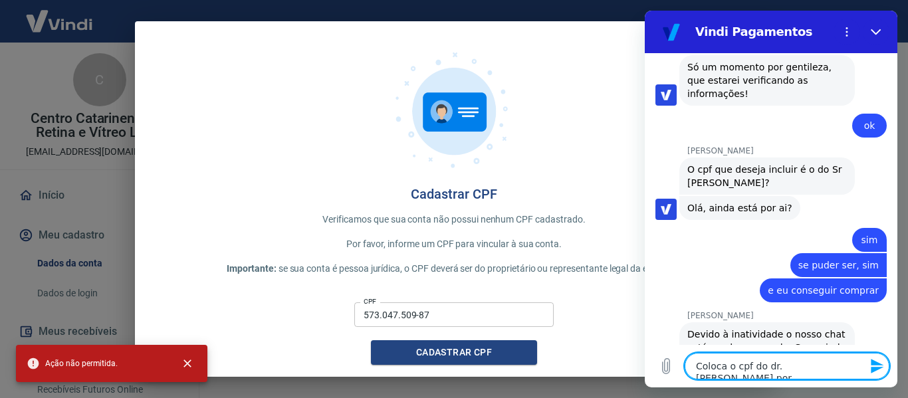
type textarea "x"
type textarea "Coloca o cpf do dr. Ayrton por f"
type textarea "x"
type textarea "Coloca o cpf do dr. Ayrton por fa"
type textarea "x"
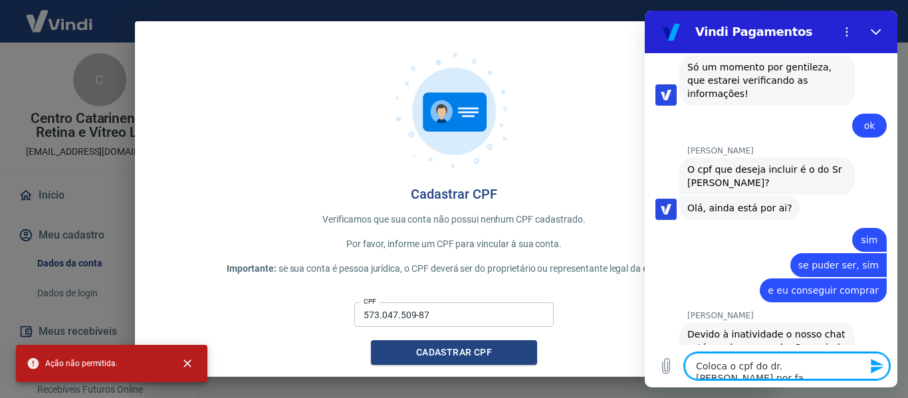
type textarea "Coloca o cpf do dr. Ayrton por fav"
type textarea "x"
type textarea "Coloca o cpf do dr. Ayrton por favo"
type textarea "x"
type textarea "Coloca o cpf do dr. Ayrton por favor"
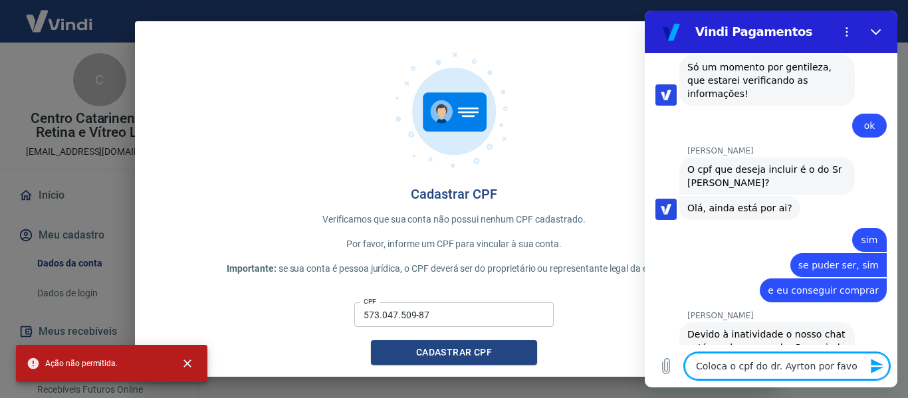
type textarea "x"
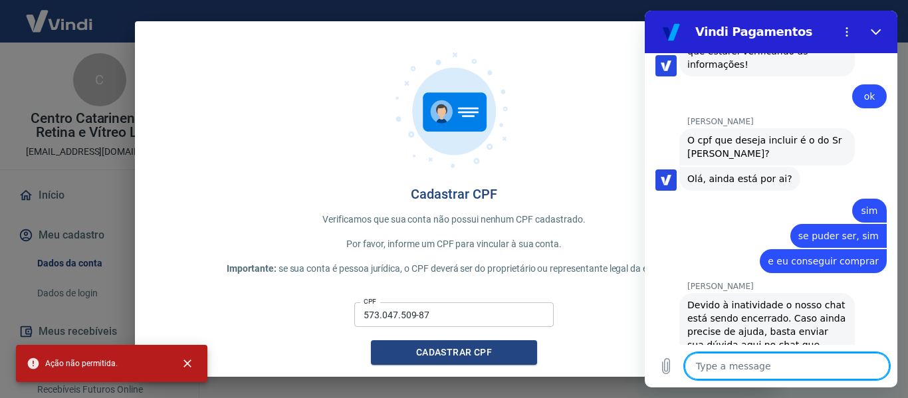
scroll to position [4339, 0]
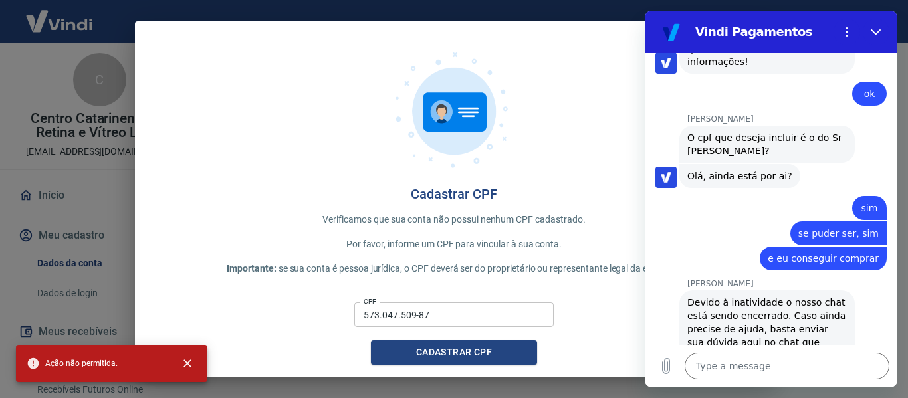
type textarea "x"
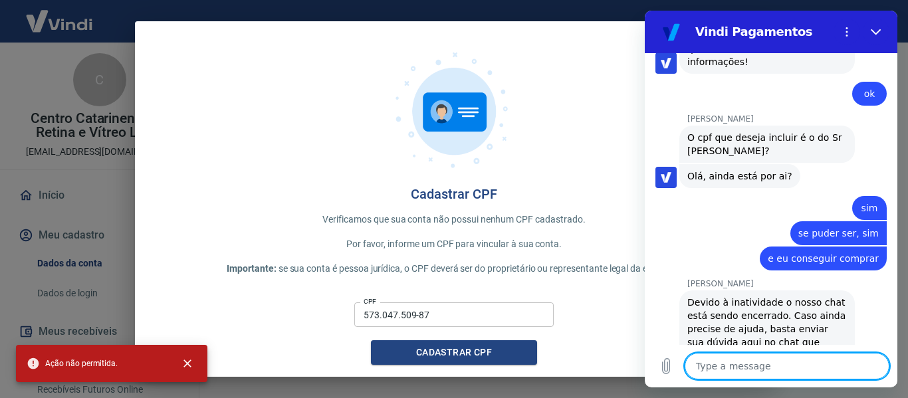
scroll to position [4383, 0]
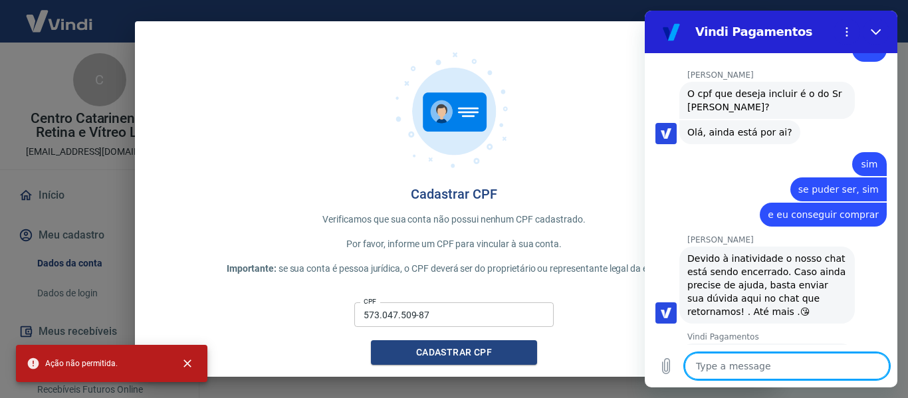
click at [768, 365] on textarea at bounding box center [787, 366] width 205 height 27
type textarea "o"
type textarea "x"
type textarea "ok"
type textarea "x"
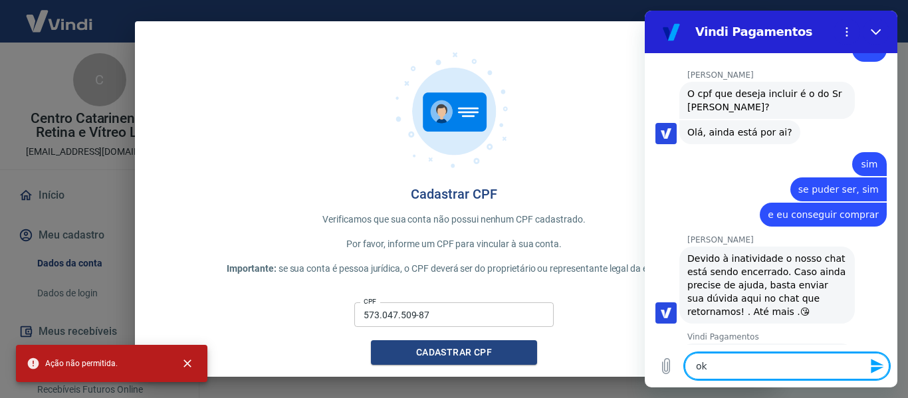
type textarea "ok,"
type textarea "x"
type textarea "ok"
type textarea "x"
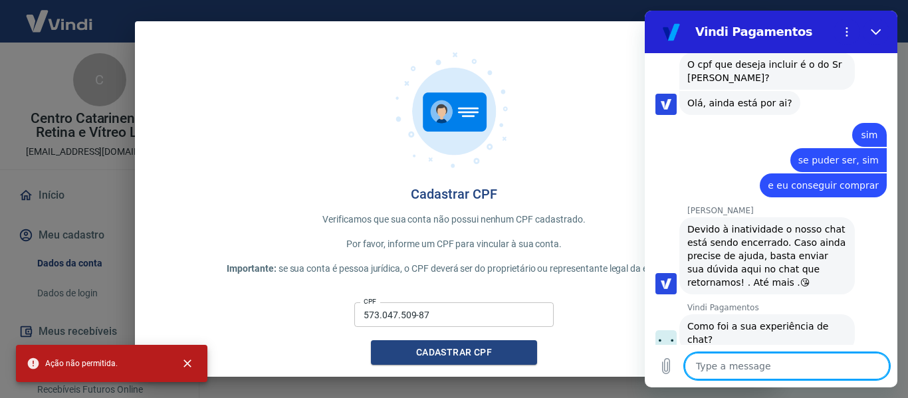
scroll to position [4415, 0]
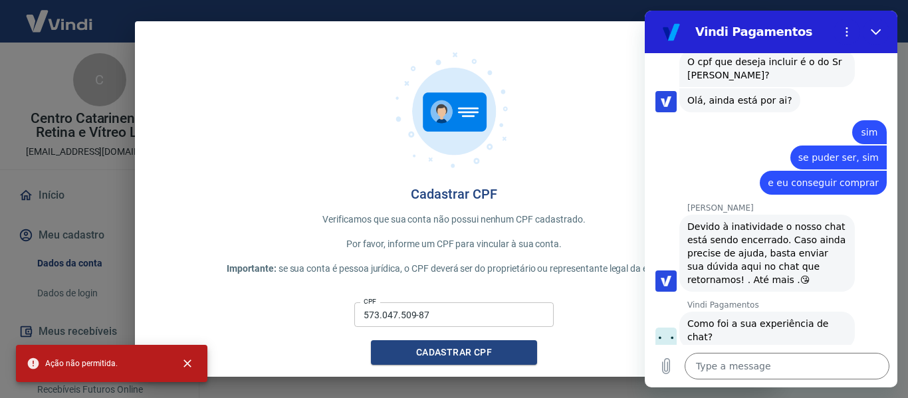
type textarea "x"
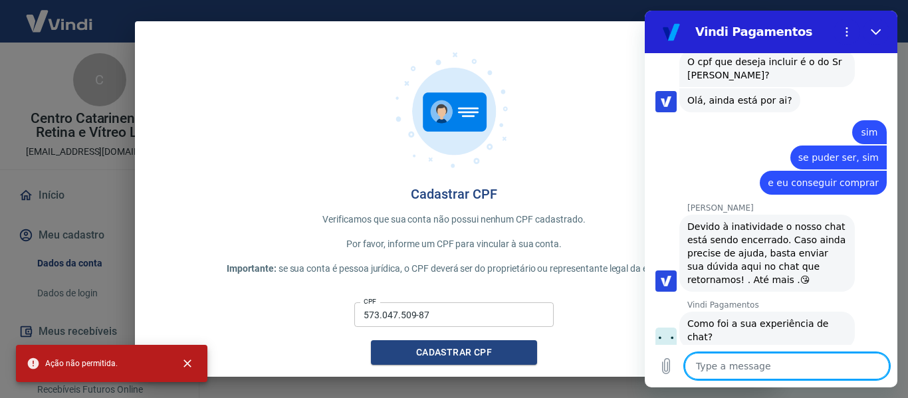
scroll to position [4459, 0]
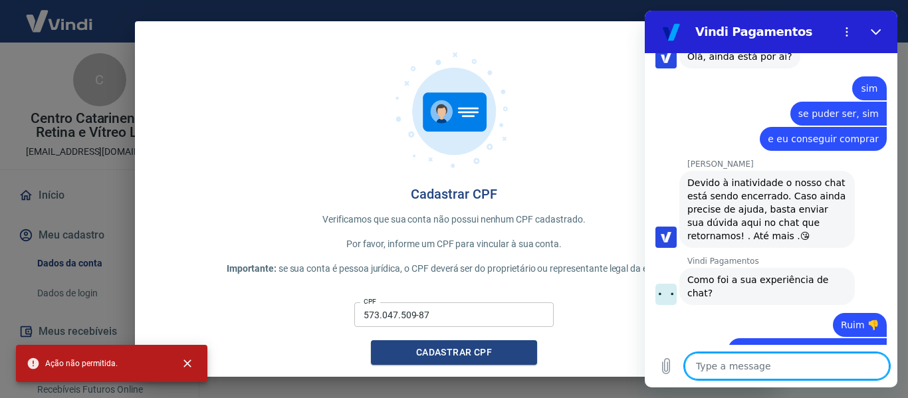
click at [768, 367] on textarea at bounding box center [787, 366] width 205 height 27
type textarea "a"
type textarea "x"
type textarea "ay"
type textarea "x"
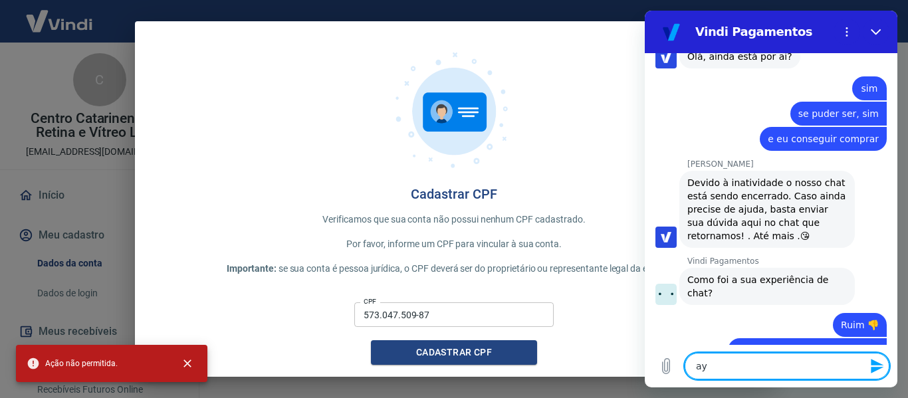
type textarea "ayr"
type textarea "x"
type textarea "ayr="
type textarea "x"
type textarea "ayr"
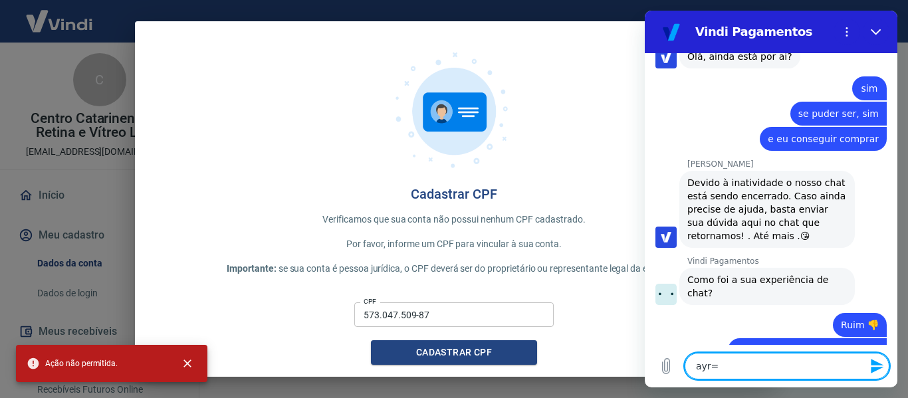
type textarea "x"
type textarea "ay"
type textarea "x"
type textarea "a"
type textarea "x"
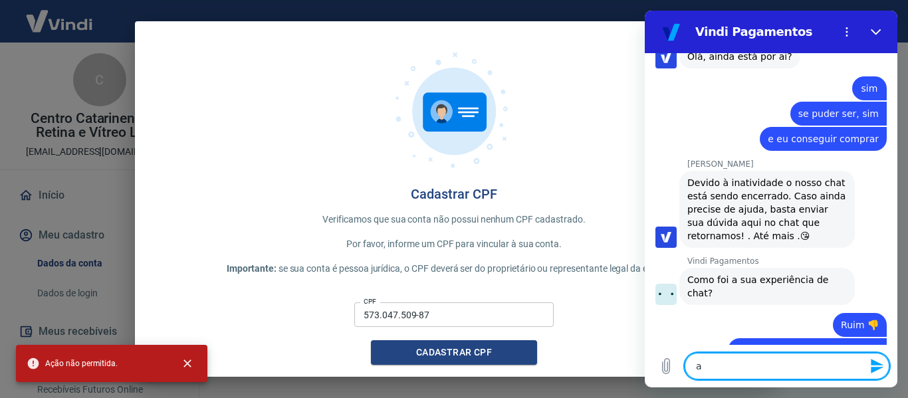
type textarea "x"
type textarea "u"
type textarea "x"
type textarea "um"
type textarea "x"
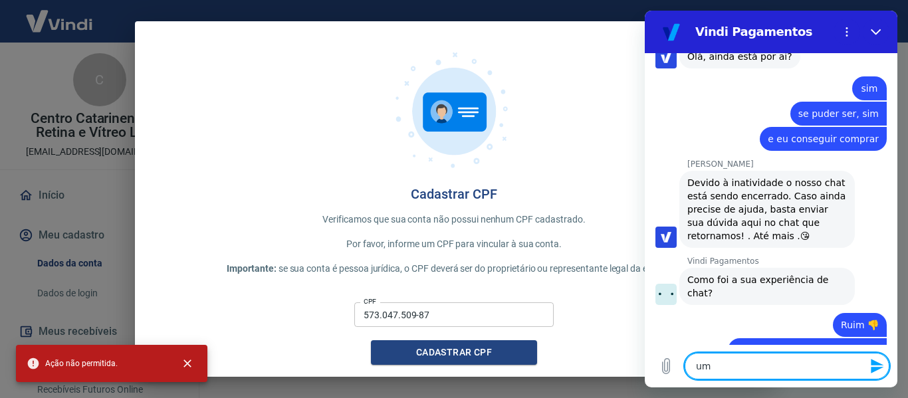
type textarea "um"
type textarea "x"
type textarea "um m"
type textarea "x"
type textarea "um mo"
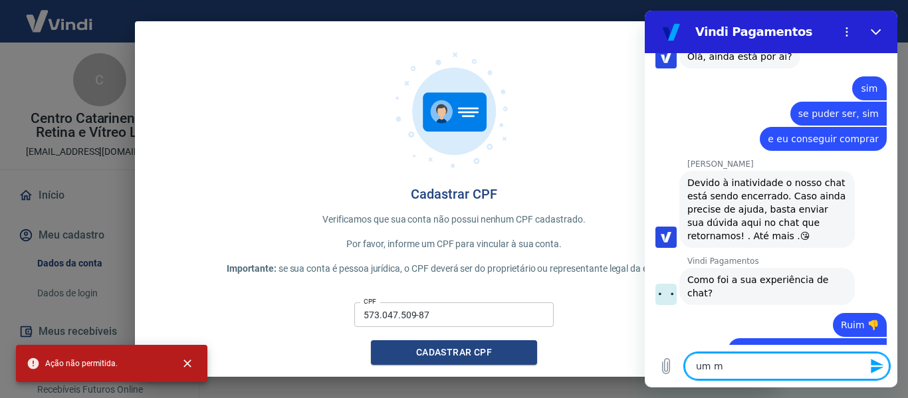
type textarea "x"
type textarea "um mom"
type textarea "x"
type textarea "um mome"
type textarea "x"
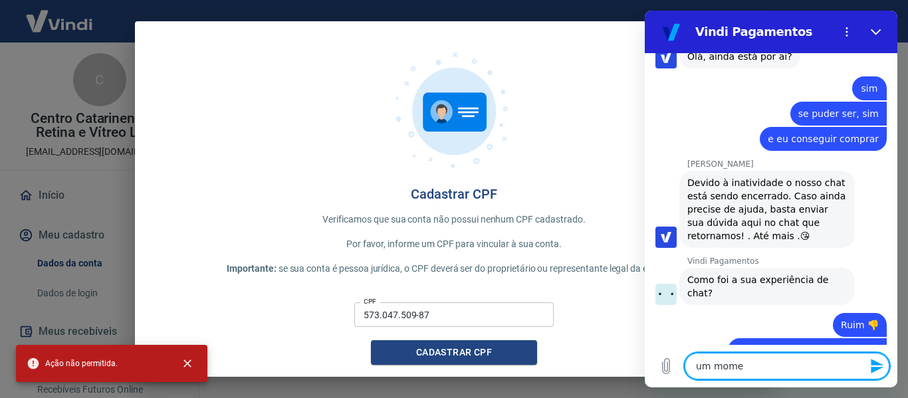
type textarea "um momen"
type textarea "x"
type textarea "um moment"
type textarea "x"
type textarea "um momento"
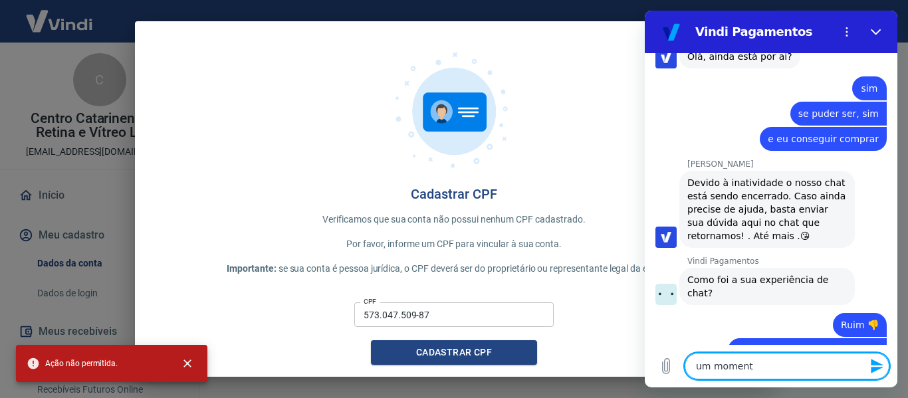
type textarea "x"
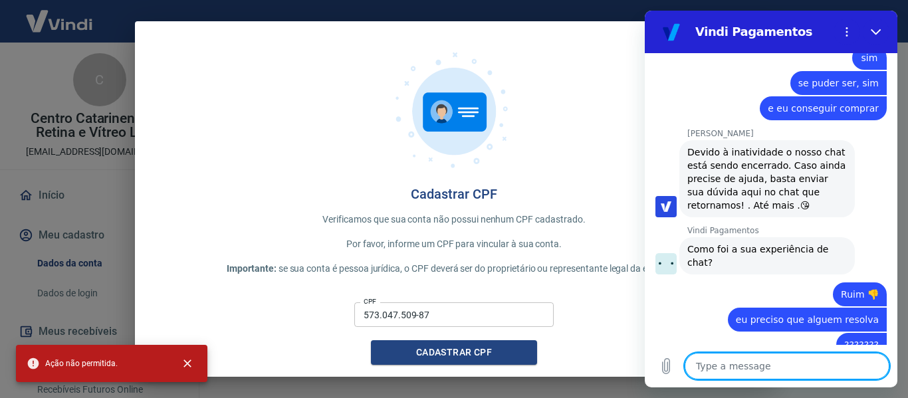
type textarea "x"
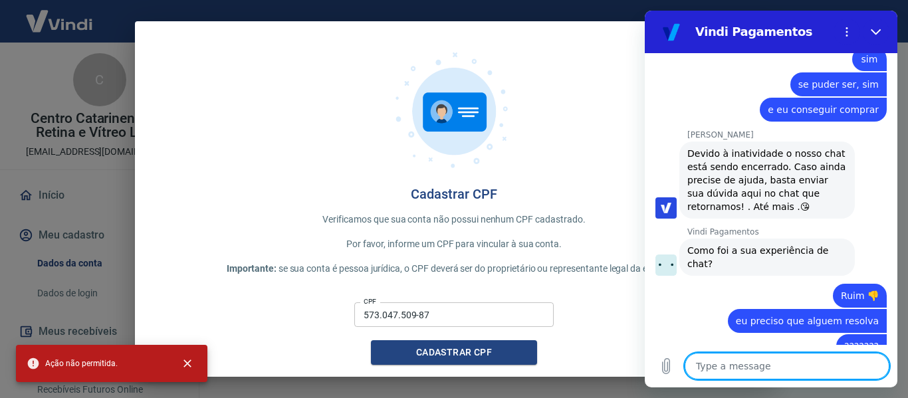
scroll to position [4491, 0]
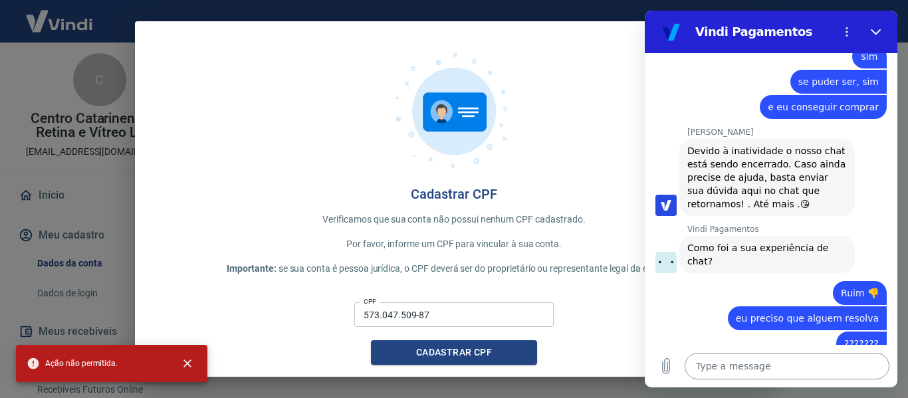
click at [790, 361] on textarea at bounding box center [787, 366] width 205 height 27
paste textarea "Ayrton Roberto Branco Ramos"
type textarea "Ayrton Roberto Branco Ramos"
type textarea "x"
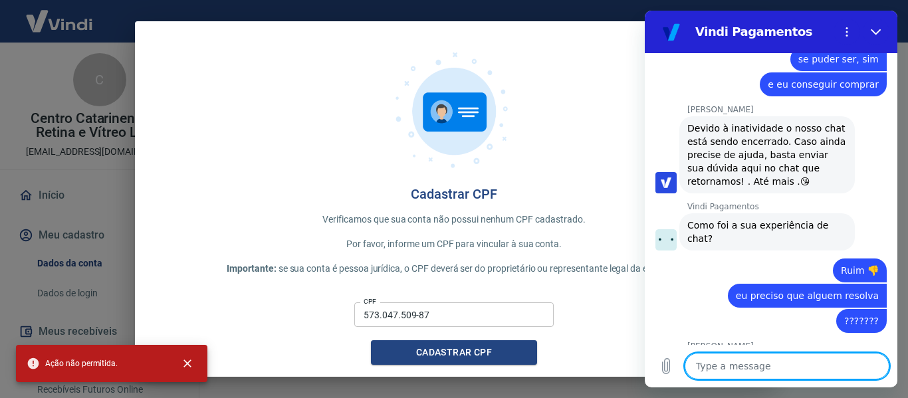
scroll to position [4516, 0]
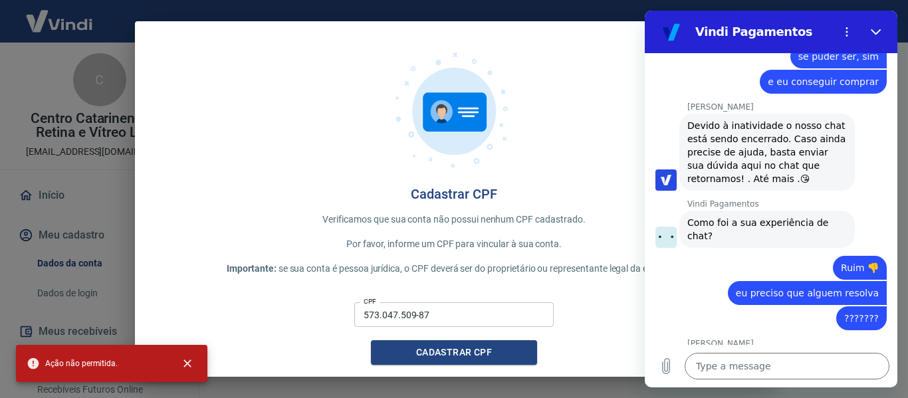
type textarea "x"
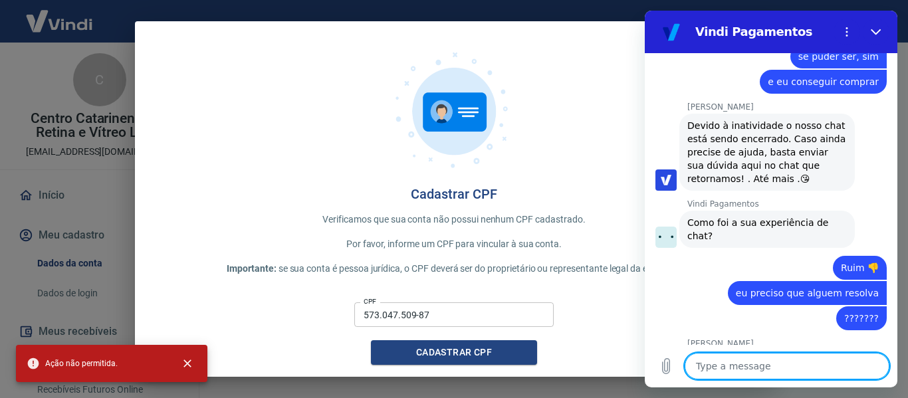
scroll to position [4650, 0]
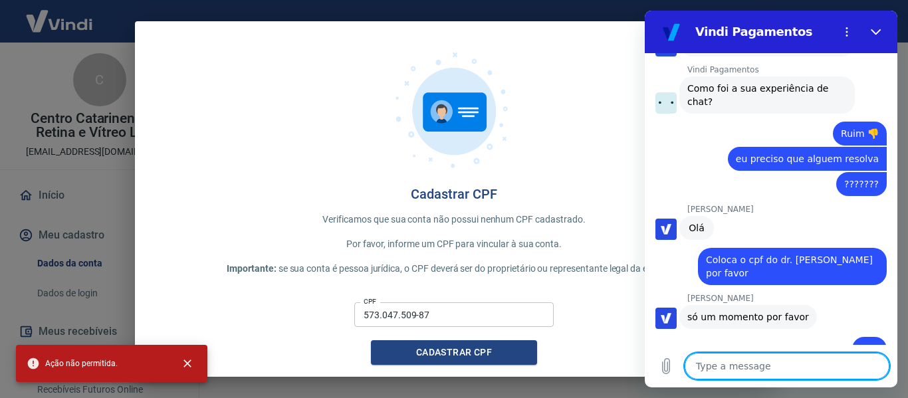
click at [755, 360] on textarea at bounding box center [787, 366] width 205 height 27
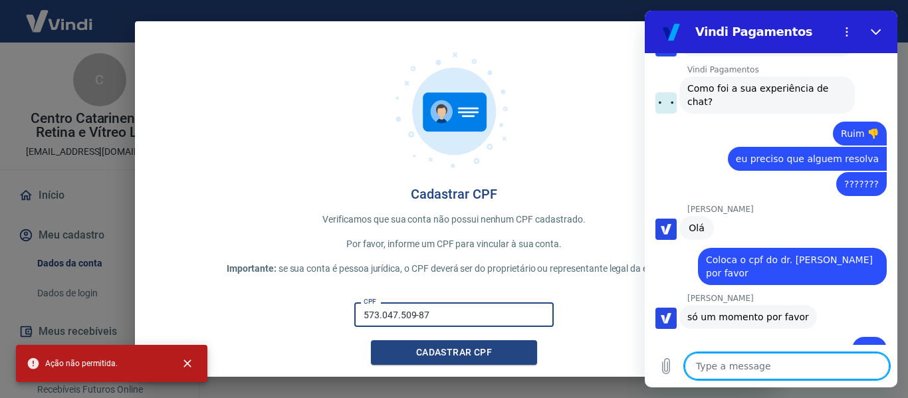
click at [498, 322] on input "573.047.509-87" at bounding box center [453, 314] width 199 height 25
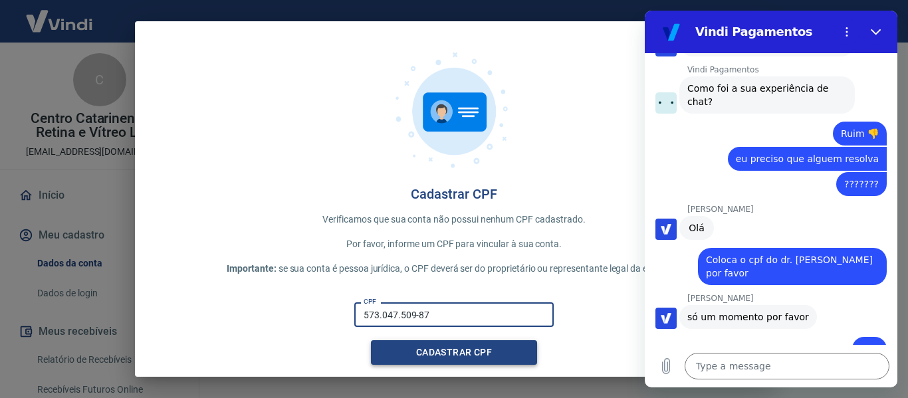
click at [459, 350] on button "Cadastrar CPF" at bounding box center [454, 352] width 166 height 25
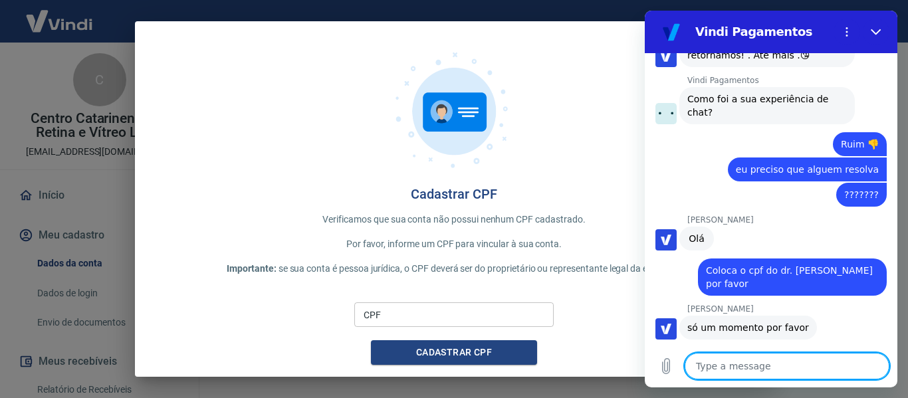
scroll to position [4650, 0]
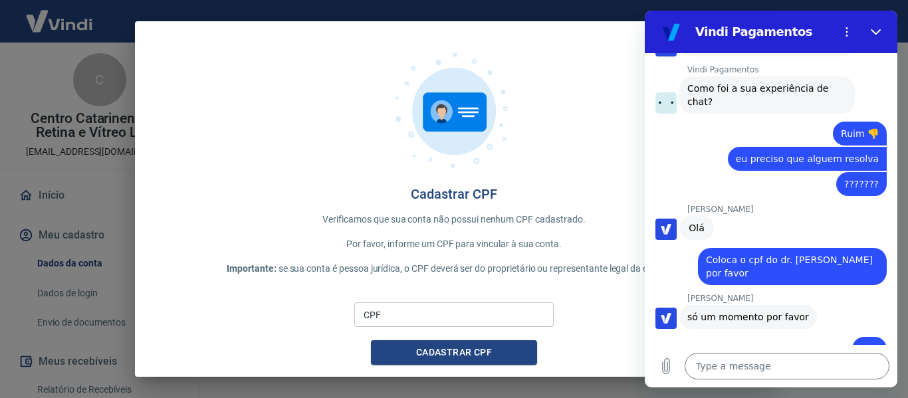
click at [549, 316] on div "CPF CPF Cadastrar CPF" at bounding box center [454, 331] width 596 height 68
click at [529, 317] on input "CPF" at bounding box center [453, 314] width 199 height 25
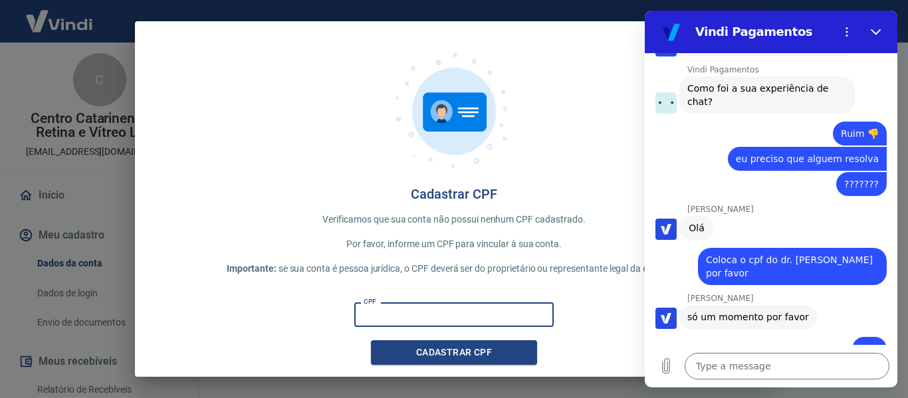
type input "573.047.509-87"
click at [417, 357] on button "Cadastrar CPF" at bounding box center [454, 352] width 166 height 25
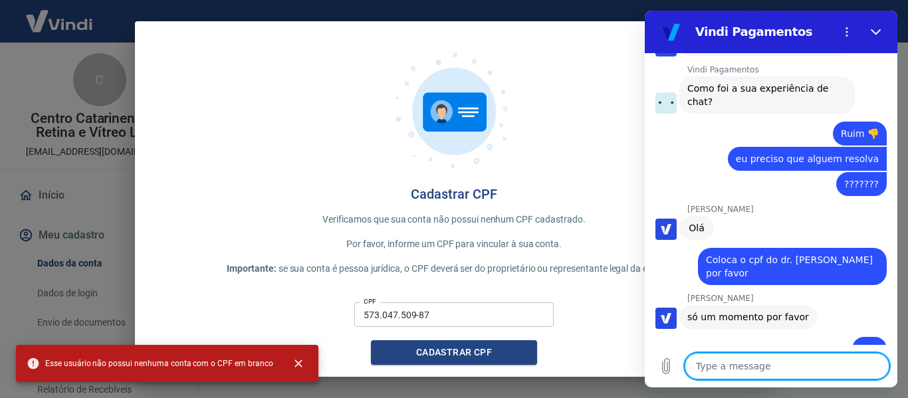
click at [782, 366] on textarea at bounding box center [787, 366] width 205 height 27
type textarea "s"
type textarea "x"
type textarea "si"
type textarea "x"
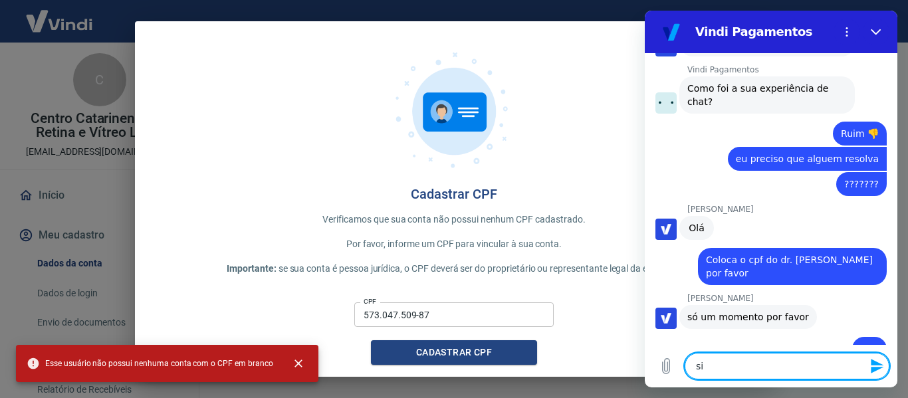
type textarea "sim"
type textarea "x"
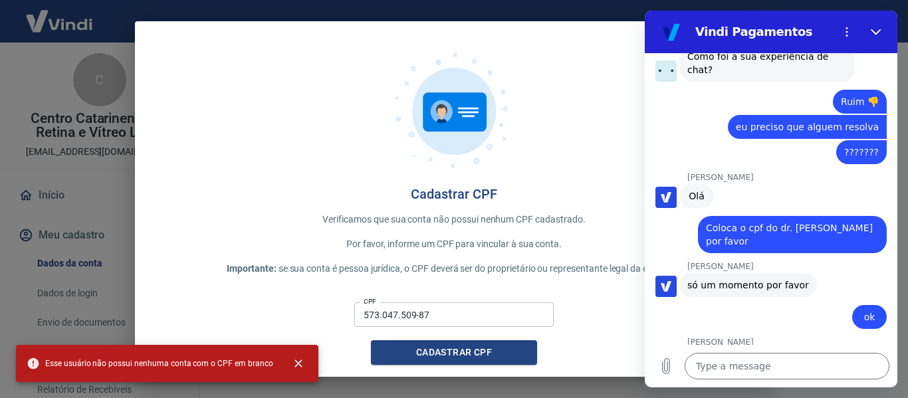
drag, startPoint x: 43, startPoint y: 360, endPoint x: 270, endPoint y: 364, distance: 227.4
click at [270, 364] on div "Esse usuário não possui nenhuma conta com o CPF em branco" at bounding box center [167, 363] width 302 height 37
click at [727, 366] on textarea at bounding box center [787, 366] width 205 height 27
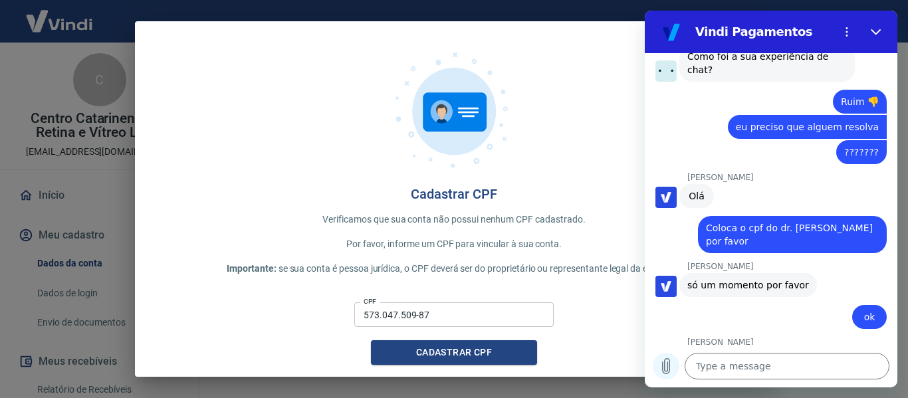
click at [671, 370] on icon "Upload file" at bounding box center [666, 366] width 16 height 16
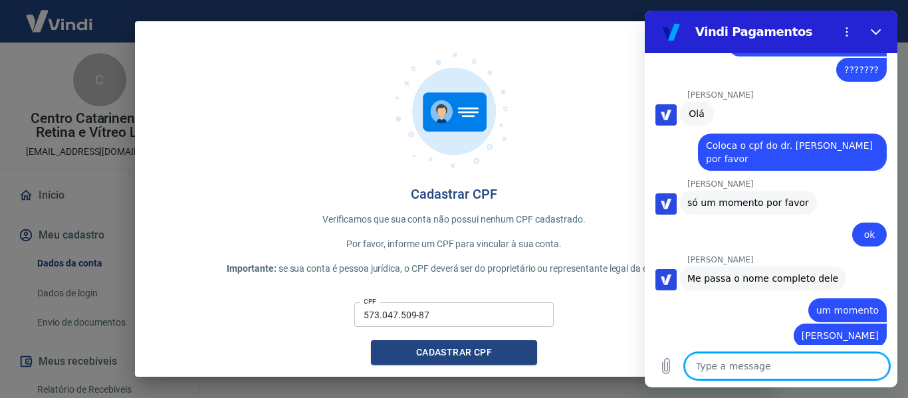
scroll to position [4781, 0]
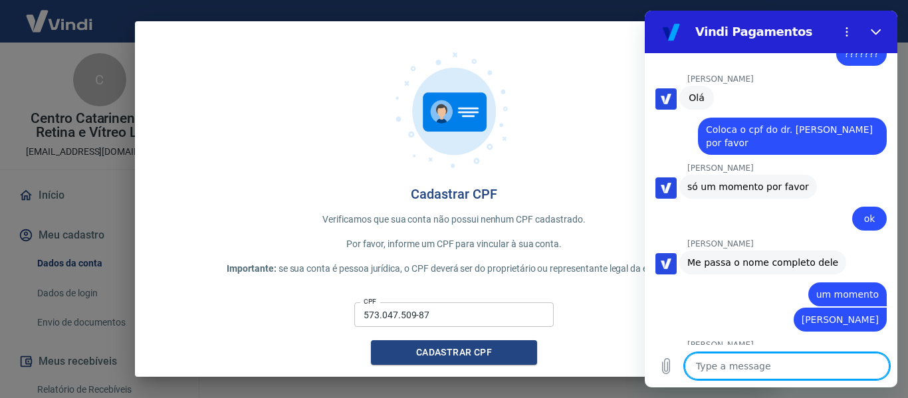
click at [446, 261] on div "Cadastrar CPF Verificamos que sua conta não possui nenhum CPF cadastrado. Por f…" at bounding box center [454, 203] width 638 height 365
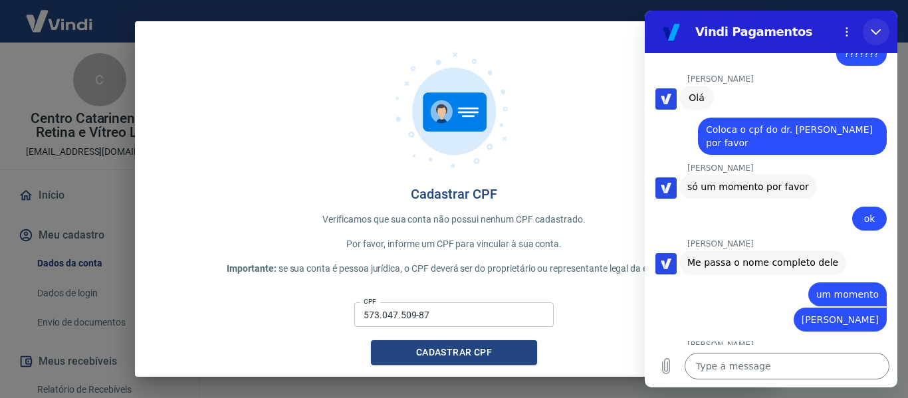
click at [877, 37] on button "Close" at bounding box center [876, 32] width 27 height 27
type textarea "x"
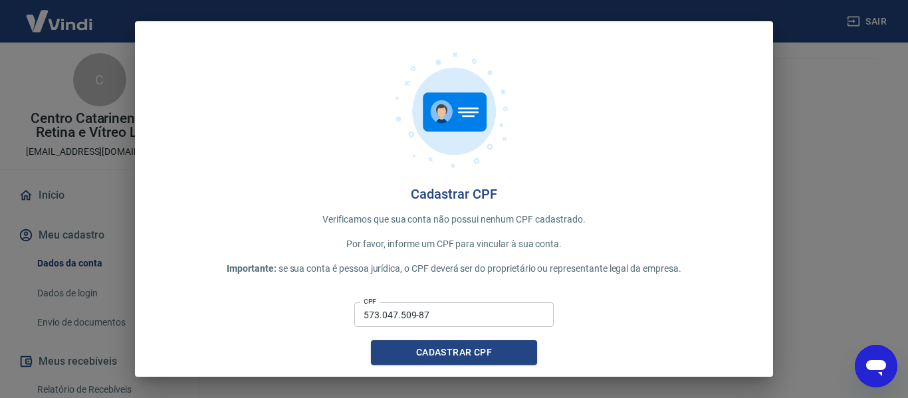
click at [873, 19] on div "Cadastrar CPF Verificamos que sua conta não possui nenhum CPF cadastrado. Por f…" at bounding box center [454, 199] width 908 height 398
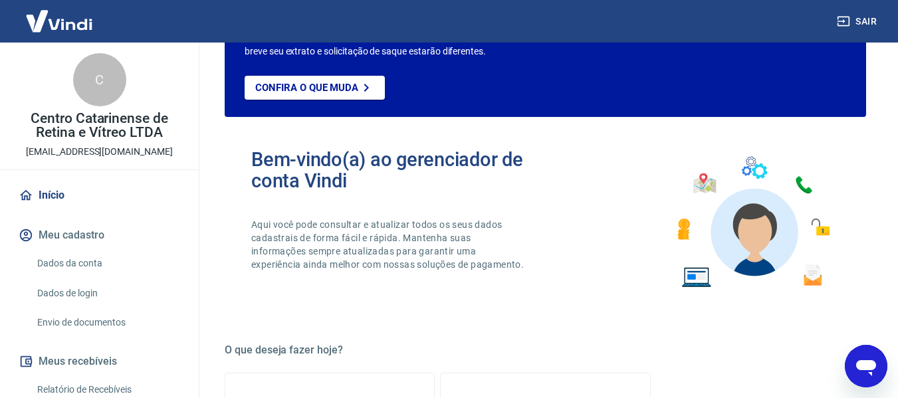
scroll to position [199, 0]
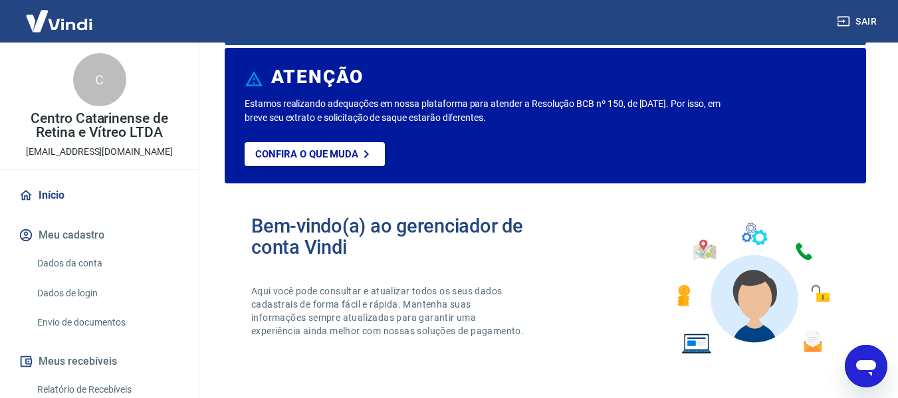
click at [867, 368] on icon "Open messaging window" at bounding box center [866, 368] width 20 height 16
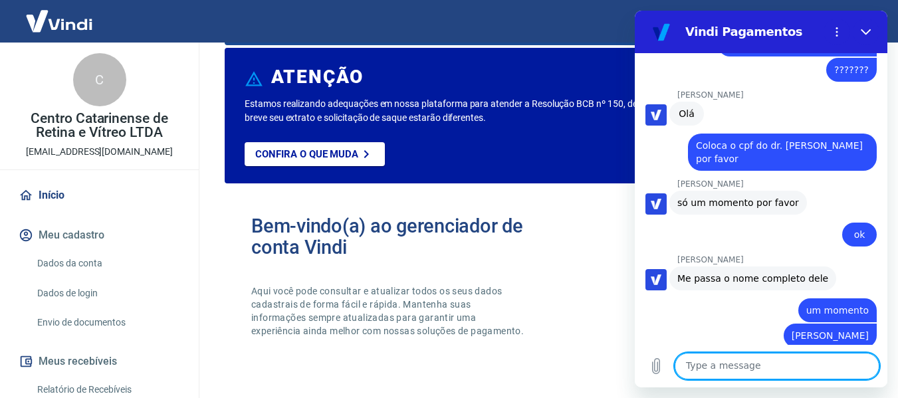
scroll to position [4749, 0]
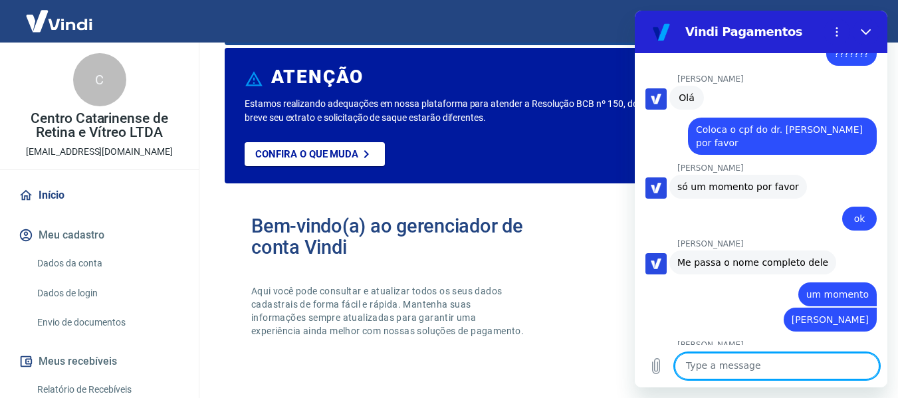
click at [723, 364] on textarea at bounding box center [777, 366] width 205 height 27
type textarea "dei um f5"
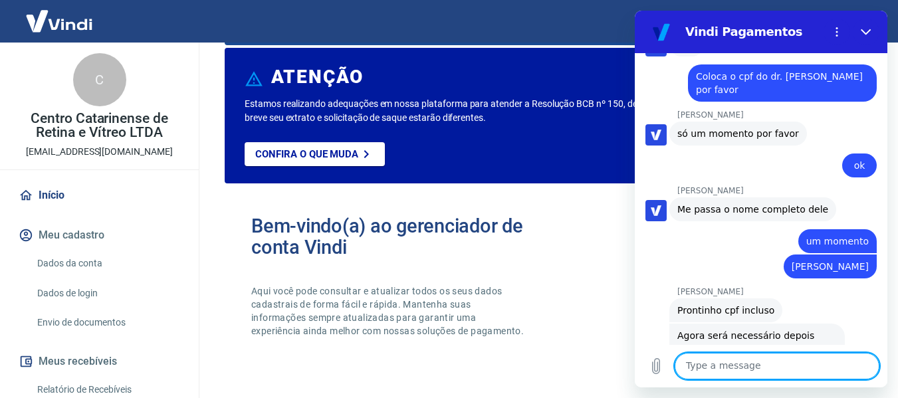
type textarea "o"
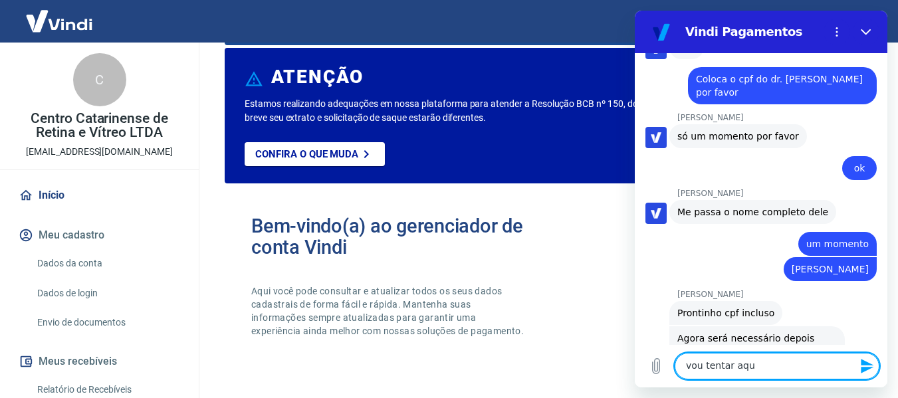
type textarea "vou tentar aqui"
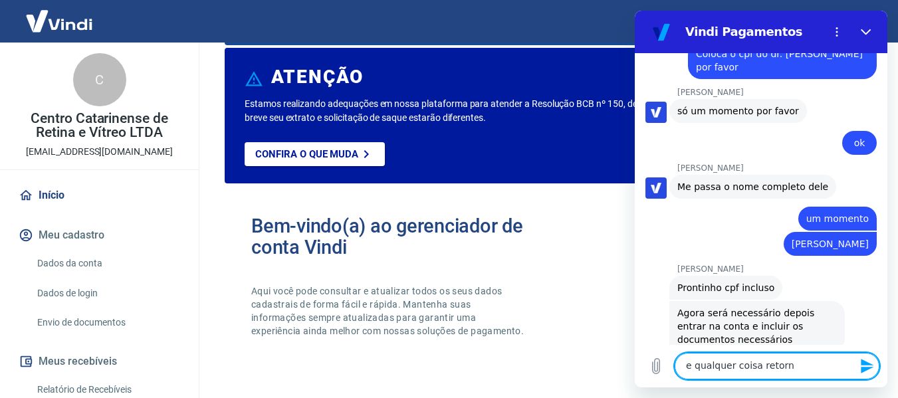
type textarea "e qualquer coisa retorno"
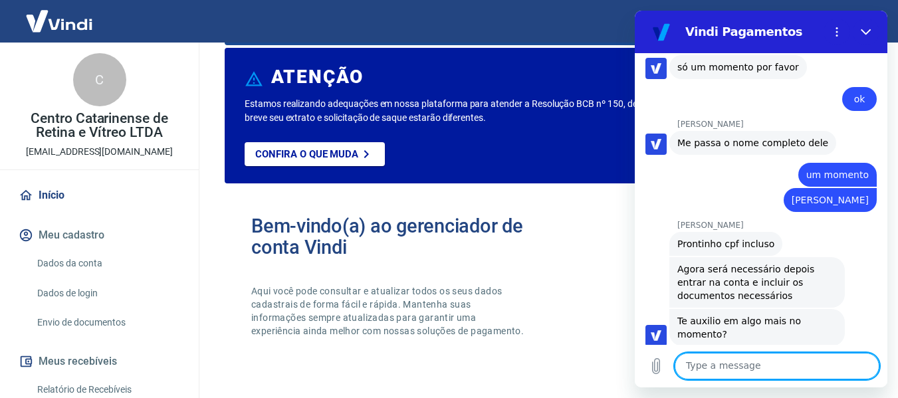
scroll to position [0, 0]
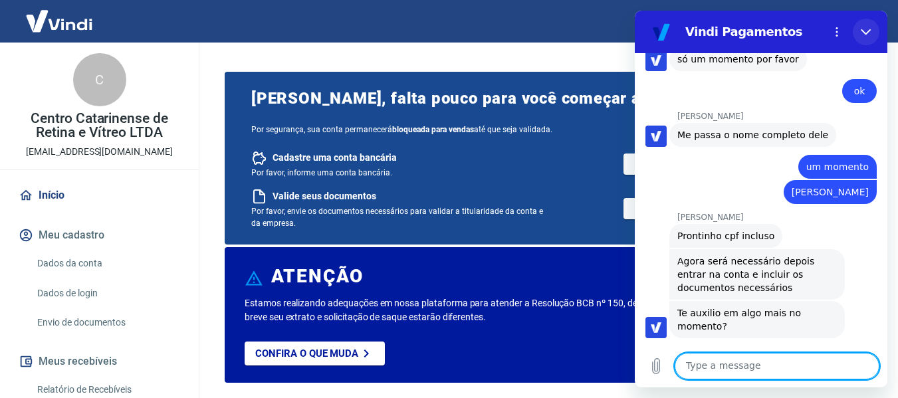
click at [870, 31] on icon "Close" at bounding box center [866, 32] width 11 height 11
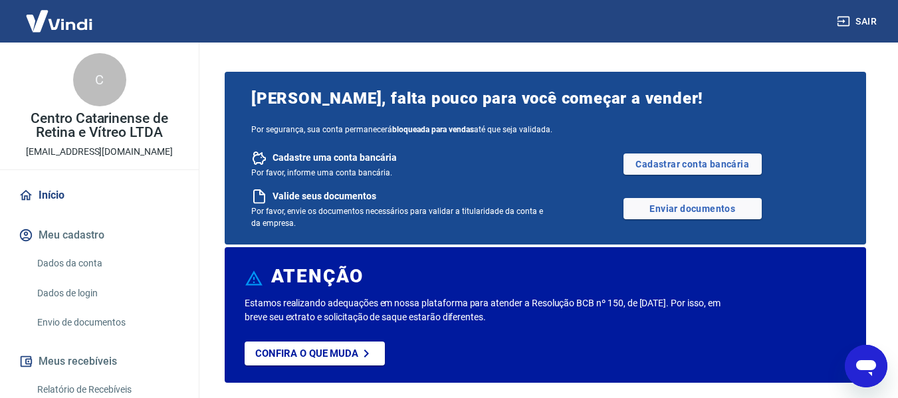
scroll to position [4876, 0]
click at [701, 213] on link "Enviar documentos" at bounding box center [692, 208] width 138 height 21
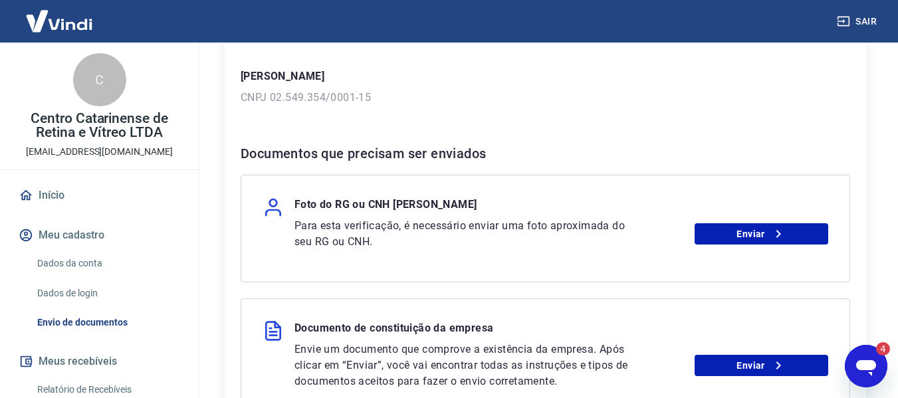
scroll to position [330, 0]
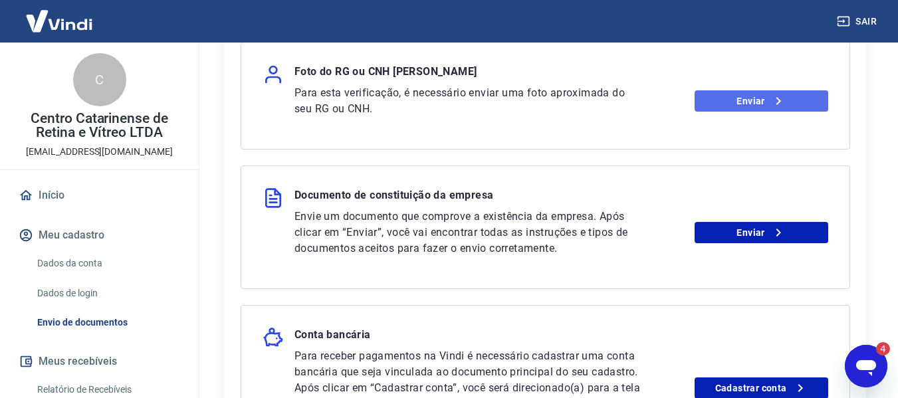
click at [802, 90] on link "Enviar" at bounding box center [762, 100] width 134 height 21
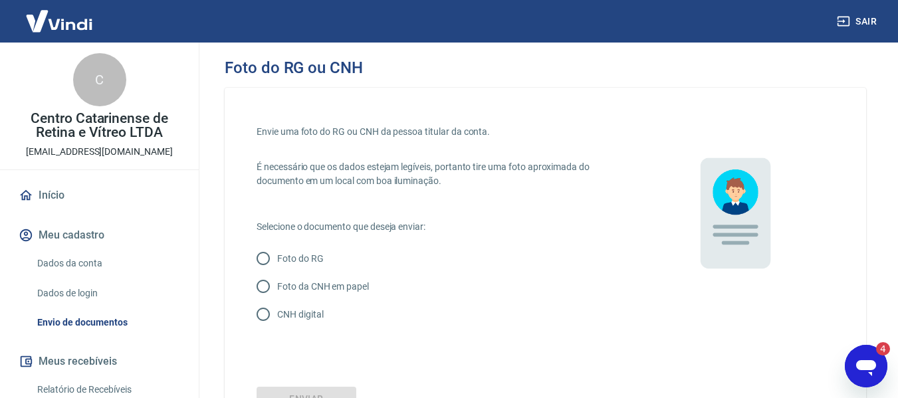
click at [82, 244] on button "Meu cadastro" at bounding box center [99, 235] width 167 height 29
click at [81, 260] on link "Dados da conta" at bounding box center [107, 263] width 151 height 27
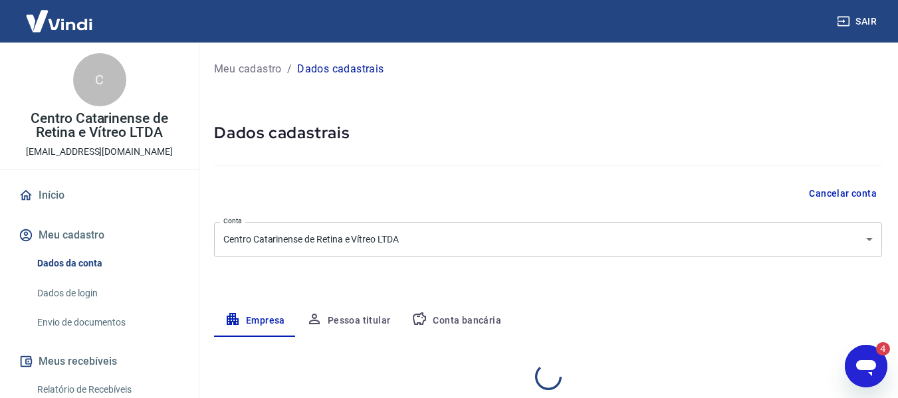
select select "SC"
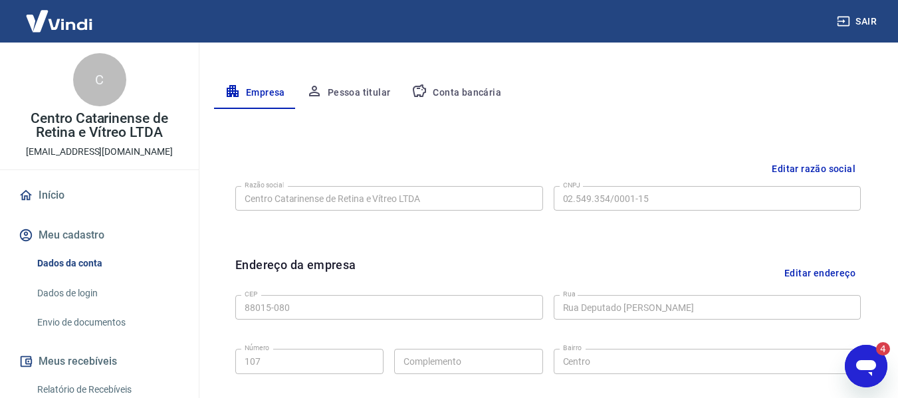
scroll to position [294, 0]
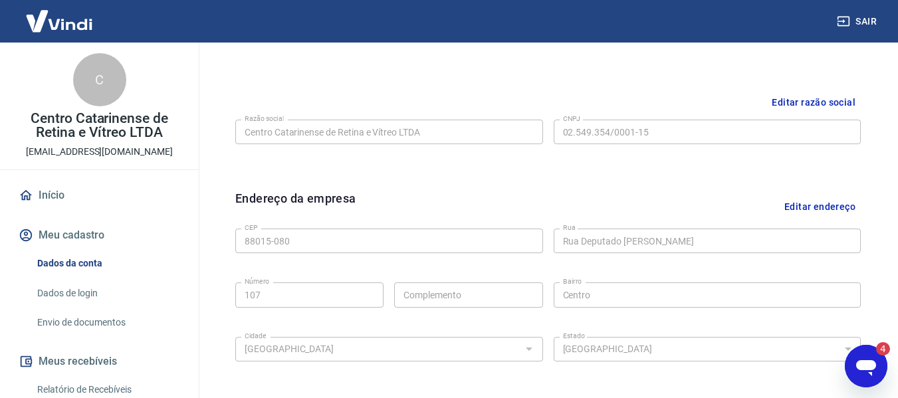
click at [807, 200] on button "Editar endereço" at bounding box center [820, 206] width 82 height 34
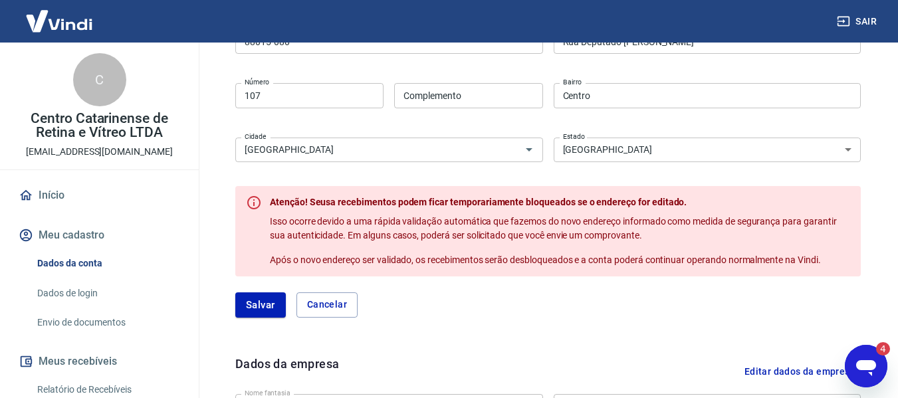
scroll to position [427, 0]
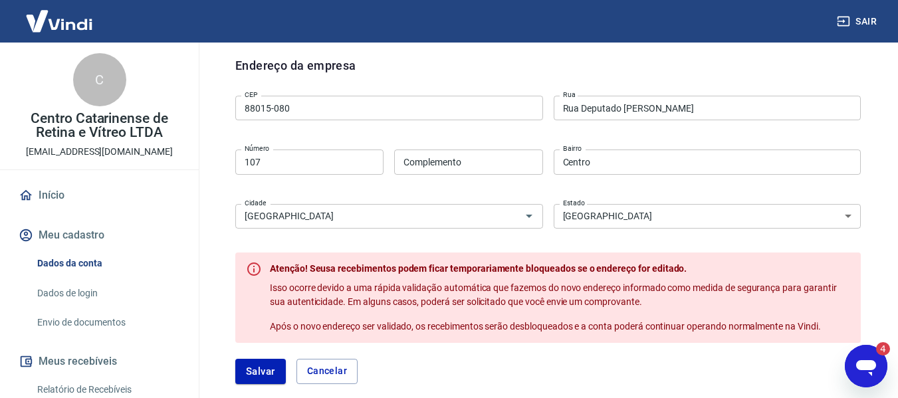
drag, startPoint x: 287, startPoint y: 106, endPoint x: 48, endPoint y: 110, distance: 239.3
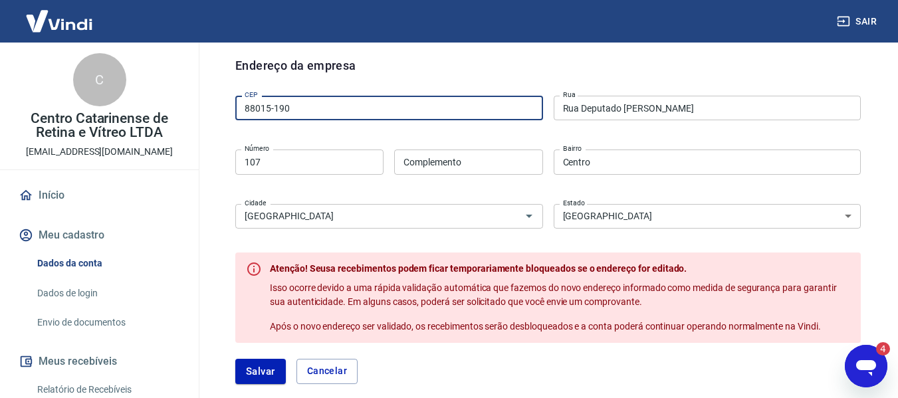
type input "88015-190"
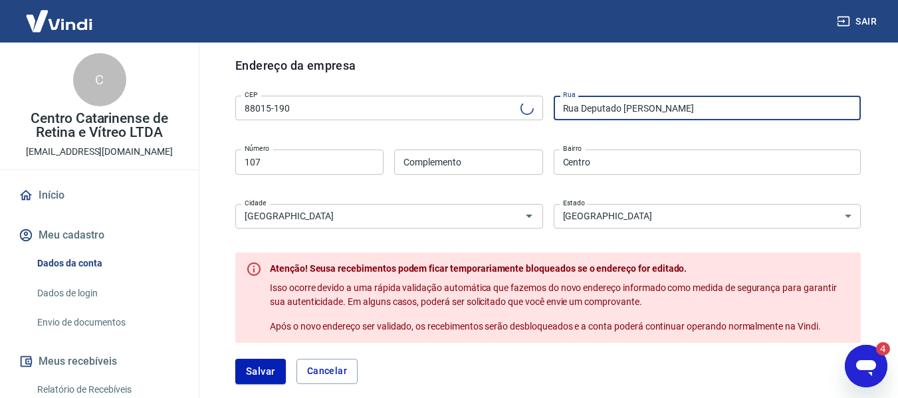
type input "Rua [PERSON_NAME]"
click at [308, 169] on input "107" at bounding box center [309, 162] width 148 height 25
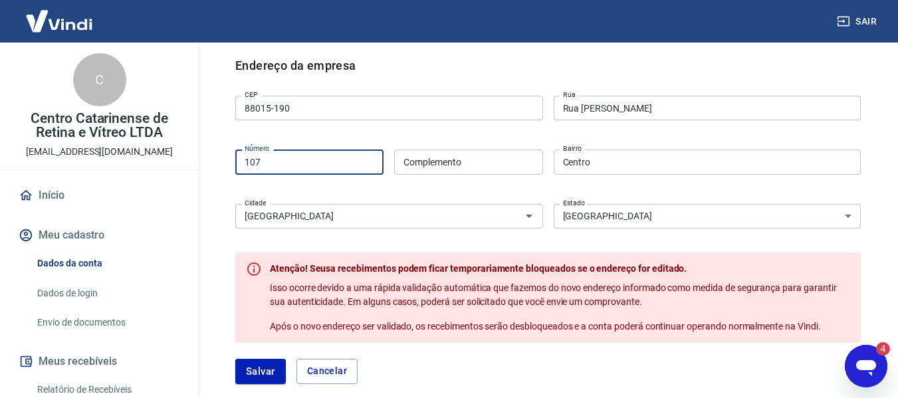
click at [308, 169] on input "107" at bounding box center [309, 162] width 148 height 25
type input "60"
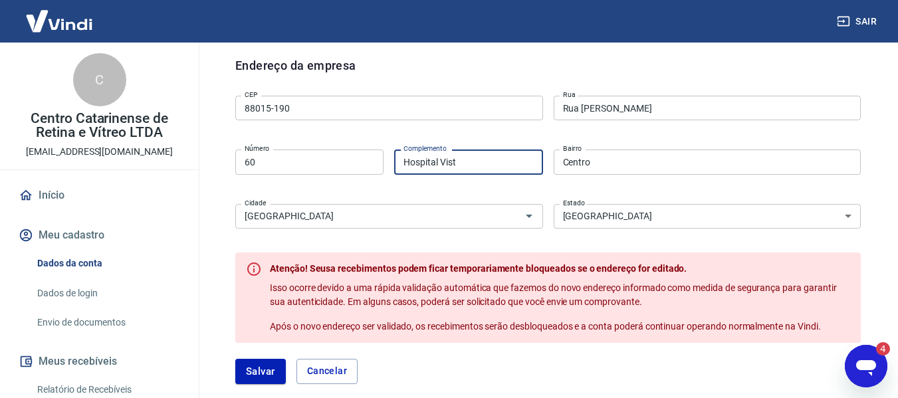
type input "[GEOGRAPHIC_DATA]"
click at [252, 374] on button "Salvar" at bounding box center [260, 371] width 51 height 25
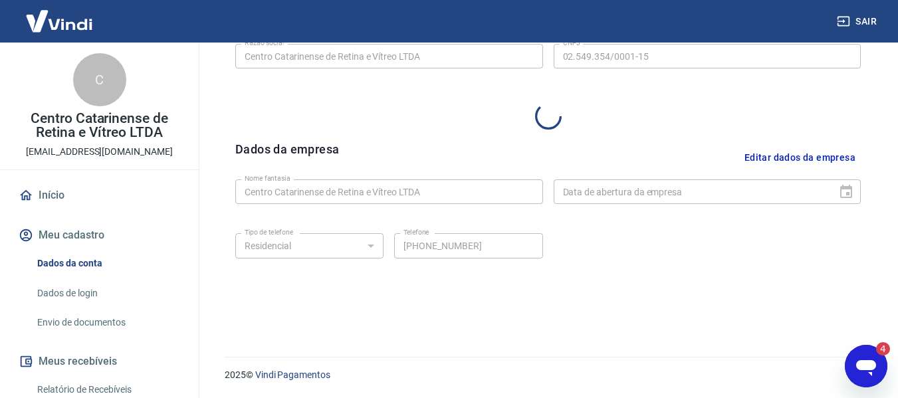
select select "SC"
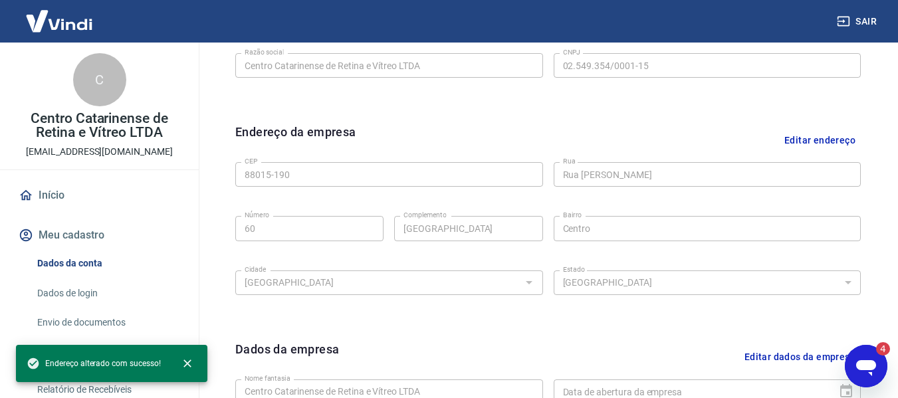
scroll to position [228, 0]
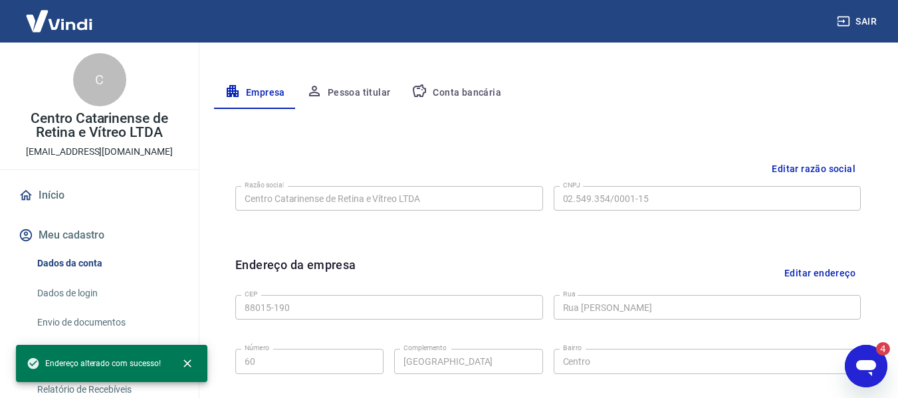
click at [359, 100] on button "Pessoa titular" at bounding box center [349, 93] width 106 height 32
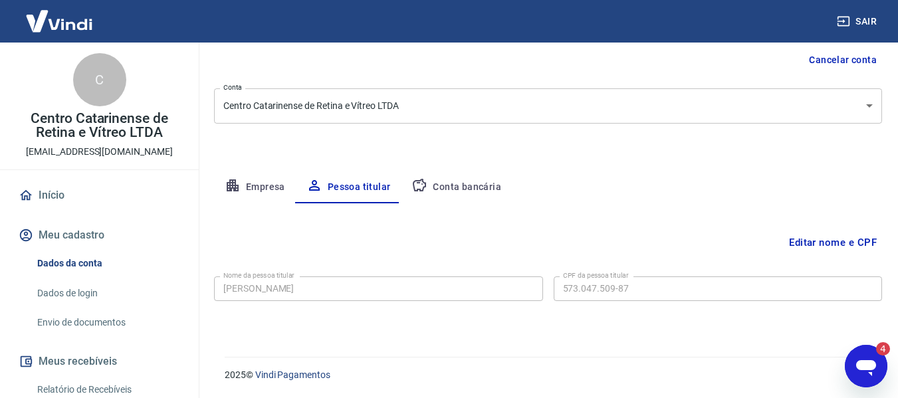
click at [472, 189] on button "Conta bancária" at bounding box center [456, 187] width 111 height 32
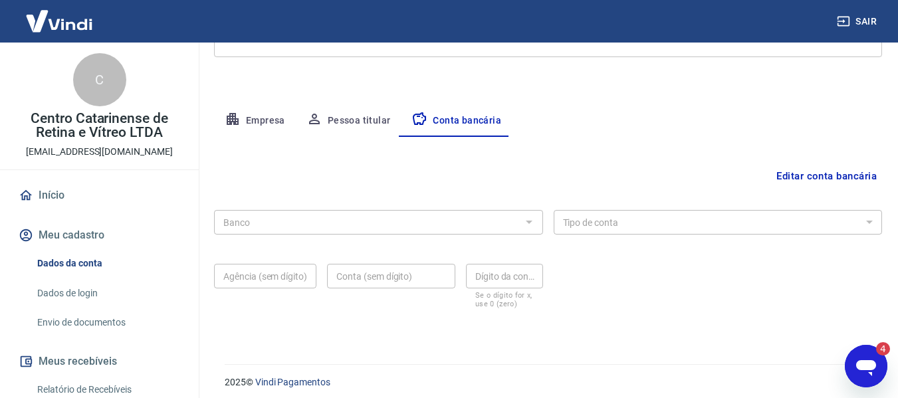
click at [374, 233] on div "Banco" at bounding box center [378, 222] width 329 height 25
click at [261, 120] on button "Empresa" at bounding box center [255, 121] width 82 height 32
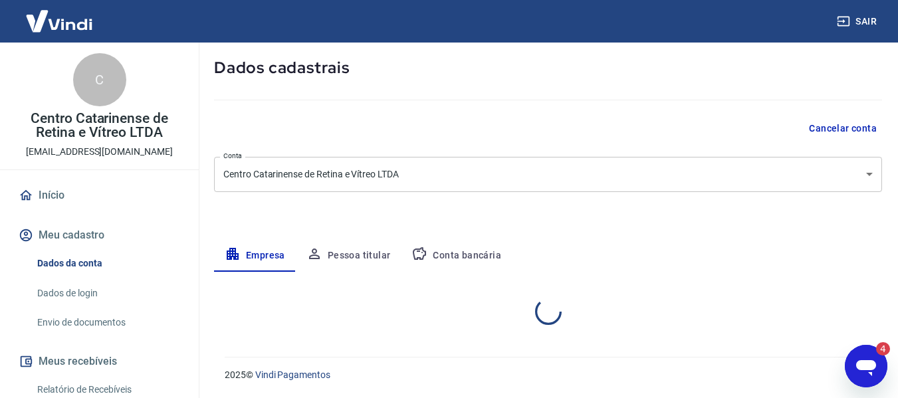
select select "SC"
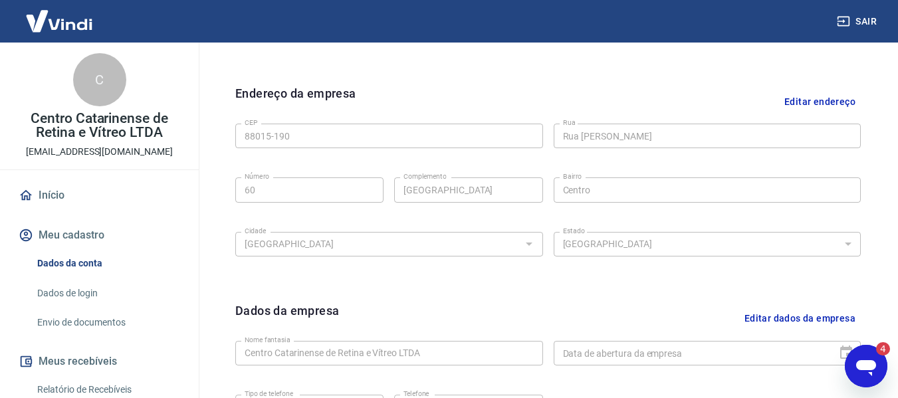
scroll to position [532, 0]
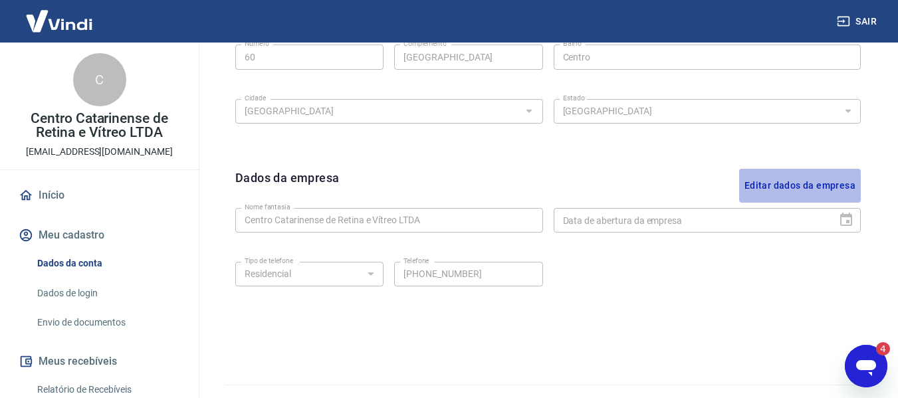
click at [809, 181] on button "Editar dados da empresa" at bounding box center [800, 186] width 122 height 34
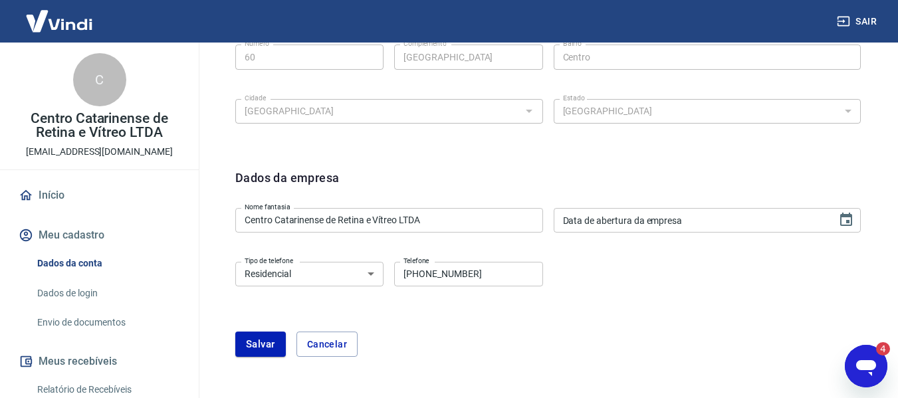
scroll to position [599, 0]
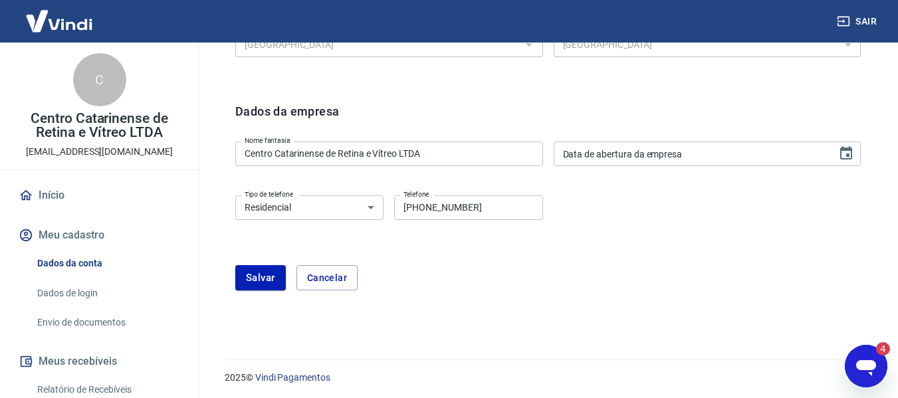
drag, startPoint x: 501, startPoint y: 209, endPoint x: 219, endPoint y: 208, distance: 281.8
click at [262, 207] on div "Tipo de telefone Residencial Comercial Tipo de telefone Telefone [PHONE_NUMBER]…" at bounding box center [389, 206] width 308 height 33
type input "[PHONE_NUMBER]"
click at [349, 205] on select "Residencial Comercial" at bounding box center [309, 207] width 148 height 25
select select "business"
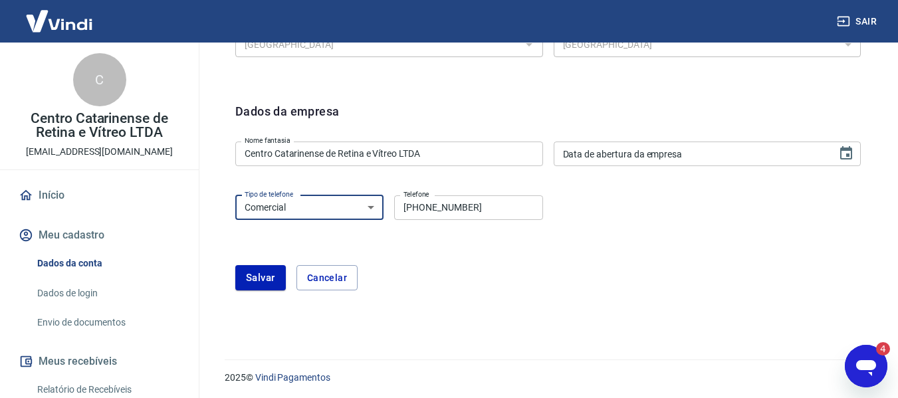
click at [235, 195] on select "Residencial Comercial" at bounding box center [309, 207] width 148 height 25
click at [483, 248] on form "Dados da empresa Nome fantasia Centro Catarinense de Retina e Vítreo LTDA Nome …" at bounding box center [547, 196] width 625 height 188
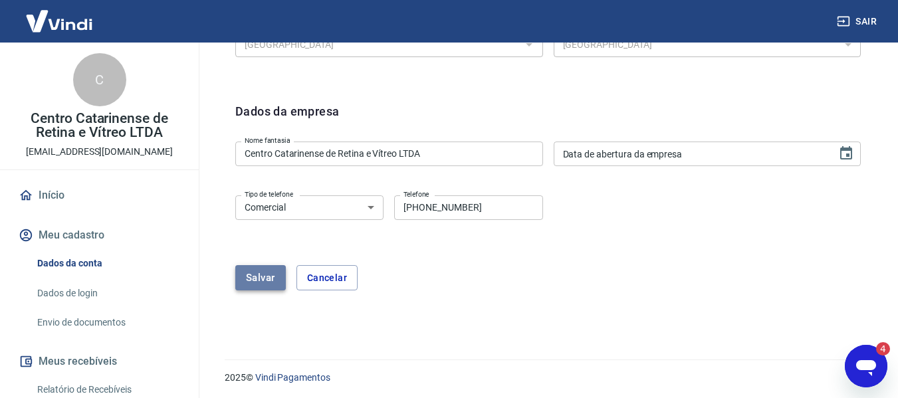
click at [253, 279] on button "Salvar" at bounding box center [260, 277] width 51 height 25
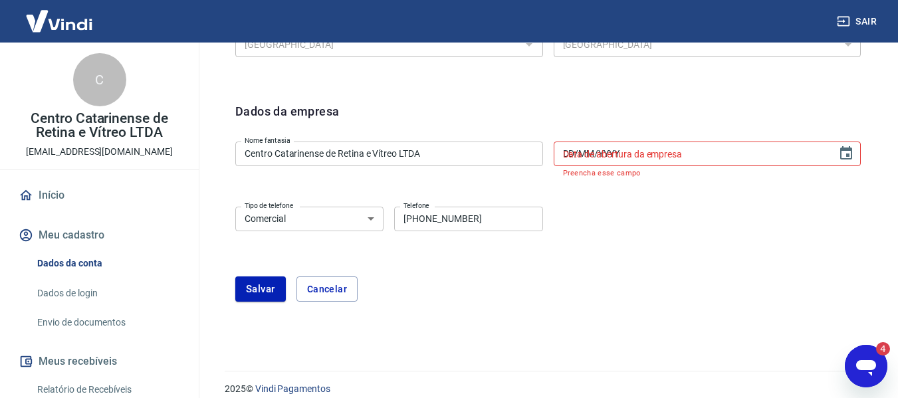
click at [669, 154] on input "DD/MM/YYYY" at bounding box center [691, 154] width 275 height 25
click at [645, 156] on input "DD/MM/YYYY" at bounding box center [691, 154] width 275 height 25
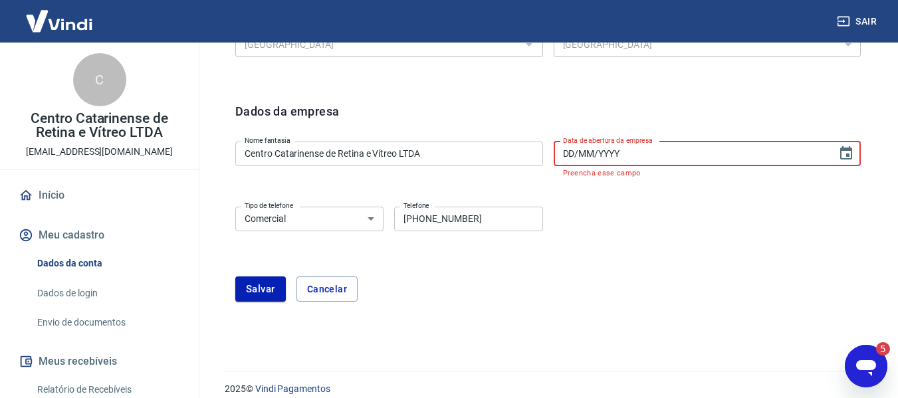
drag, startPoint x: 662, startPoint y: 154, endPoint x: 491, endPoint y: 153, distance: 171.5
click at [509, 153] on div "Nome fantasia Centro Catarinense de Retina e Vítreo LTDA Nome fantasia Data de …" at bounding box center [547, 158] width 625 height 44
click at [562, 154] on input "DD/MM/YYYY" at bounding box center [691, 154] width 275 height 25
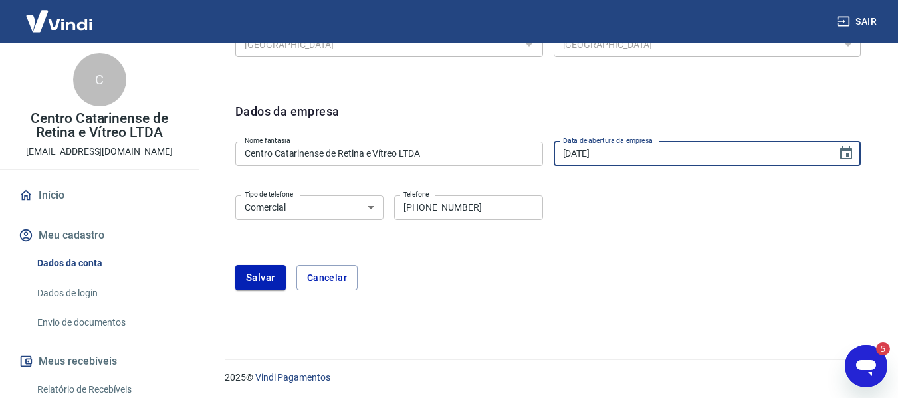
type input "[DATE]"
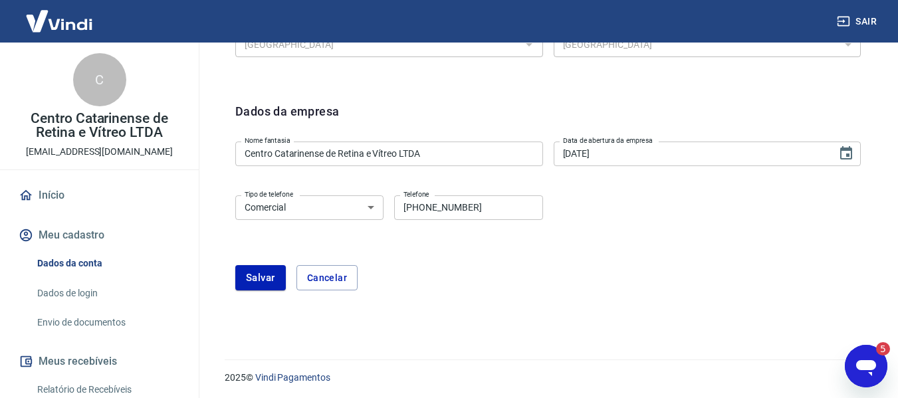
click at [566, 158] on input "[DATE]" at bounding box center [691, 154] width 275 height 25
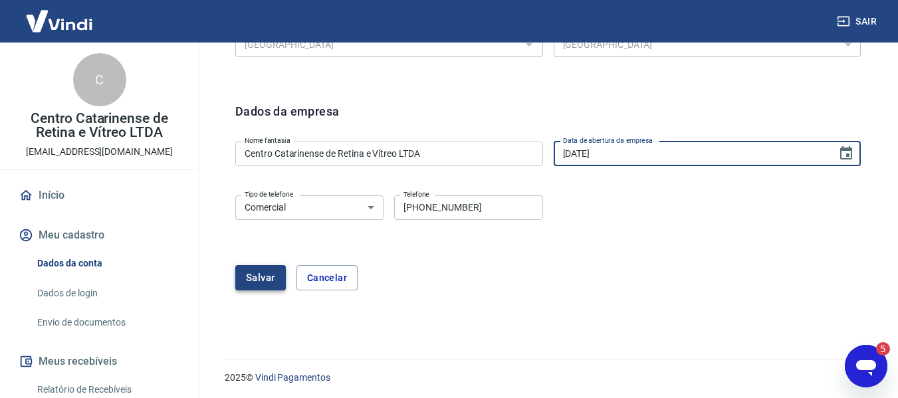
type input "[DATE]"
click at [245, 273] on button "Salvar" at bounding box center [260, 277] width 51 height 25
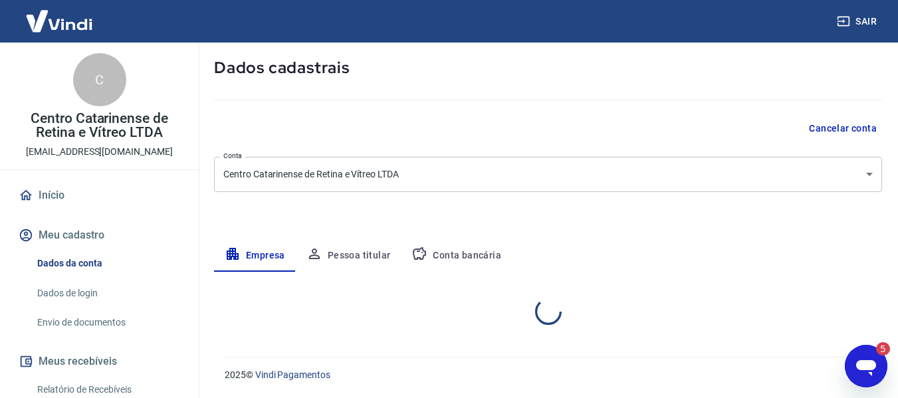
select select "SC"
select select "business"
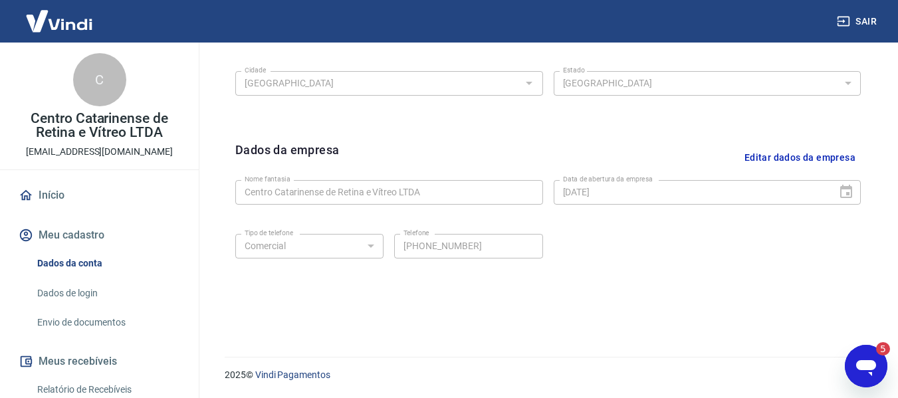
scroll to position [361, 0]
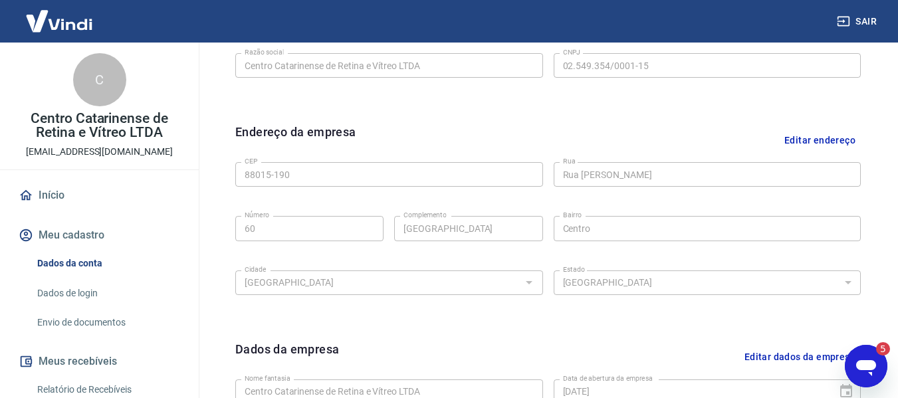
click at [877, 366] on icon "Open messaging window, 5 unread messages" at bounding box center [866, 366] width 24 height 24
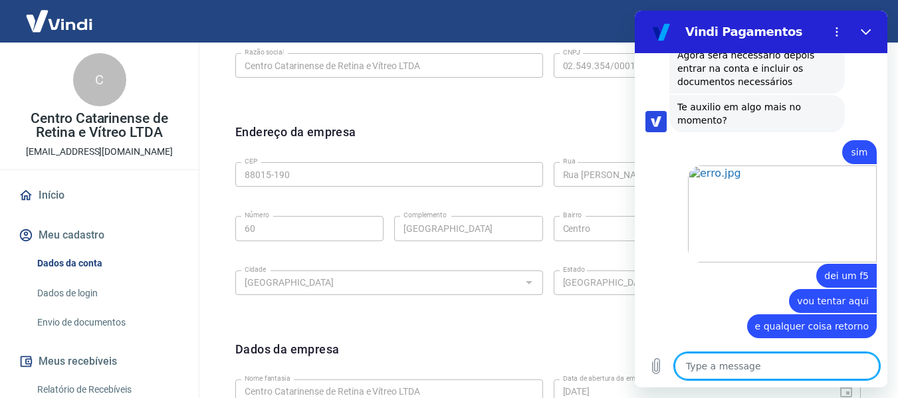
scroll to position [4852, 0]
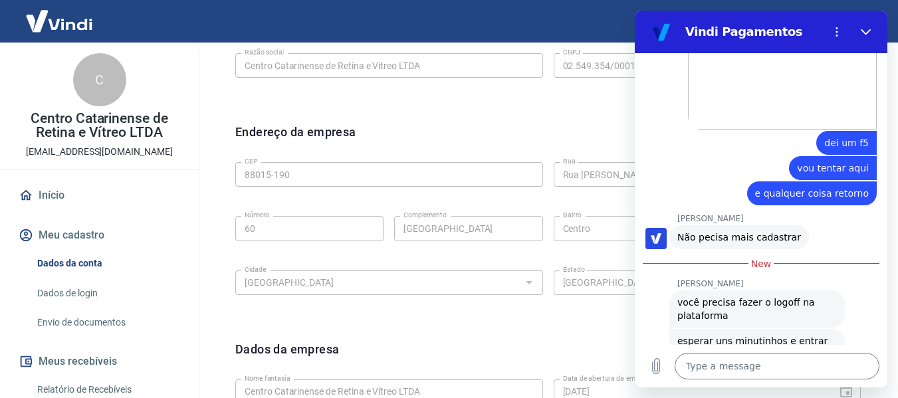
click at [522, 326] on div "Endereço da empresa Editar endereço CEP 88015-190 CEP [GEOGRAPHIC_DATA] [GEOGRA…" at bounding box center [548, 220] width 647 height 217
click at [743, 367] on textarea at bounding box center [777, 366] width 205 height 27
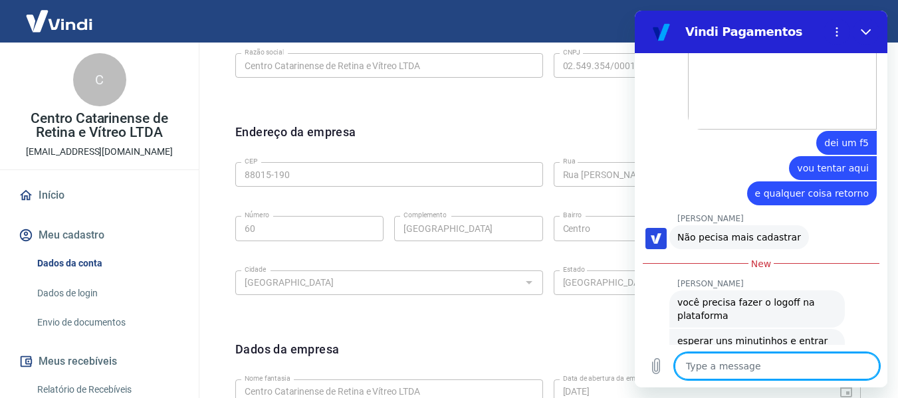
type textarea "p"
type textarea "x"
type textarea "po"
type textarea "x"
type textarea "pod"
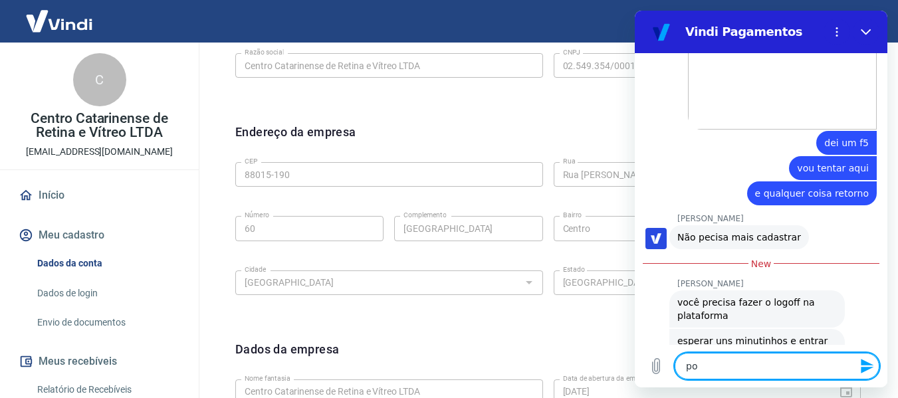
type textarea "x"
type textarea "pode"
type textarea "x"
type textarea "pode"
type textarea "x"
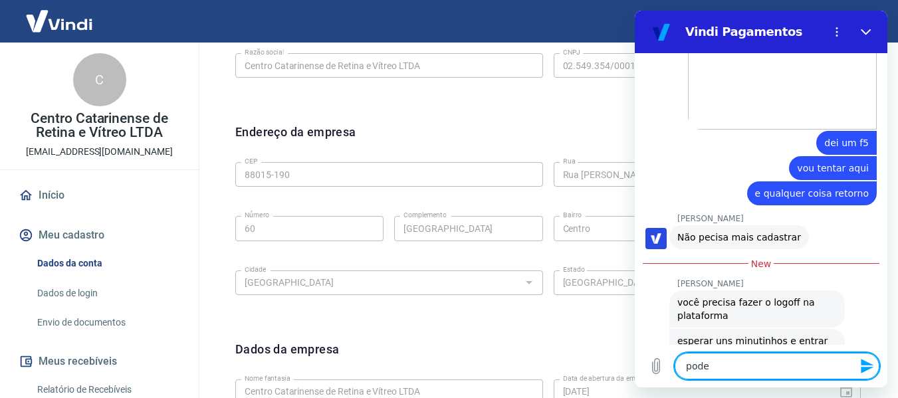
type textarea "pode e"
type textarea "x"
type textarea "pode en"
type textarea "x"
type textarea "pode enc"
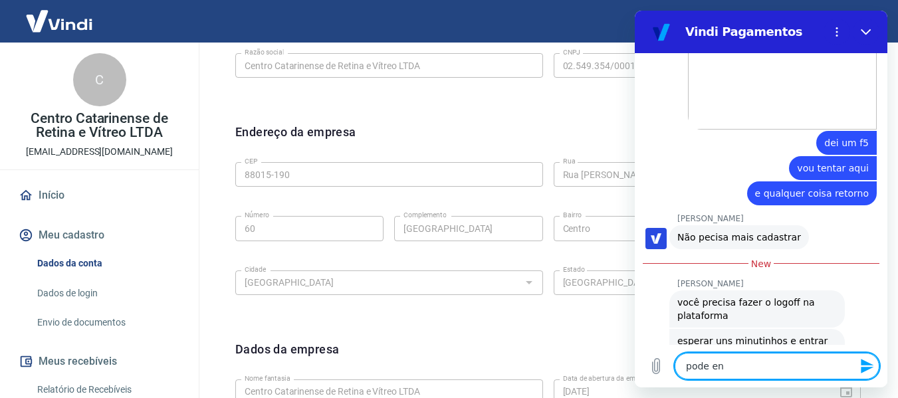
type textarea "x"
type textarea "pode ence"
type textarea "x"
type textarea "pode encer"
type textarea "x"
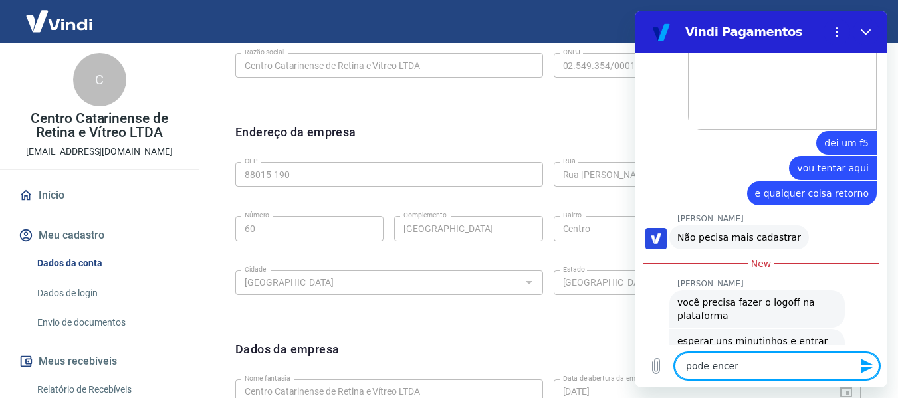
type textarea "pode encerr"
type textarea "x"
type textarea "pode encerra"
type textarea "x"
type textarea "pode encerrar"
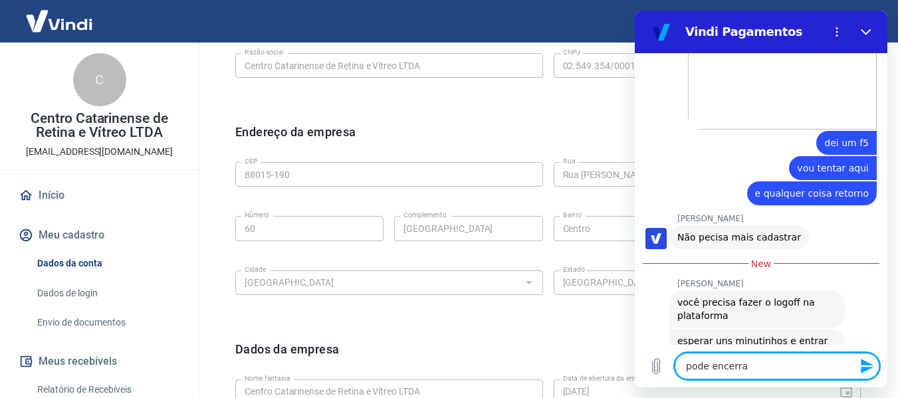
type textarea "x"
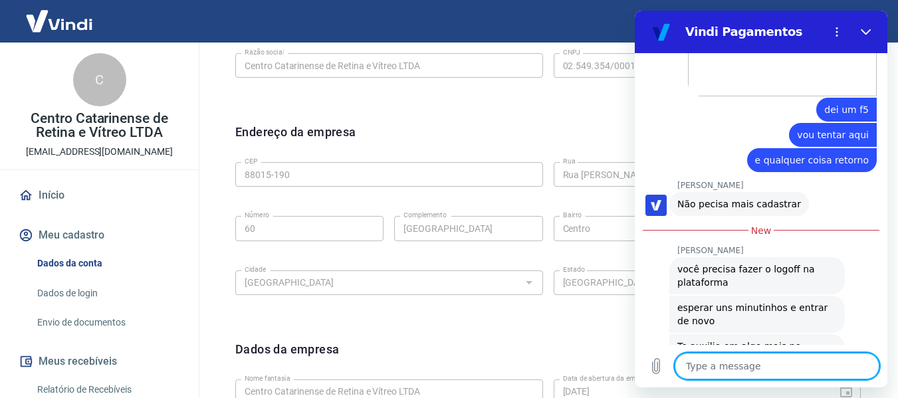
type textarea "o"
type textarea "x"
type textarea "ob"
type textarea "x"
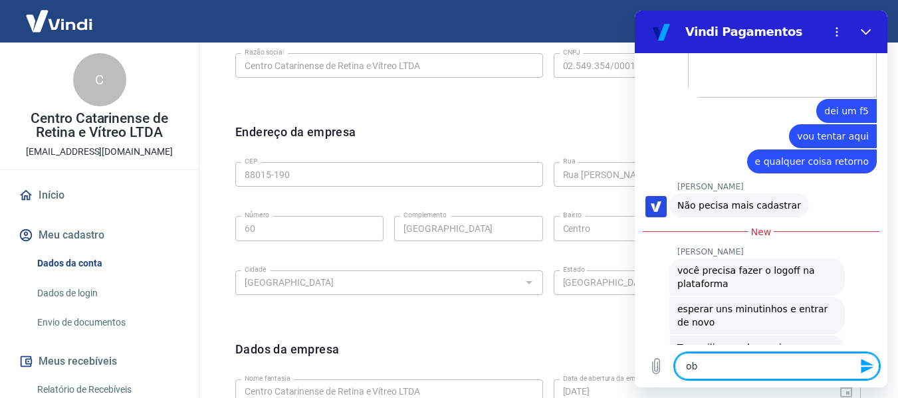
type textarea "obr"
type textarea "x"
type textarea "obri"
type textarea "x"
type textarea "obrig"
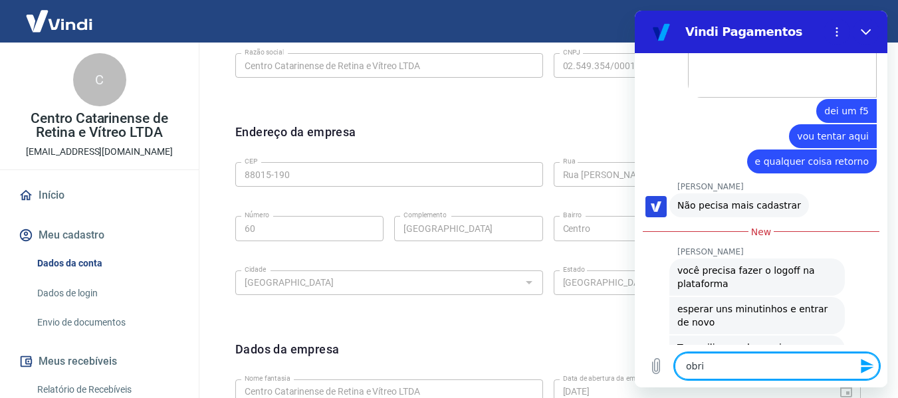
type textarea "x"
type textarea "obriga"
type textarea "x"
type textarea "obrigad"
type textarea "x"
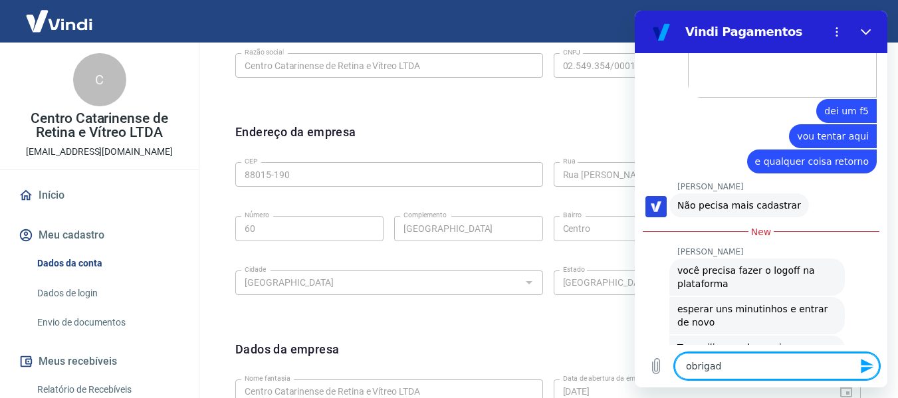
type textarea "obrigada"
type textarea "x"
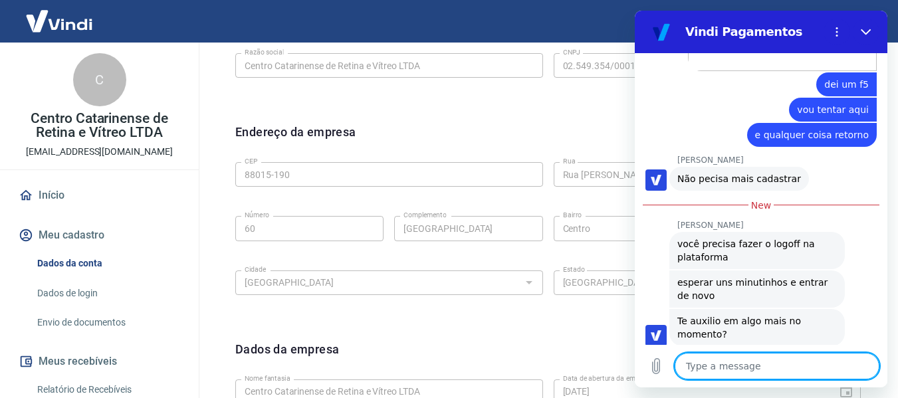
scroll to position [4909, 0]
click at [871, 31] on button "Close" at bounding box center [866, 32] width 27 height 27
type textarea "x"
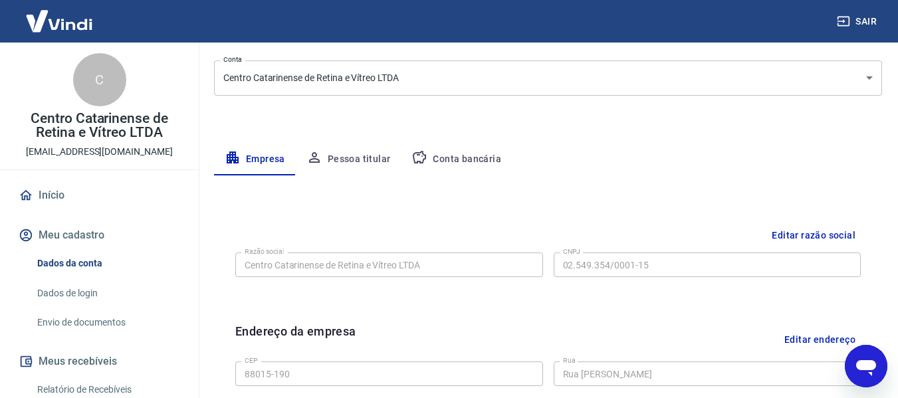
scroll to position [95, 0]
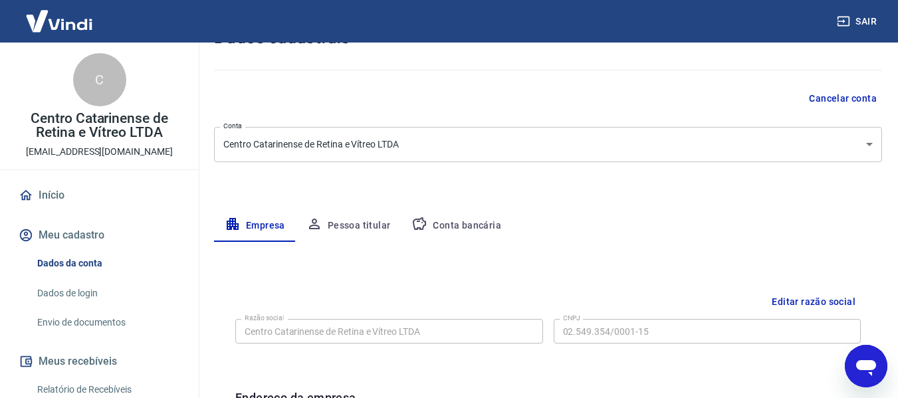
click at [618, 171] on div "Meu cadastro / Dados cadastrais Dados cadastrais Cancelar conta Conta Centro Ca…" at bounding box center [548, 376] width 700 height 859
click at [617, 152] on body "Sair C Centro Catarinense de Retina e Vítreo LTDA [EMAIL_ADDRESS][DOMAIN_NAME] …" at bounding box center [449, 104] width 898 height 398
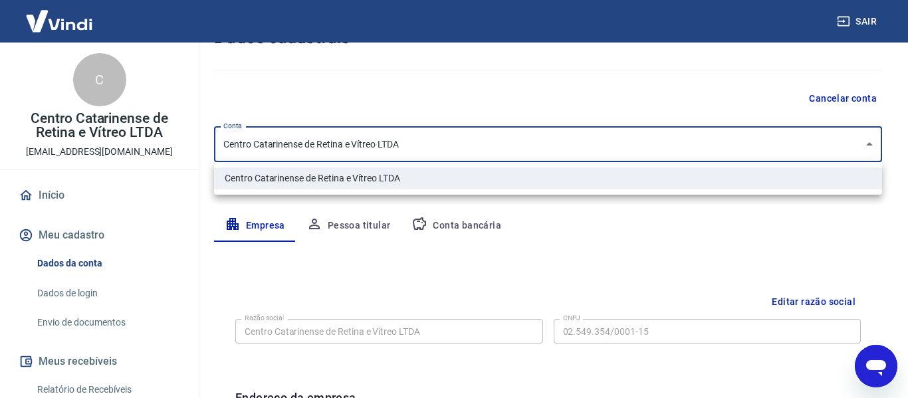
click at [617, 152] on div at bounding box center [454, 199] width 908 height 398
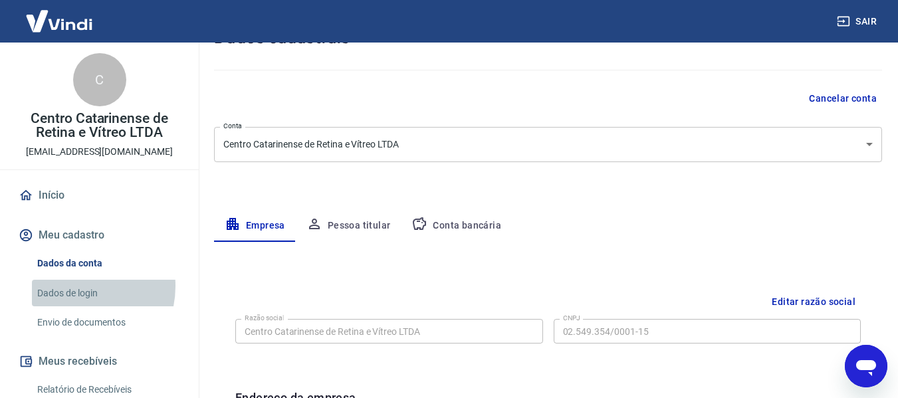
click at [76, 286] on link "Dados de login" at bounding box center [107, 293] width 151 height 27
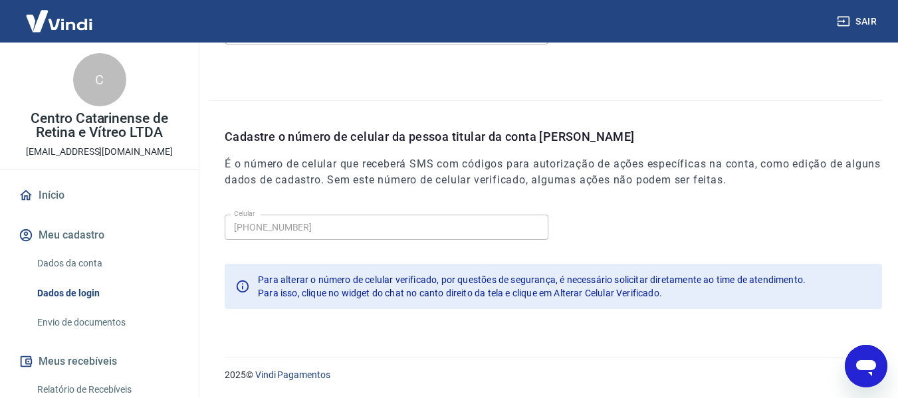
scroll to position [133, 0]
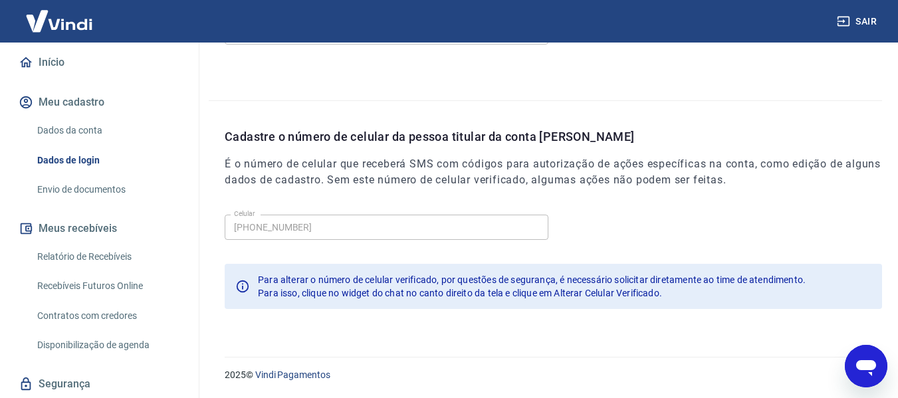
click at [95, 192] on link "Envio de documentos" at bounding box center [107, 189] width 151 height 27
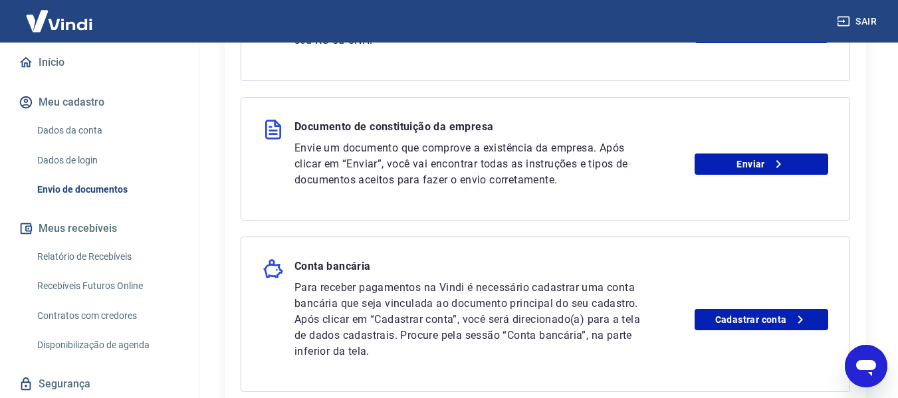
scroll to position [332, 0]
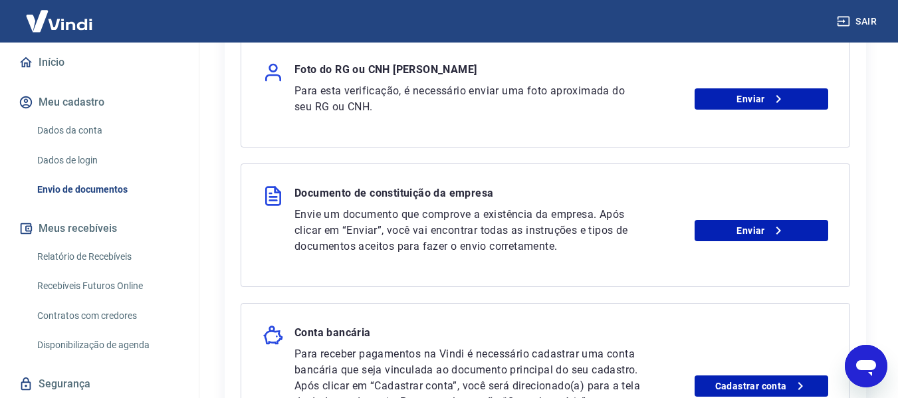
click at [723, 243] on div "Envie um documento que comprove a existência da empresa. Após clicar em “Enviar…" at bounding box center [561, 231] width 534 height 48
click at [719, 237] on link "Enviar" at bounding box center [762, 230] width 134 height 21
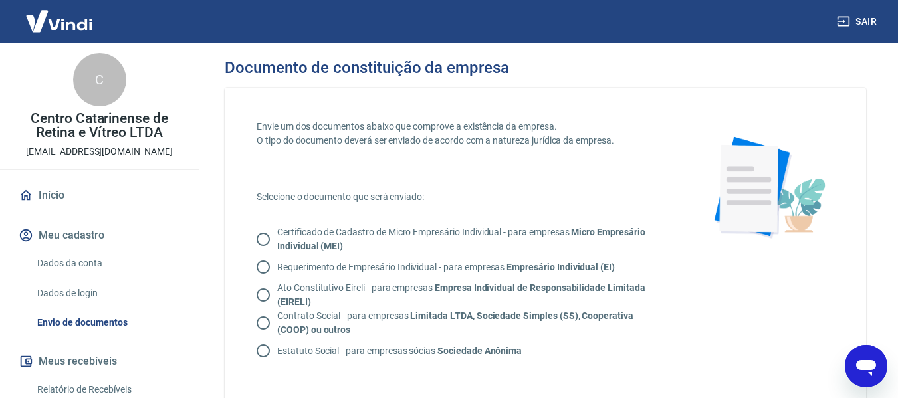
scroll to position [66, 0]
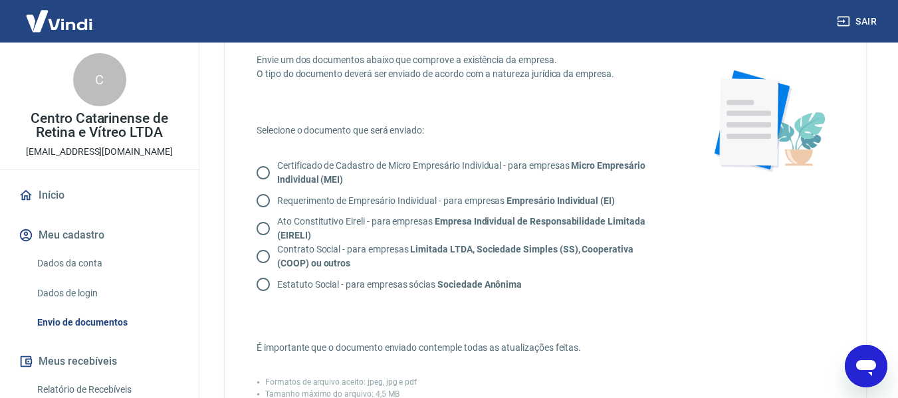
click at [383, 250] on p "Contrato Social - para empresas Limitada LTDA, Sociedade Simples (SS), Cooperat…" at bounding box center [468, 257] width 382 height 28
click at [277, 250] on input "Contrato Social - para empresas Limitada LTDA, Sociedade Simples (SS), Cooperat…" at bounding box center [263, 257] width 28 height 28
radio input "true"
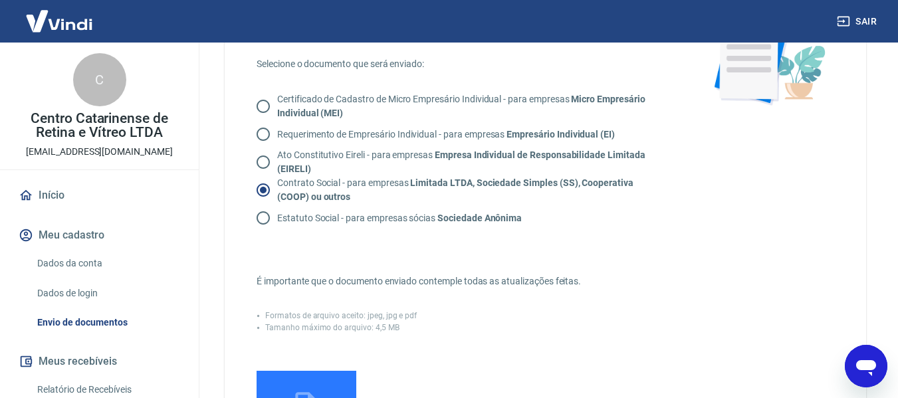
scroll to position [199, 0]
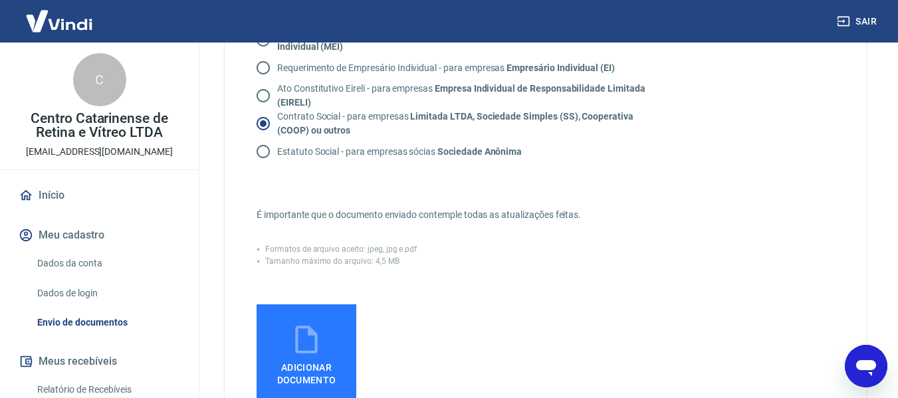
click at [310, 320] on label "Adicionar documento" at bounding box center [307, 354] width 100 height 100
click at [0, 0] on input "Adicionar documento" at bounding box center [0, 0] width 0 height 0
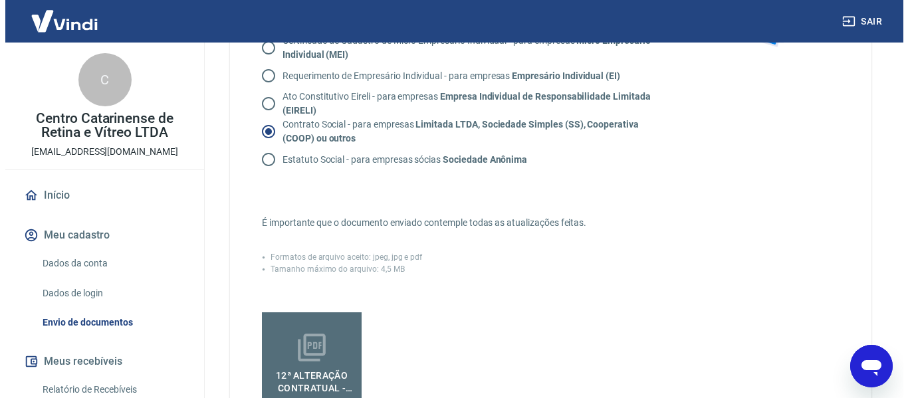
scroll to position [524, 0]
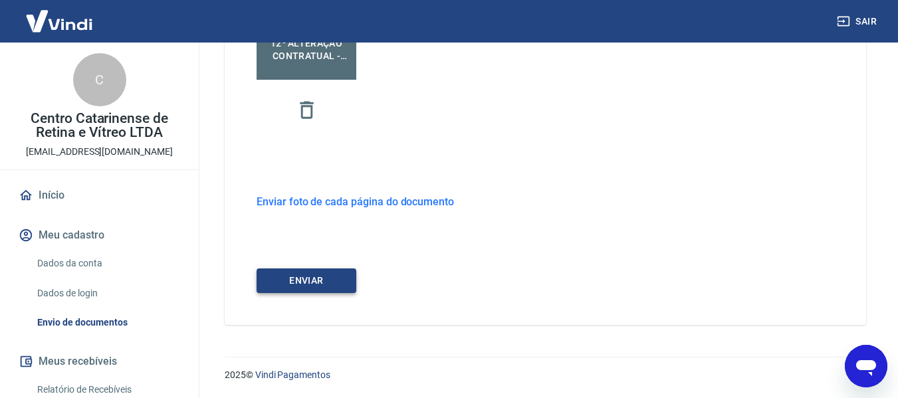
click at [325, 286] on button "ENVIAR" at bounding box center [307, 281] width 100 height 25
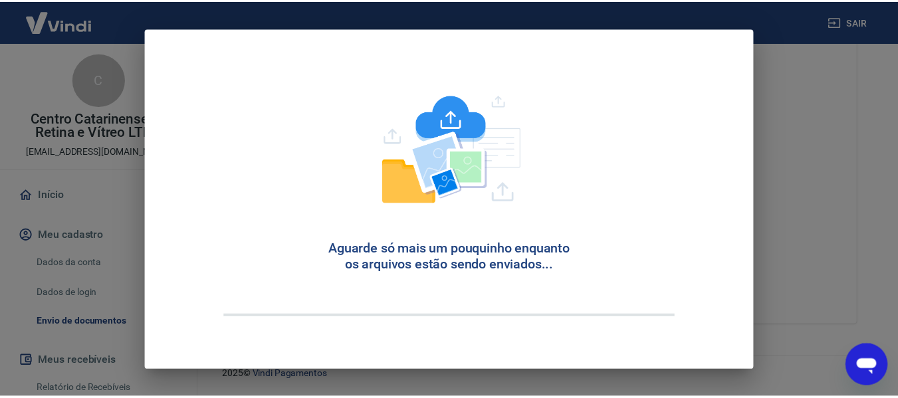
scroll to position [63, 0]
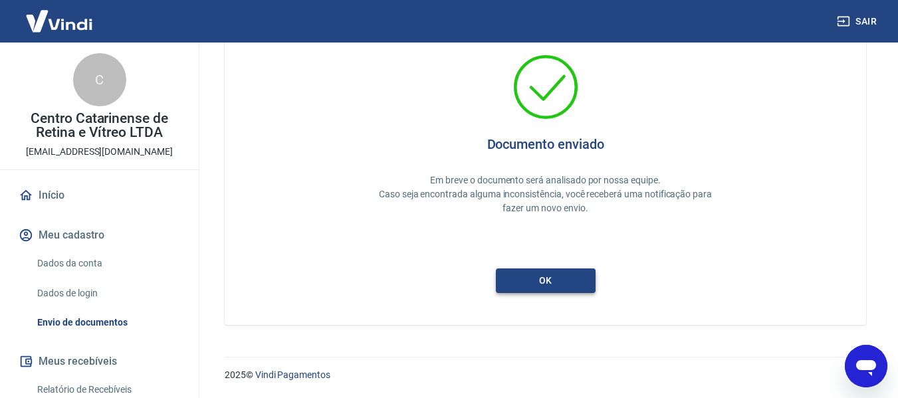
click at [548, 289] on button "ok" at bounding box center [546, 281] width 100 height 25
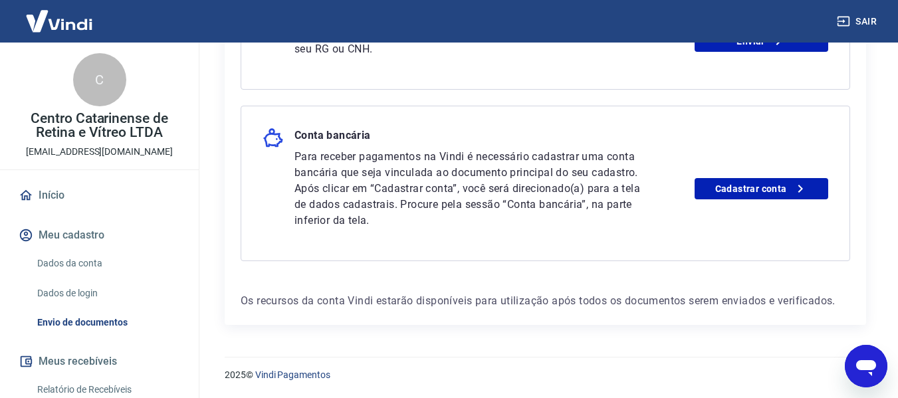
scroll to position [324, 0]
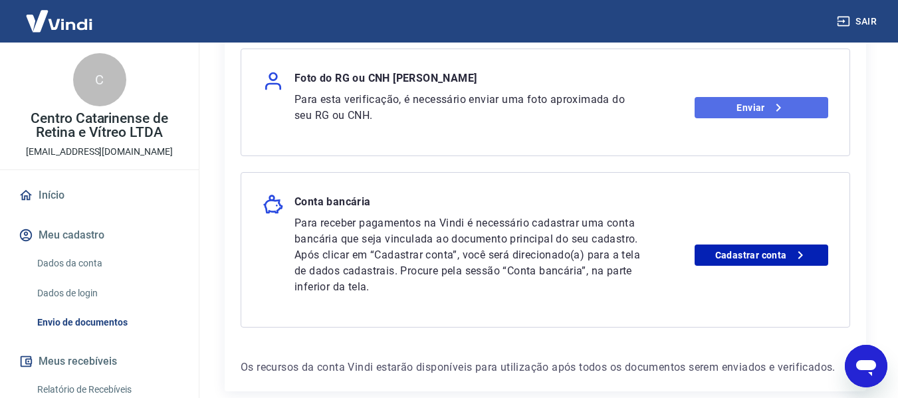
click at [731, 110] on link "Enviar" at bounding box center [762, 107] width 134 height 21
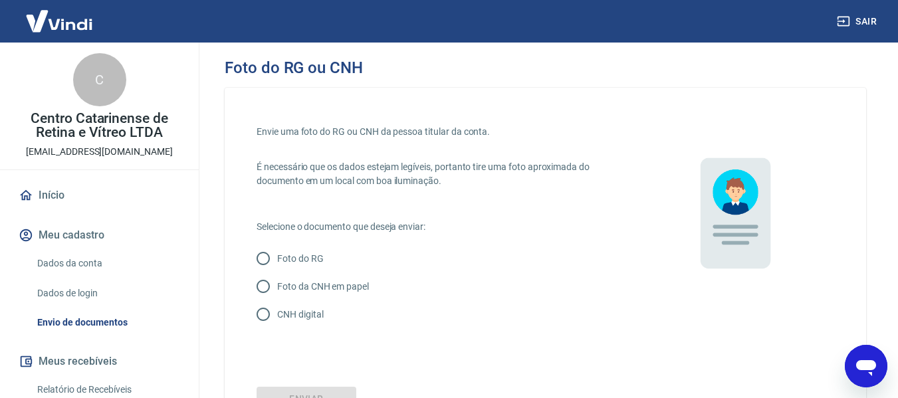
scroll to position [66, 0]
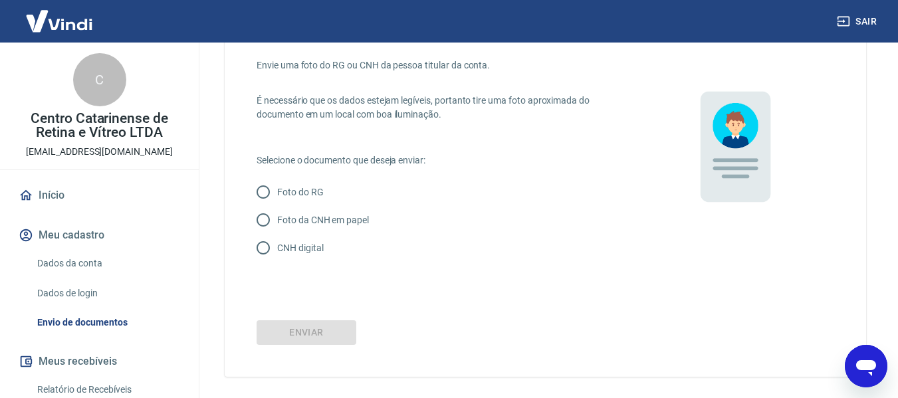
click at [322, 224] on p "Foto da CNH em papel" at bounding box center [323, 220] width 92 height 14
click at [277, 224] on input "Foto da CNH em papel" at bounding box center [263, 220] width 28 height 28
radio input "true"
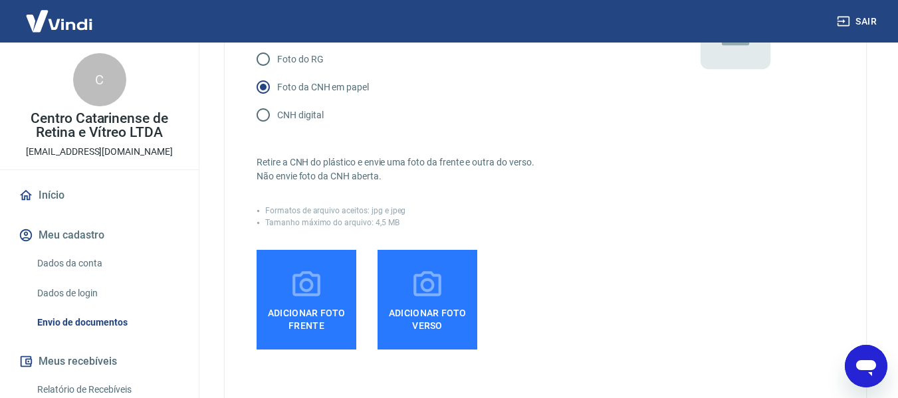
scroll to position [133, 0]
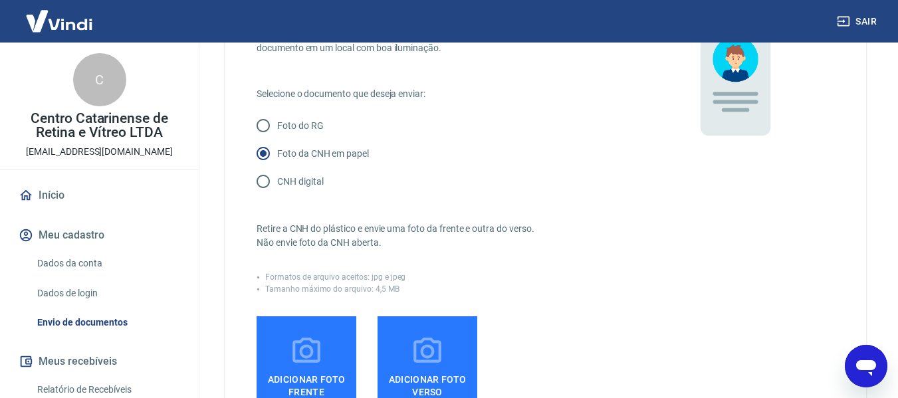
click at [332, 185] on label "CNH digital" at bounding box center [436, 182] width 375 height 28
click at [277, 185] on input "CNH digital" at bounding box center [263, 182] width 28 height 28
radio input "true"
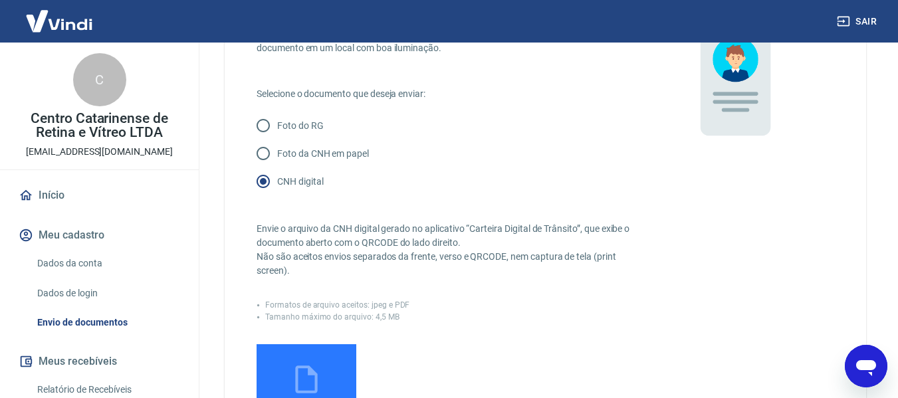
click at [331, 150] on p "Foto da CNH em papel" at bounding box center [323, 154] width 92 height 14
click at [277, 150] on input "Foto da CNH em papel" at bounding box center [263, 154] width 28 height 28
radio input "true"
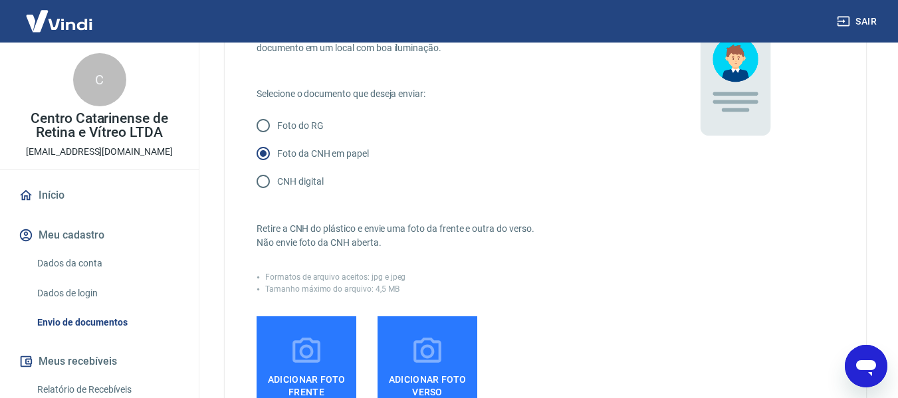
click at [317, 368] on span "Adicionar foto frente" at bounding box center [306, 383] width 89 height 30
click at [0, 0] on input "Adicionar foto frente" at bounding box center [0, 0] width 0 height 0
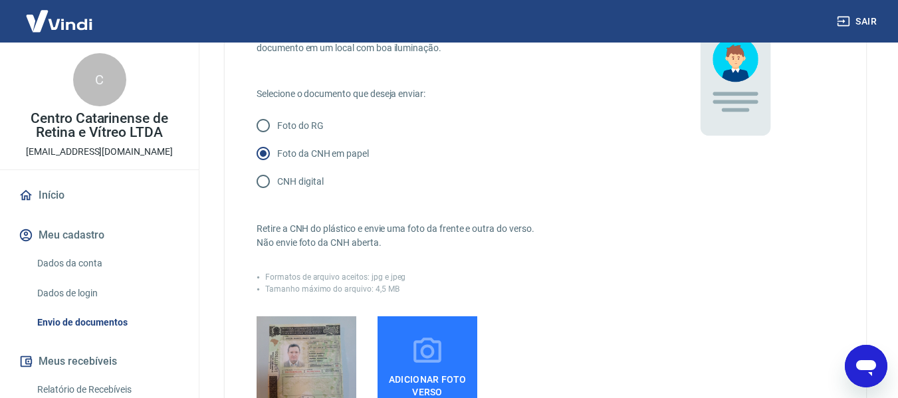
scroll to position [266, 0]
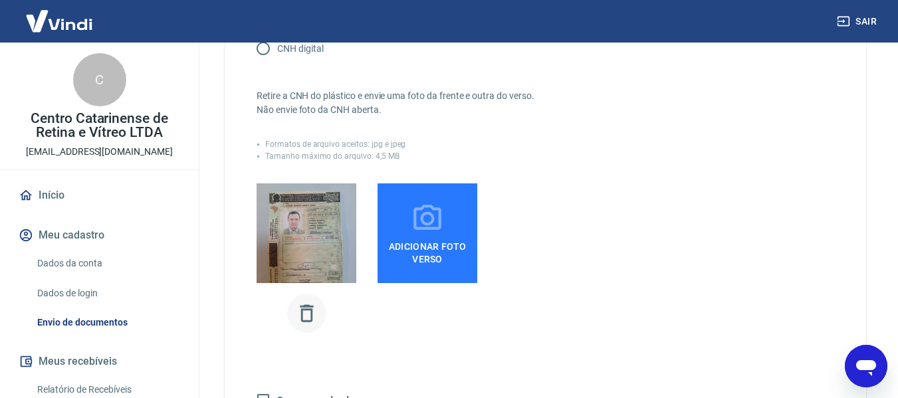
click at [299, 314] on icon "button" at bounding box center [306, 313] width 23 height 23
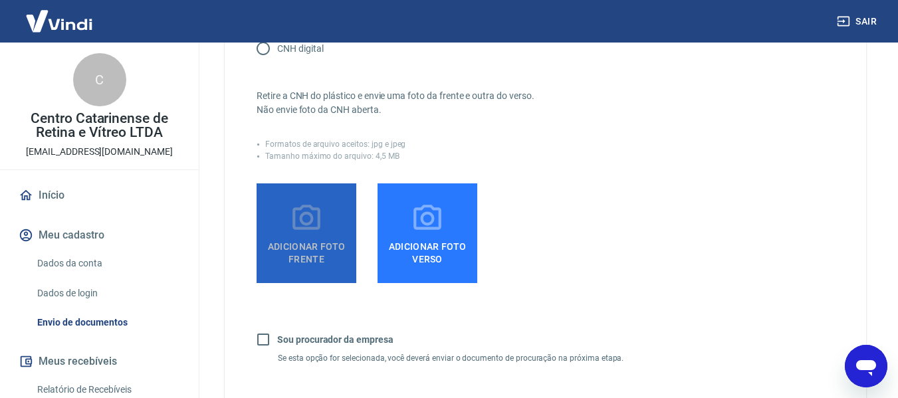
click at [313, 243] on span "Adicionar foto frente" at bounding box center [306, 250] width 89 height 30
click at [0, 0] on input "Adicionar foto frente" at bounding box center [0, 0] width 0 height 0
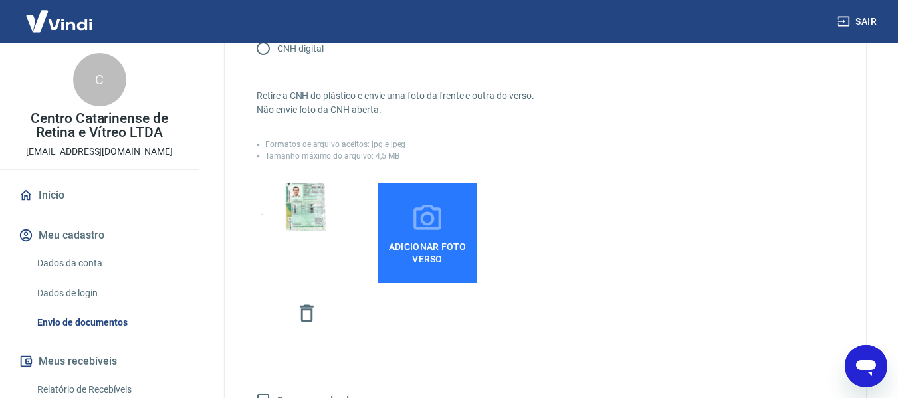
click at [429, 251] on span "Adicionar foto verso" at bounding box center [427, 250] width 89 height 30
click at [0, 0] on input "Adicionar foto verso" at bounding box center [0, 0] width 0 height 0
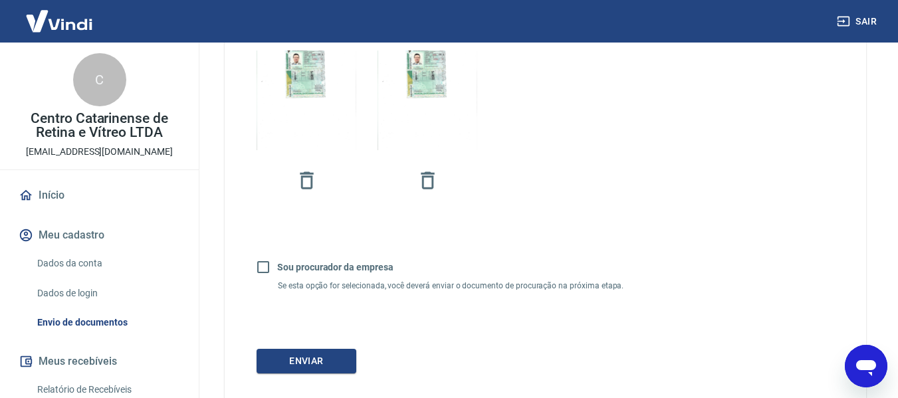
scroll to position [465, 0]
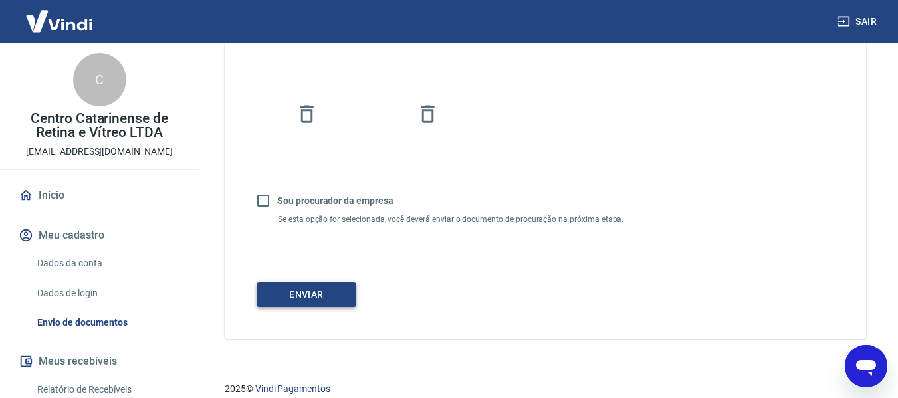
click at [316, 300] on button "Enviar" at bounding box center [307, 294] width 100 height 25
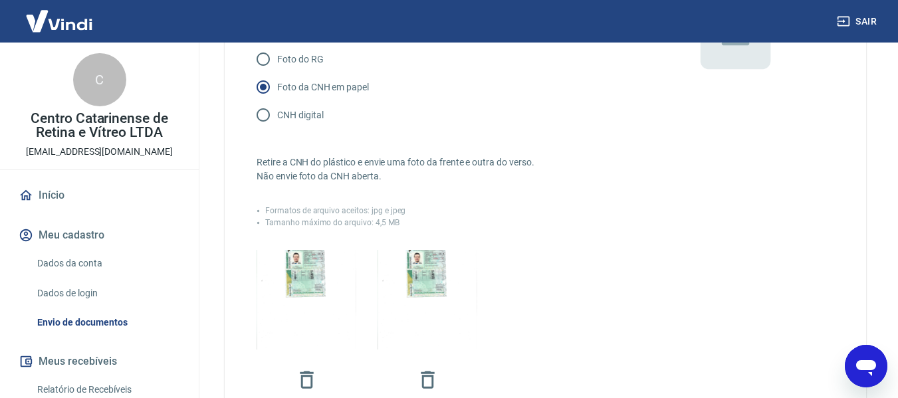
scroll to position [66, 0]
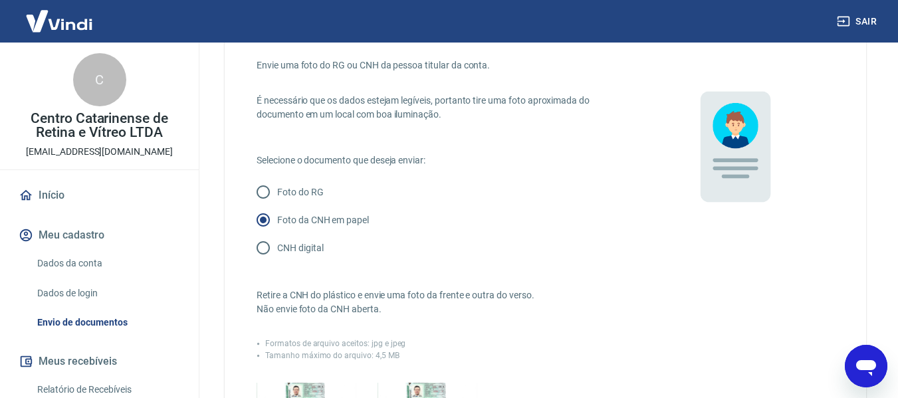
scroll to position [63, 0]
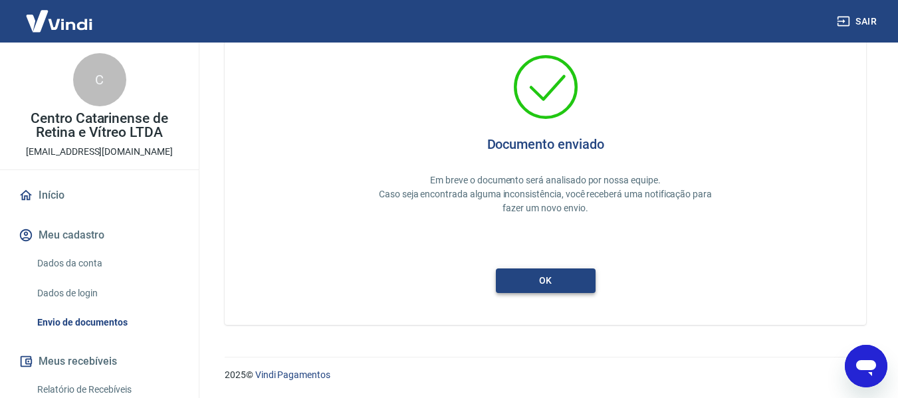
click at [554, 286] on button "ok" at bounding box center [546, 281] width 100 height 25
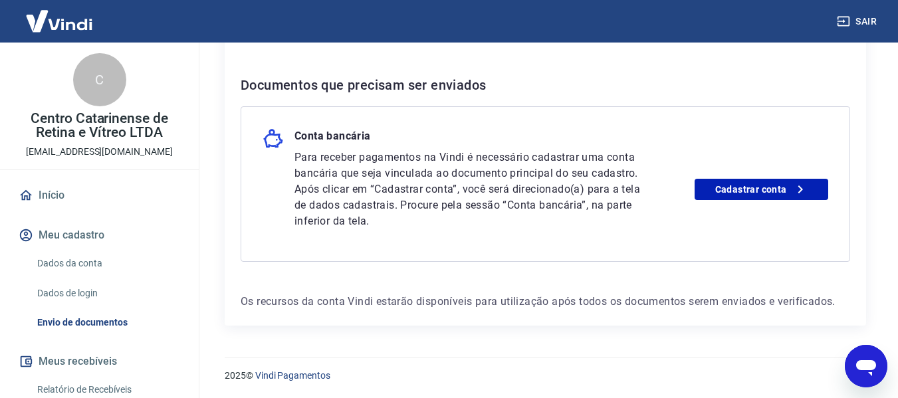
scroll to position [267, 0]
click at [767, 188] on link "Cadastrar conta" at bounding box center [762, 188] width 134 height 21
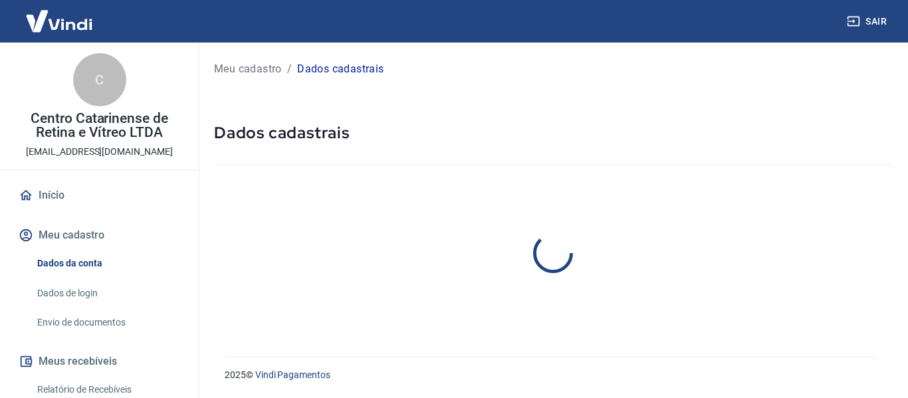
select select "SC"
select select "business"
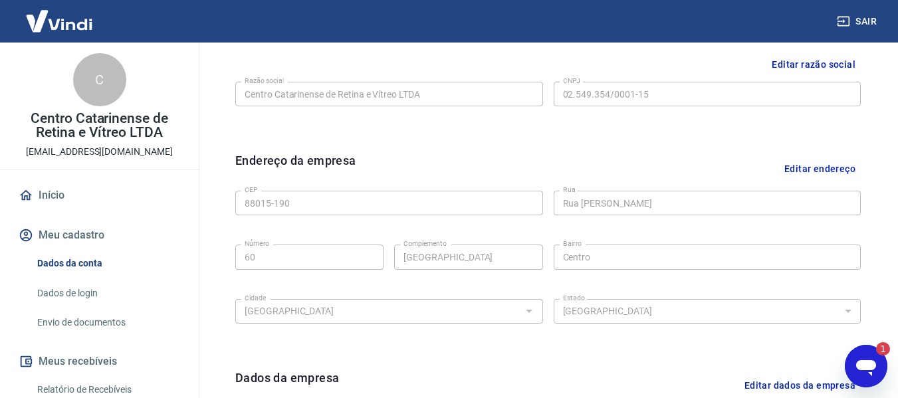
scroll to position [560, 0]
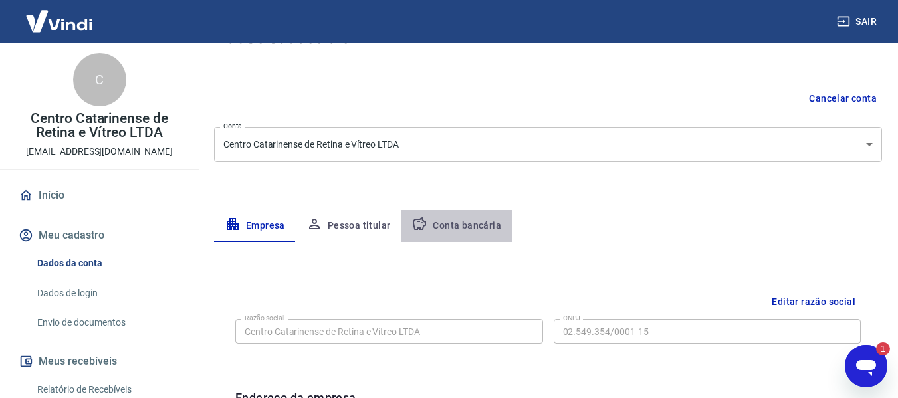
click at [455, 226] on button "Conta bancária" at bounding box center [456, 226] width 111 height 32
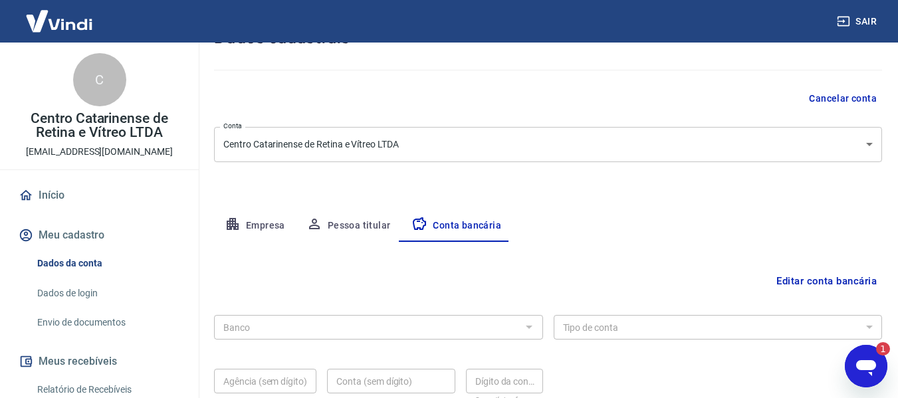
scroll to position [207, 0]
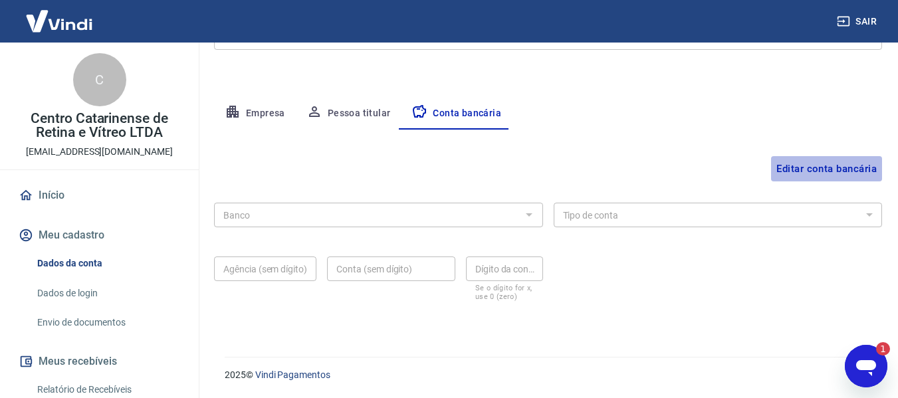
click at [842, 171] on button "Editar conta bancária" at bounding box center [826, 168] width 111 height 25
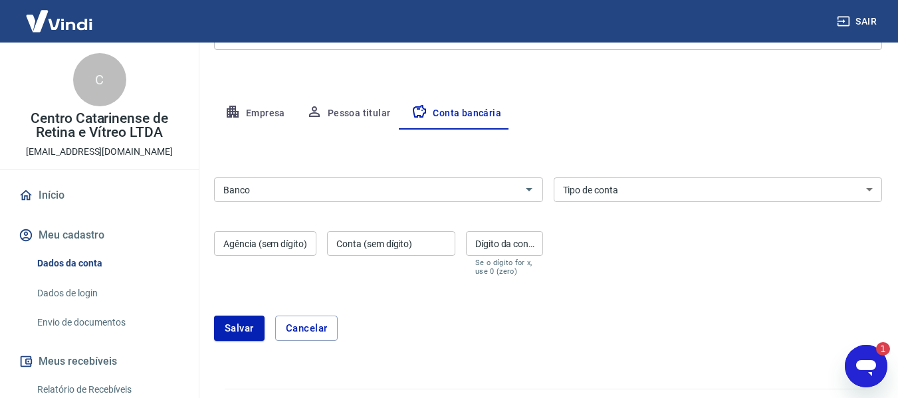
click at [457, 185] on input "Banco" at bounding box center [367, 189] width 299 height 17
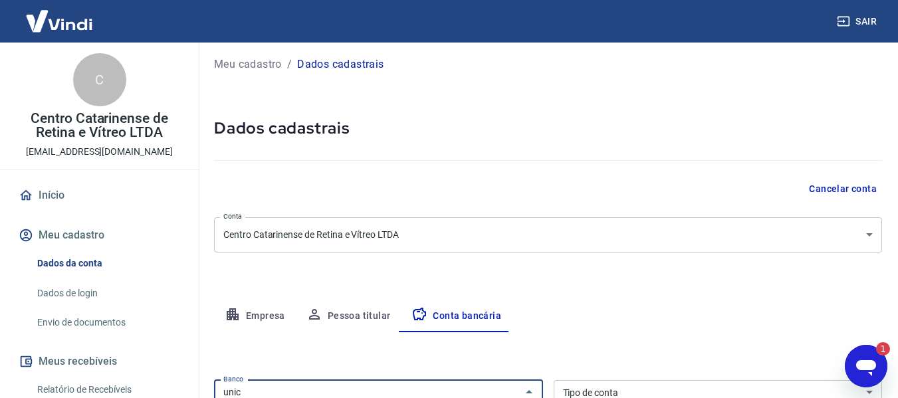
scroll to position [138, 0]
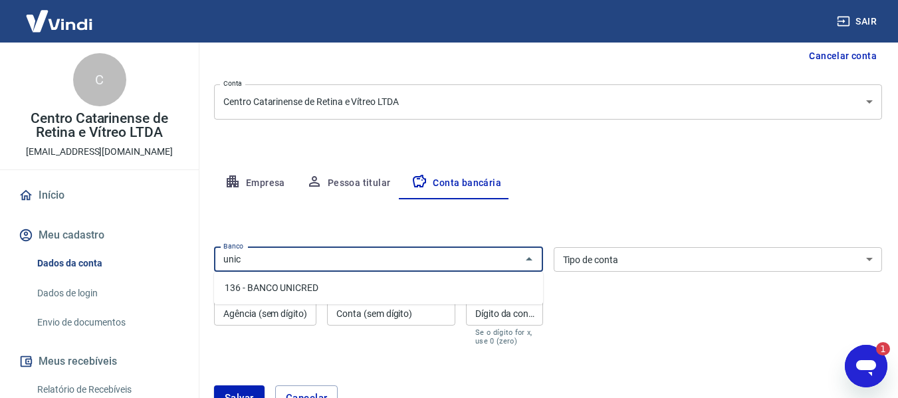
click at [340, 296] on li "136 - BANCO UNICRED" at bounding box center [378, 288] width 329 height 22
type input "136 - BANCO UNICRED"
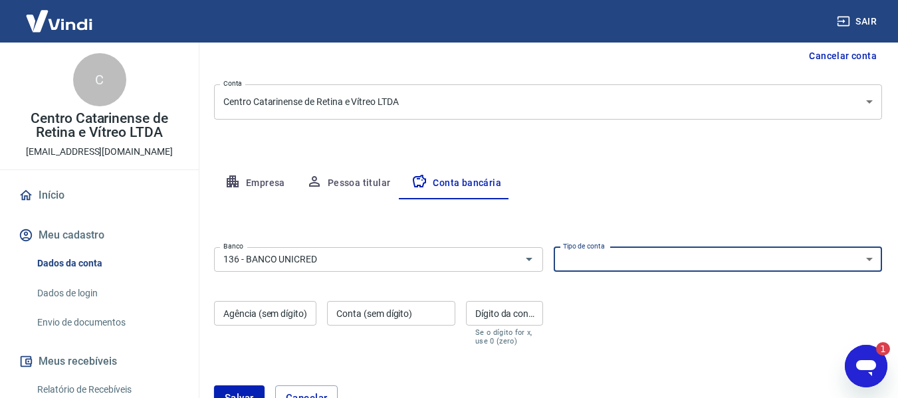
click at [637, 261] on select "Conta Corrente Conta Poupança" at bounding box center [718, 259] width 329 height 25
select select "1"
click at [554, 247] on select "Conta Corrente Conta Poupança" at bounding box center [718, 259] width 329 height 25
click at [298, 315] on input "Agência (sem dígito)" at bounding box center [265, 313] width 102 height 25
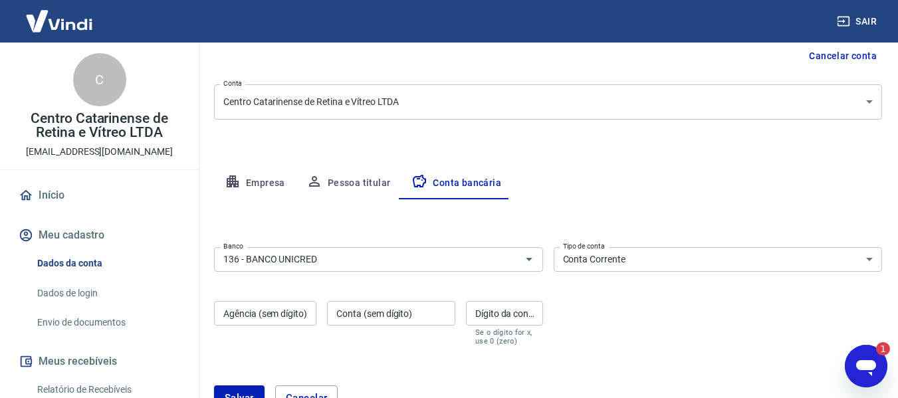
click at [266, 315] on div "Agência (sem dígito) Agência (sem dígito)" at bounding box center [265, 323] width 102 height 45
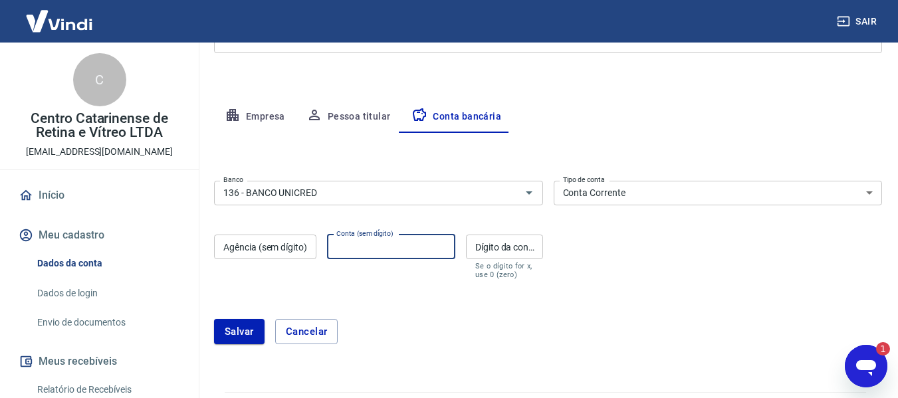
click at [399, 253] on input "Conta (sem dígito)" at bounding box center [391, 247] width 128 height 25
type input "5956"
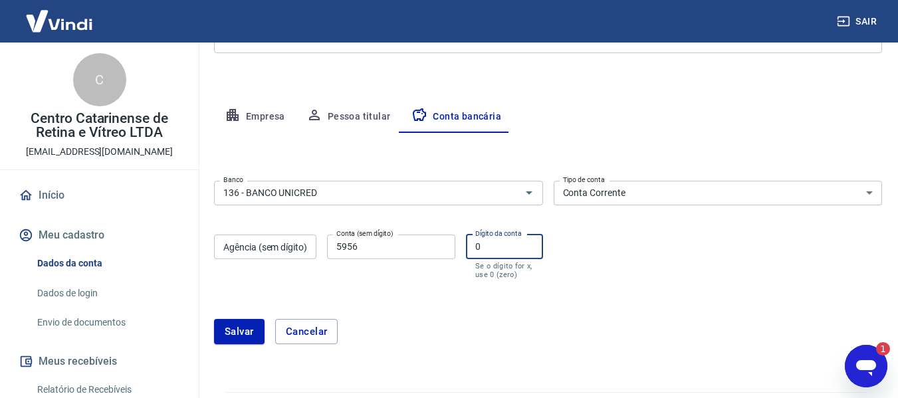
type input "0"
click at [397, 273] on div "Conta (sem dígito) 5956 Conta (sem dígito)" at bounding box center [391, 257] width 128 height 45
click at [235, 340] on button "Salvar" at bounding box center [239, 331] width 51 height 25
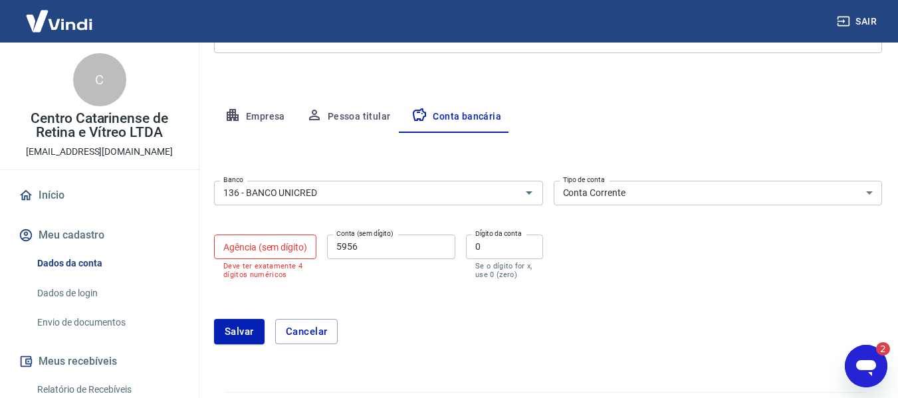
click at [277, 252] on input "Agência (sem dígito)" at bounding box center [265, 247] width 102 height 25
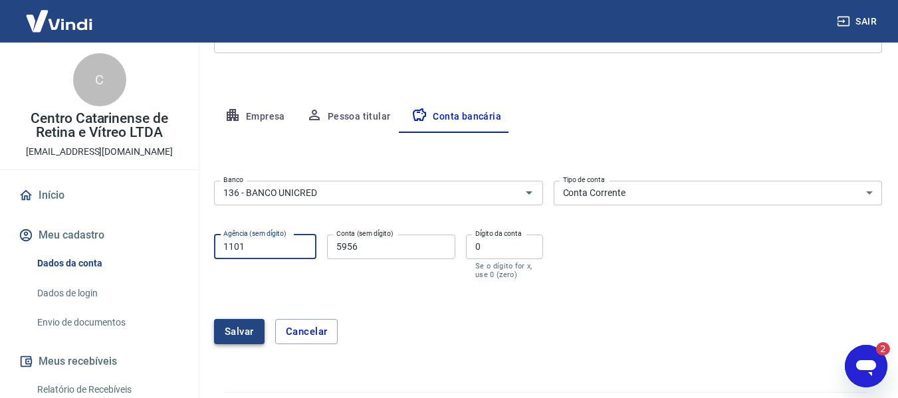
type input "1101"
click at [226, 326] on button "Salvar" at bounding box center [239, 331] width 51 height 25
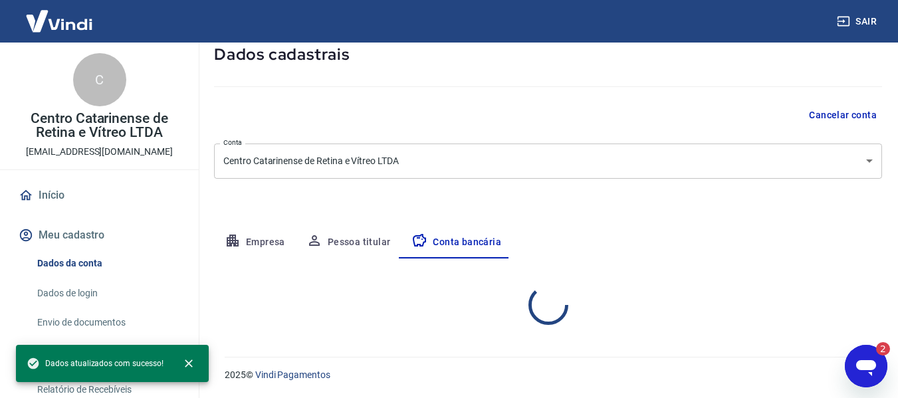
select select "1"
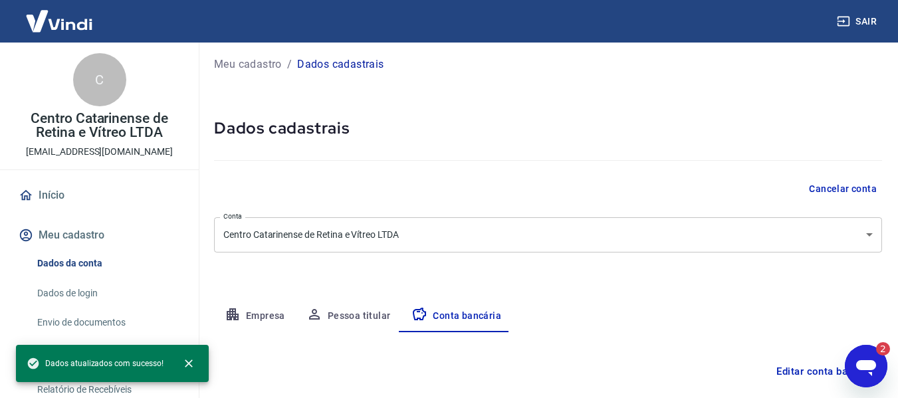
scroll to position [0, 0]
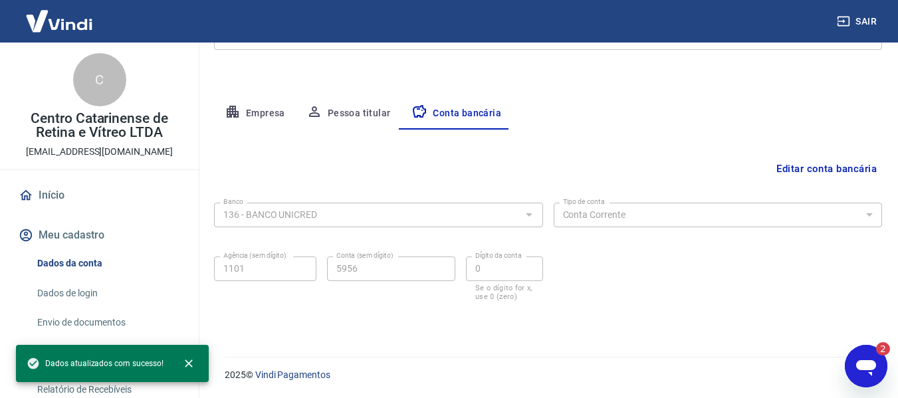
click at [359, 100] on button "Pessoa titular" at bounding box center [349, 114] width 106 height 32
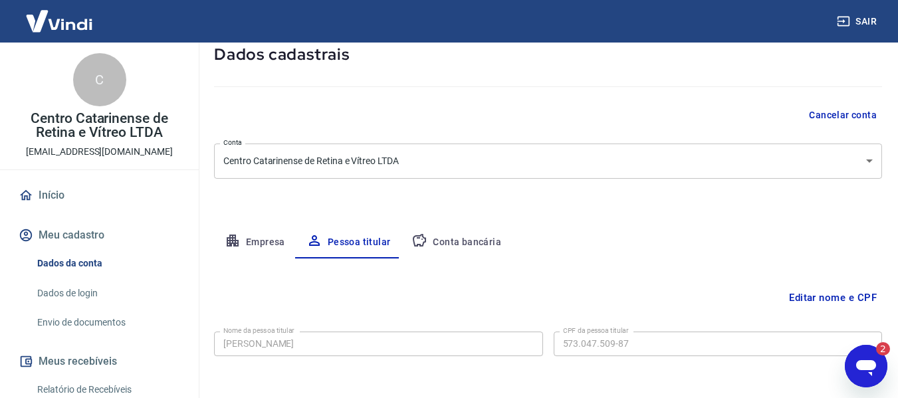
scroll to position [134, 0]
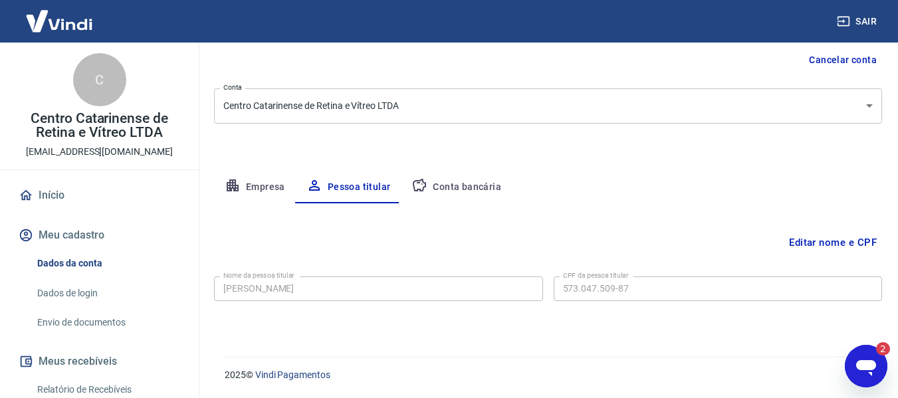
click at [273, 178] on button "Empresa" at bounding box center [255, 187] width 82 height 32
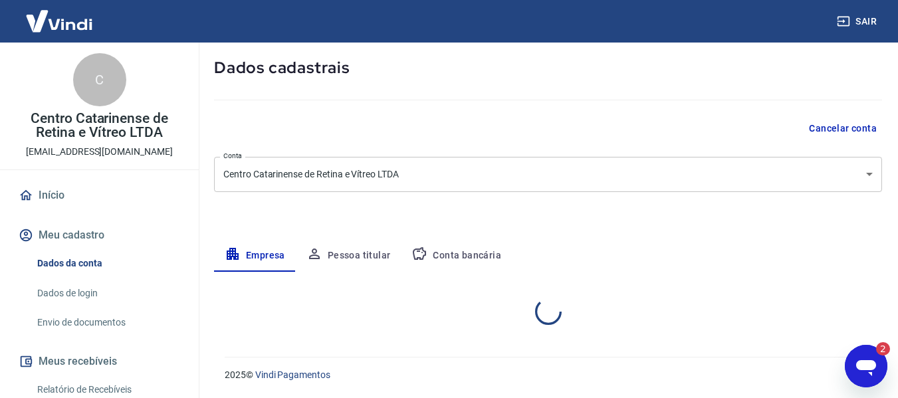
select select "SC"
select select "business"
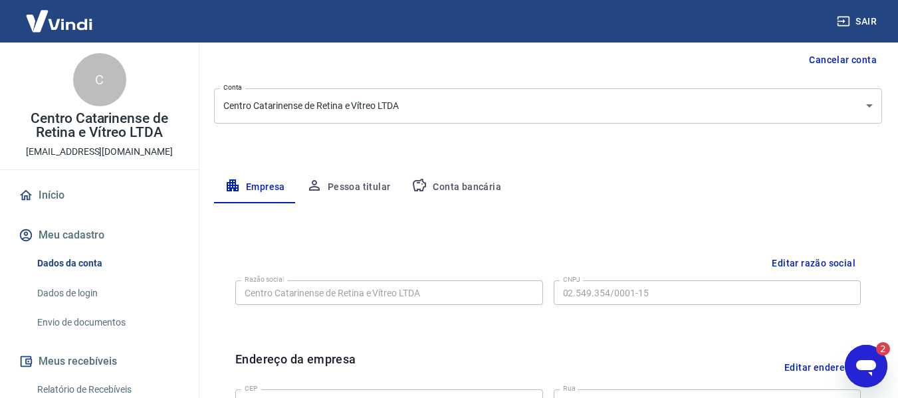
click at [855, 356] on icon "Open messaging window, 2 unread messages" at bounding box center [866, 366] width 24 height 24
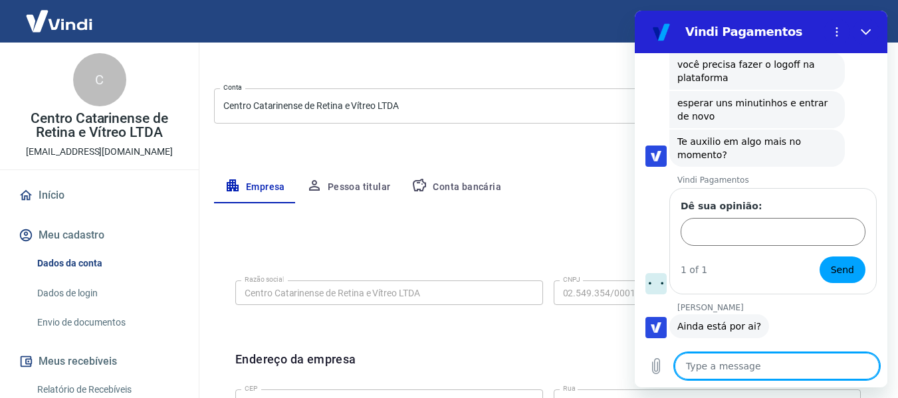
scroll to position [4830, 0]
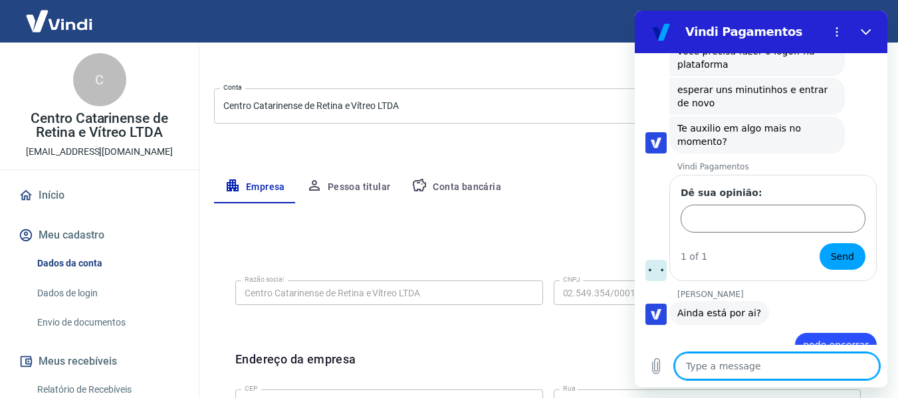
type textarea "x"
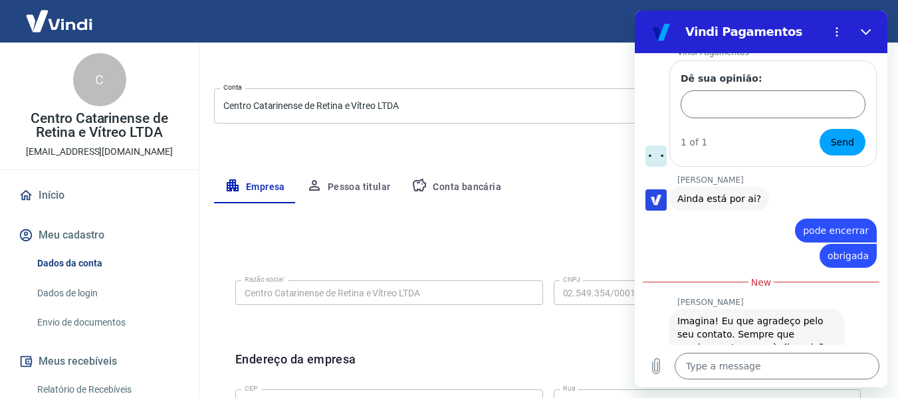
scroll to position [4944, 0]
type input "passei raiva mas parece que resolveu"
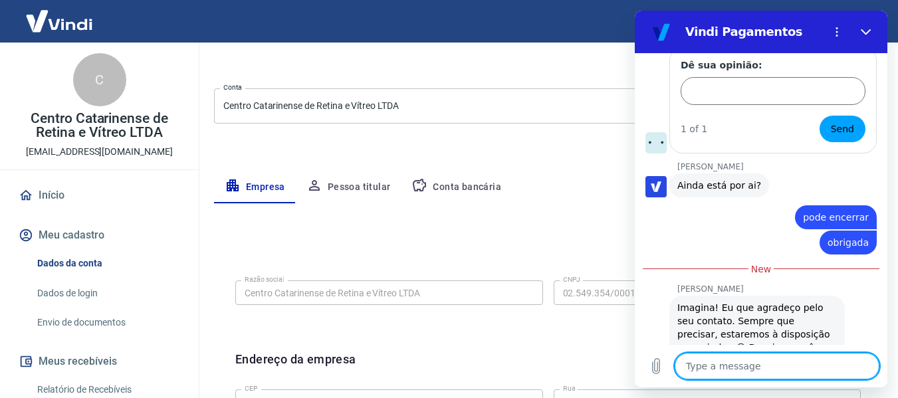
scroll to position [4961, 0]
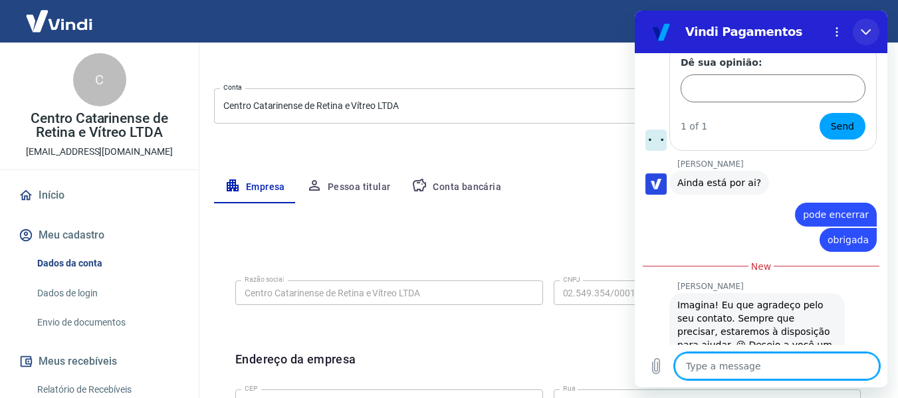
click at [869, 35] on icon "Close" at bounding box center [866, 32] width 11 height 11
type textarea "x"
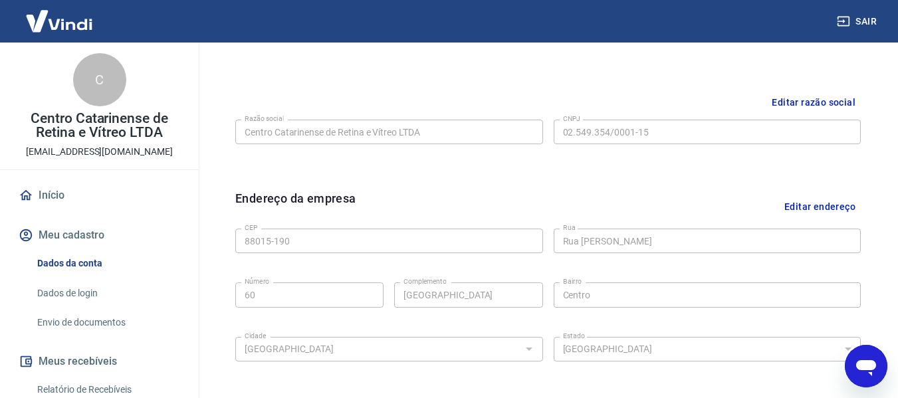
scroll to position [0, 0]
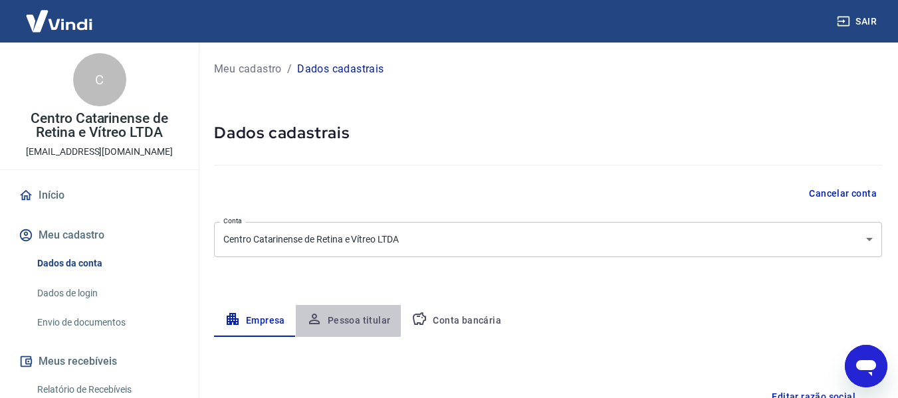
click at [342, 318] on button "Pessoa titular" at bounding box center [349, 321] width 106 height 32
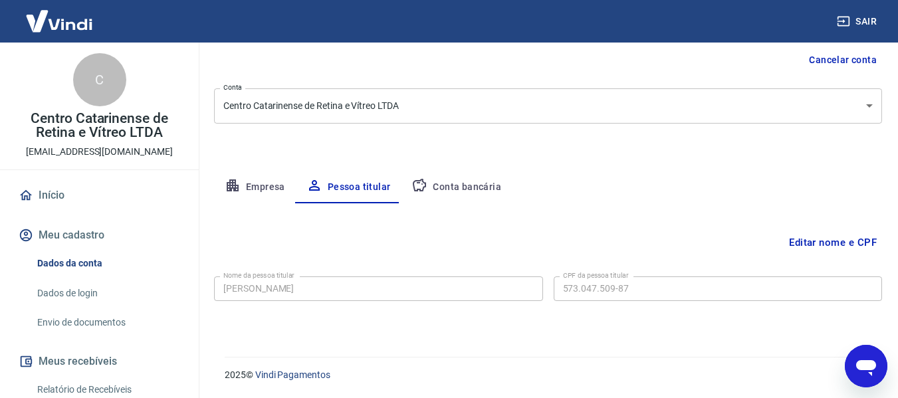
click at [97, 233] on button "Meu cadastro" at bounding box center [99, 235] width 167 height 29
